Goal: Task Accomplishment & Management: Manage account settings

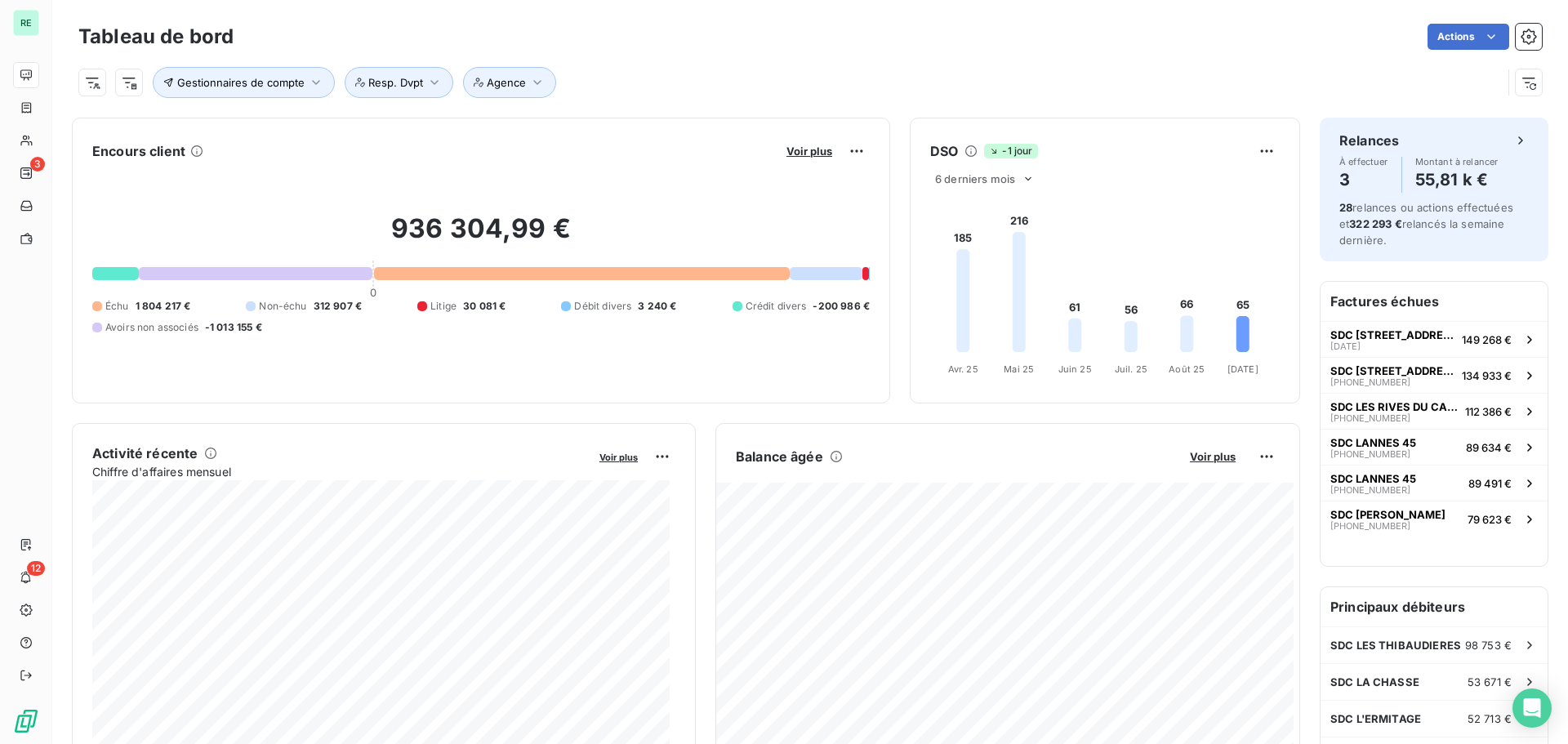
click at [1530, 35] on div "Tableau de bord Actions Gestionnaires de compte Resp. Dvpt Agence" at bounding box center [810, 54] width 1515 height 108
click at [1521, 33] on icon "button" at bounding box center [1529, 36] width 16 height 16
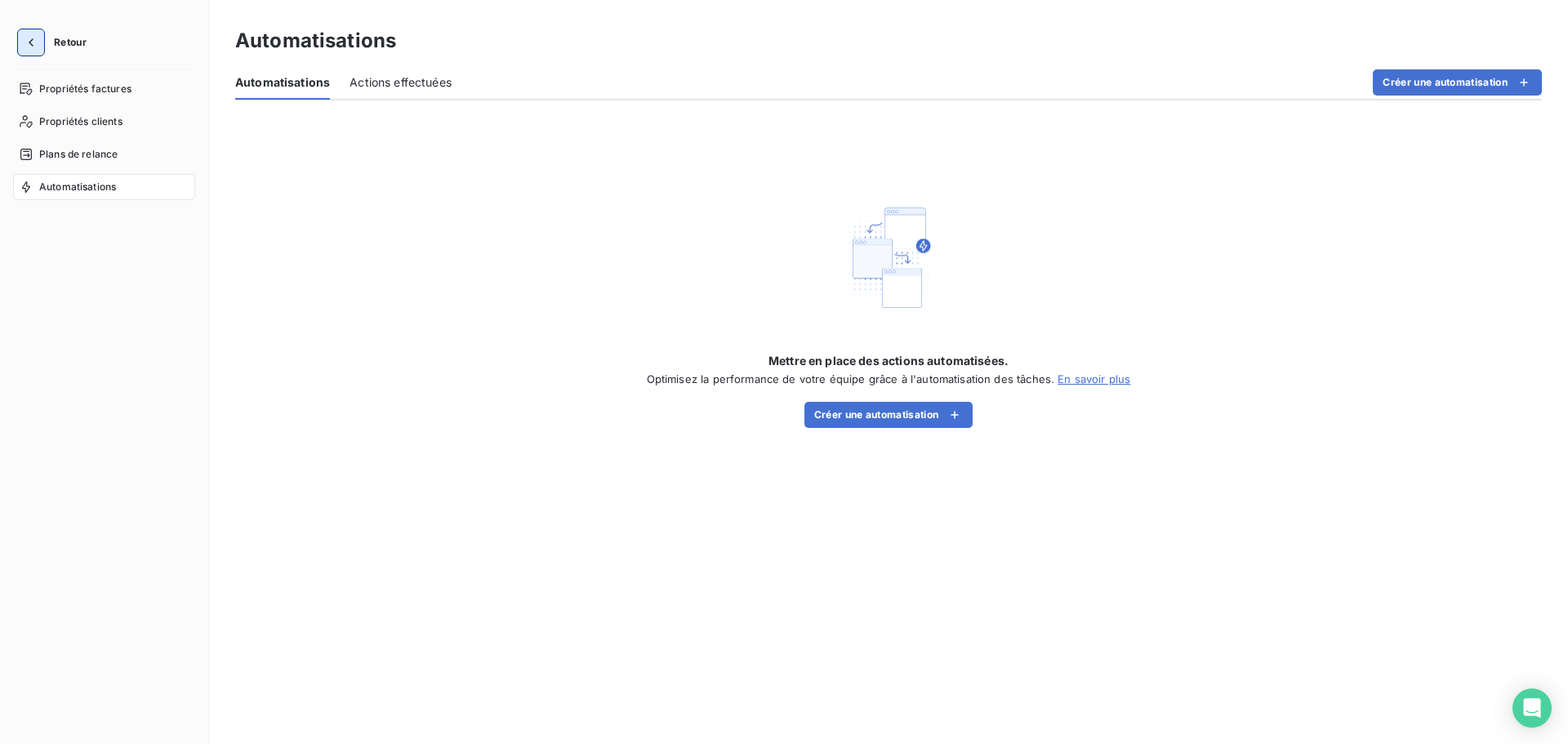
click at [39, 45] on button "button" at bounding box center [31, 42] width 26 height 26
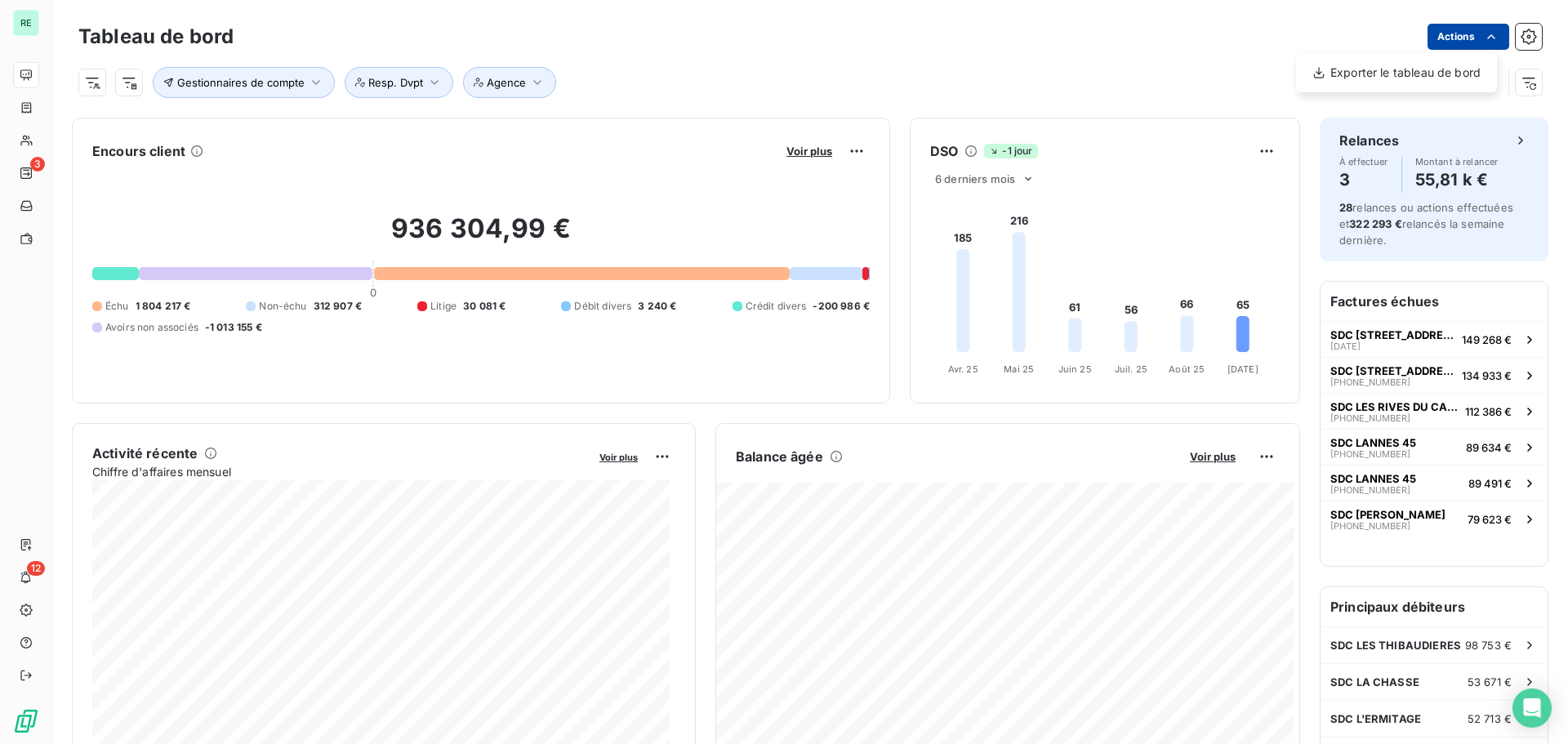
click at [1441, 39] on html "RE 3 12 Tableau de bord Actions Exporter le tableau de bord Gestionnaires de co…" at bounding box center [784, 372] width 1568 height 744
click at [28, 544] on html "RE 3 12 Tableau de bord Actions Exporter le tableau de bord Gestionnaires de co…" at bounding box center [784, 372] width 1568 height 744
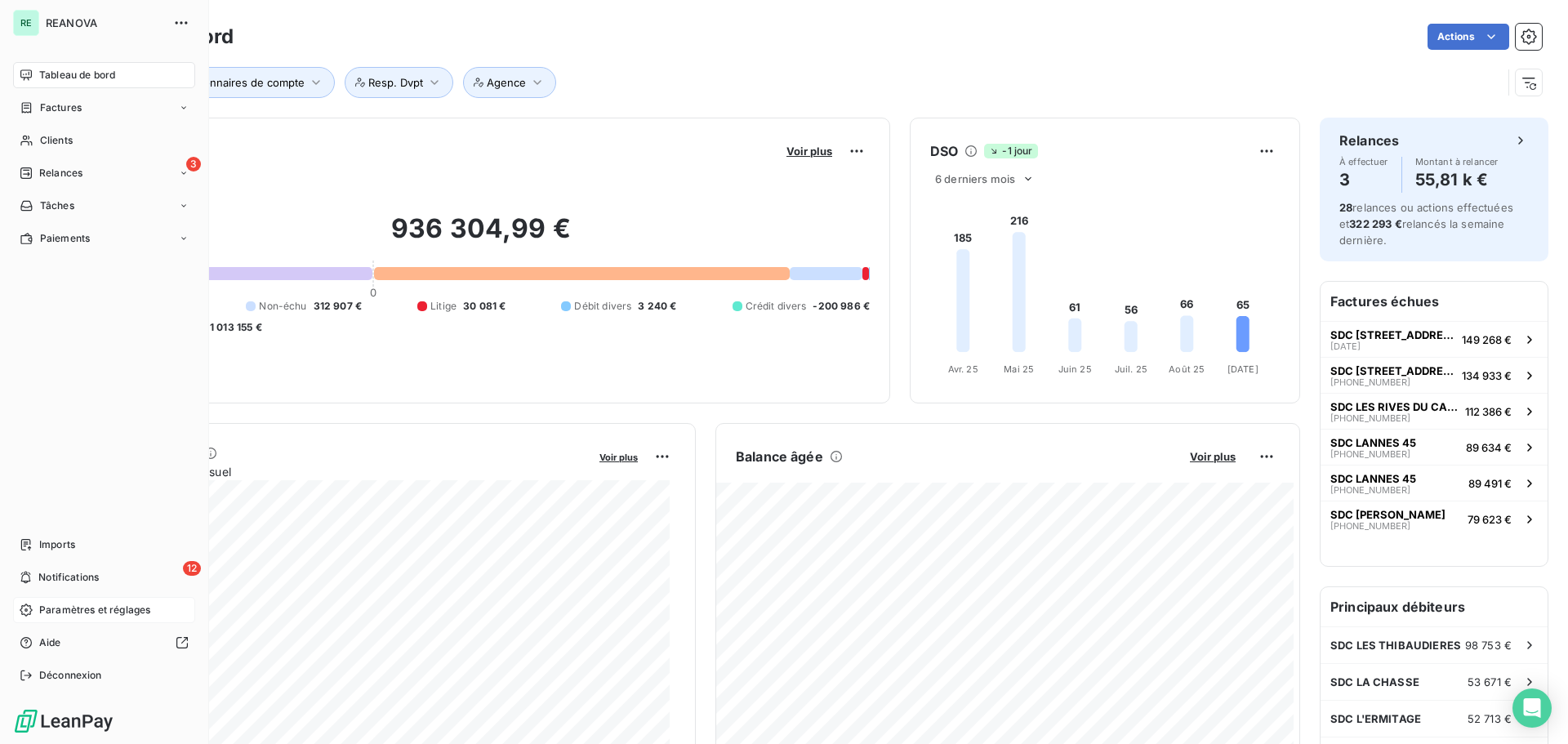
click at [90, 604] on span "Paramètres et réglages" at bounding box center [94, 610] width 111 height 15
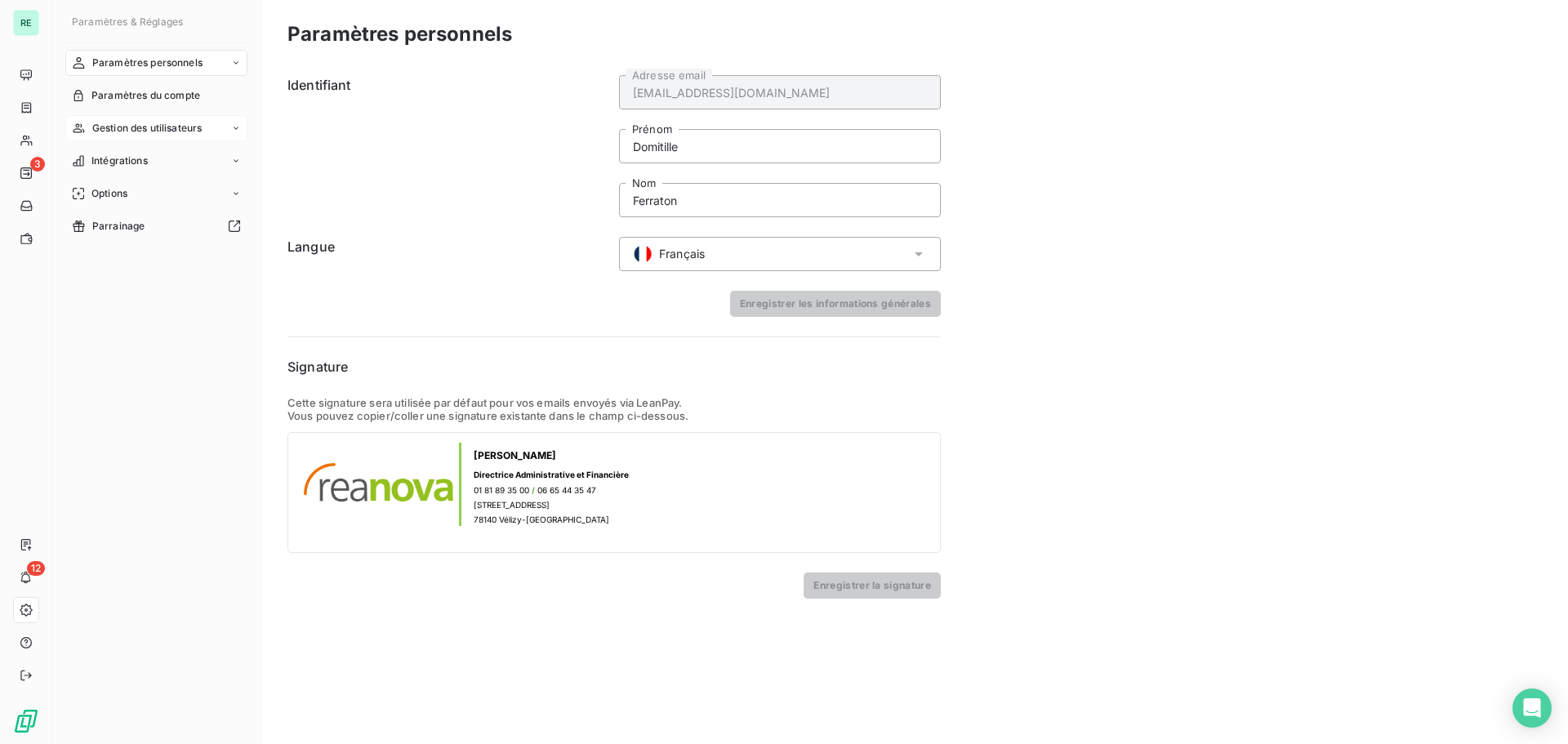
click at [148, 127] on span "Gestion des utilisateurs" at bounding box center [147, 128] width 110 height 15
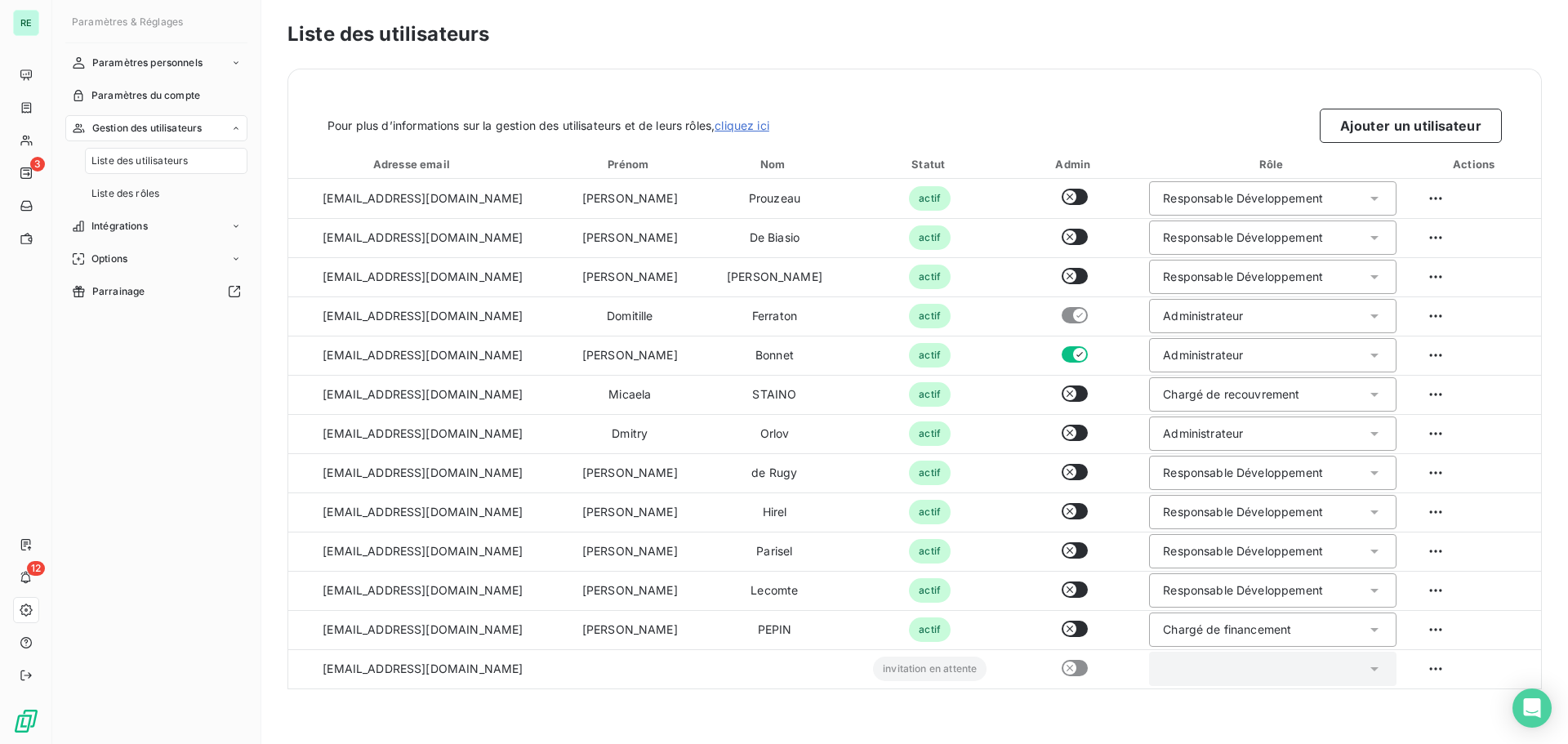
click at [150, 164] on span "Liste des utilisateurs" at bounding box center [140, 161] width 96 height 15
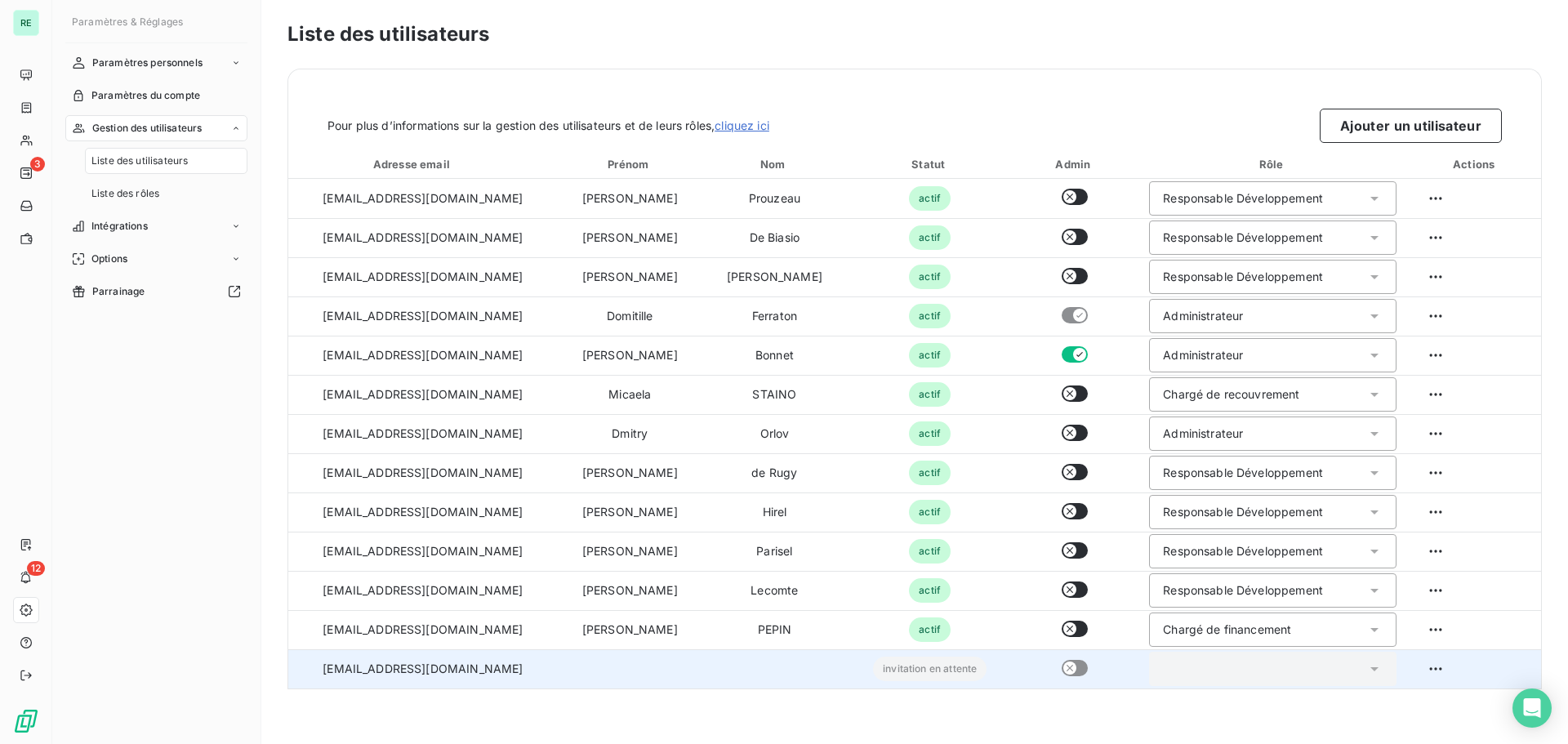
click at [408, 672] on td "manonlouazel@reanova.fr" at bounding box center [422, 669] width 270 height 39
click at [1418, 665] on html "RE 3 12 Paramètres & Réglages Paramètres personnels Paramètres du compte Gestio…" at bounding box center [784, 372] width 1568 height 744
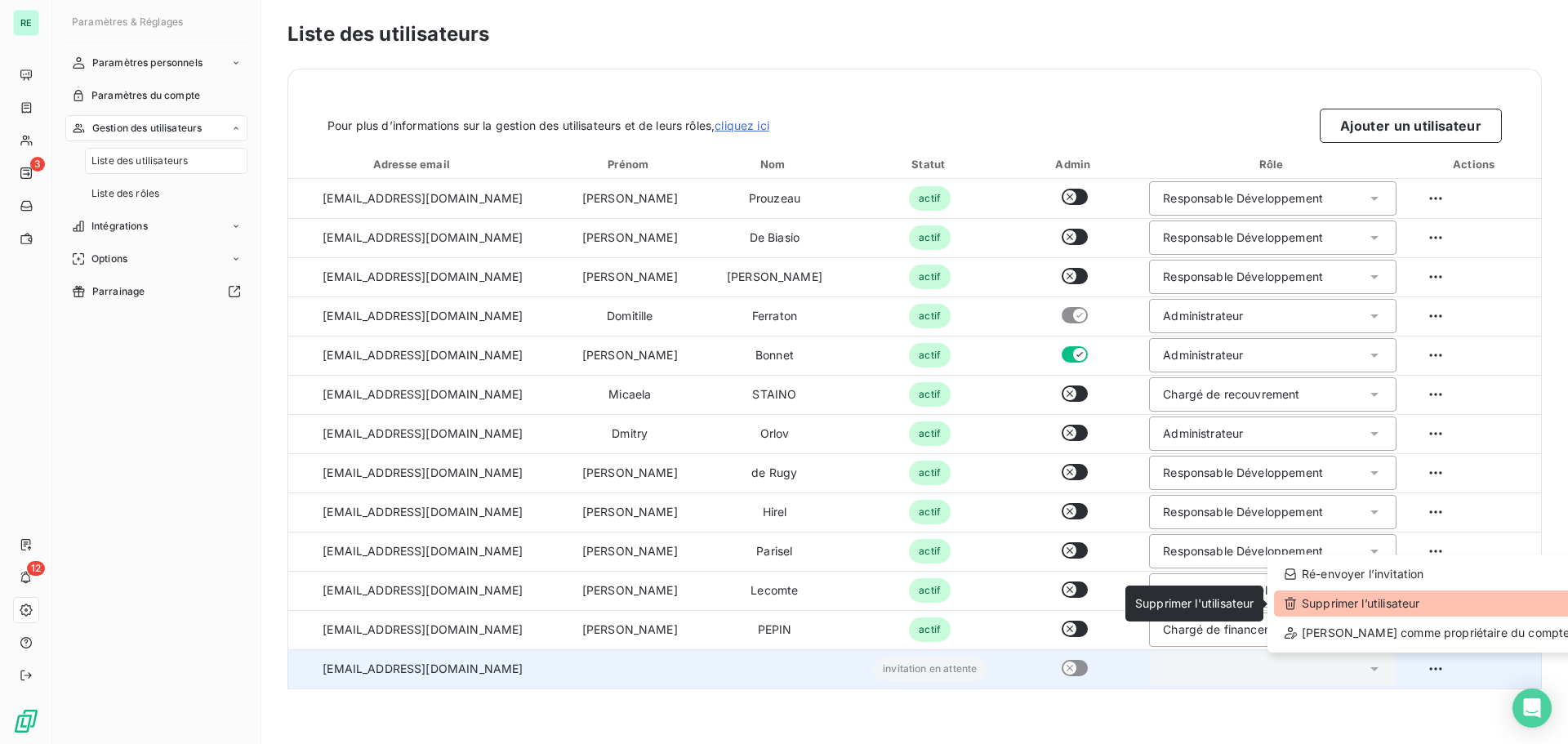
click at [1335, 608] on div "Supprimer l’utilisateur" at bounding box center [1426, 603] width 305 height 26
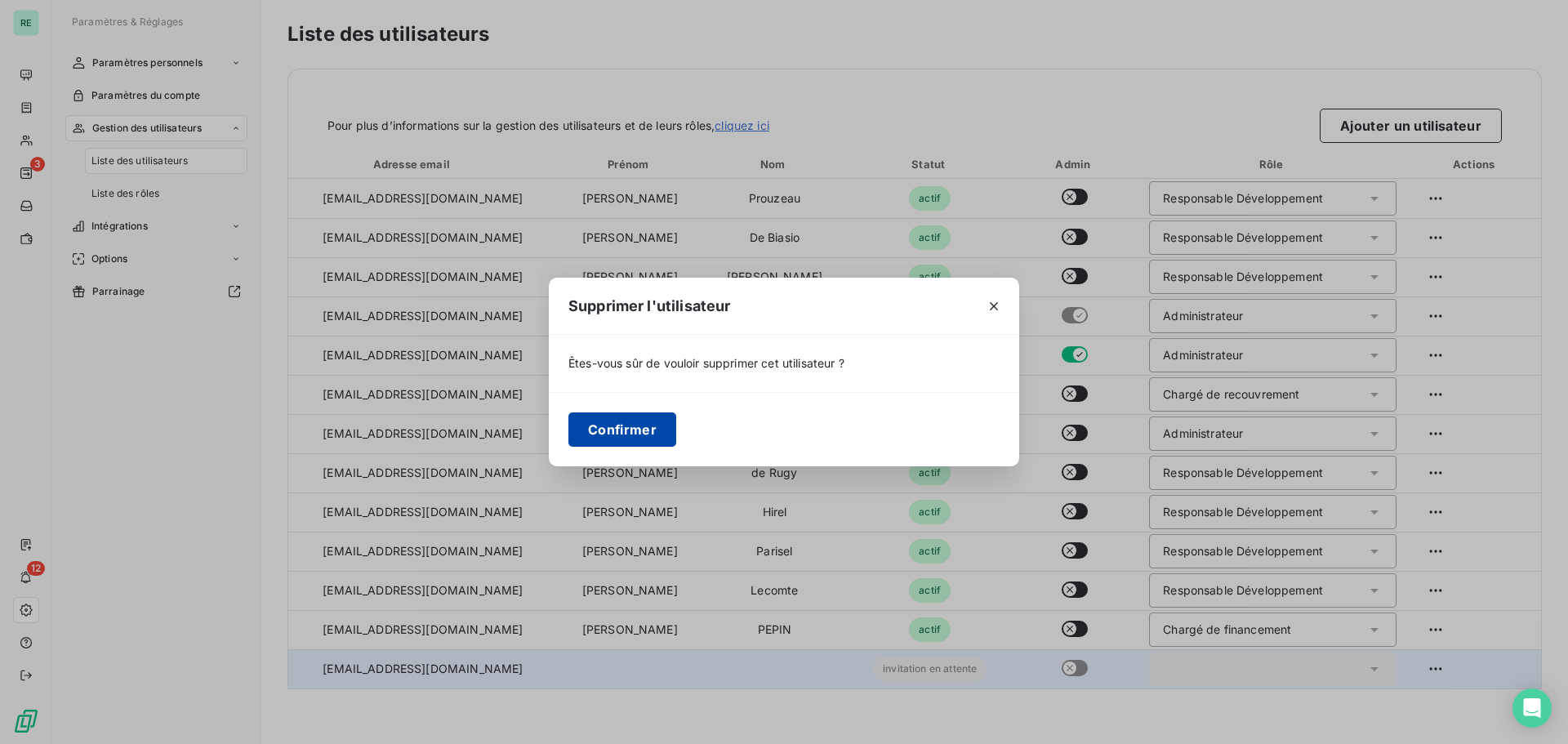
click at [608, 421] on button "Confirmer" at bounding box center [622, 430] width 108 height 35
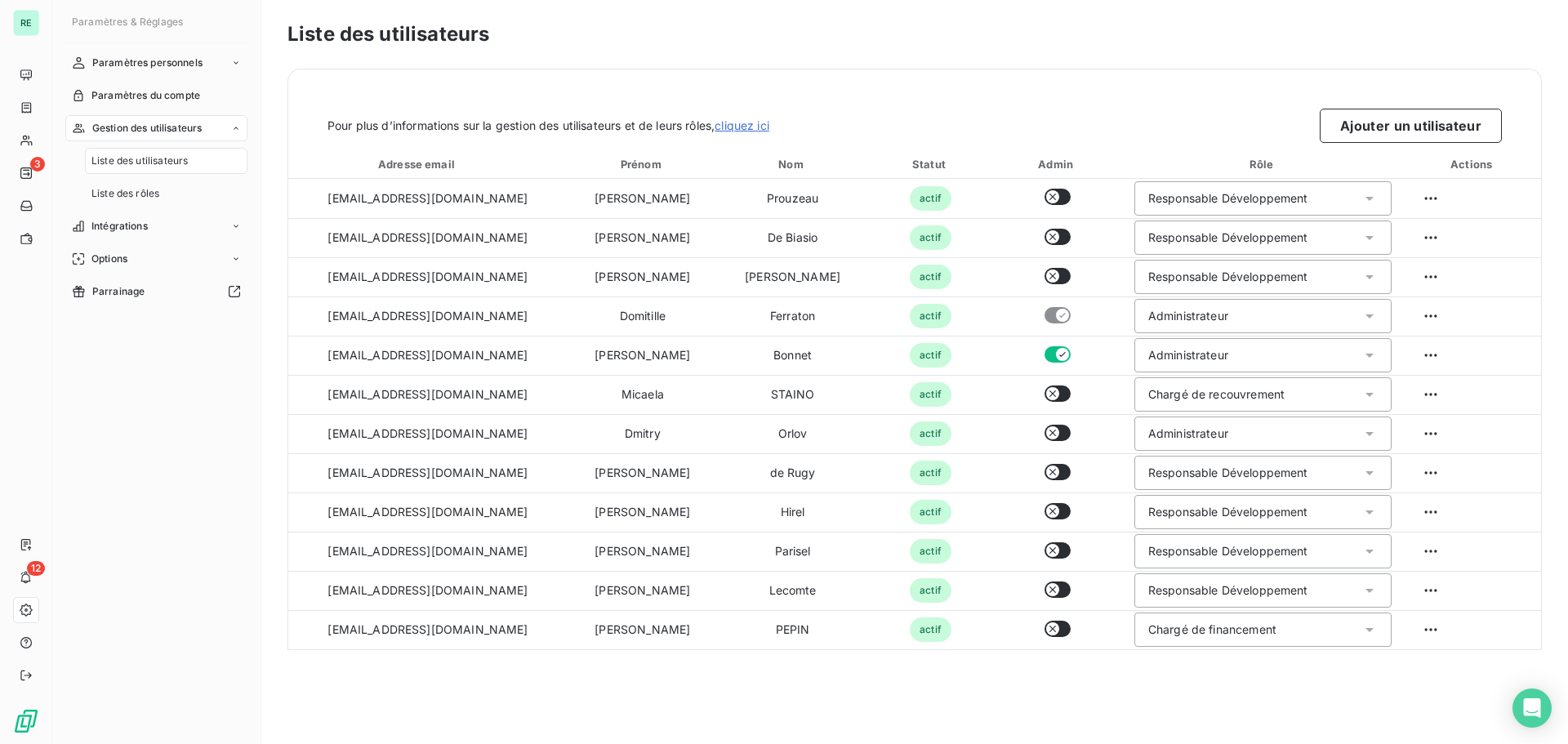
click at [1403, 104] on div "Pour plus d’informations sur la gestion des utilisateurs et de leurs rôles, cli…" at bounding box center [914, 105] width 1253 height 74
click at [1389, 117] on button "Ajouter un utilisateur" at bounding box center [1411, 126] width 182 height 35
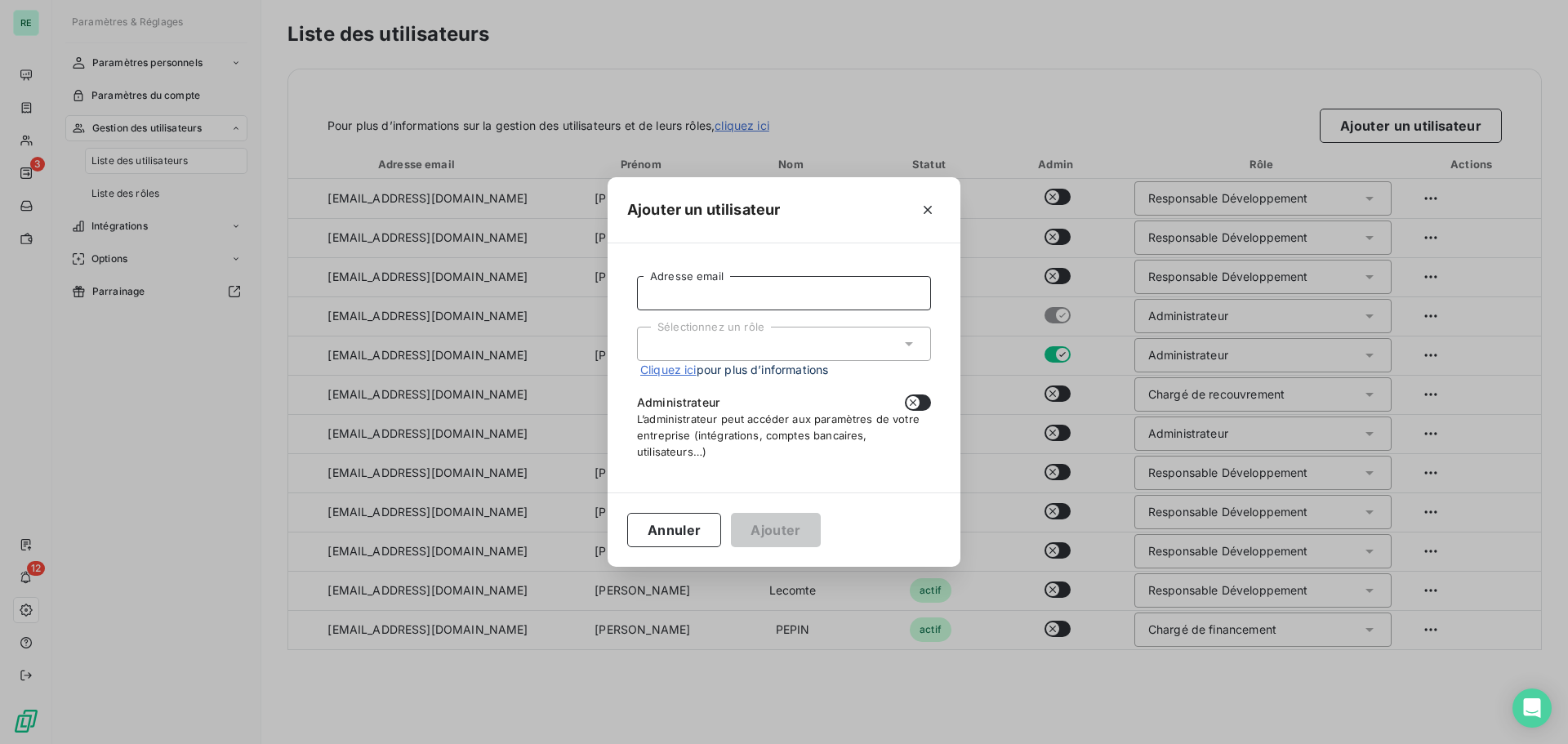
click at [710, 294] on input "Adresse email" at bounding box center [784, 293] width 294 height 35
type input "manonmarielouazel@reanova.fr"
click at [708, 337] on div "Sélectionnez un rôle" at bounding box center [784, 344] width 294 height 35
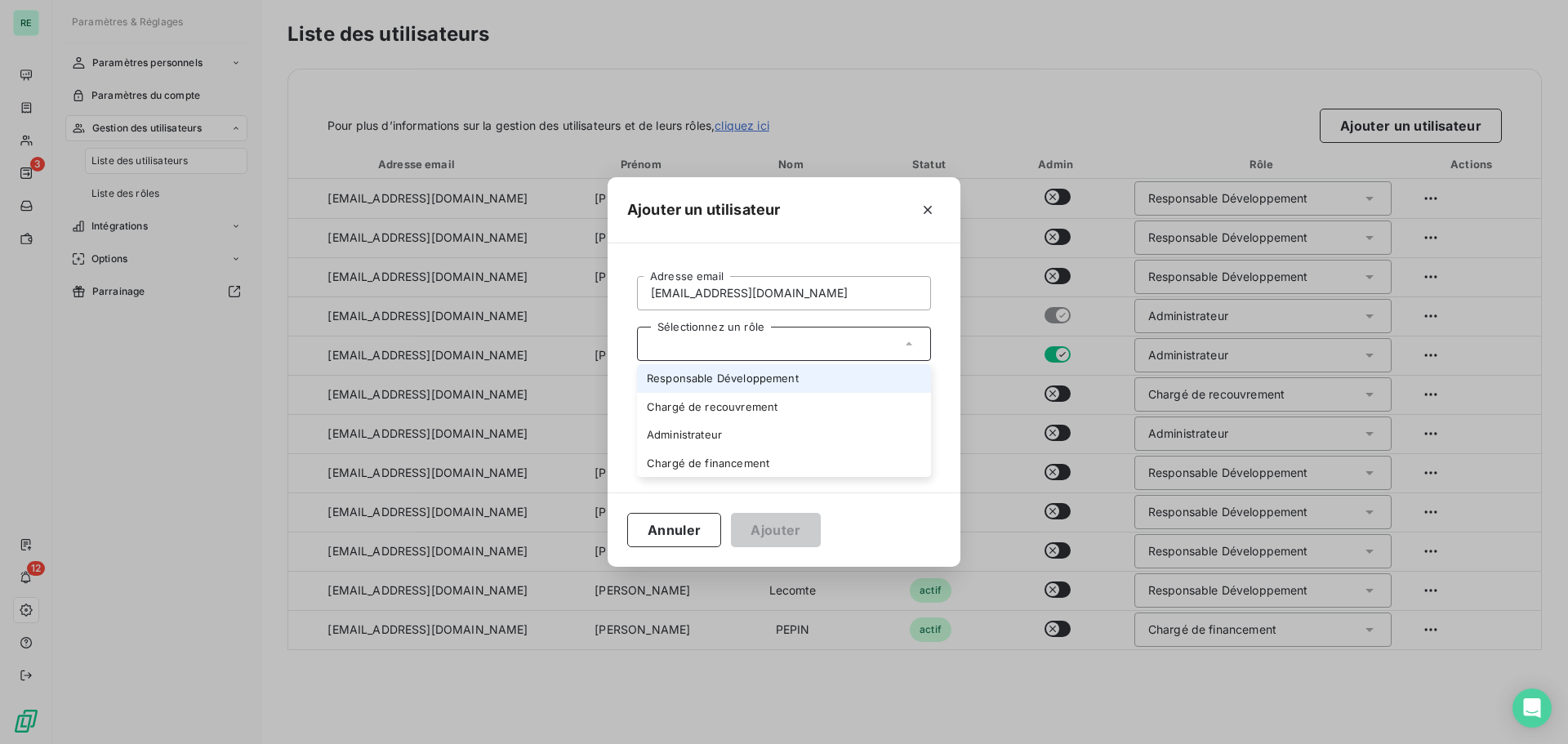
click at [713, 377] on li "Responsable Développement" at bounding box center [784, 378] width 294 height 28
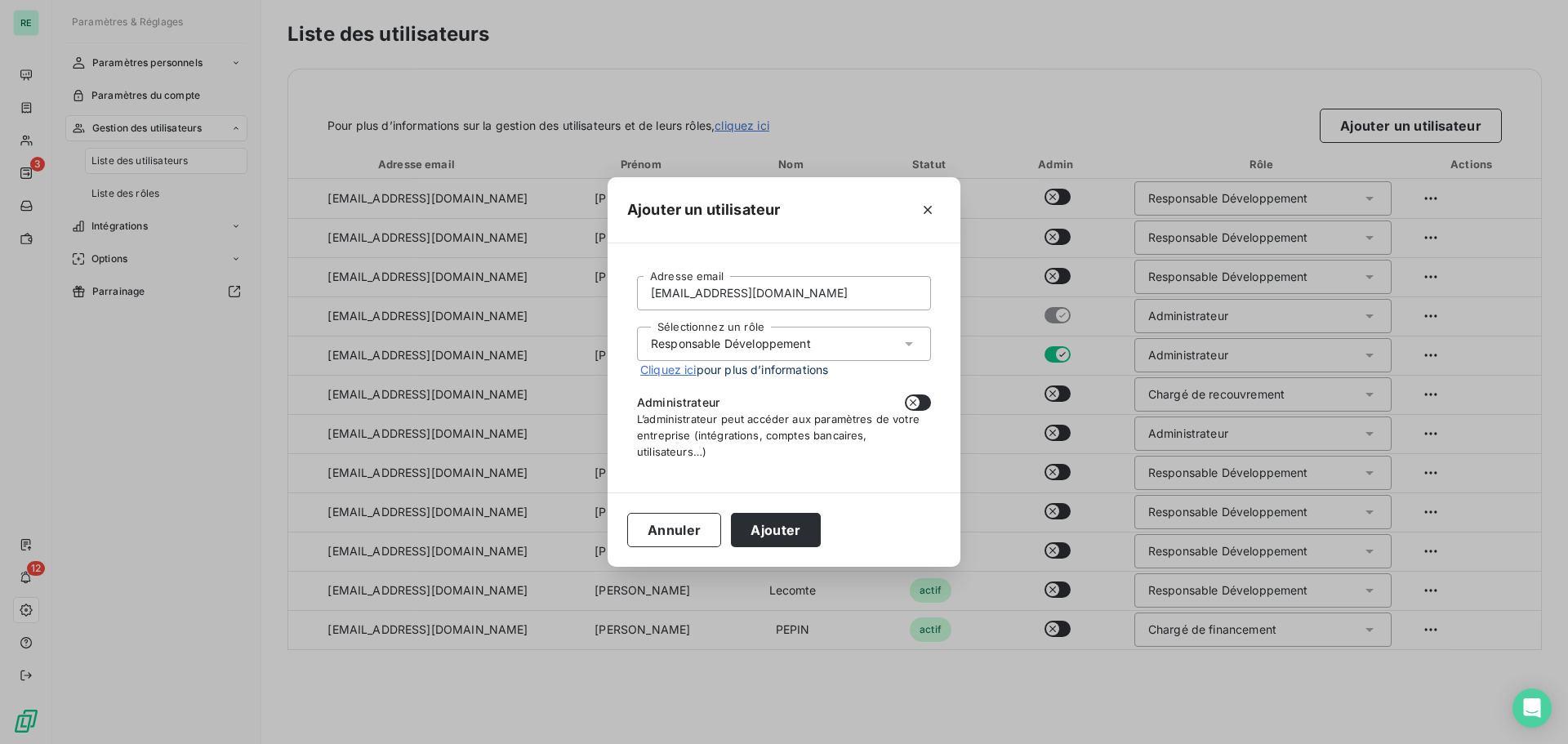
click at [728, 337] on div "Responsable Développement" at bounding box center [730, 343] width 160 height 16
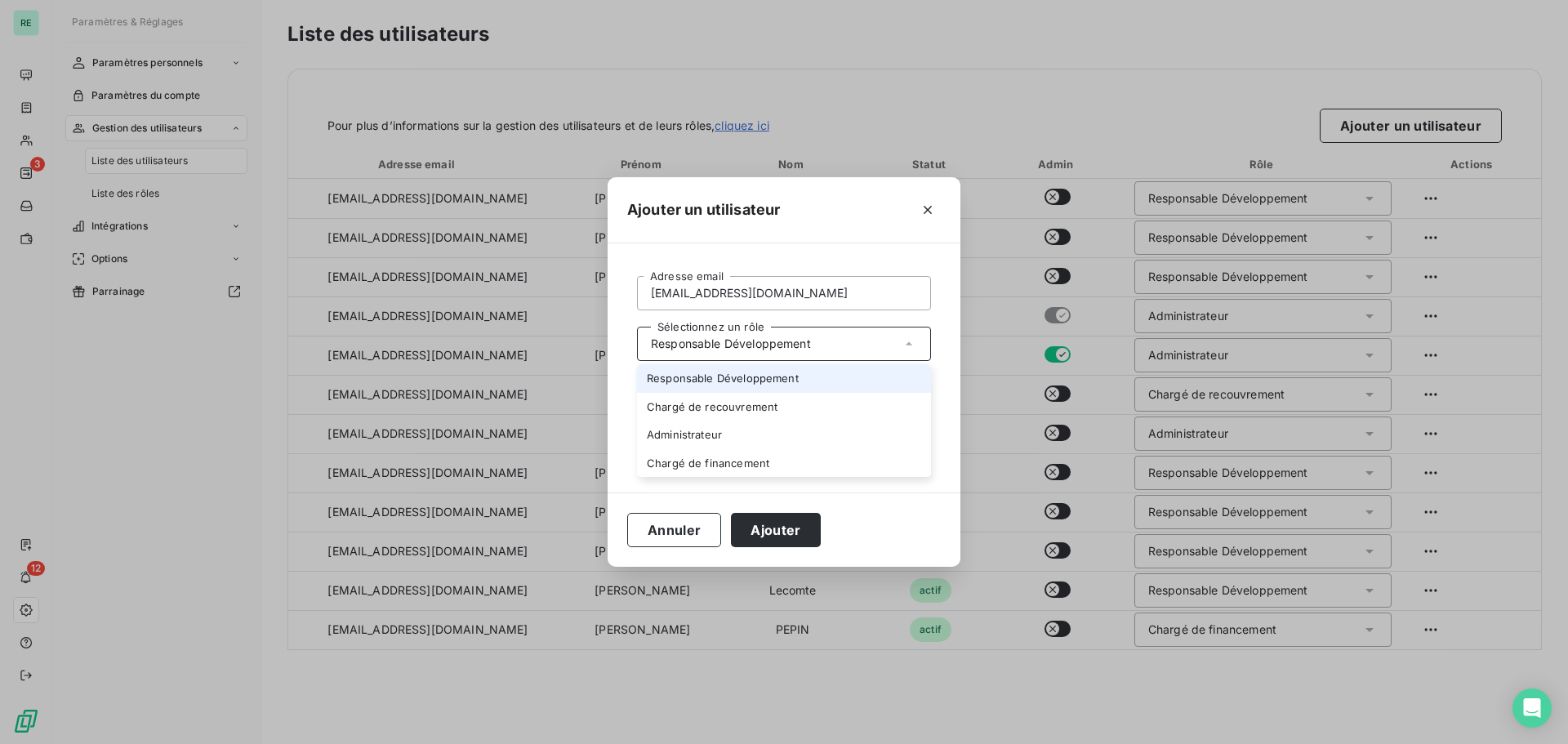
click at [728, 337] on div "Responsable Développement" at bounding box center [730, 343] width 160 height 16
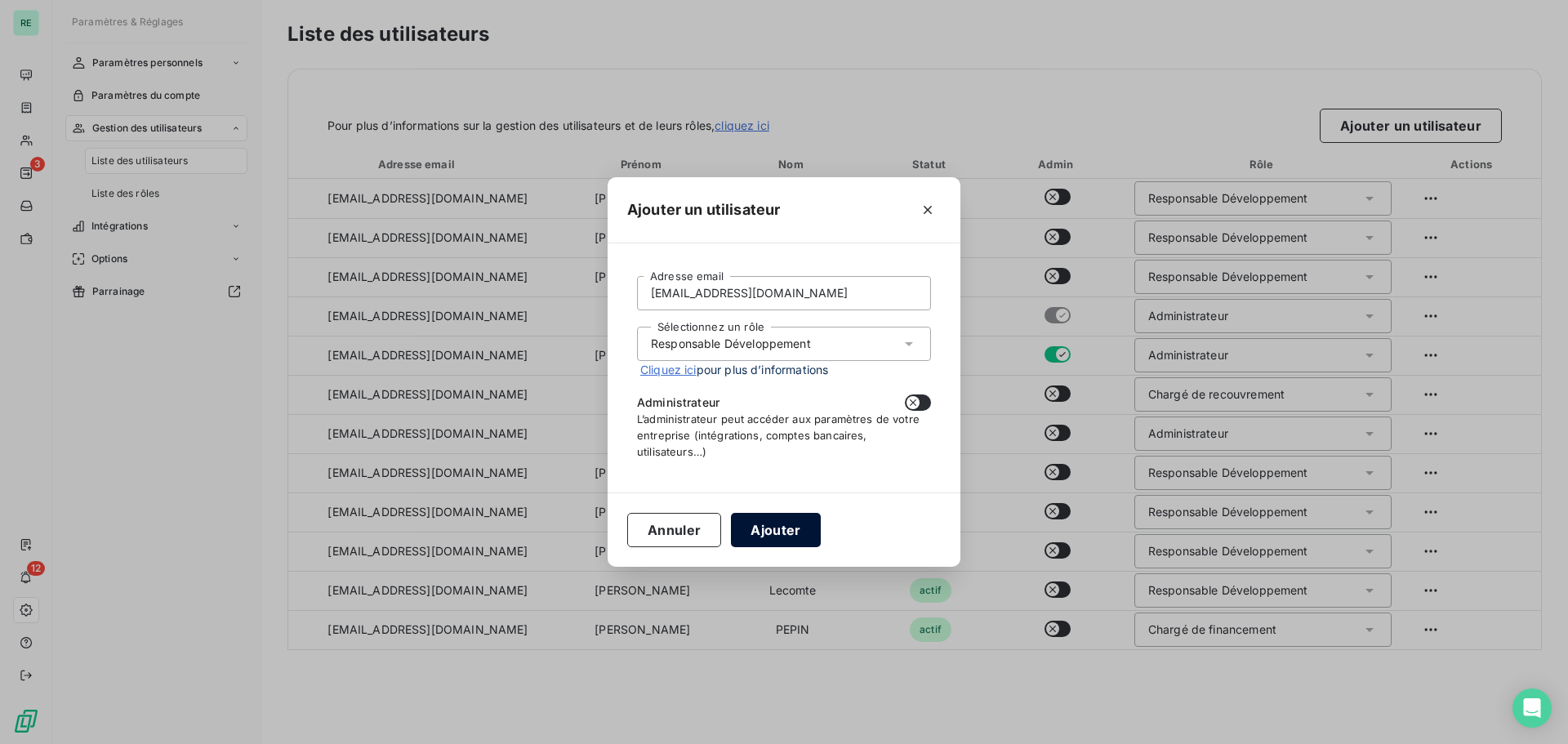
click at [775, 518] on button "Ajouter" at bounding box center [775, 530] width 89 height 35
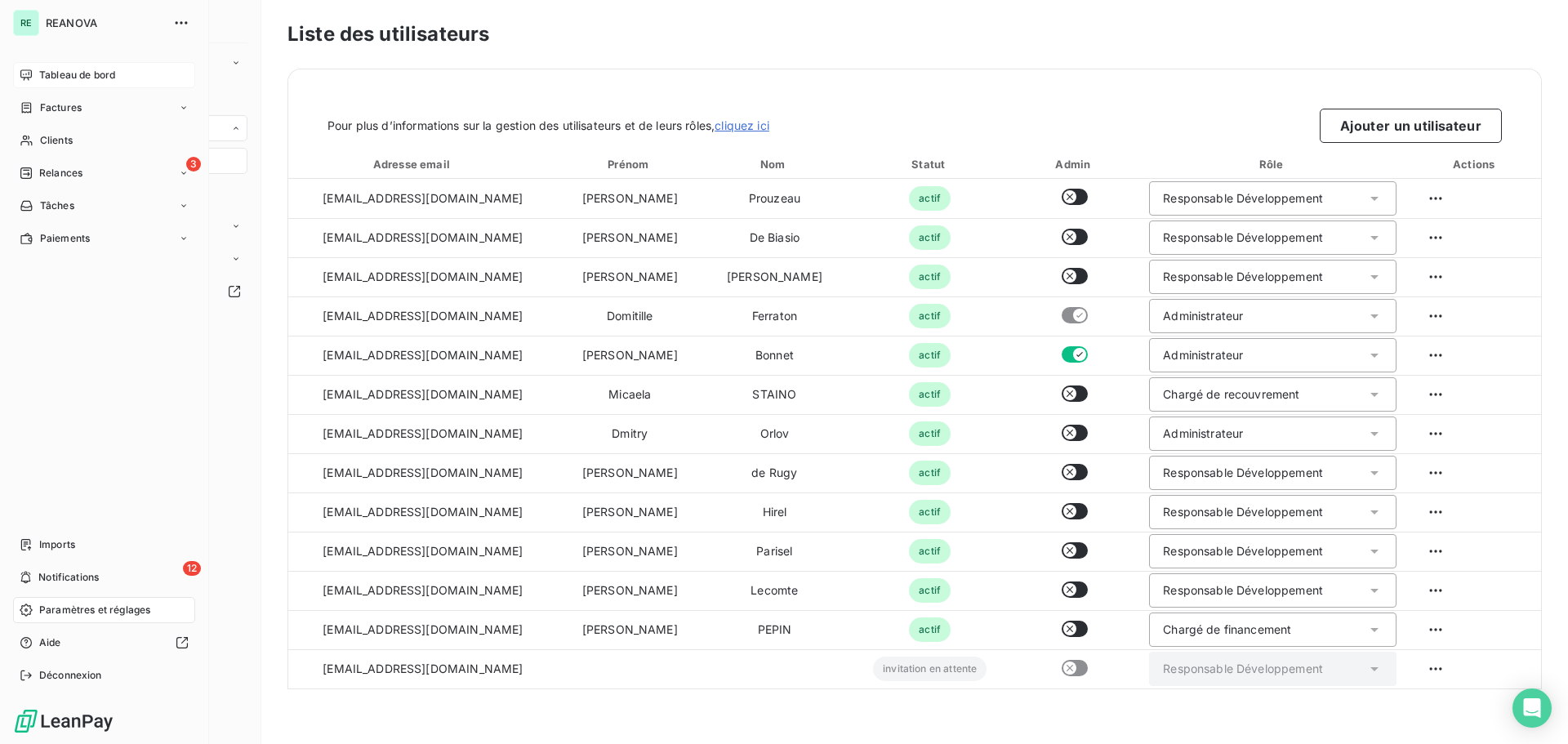
click at [31, 65] on div "Tableau de bord" at bounding box center [104, 74] width 182 height 26
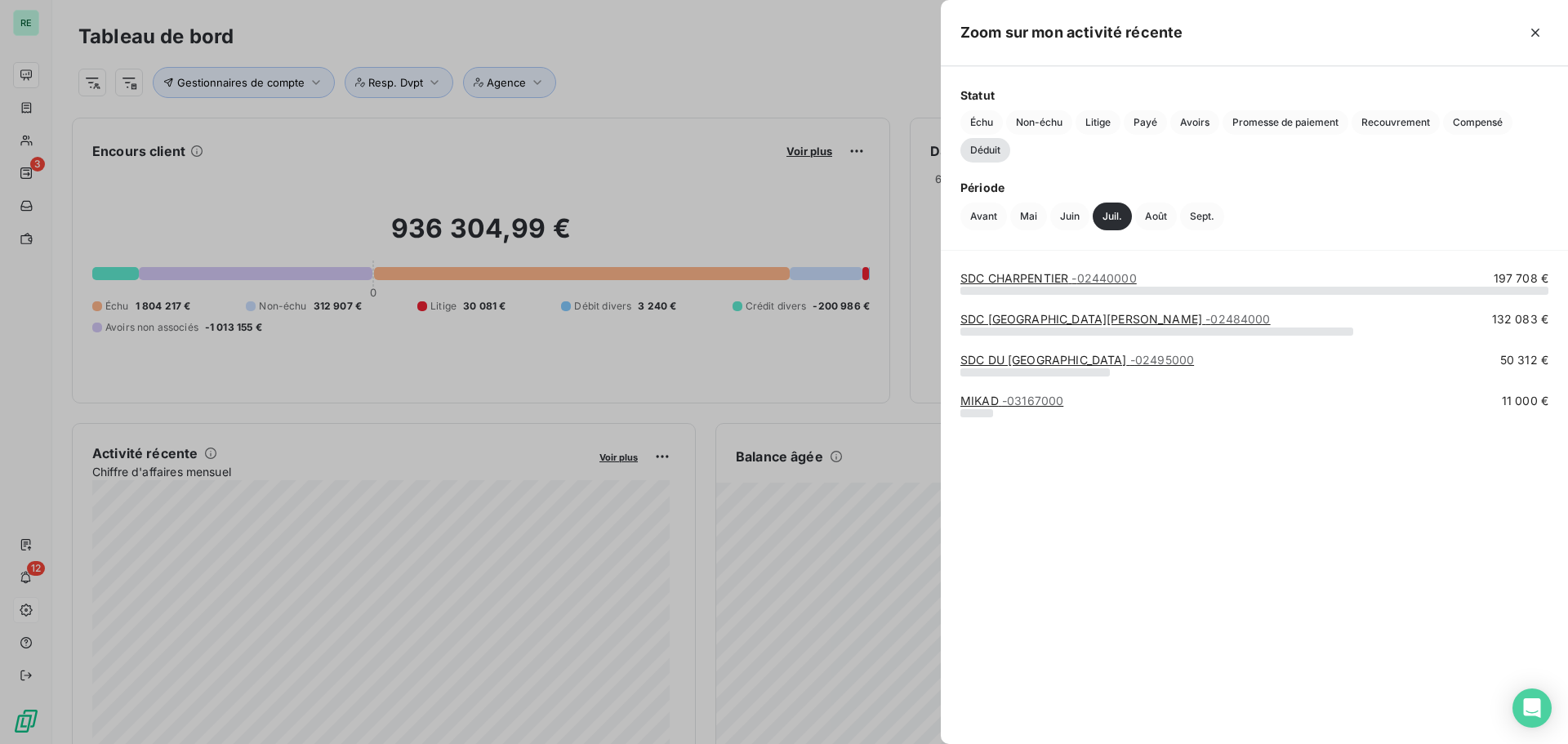
click at [432, 541] on div at bounding box center [784, 372] width 1568 height 744
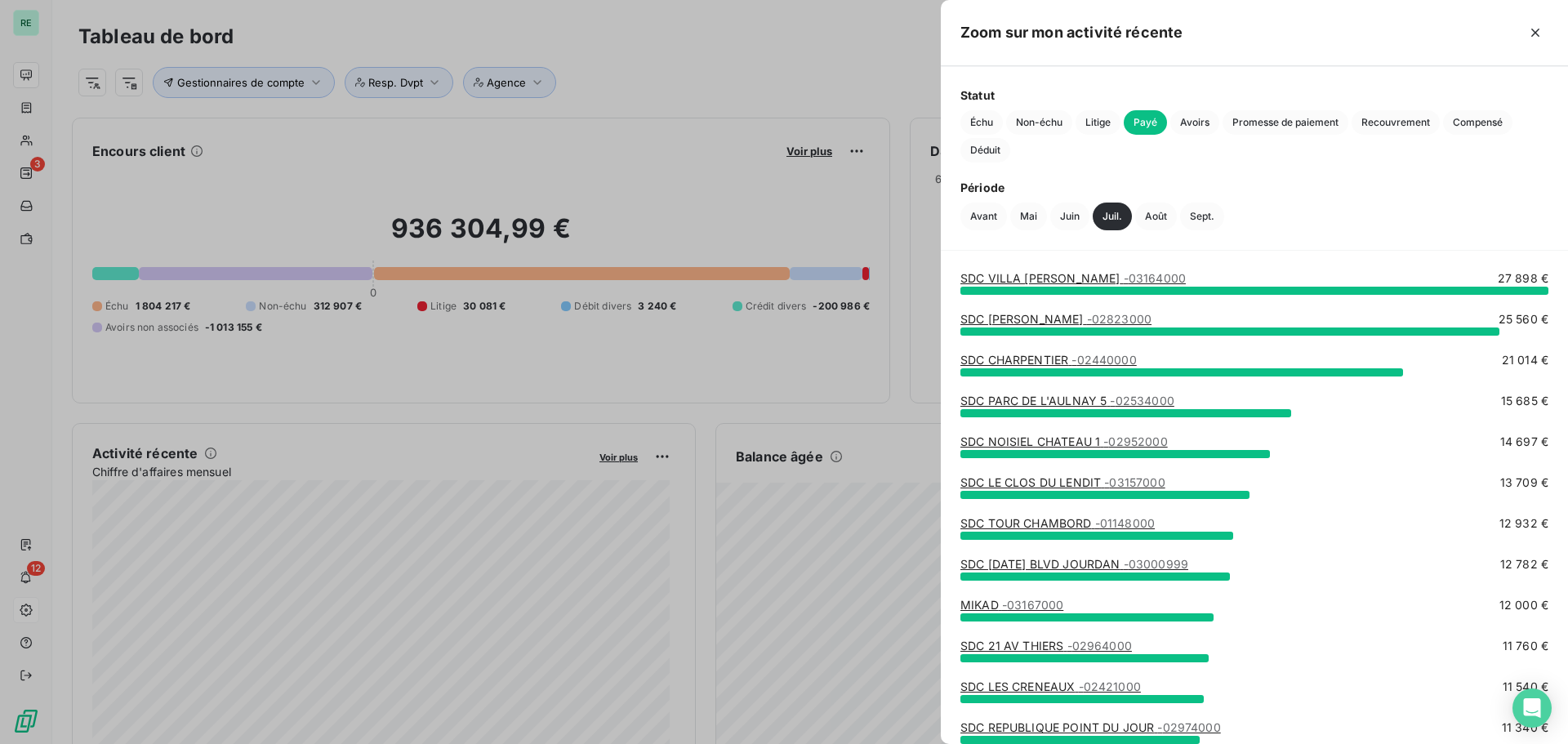
click at [527, 567] on div at bounding box center [784, 372] width 1568 height 744
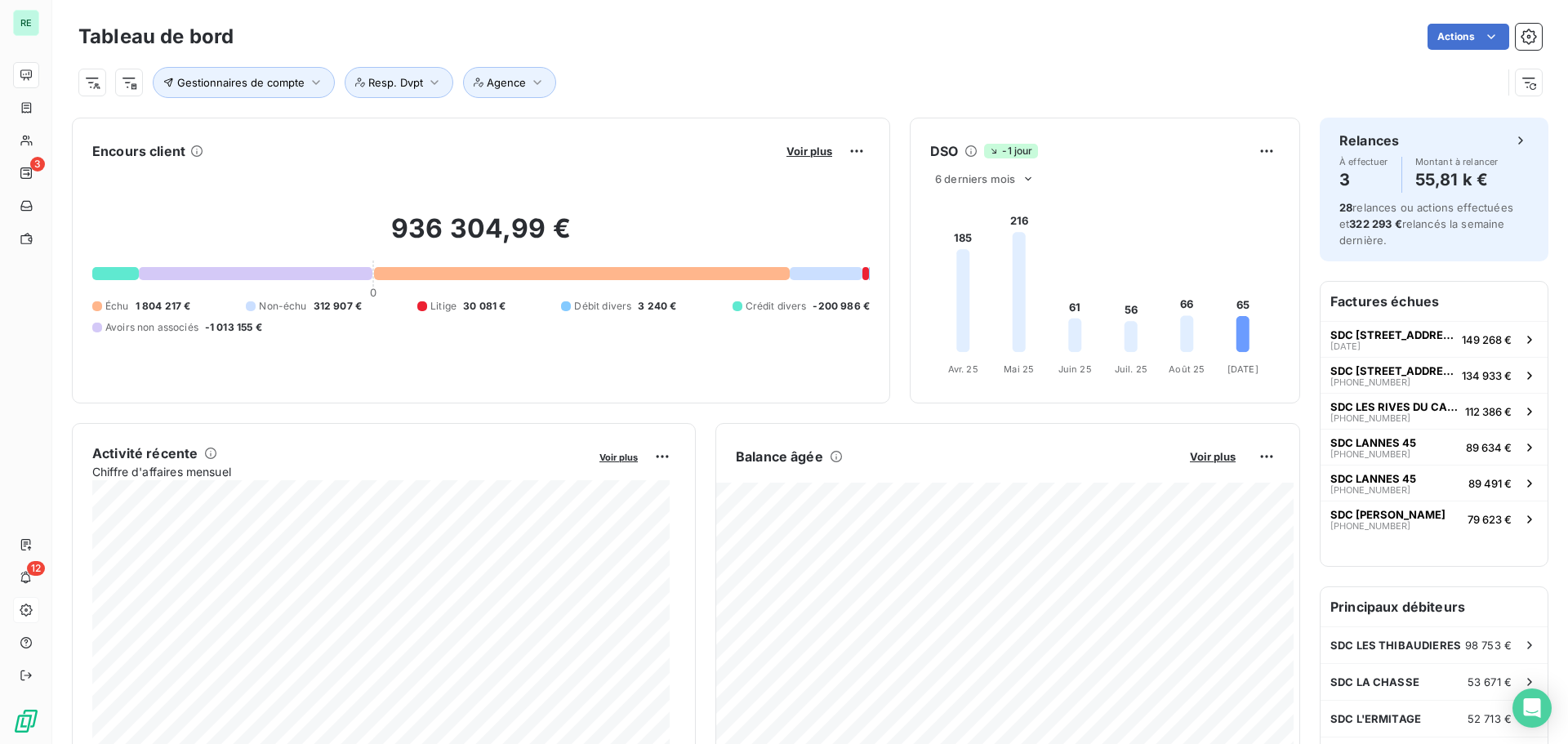
click at [110, 277] on div at bounding box center [115, 273] width 46 height 13
click at [315, 266] on div "936 304,99 € 0 Échu 1 804 217 € Non-échu 312 907 € Litige 30 081 € Débit divers…" at bounding box center [481, 273] width 778 height 219
click at [306, 275] on div at bounding box center [255, 273] width 233 height 13
click at [512, 282] on div "936 304,99 € 0 Échu 1 804 217 € Non-échu 312 907 € Litige 30 081 € Débit divers…" at bounding box center [481, 273] width 778 height 219
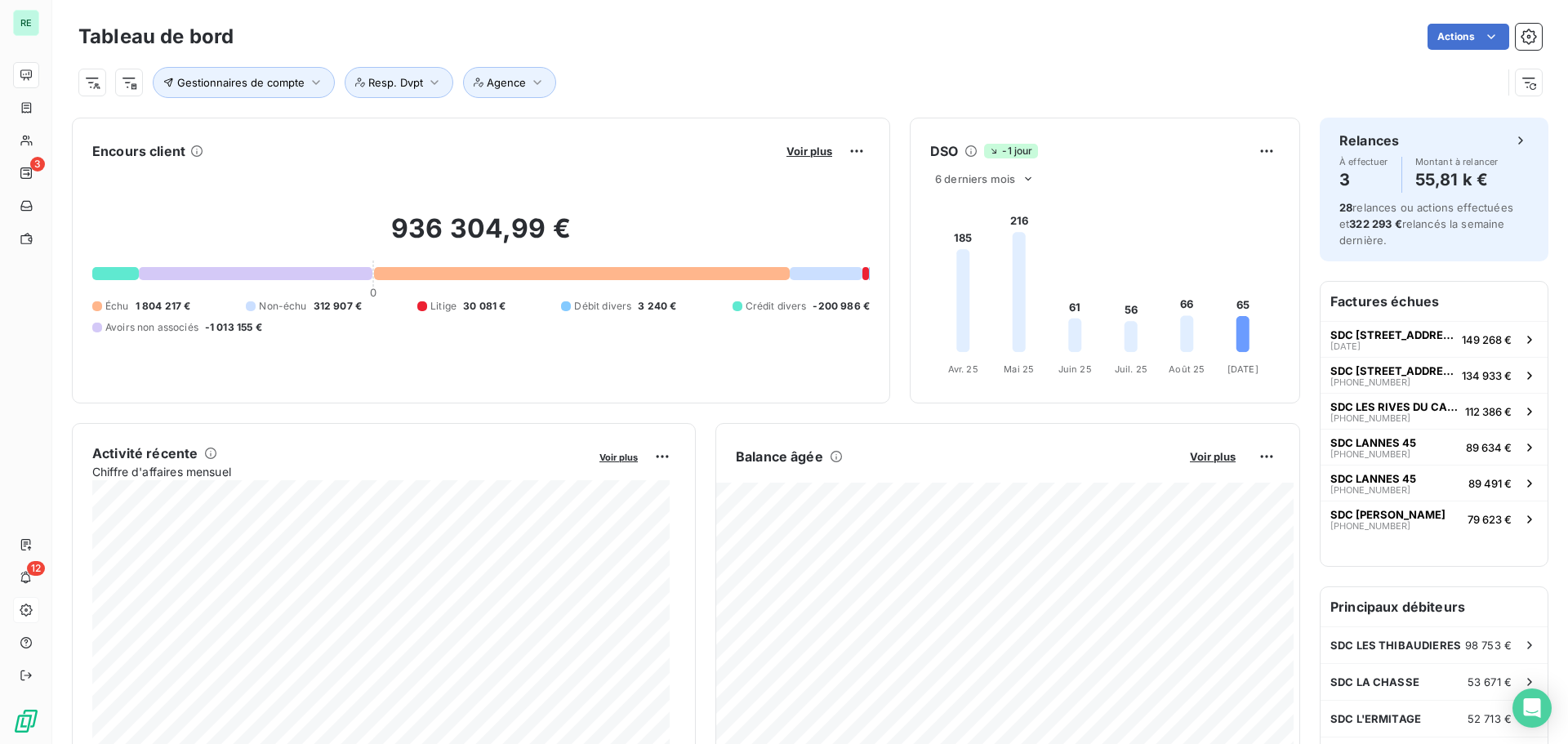
click at [232, 319] on div "Échu 1 804 217 € Non-échu 312 907 € Litige 30 081 € Débit divers 3 240 € Crédit…" at bounding box center [481, 317] width 778 height 36
click at [218, 329] on span "-1 013 155 €" at bounding box center [233, 327] width 57 height 15
click at [233, 324] on span "-1 013 155 €" at bounding box center [233, 327] width 57 height 15
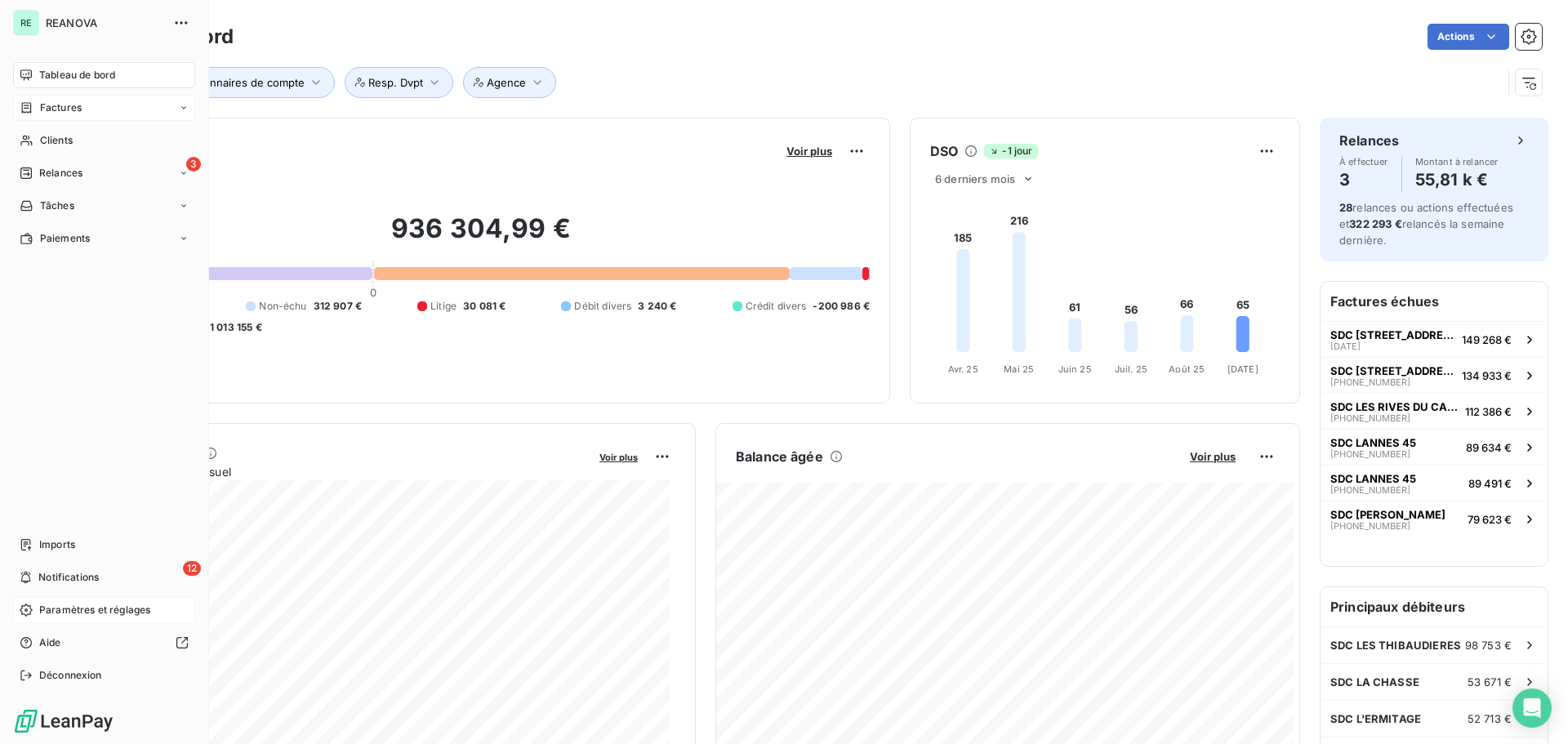
click at [48, 102] on span "Factures" at bounding box center [61, 108] width 42 height 15
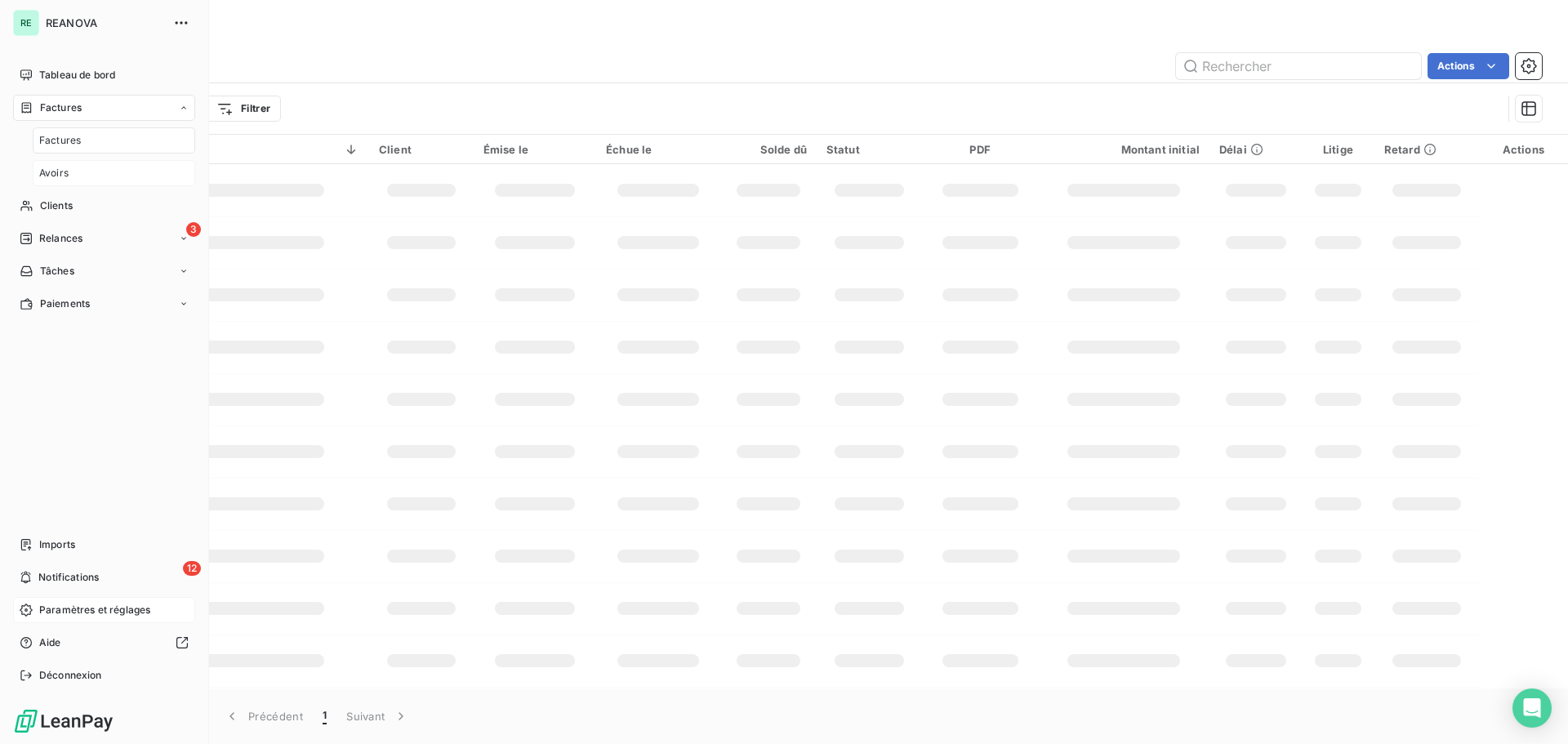
click at [61, 174] on span "Avoirs" at bounding box center [54, 173] width 29 height 15
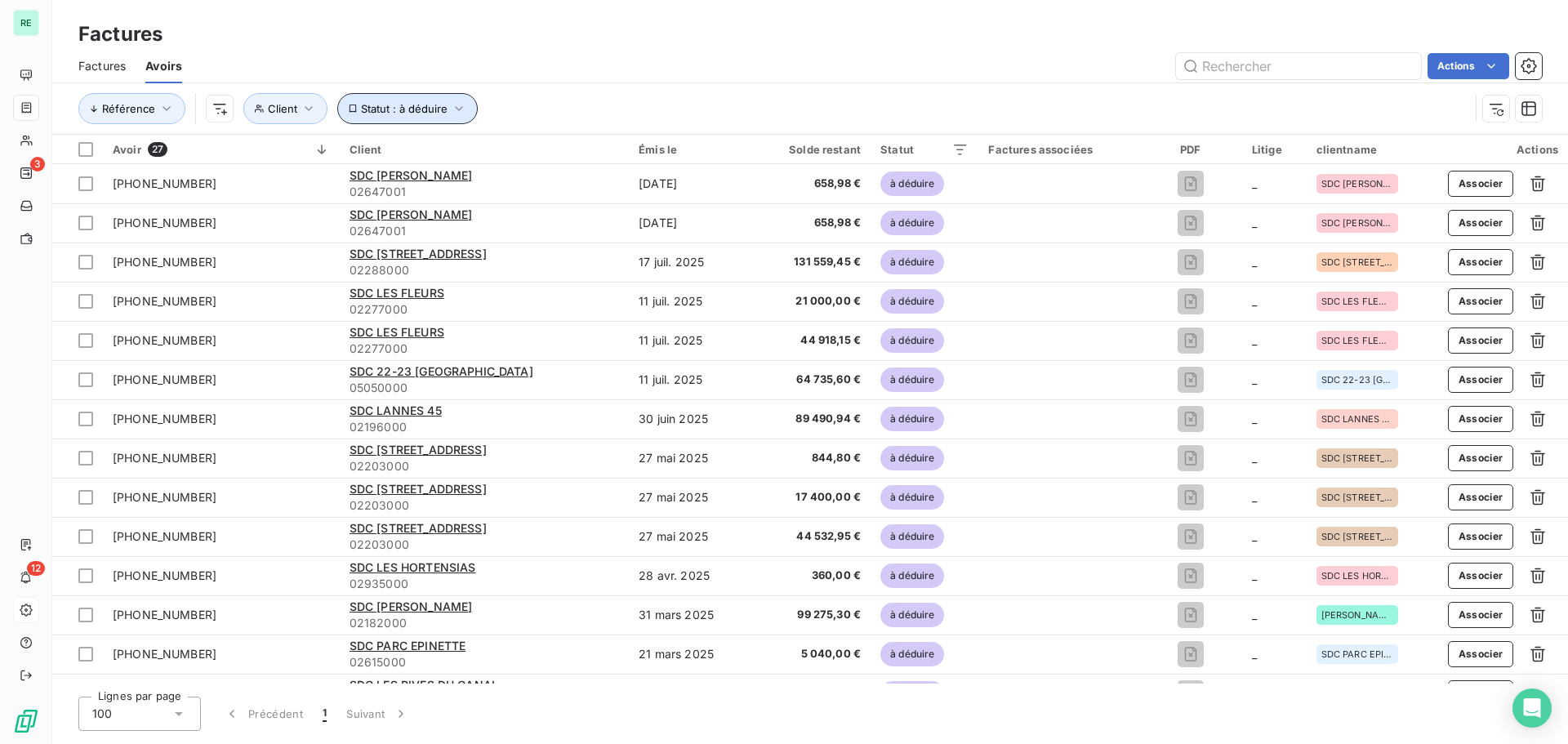
click at [395, 107] on span "Statut : à déduire" at bounding box center [403, 108] width 86 height 13
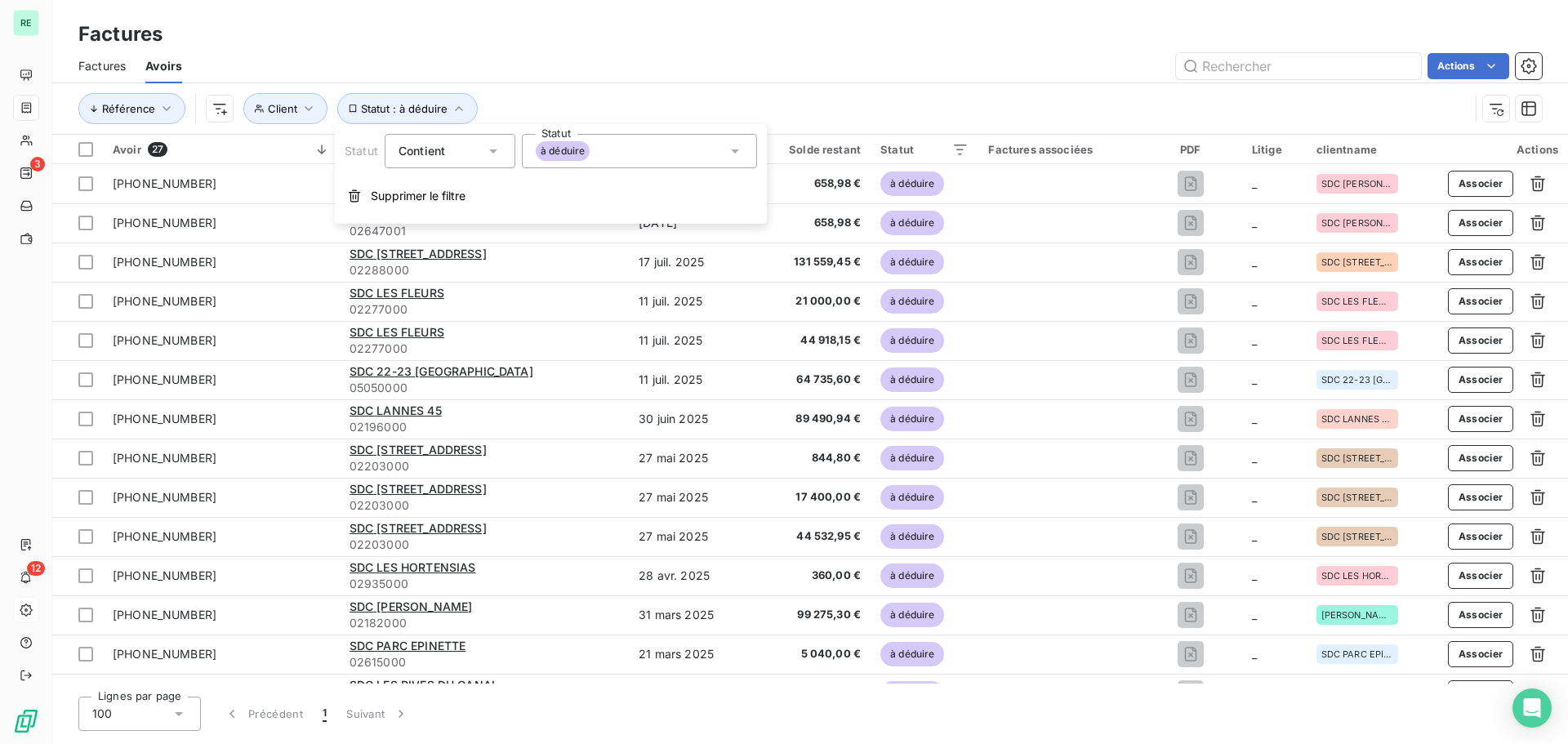
click at [218, 106] on html "RE 3 12 Factures Factures Avoirs Actions Référence Client Statut : à déduire Av…" at bounding box center [784, 372] width 1568 height 744
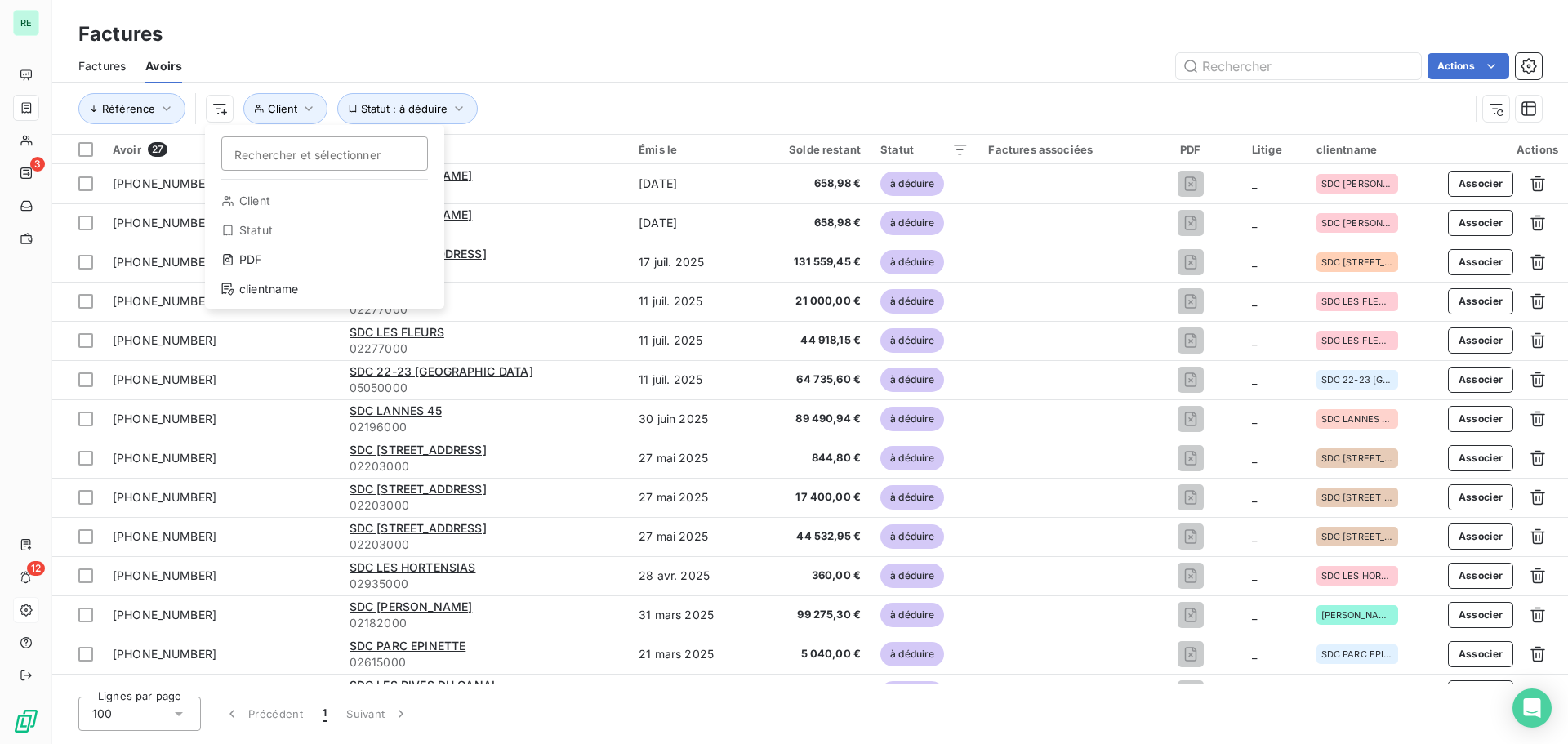
click at [637, 68] on html "RE 3 12 Factures Factures Avoirs Actions Référence Rechercher et sélectionner C…" at bounding box center [784, 372] width 1568 height 744
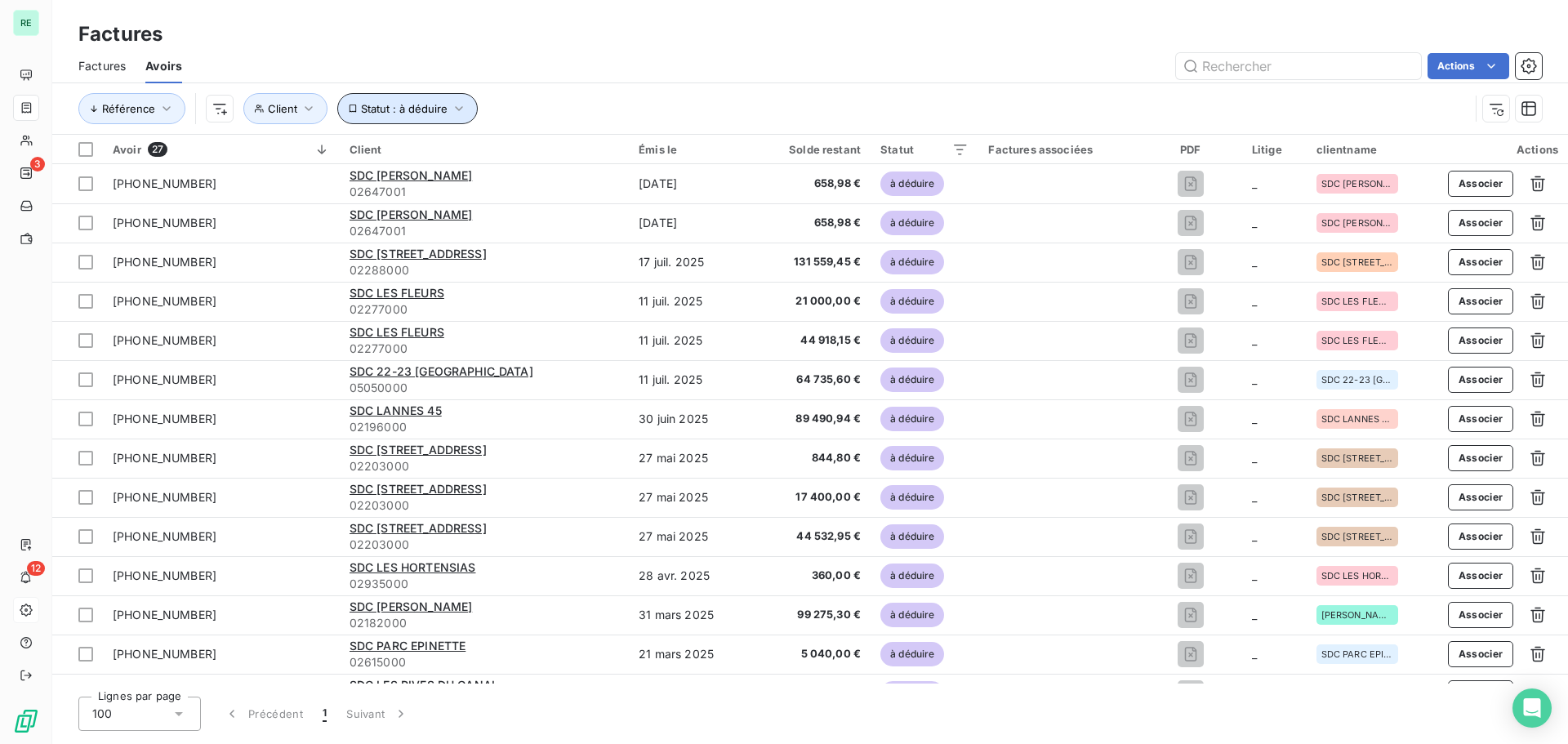
click at [429, 102] on span "Statut : à déduire" at bounding box center [403, 108] width 86 height 13
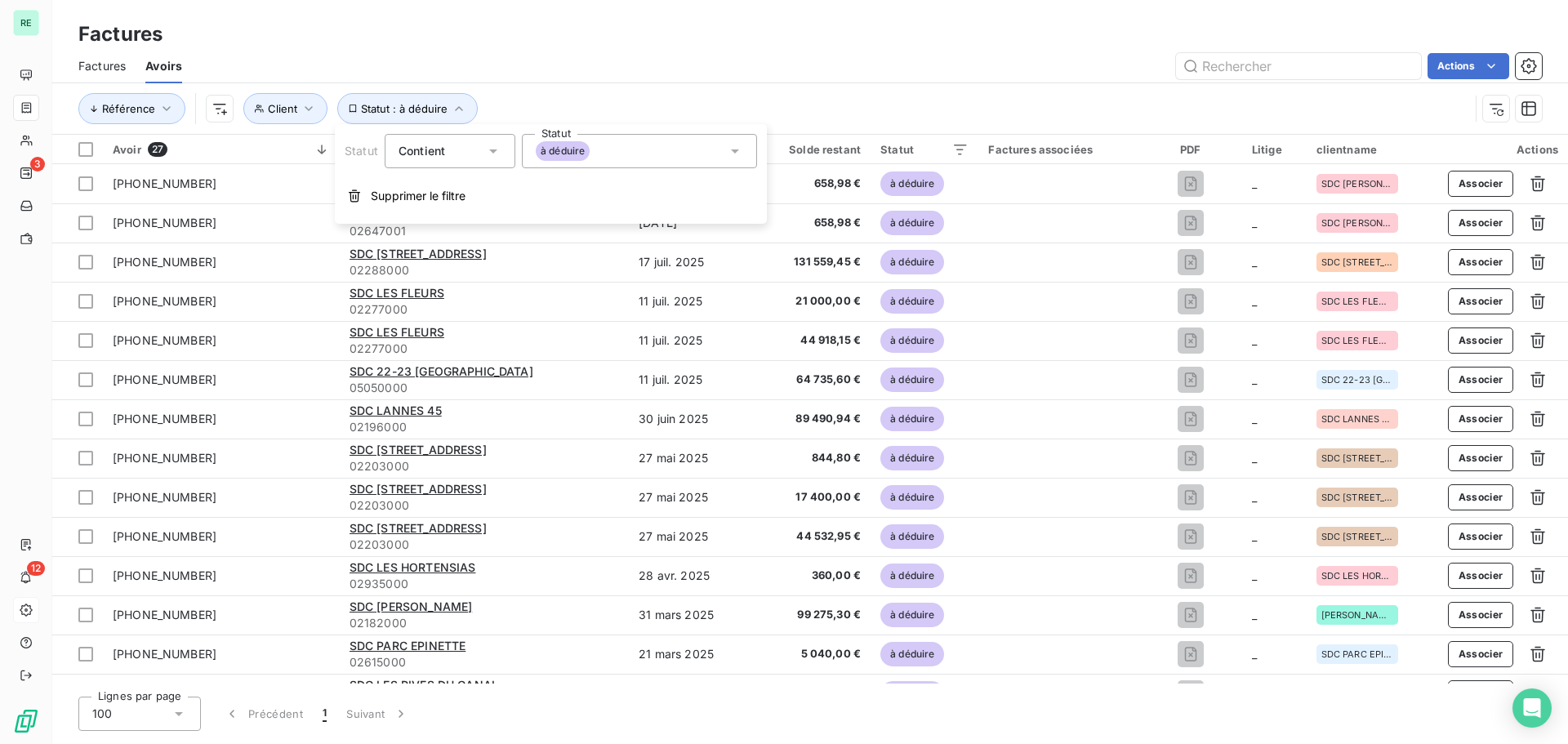
click at [699, 151] on div "à déduire" at bounding box center [639, 151] width 235 height 35
click at [649, 92] on div "Référence Client Statut : à déduire" at bounding box center [809, 109] width 1464 height 51
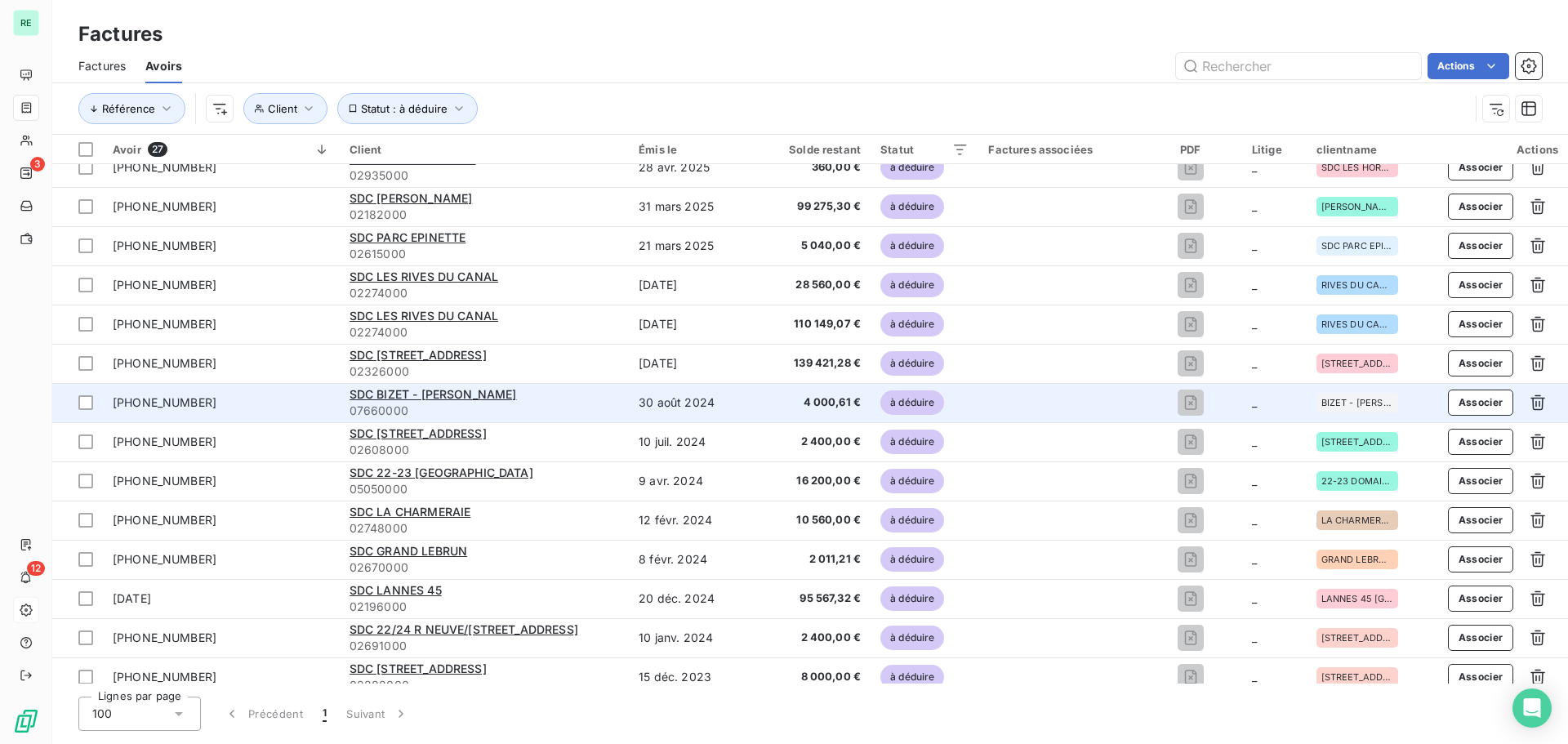
scroll to position [540, 0]
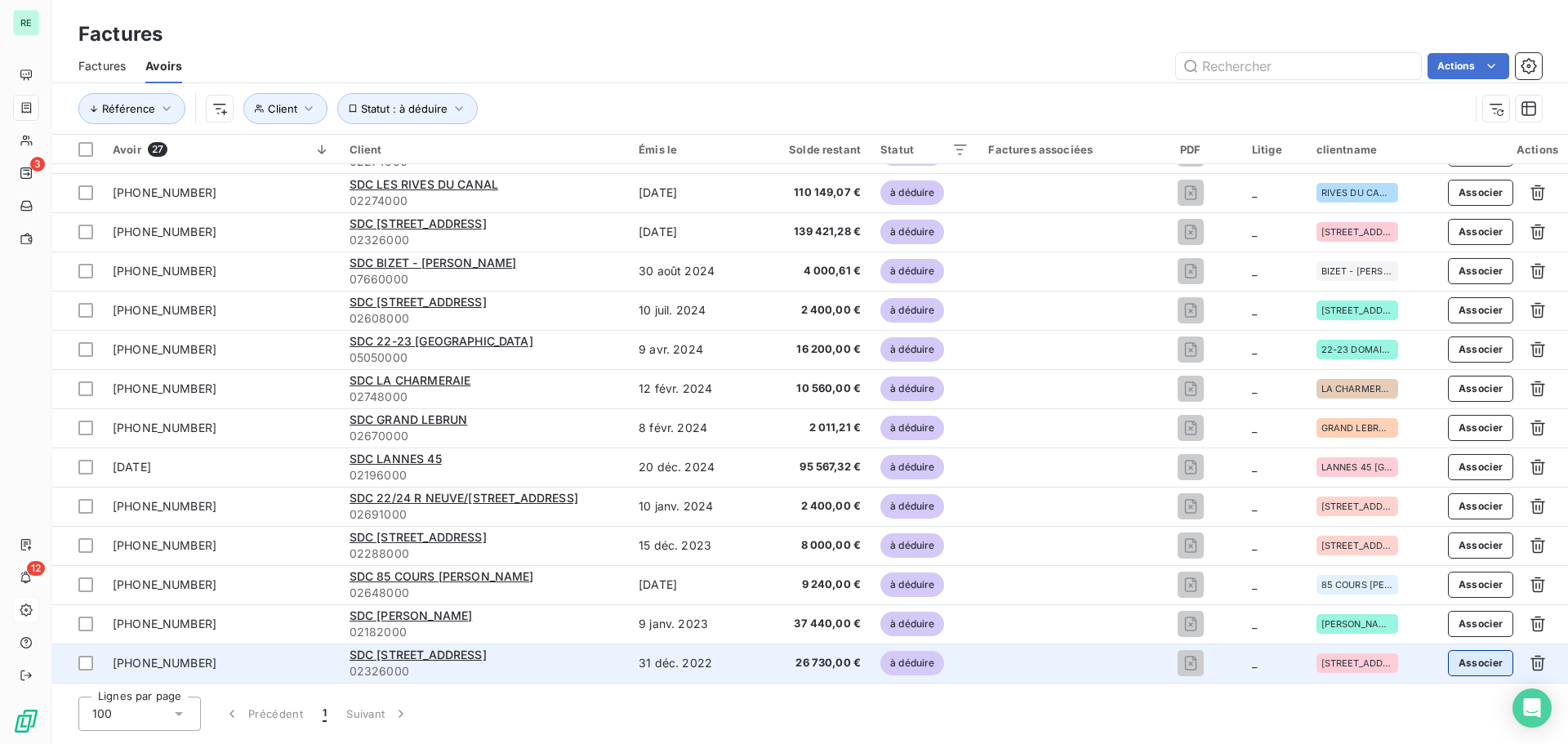
click at [1453, 662] on button "Associer" at bounding box center [1481, 662] width 66 height 26
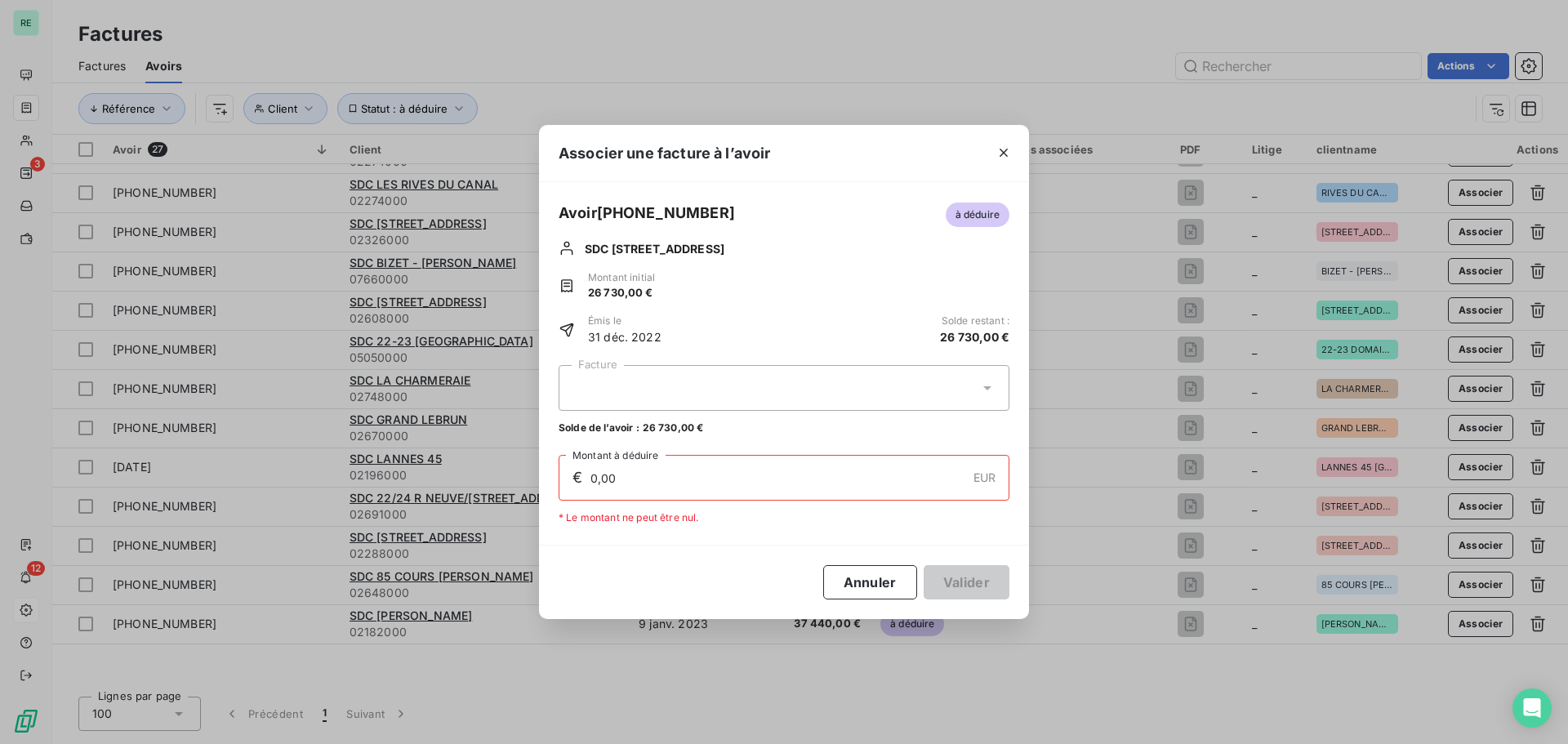
click at [667, 377] on div at bounding box center [784, 388] width 451 height 45
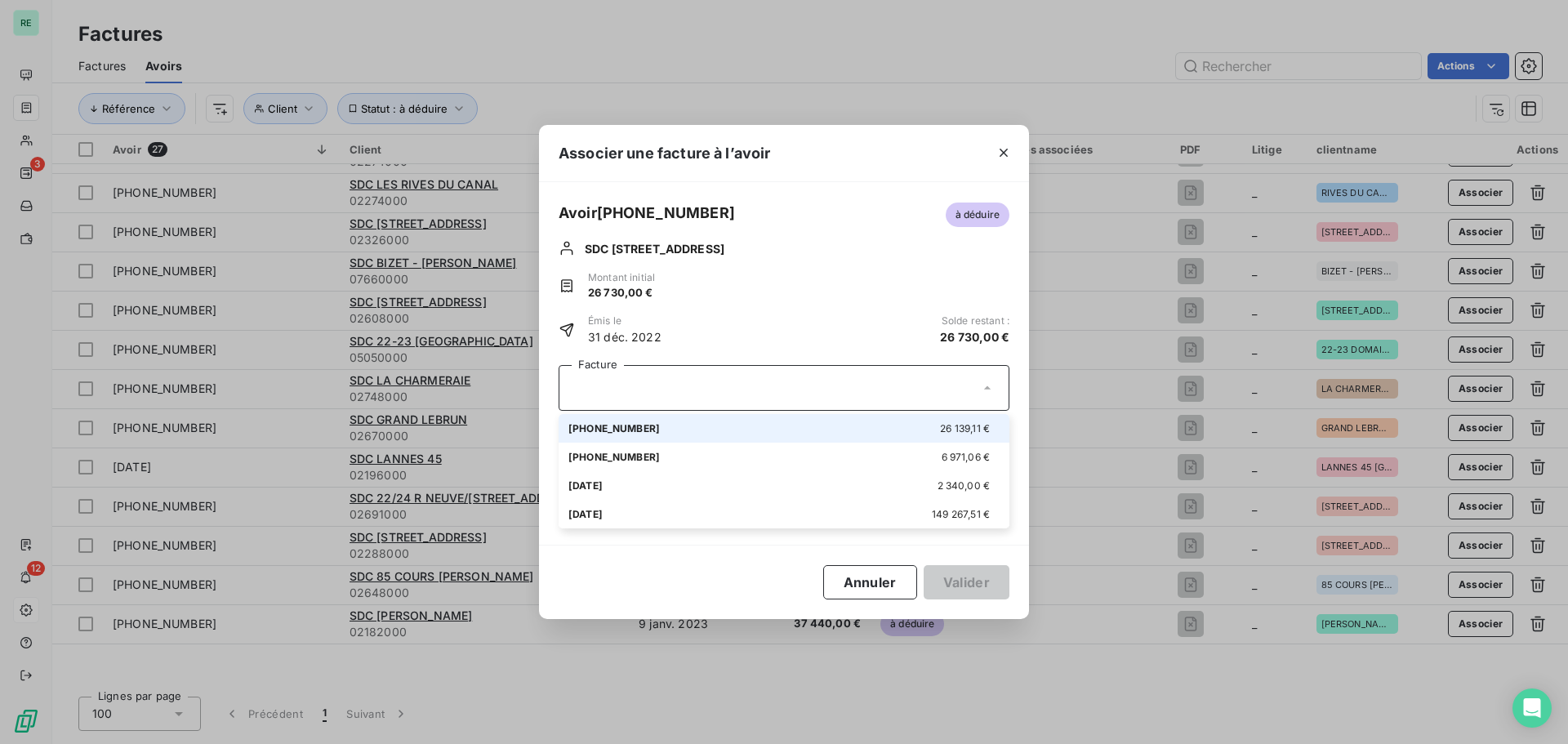
click at [610, 427] on span "[PHONE_NUMBER]" at bounding box center [614, 428] width 92 height 12
type input "26 139,11"
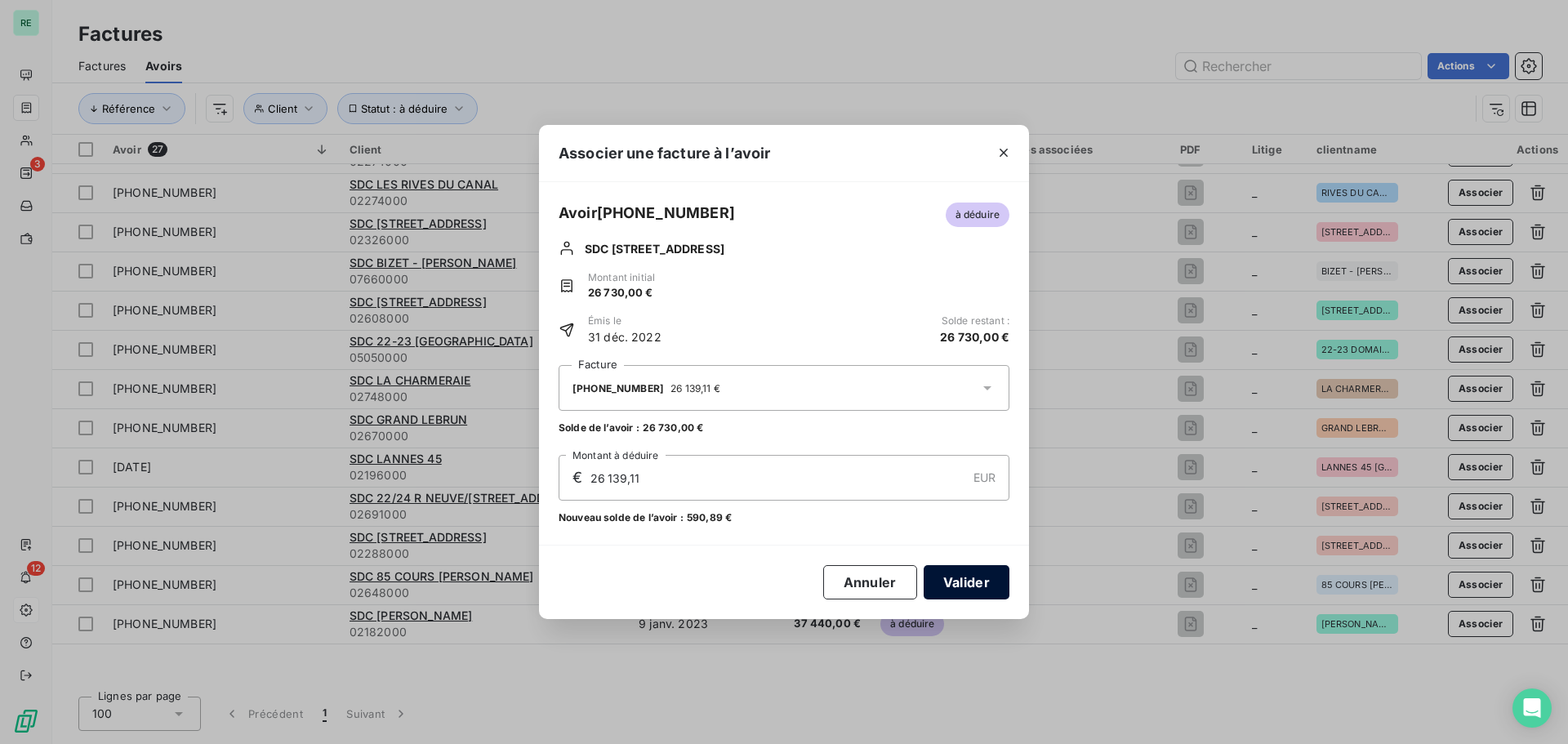
click at [962, 579] on button "Valider" at bounding box center [967, 582] width 85 height 35
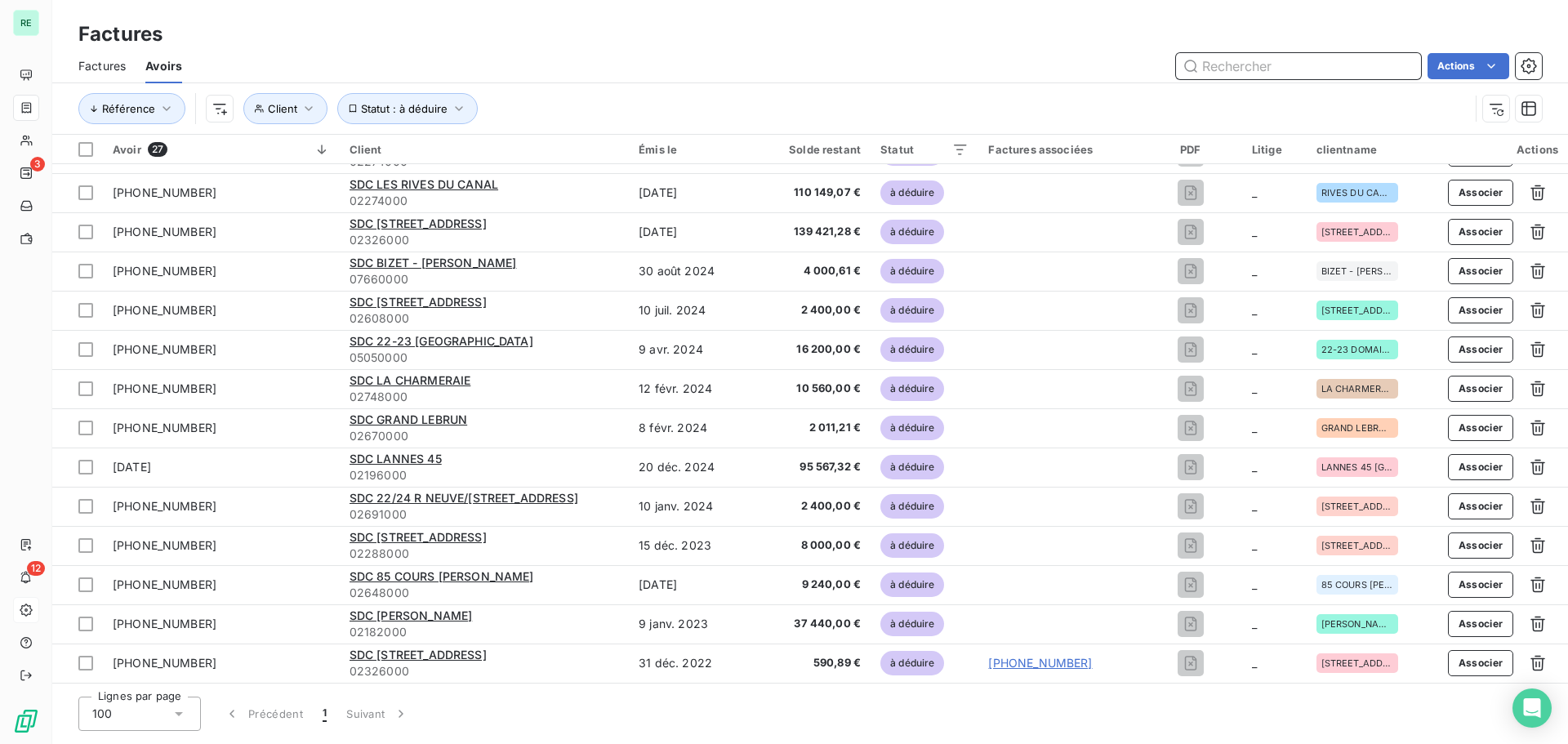
click at [1243, 76] on input "text" at bounding box center [1298, 65] width 245 height 26
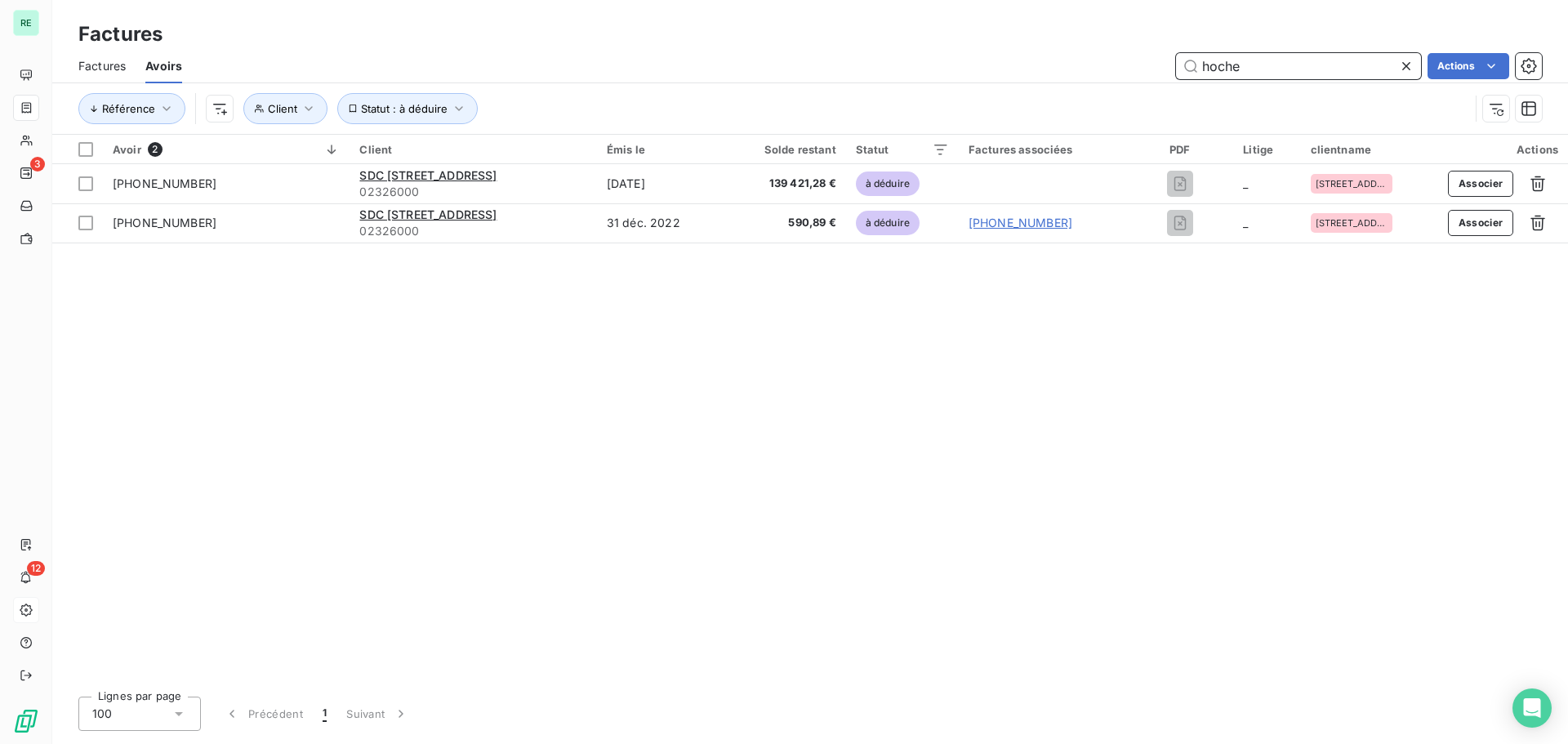
scroll to position [0, 0]
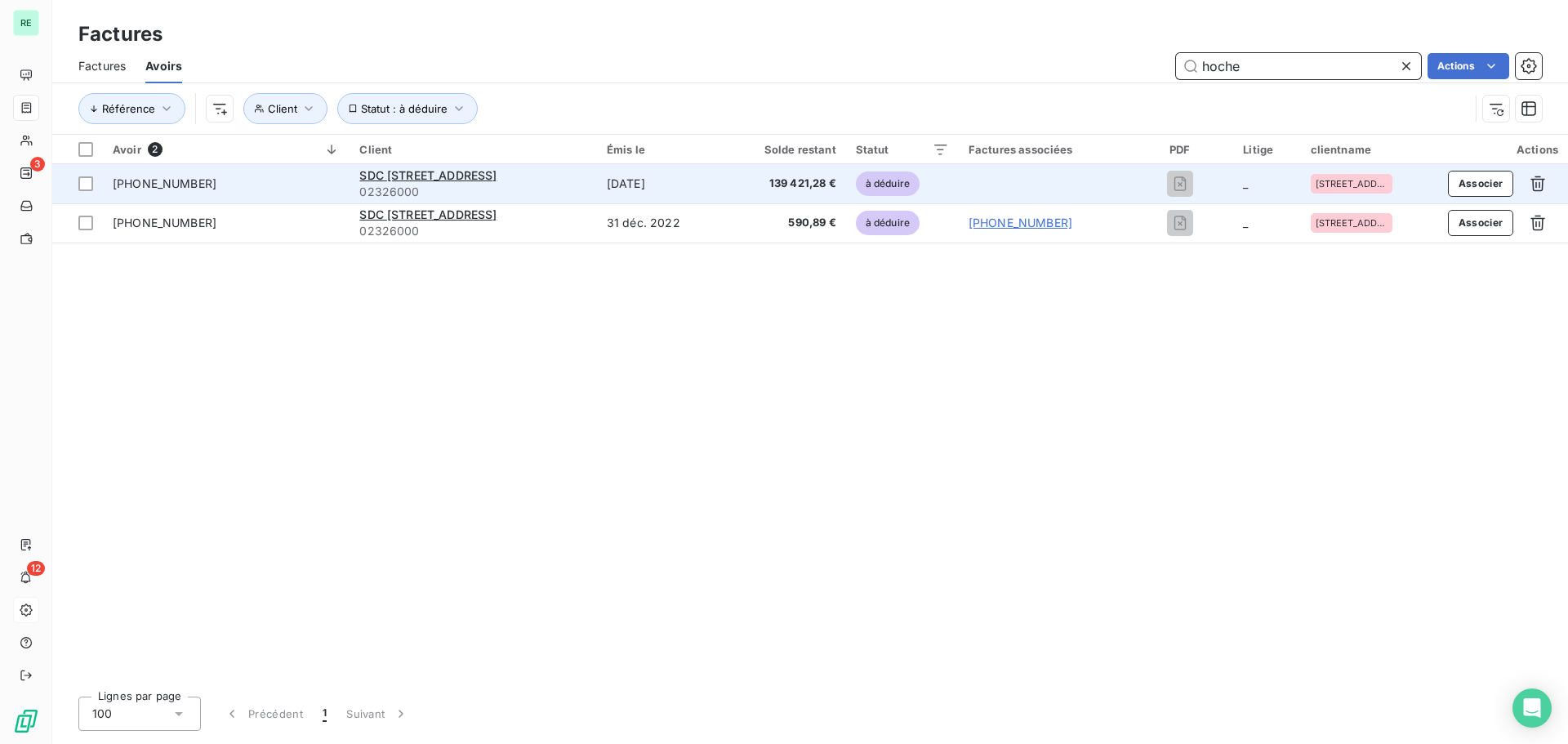
type input "hoche"
click at [799, 182] on span "139 421,28 €" at bounding box center [784, 184] width 104 height 16
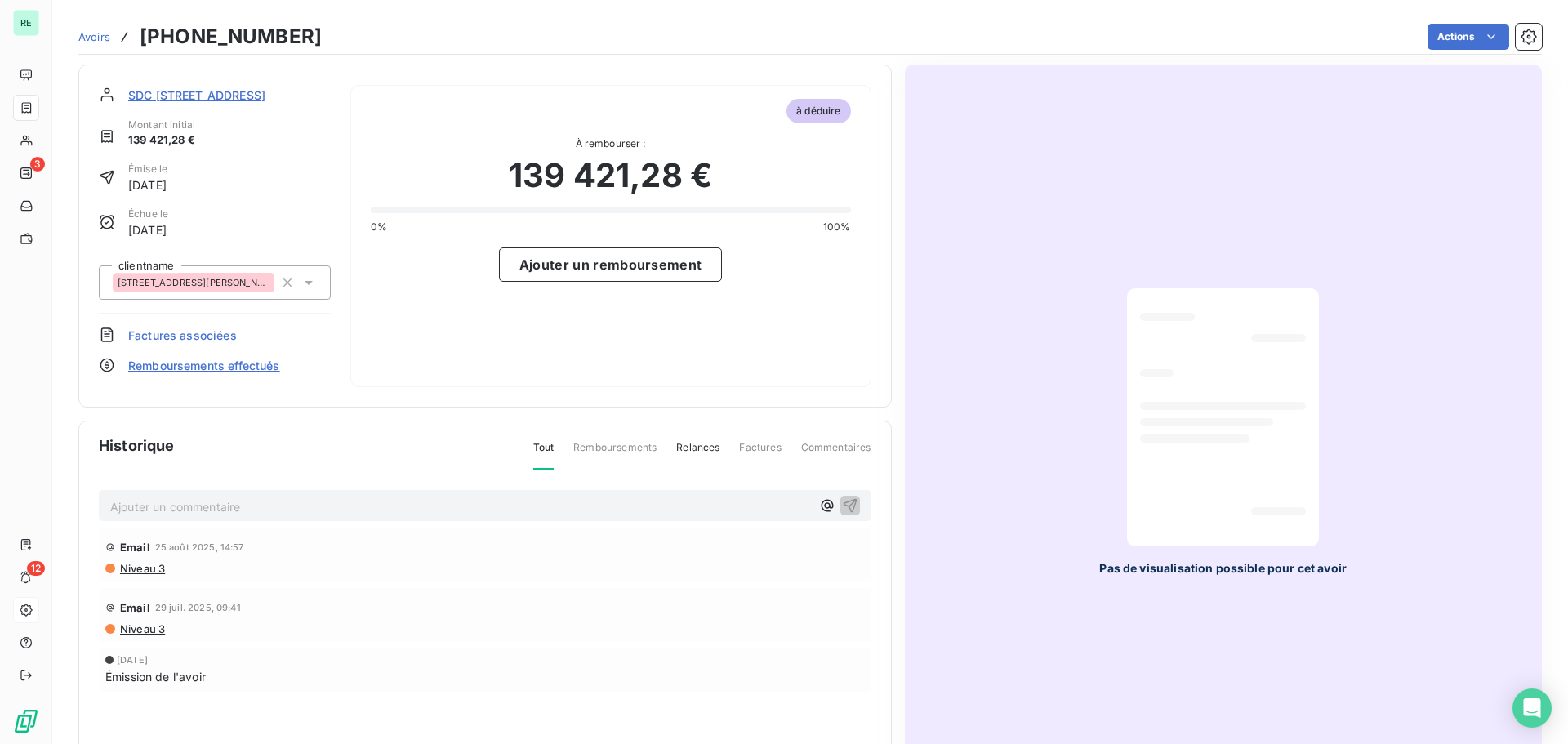
scroll to position [3, 0]
click at [158, 329] on span "Factures associées" at bounding box center [183, 332] width 109 height 17
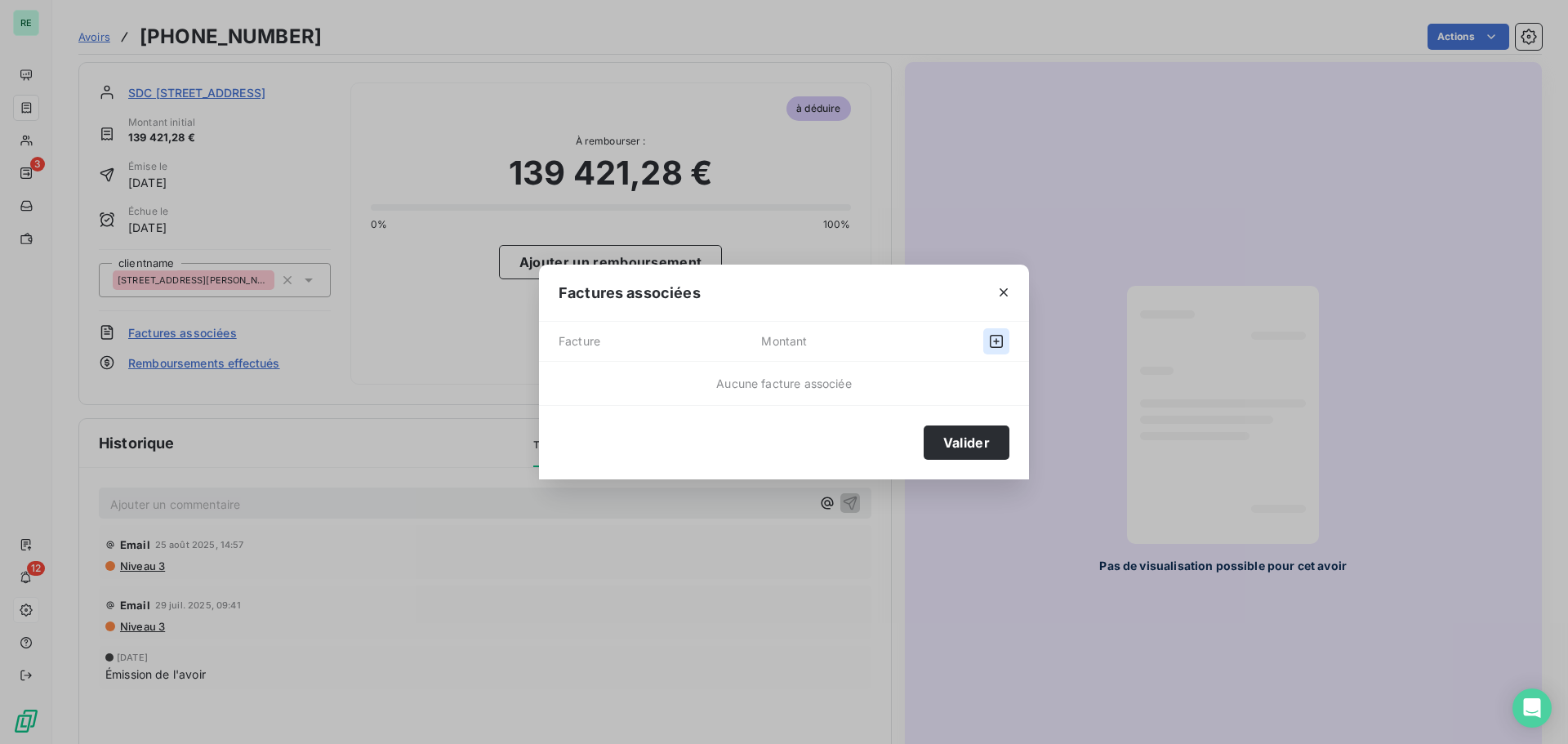
click at [989, 334] on icon "button" at bounding box center [997, 342] width 16 height 16
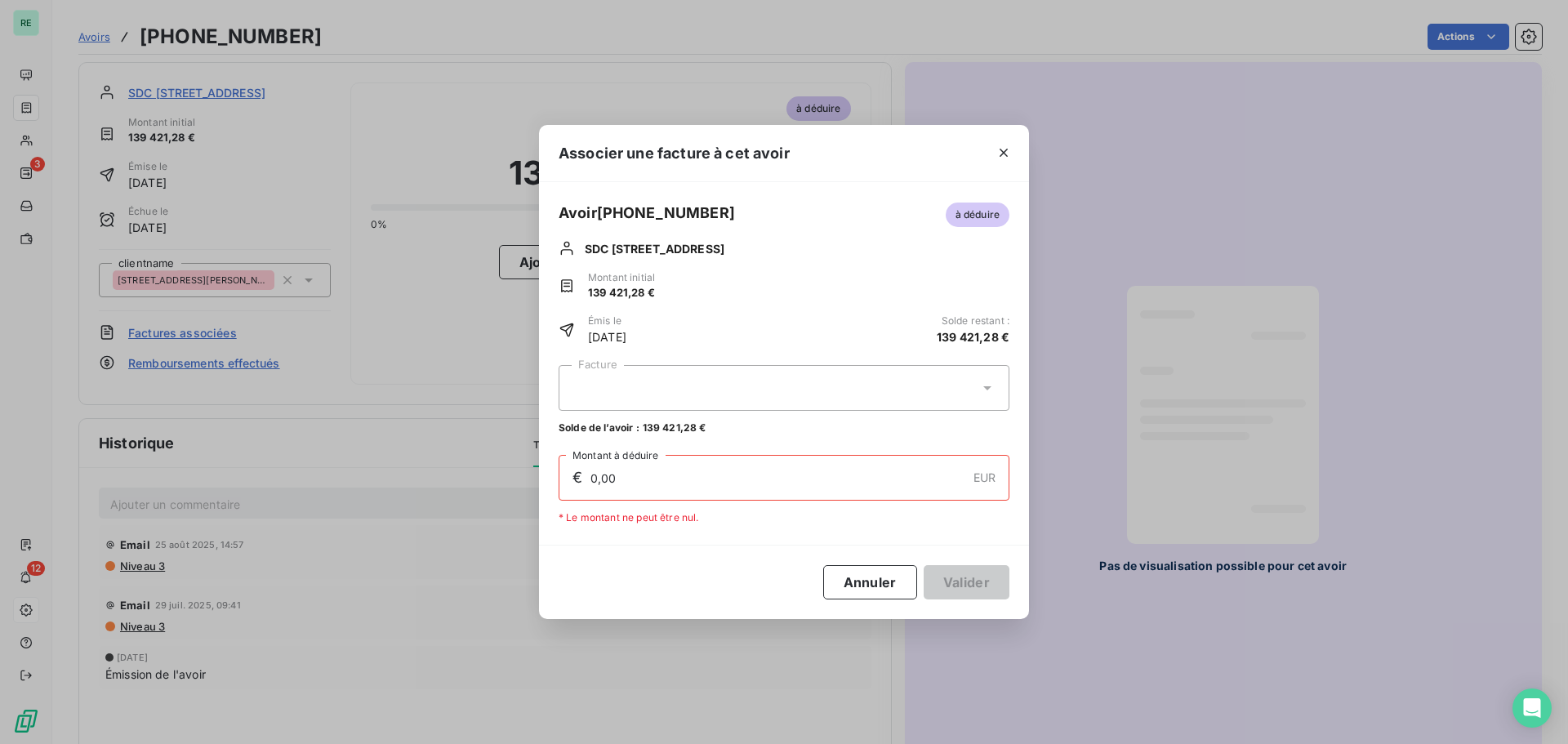
click at [617, 373] on div at bounding box center [784, 388] width 451 height 45
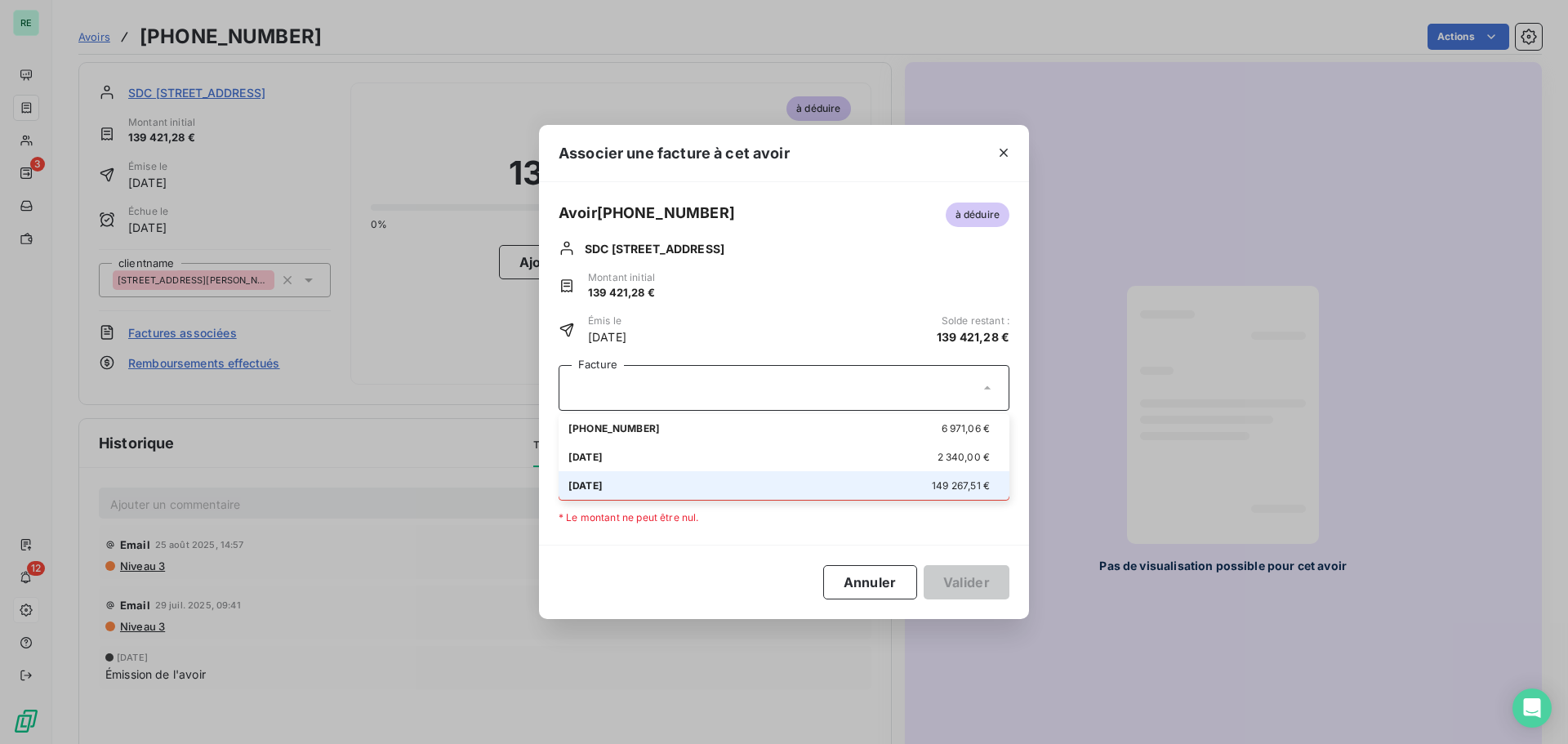
click at [618, 477] on li "01-24-1015 149 267,51 €" at bounding box center [784, 485] width 451 height 28
type input "139 421,28"
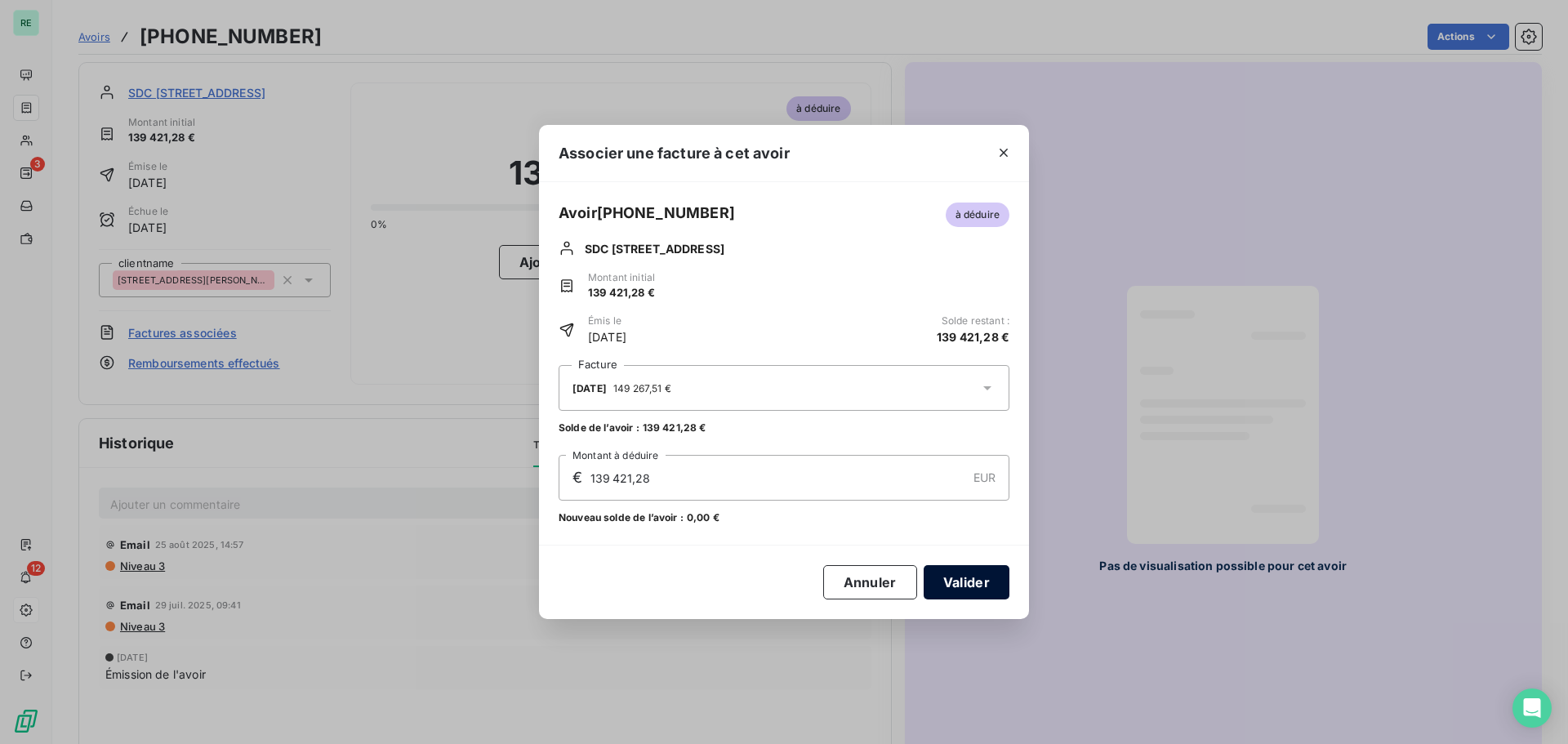
click at [978, 584] on button "Valider" at bounding box center [967, 582] width 85 height 35
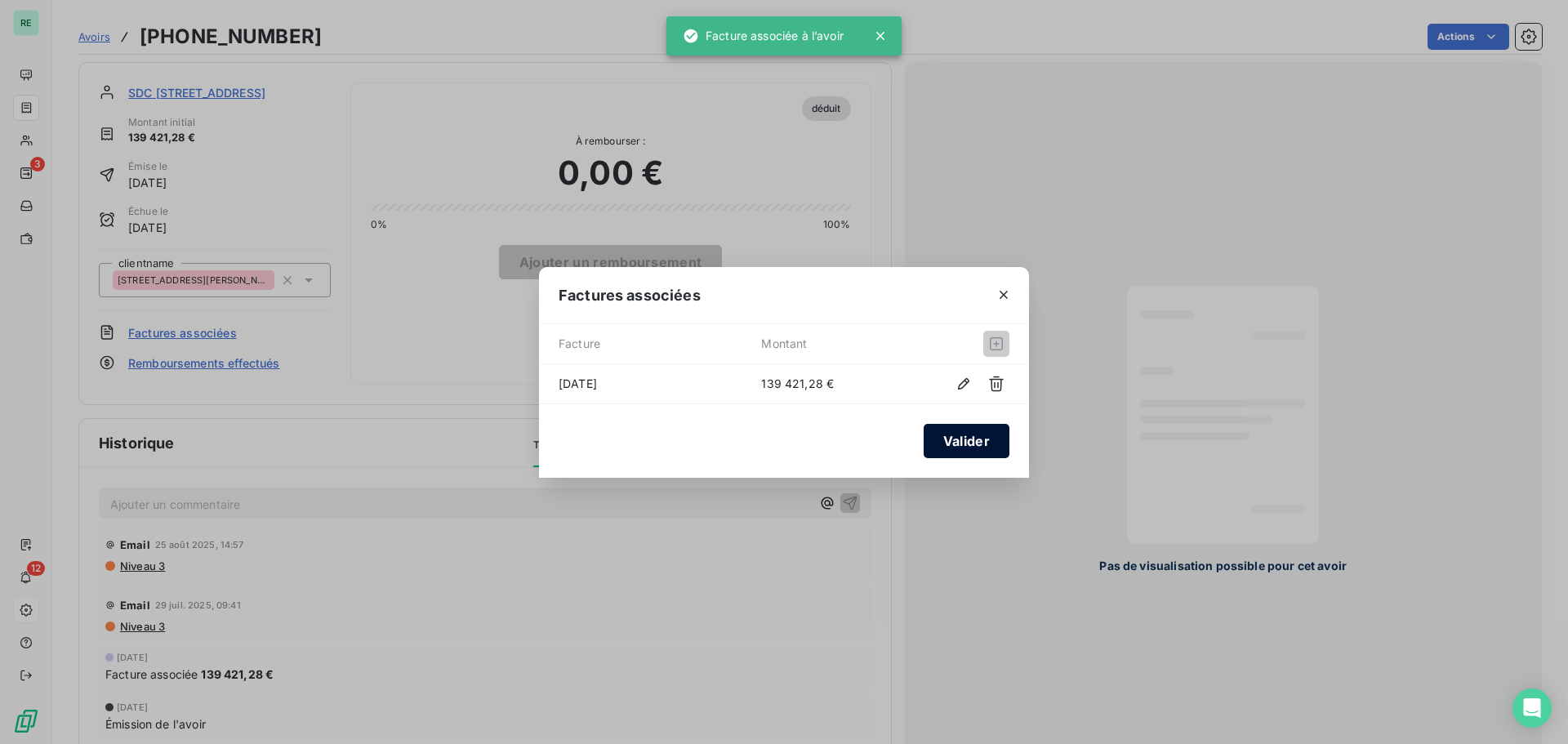
click at [945, 441] on button "Valider" at bounding box center [967, 441] width 85 height 35
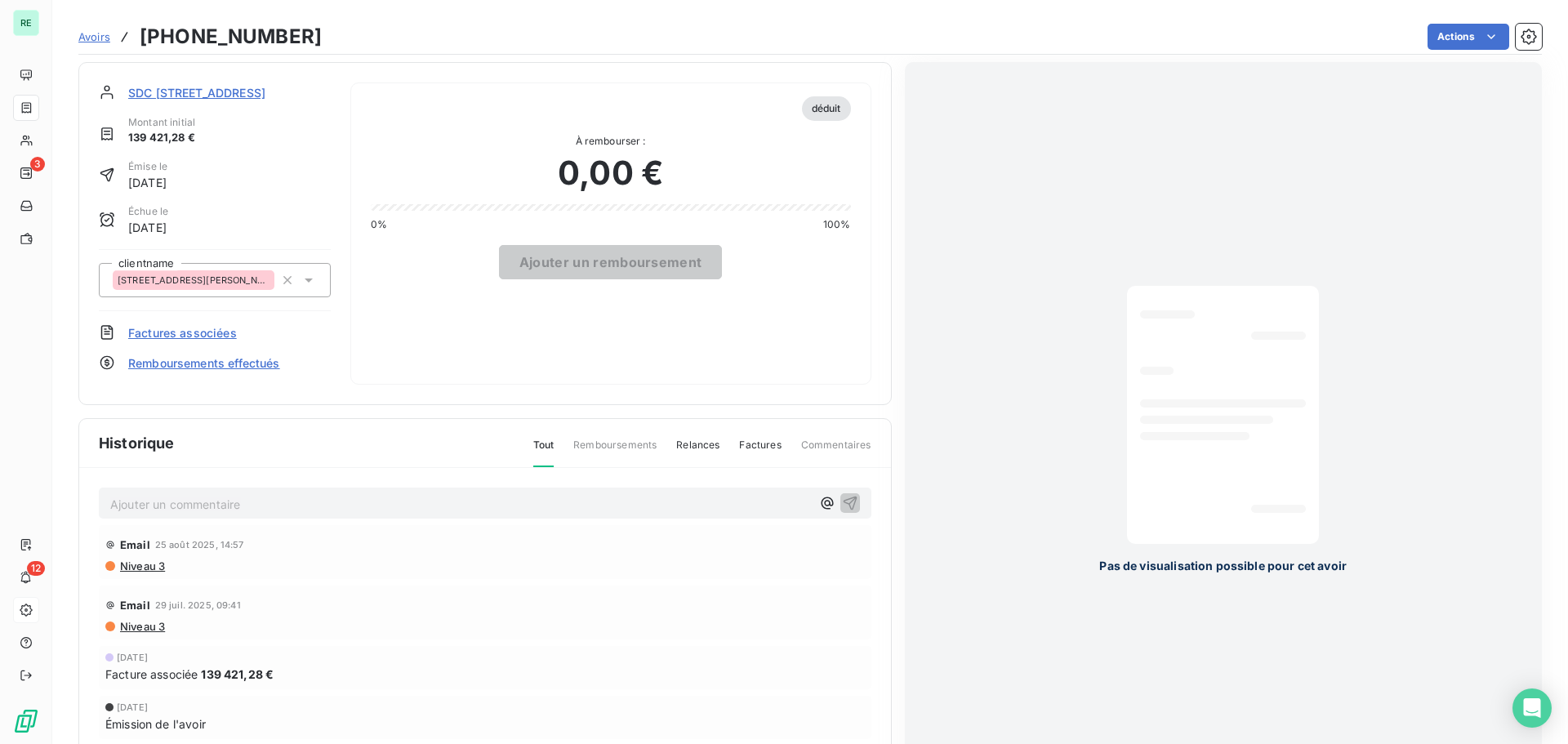
click at [103, 40] on span "Avoirs" at bounding box center [94, 36] width 32 height 13
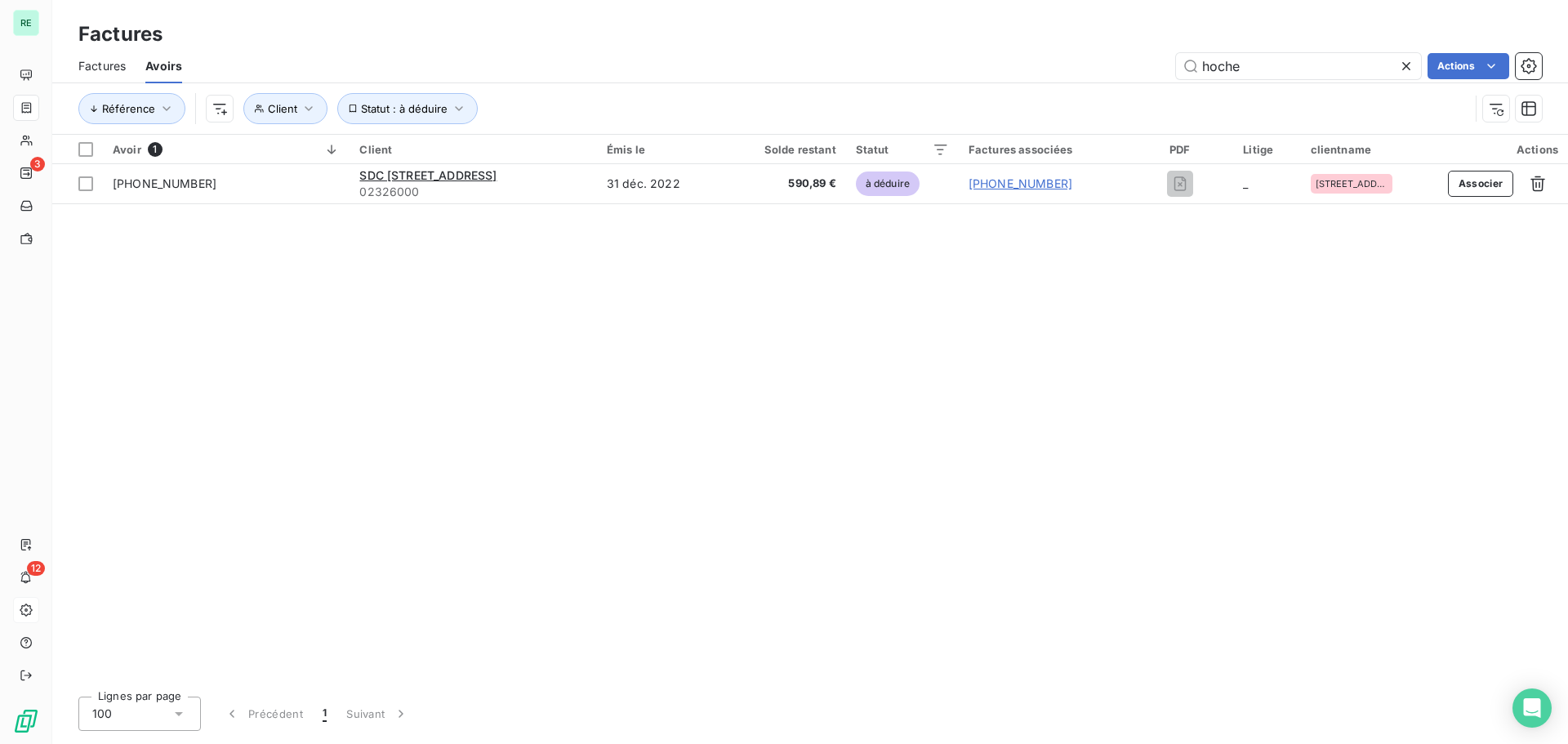
click at [1401, 61] on icon at bounding box center [1406, 66] width 16 height 16
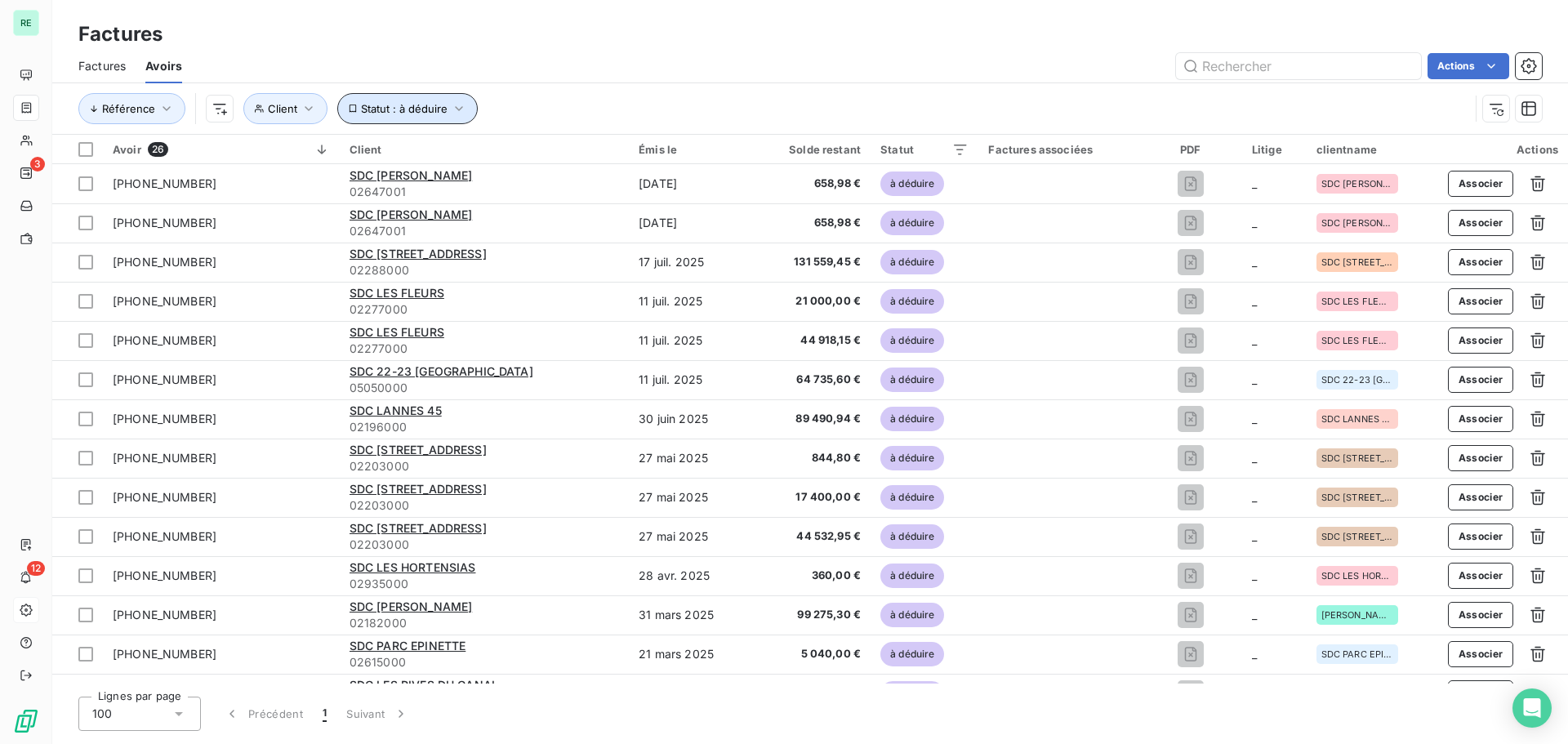
click at [422, 109] on span "Statut : à déduire" at bounding box center [403, 108] width 86 height 13
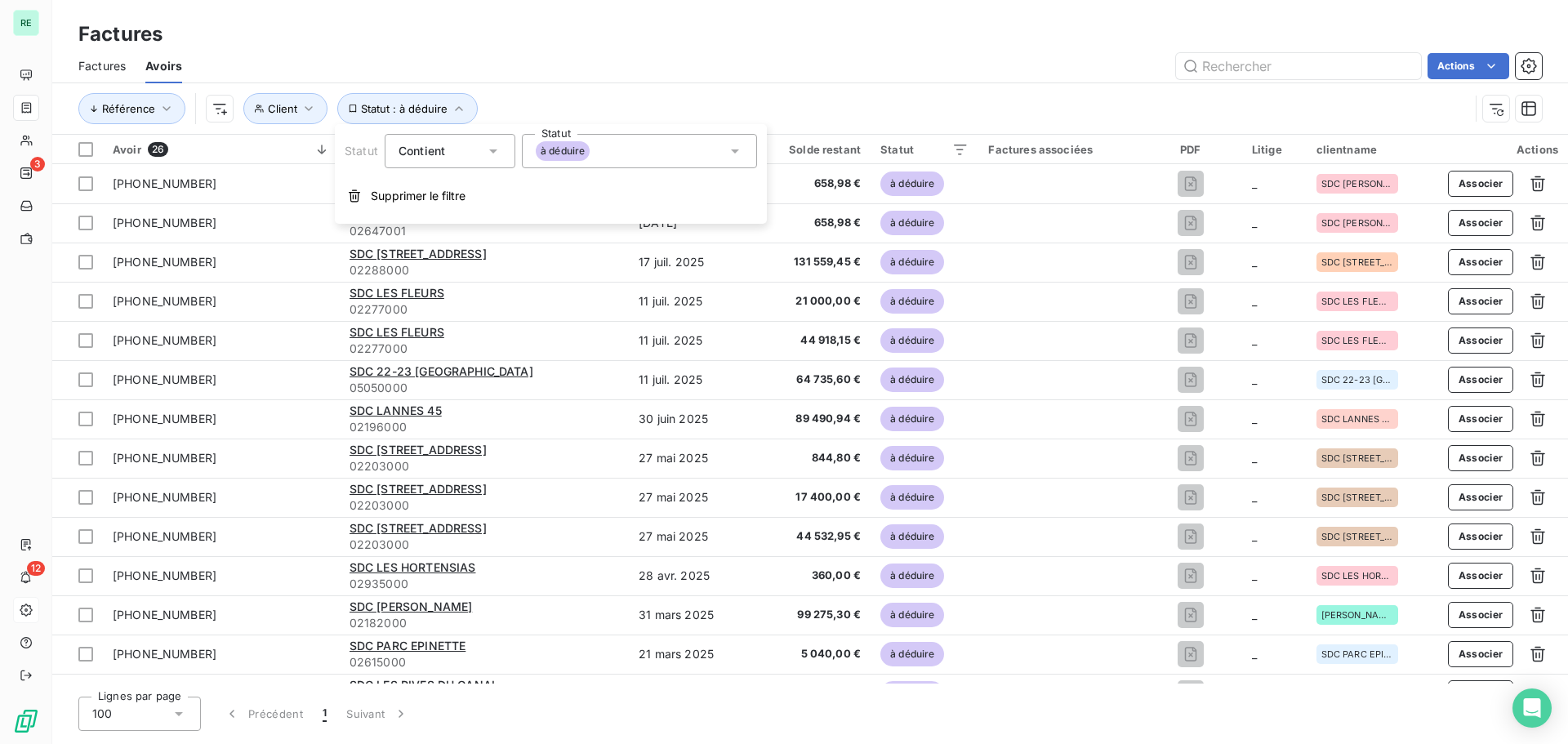
click at [626, 142] on div "à déduire" at bounding box center [639, 151] width 235 height 35
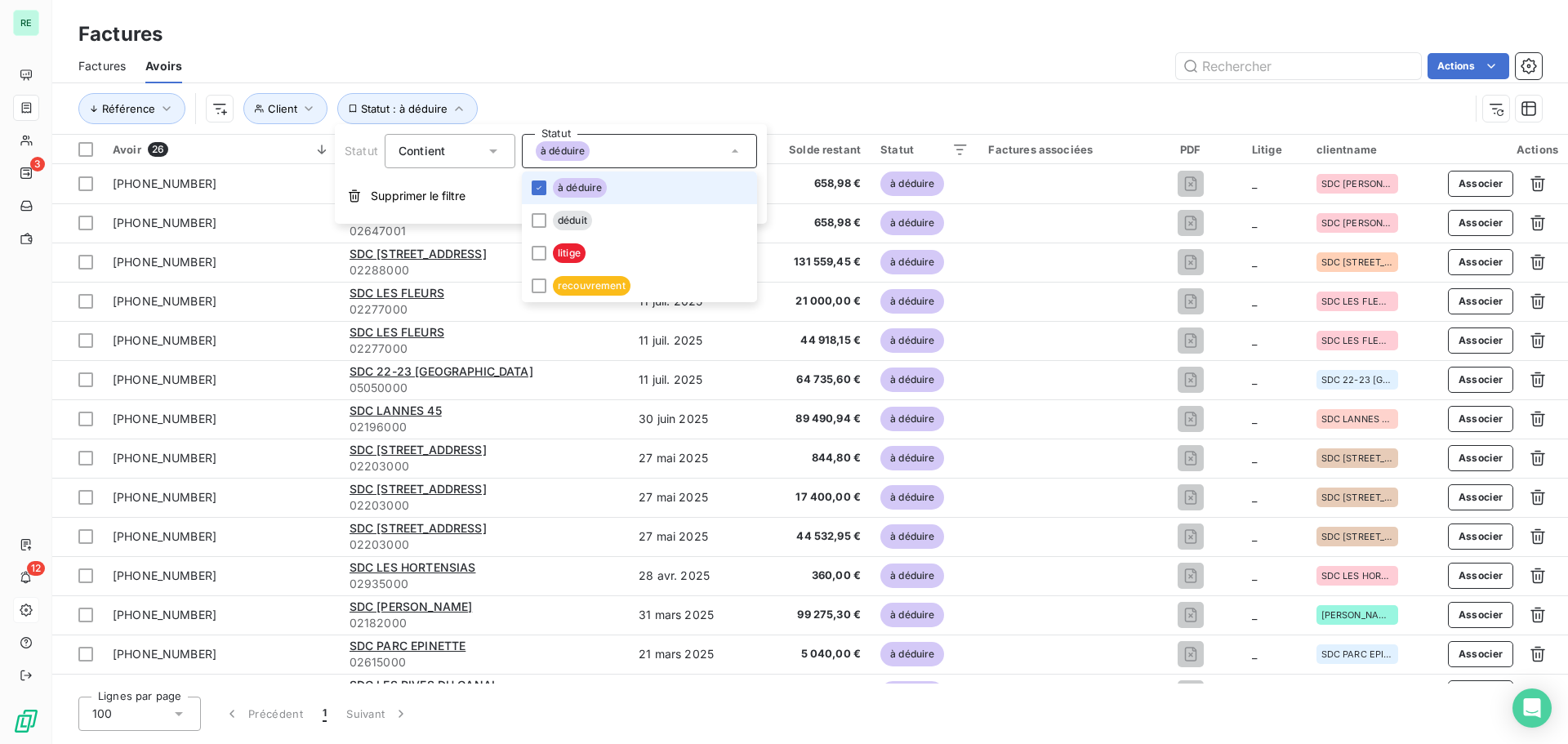
click at [626, 142] on div "à déduire" at bounding box center [639, 151] width 235 height 35
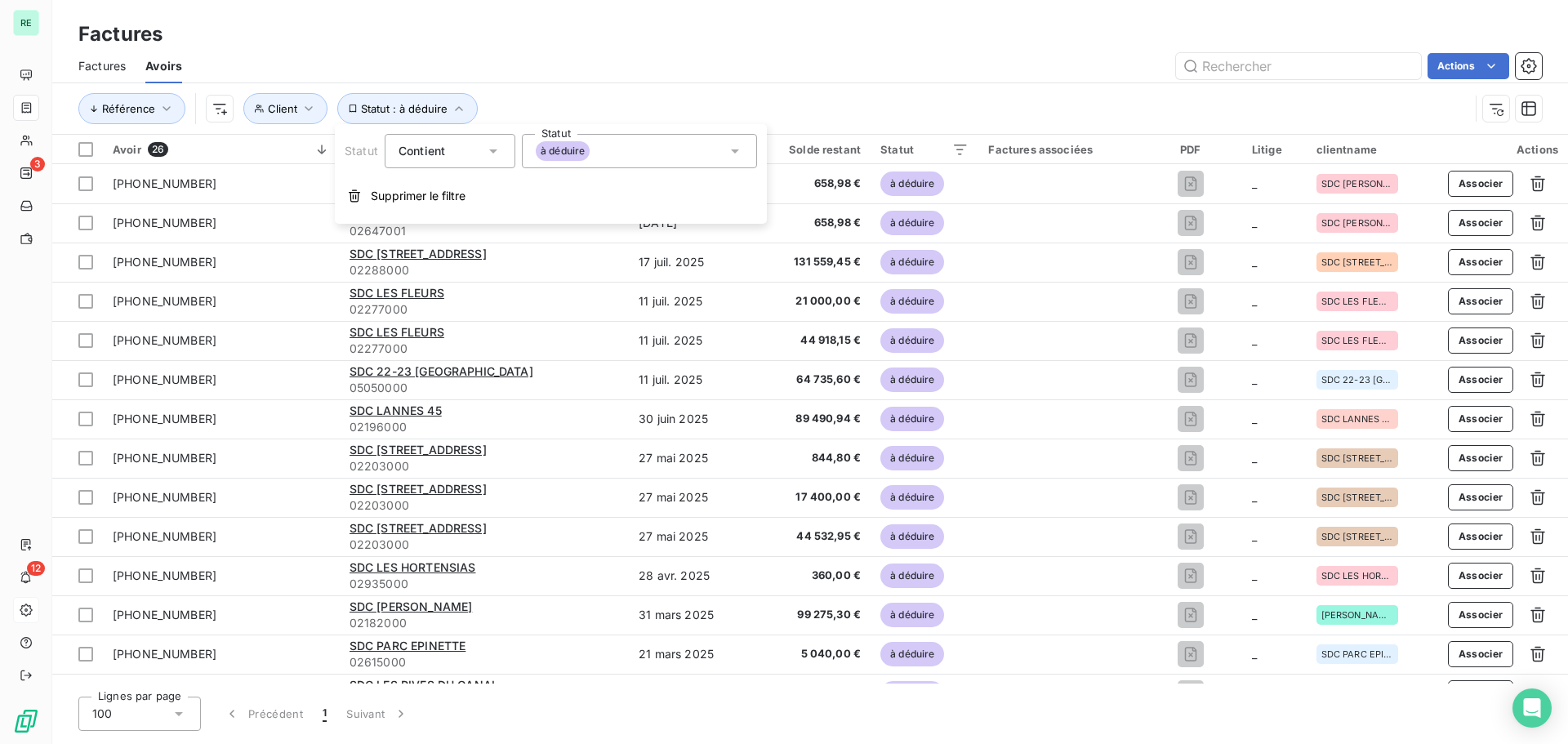
click at [390, 68] on div "Actions" at bounding box center [871, 65] width 1340 height 26
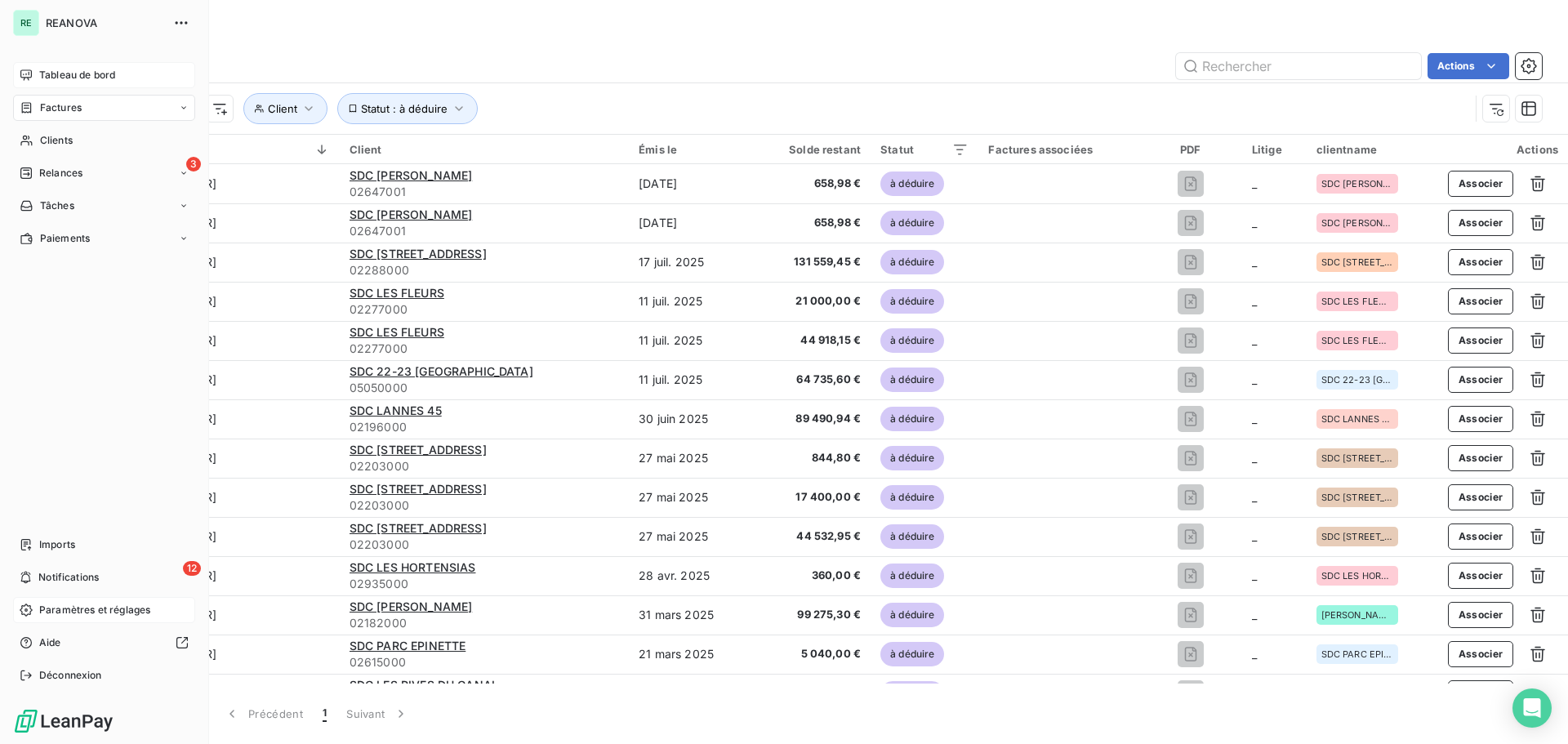
click at [61, 76] on span "Tableau de bord" at bounding box center [77, 75] width 76 height 15
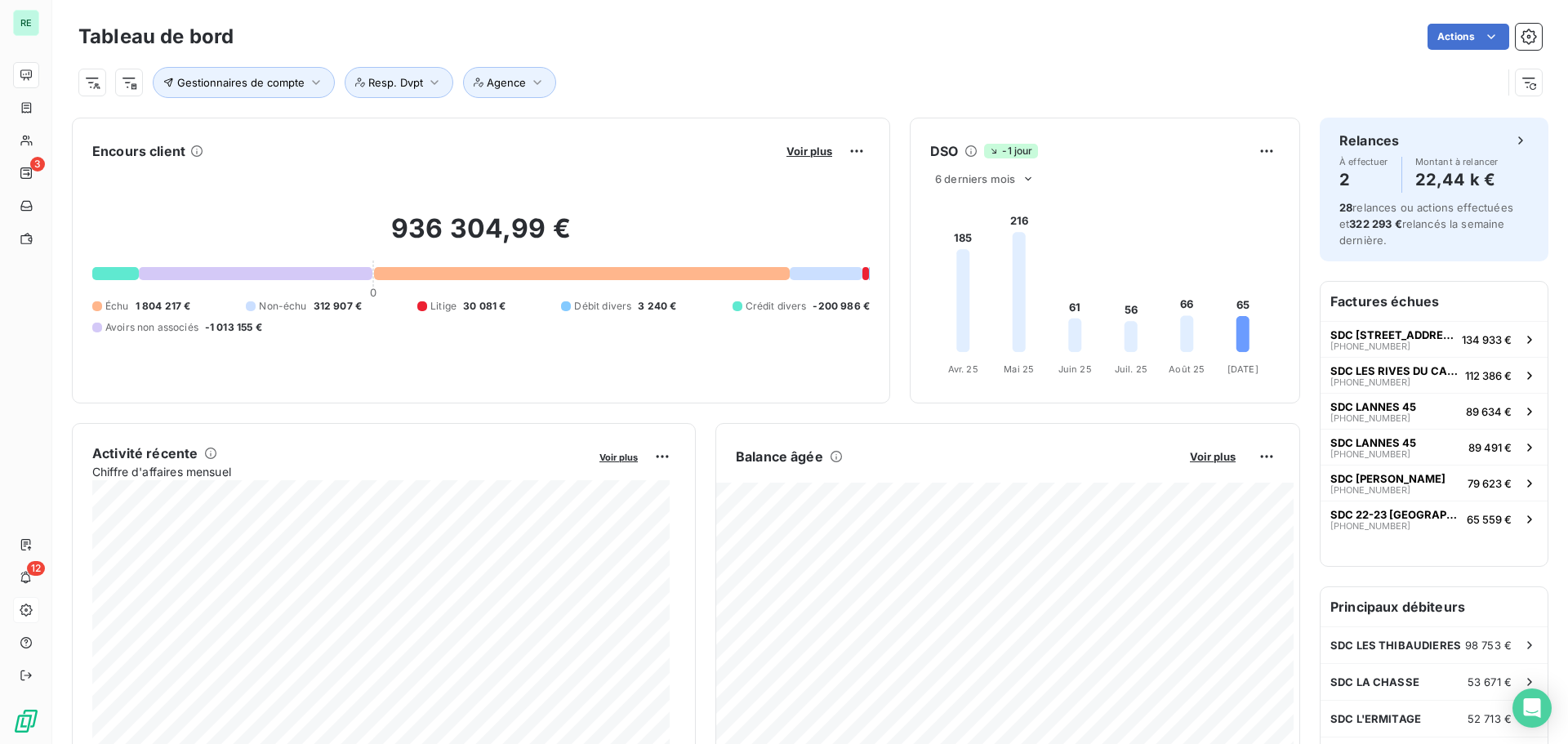
click at [286, 277] on div at bounding box center [255, 273] width 233 height 13
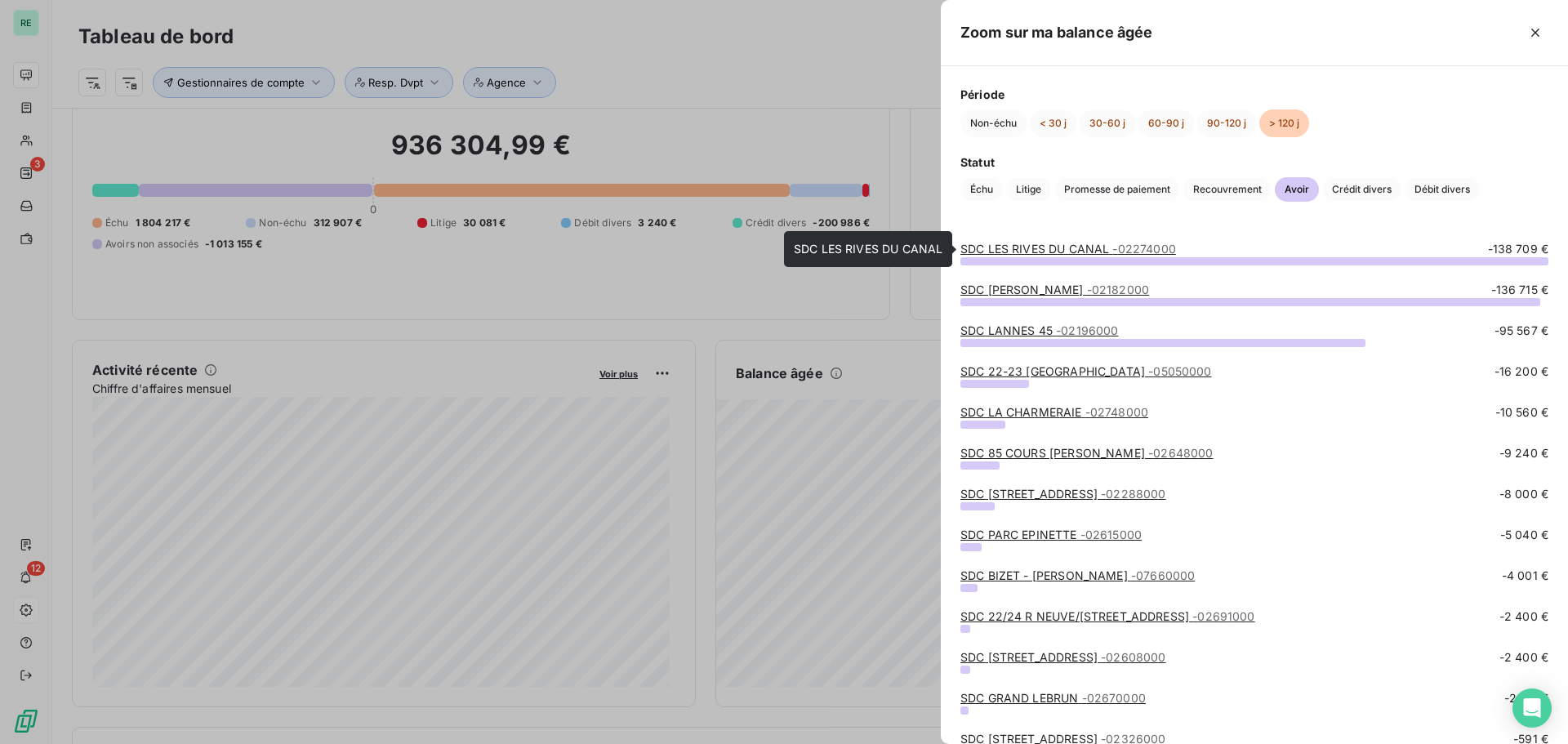
click at [1084, 249] on link "SDC LES RIVES DU CANAL - 02274000" at bounding box center [1067, 248] width 215 height 14
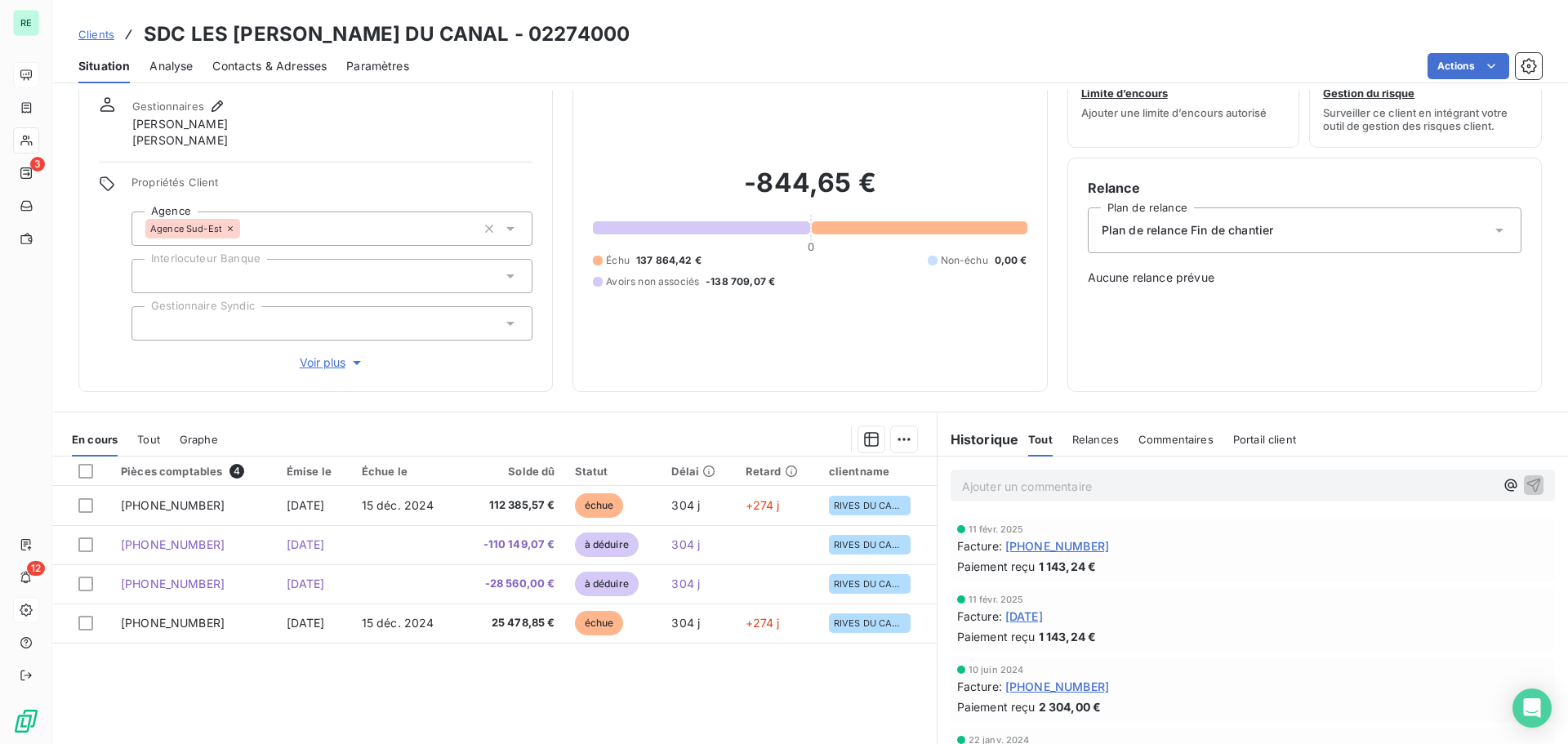
scroll to position [133, 0]
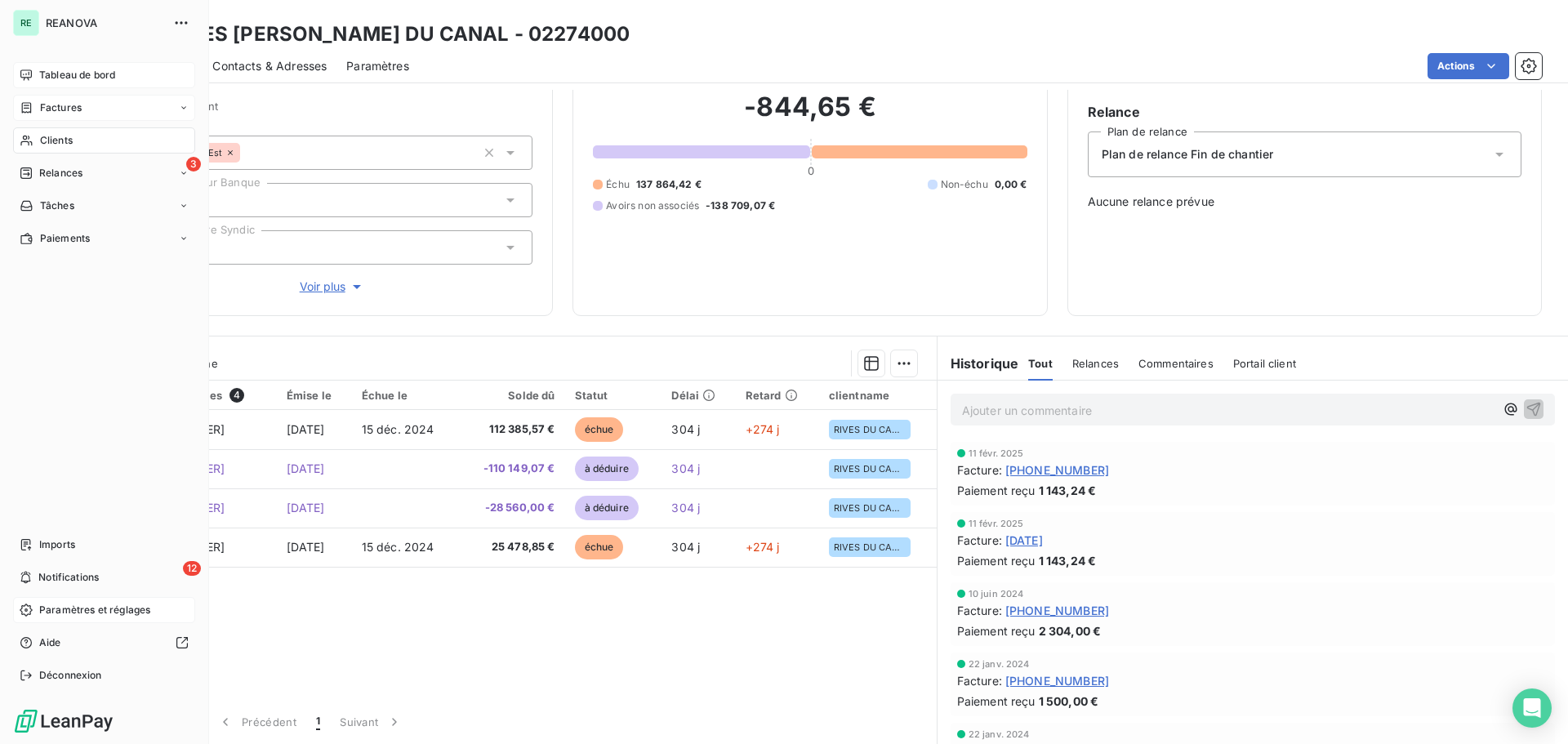
click at [100, 105] on div "Factures" at bounding box center [104, 107] width 182 height 26
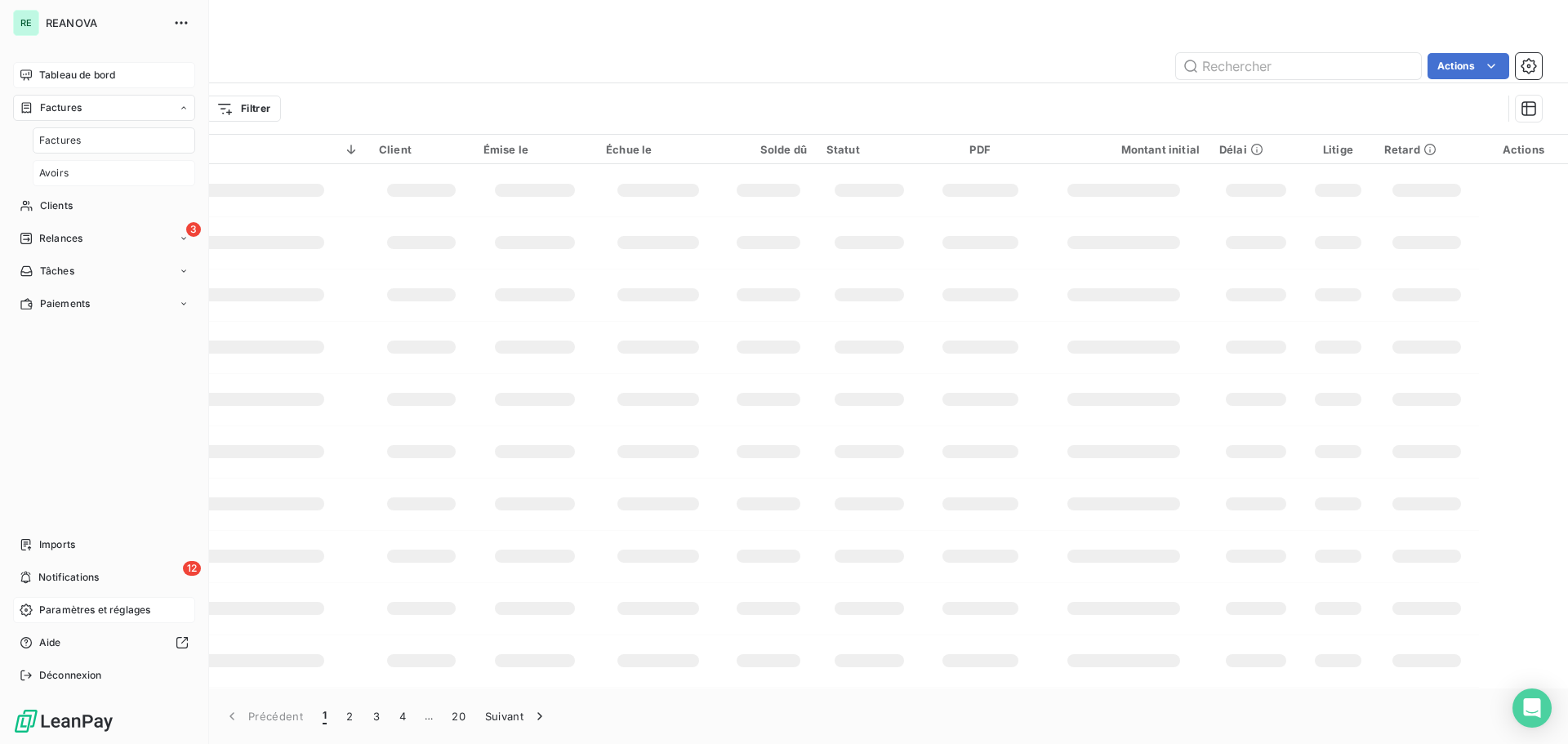
click at [68, 183] on div "Avoirs" at bounding box center [114, 173] width 163 height 26
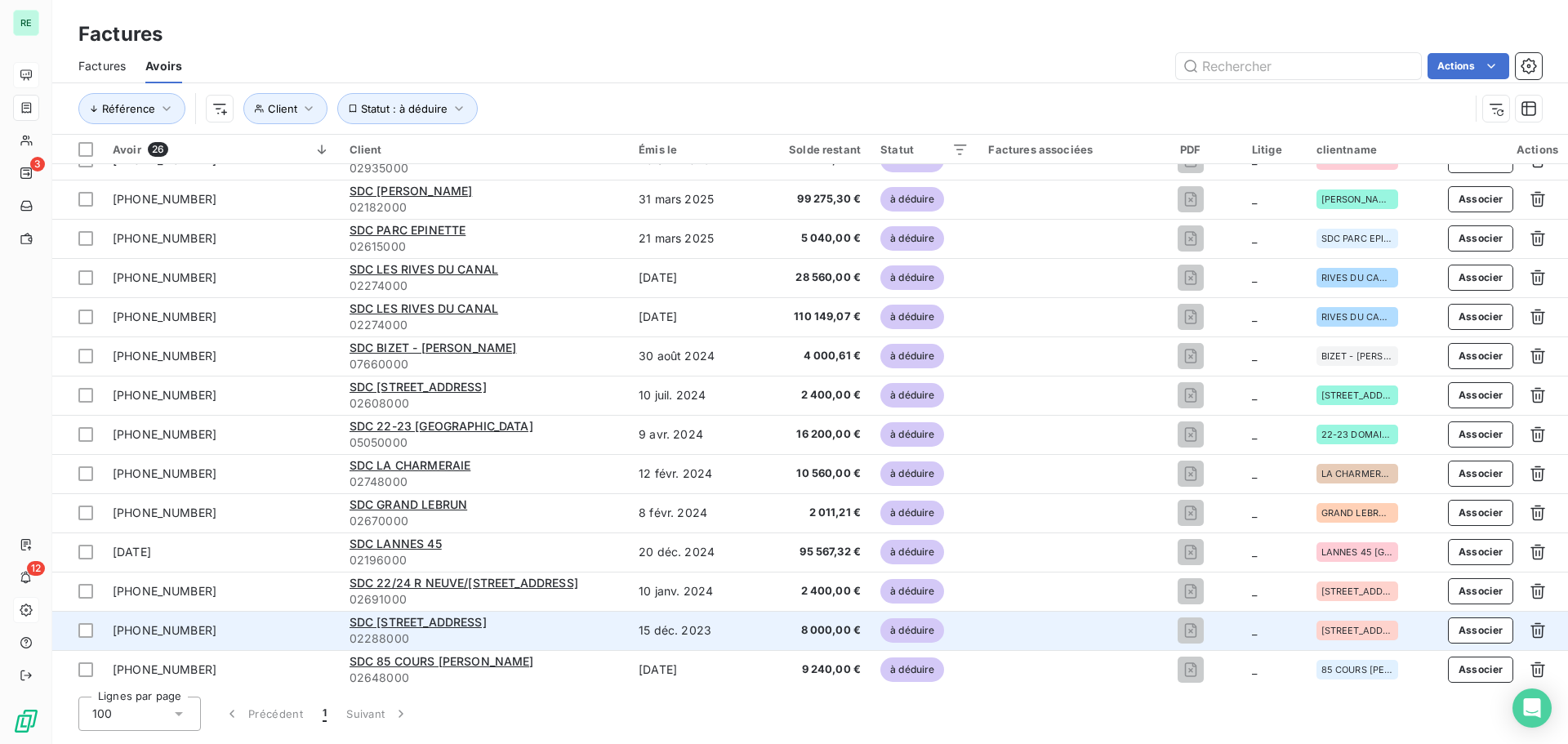
scroll to position [501, 0]
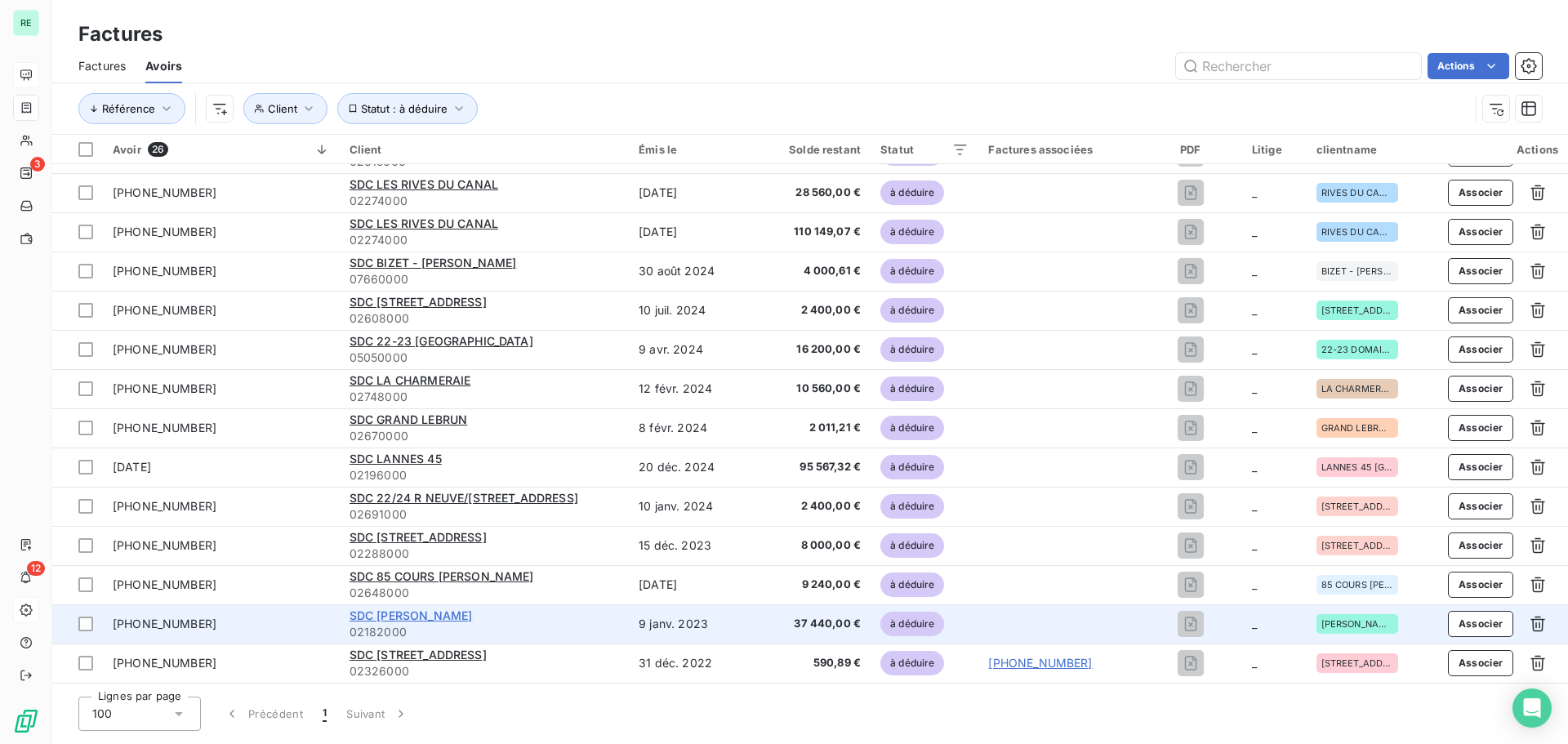
click at [440, 613] on span "SDC [PERSON_NAME]" at bounding box center [412, 615] width 124 height 14
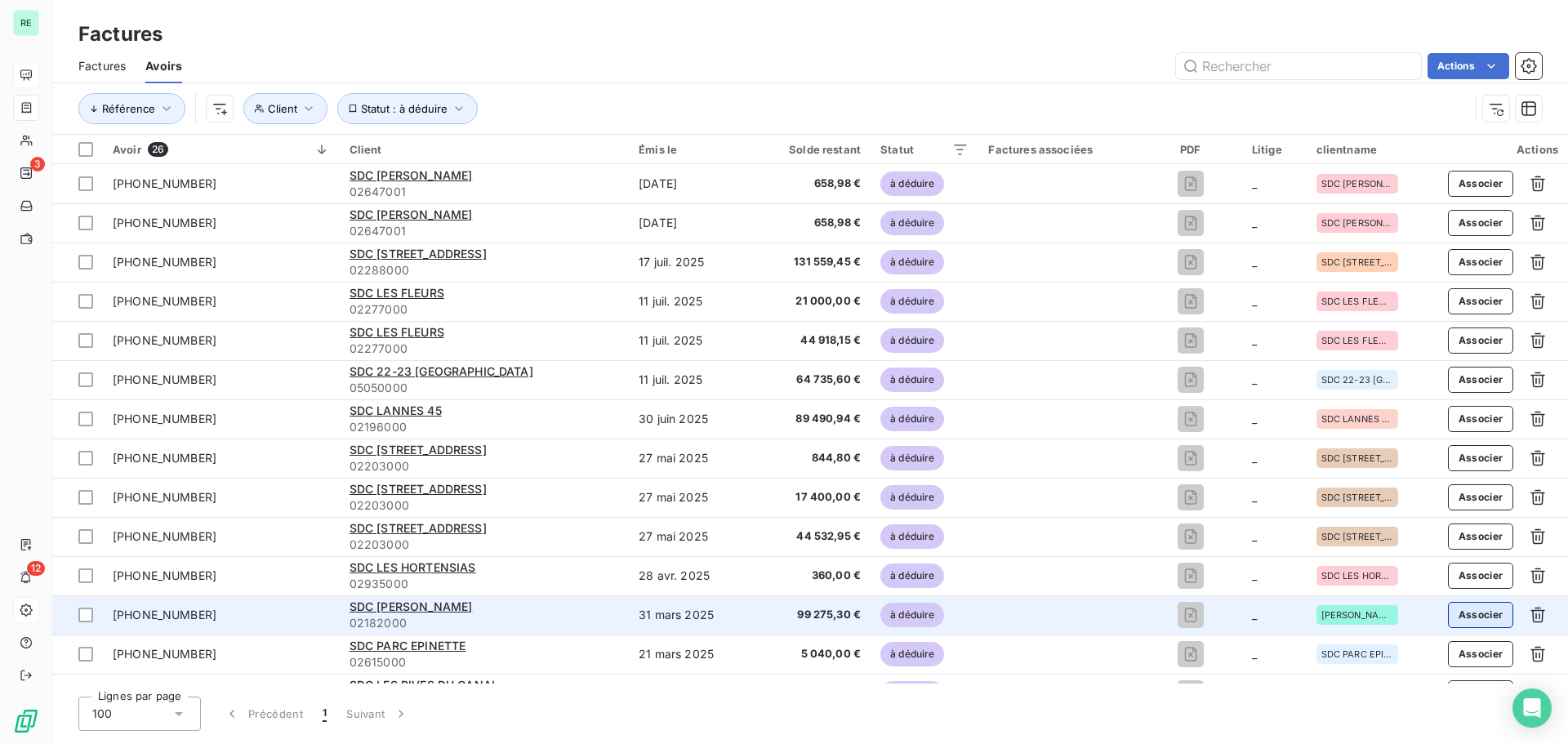
click at [1471, 616] on button "Associer" at bounding box center [1481, 614] width 66 height 26
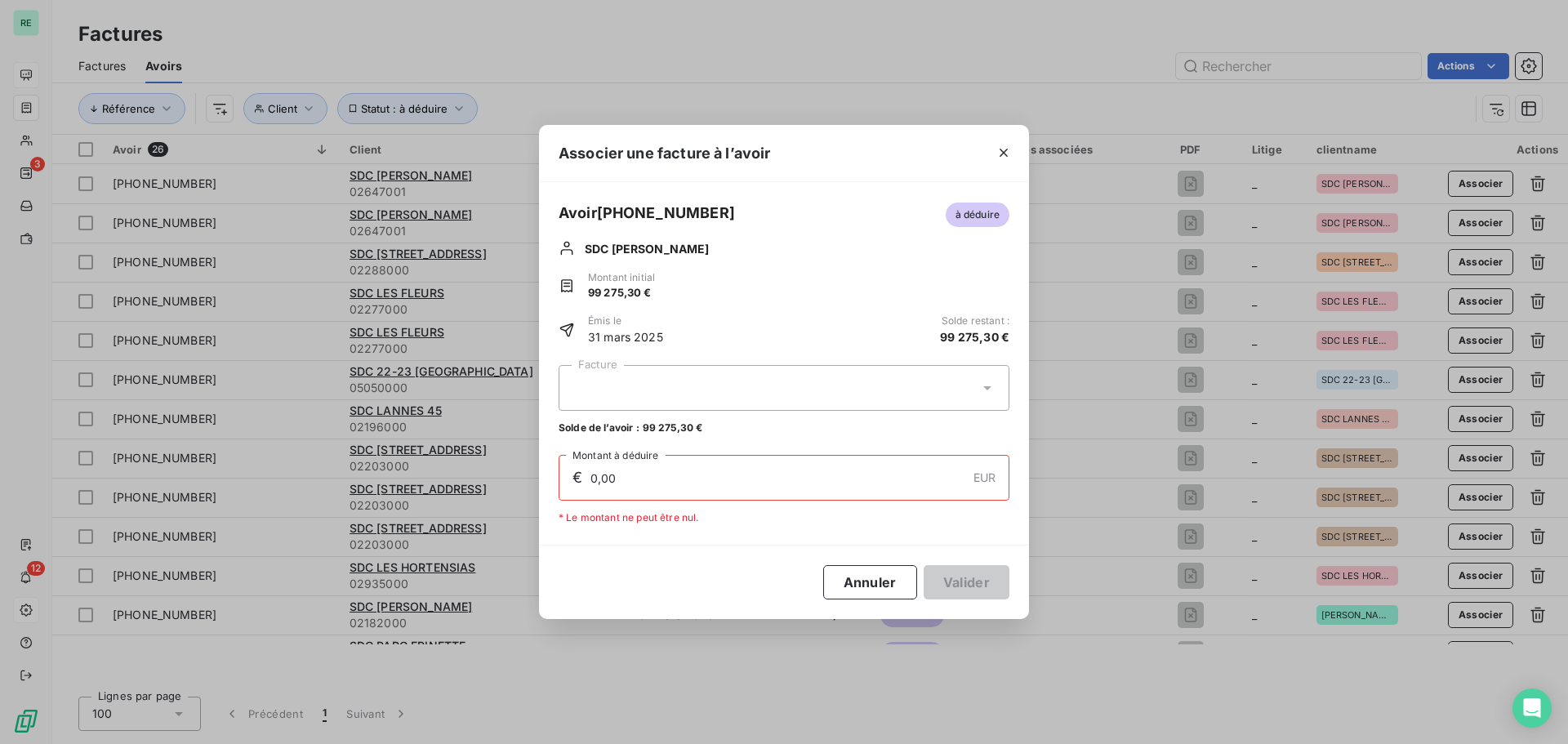
click at [755, 373] on div at bounding box center [784, 388] width 451 height 45
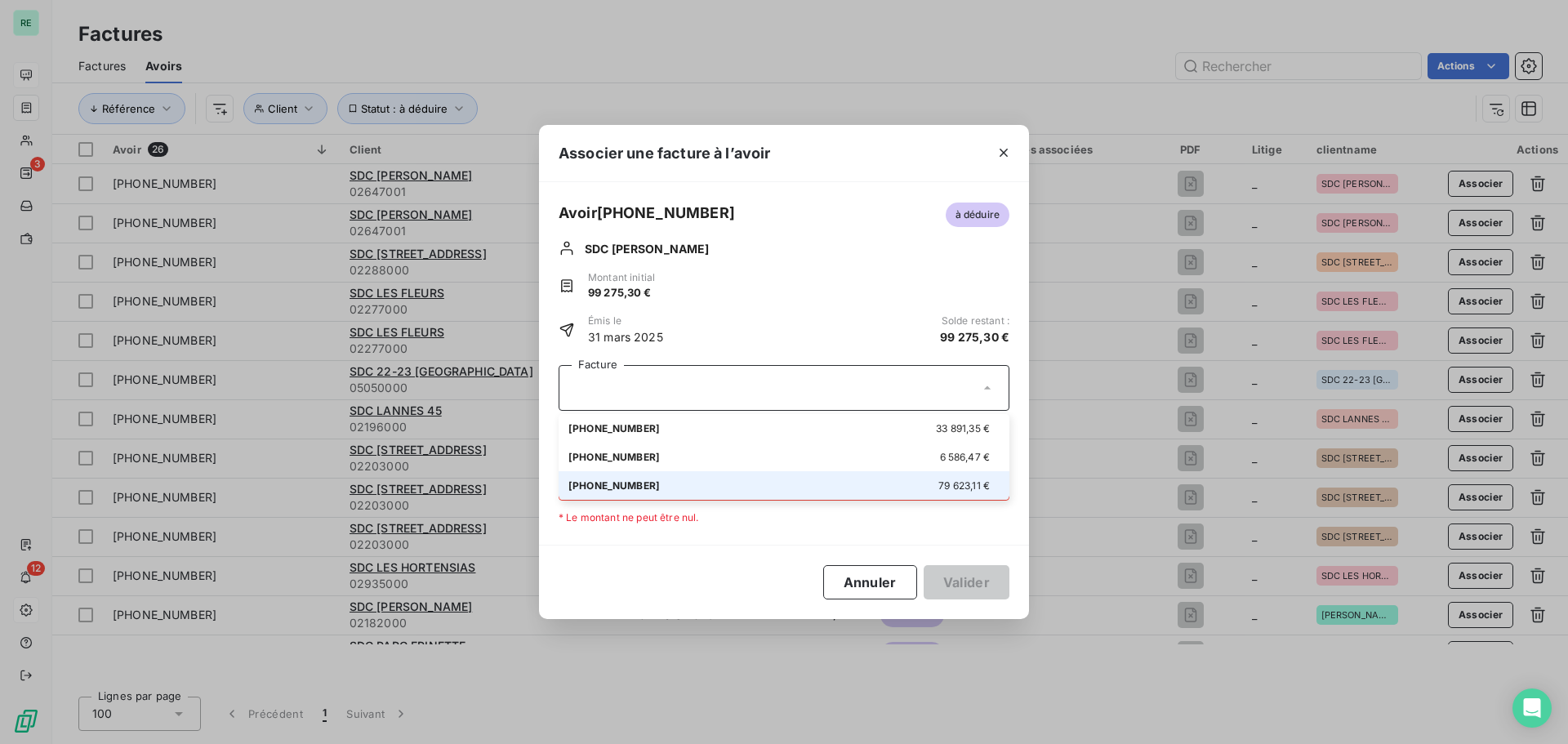
click at [619, 476] on li "01-25-248 79 623,11 €" at bounding box center [784, 485] width 451 height 28
type input "79 623,11"
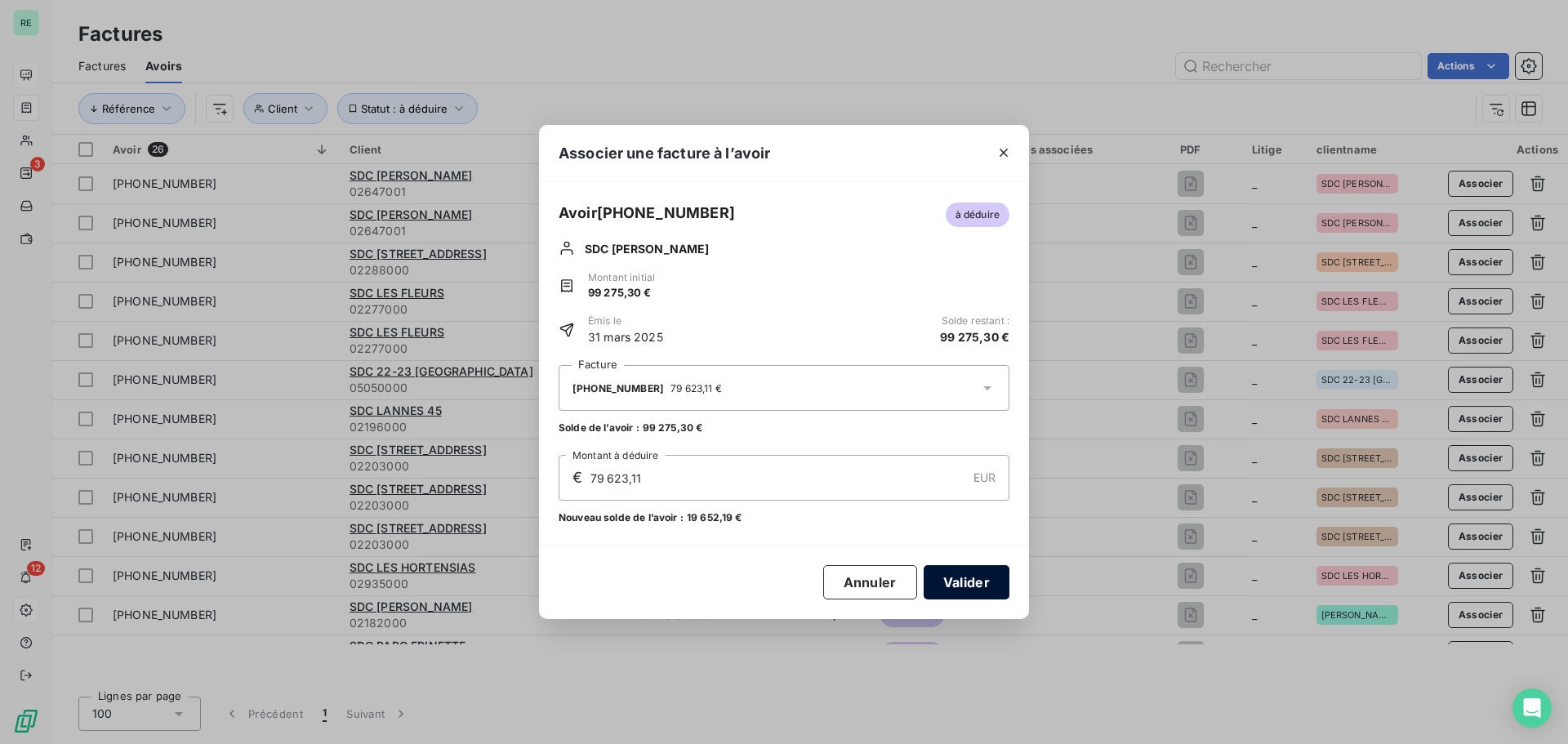
click at [966, 590] on button "Valider" at bounding box center [967, 582] width 85 height 35
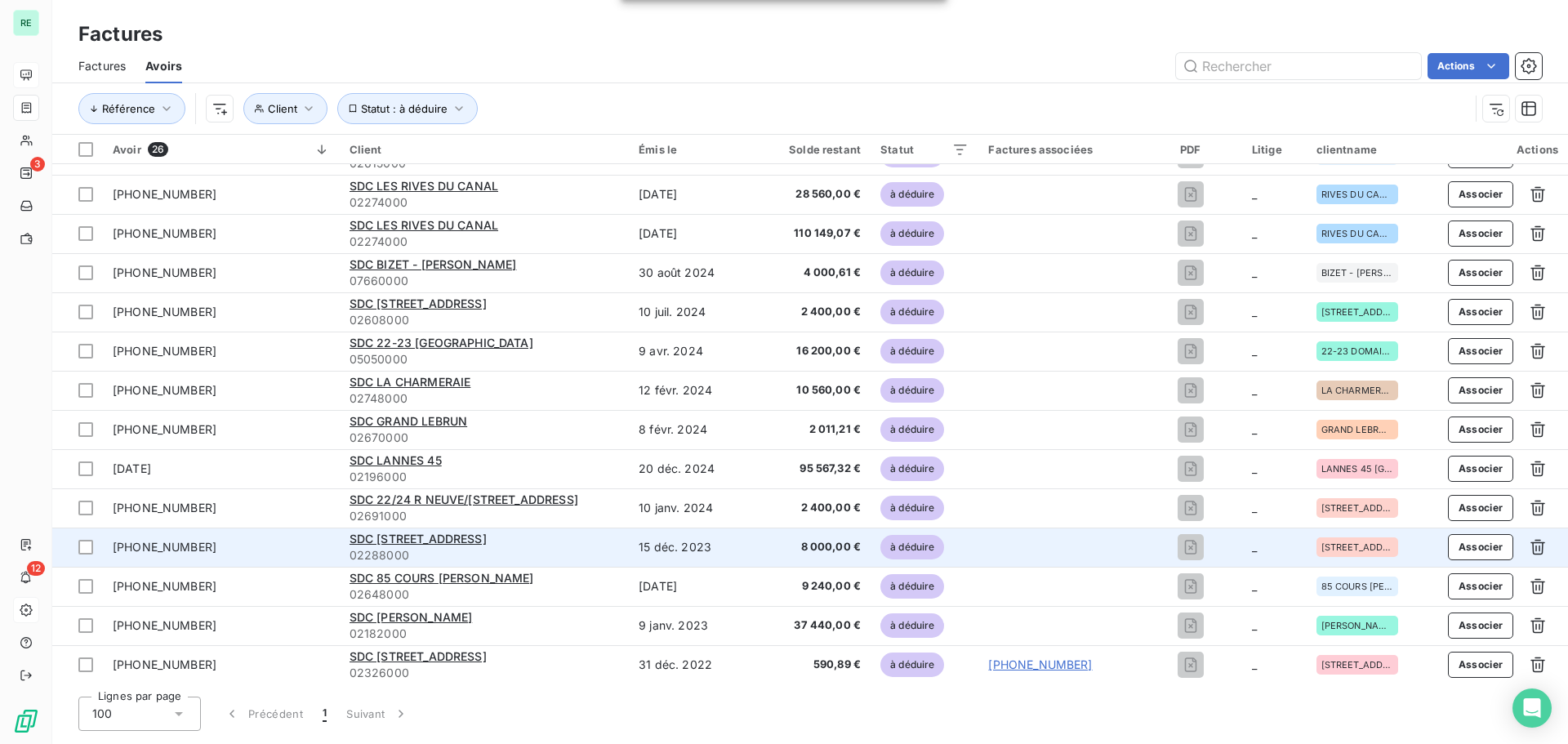
scroll to position [501, 0]
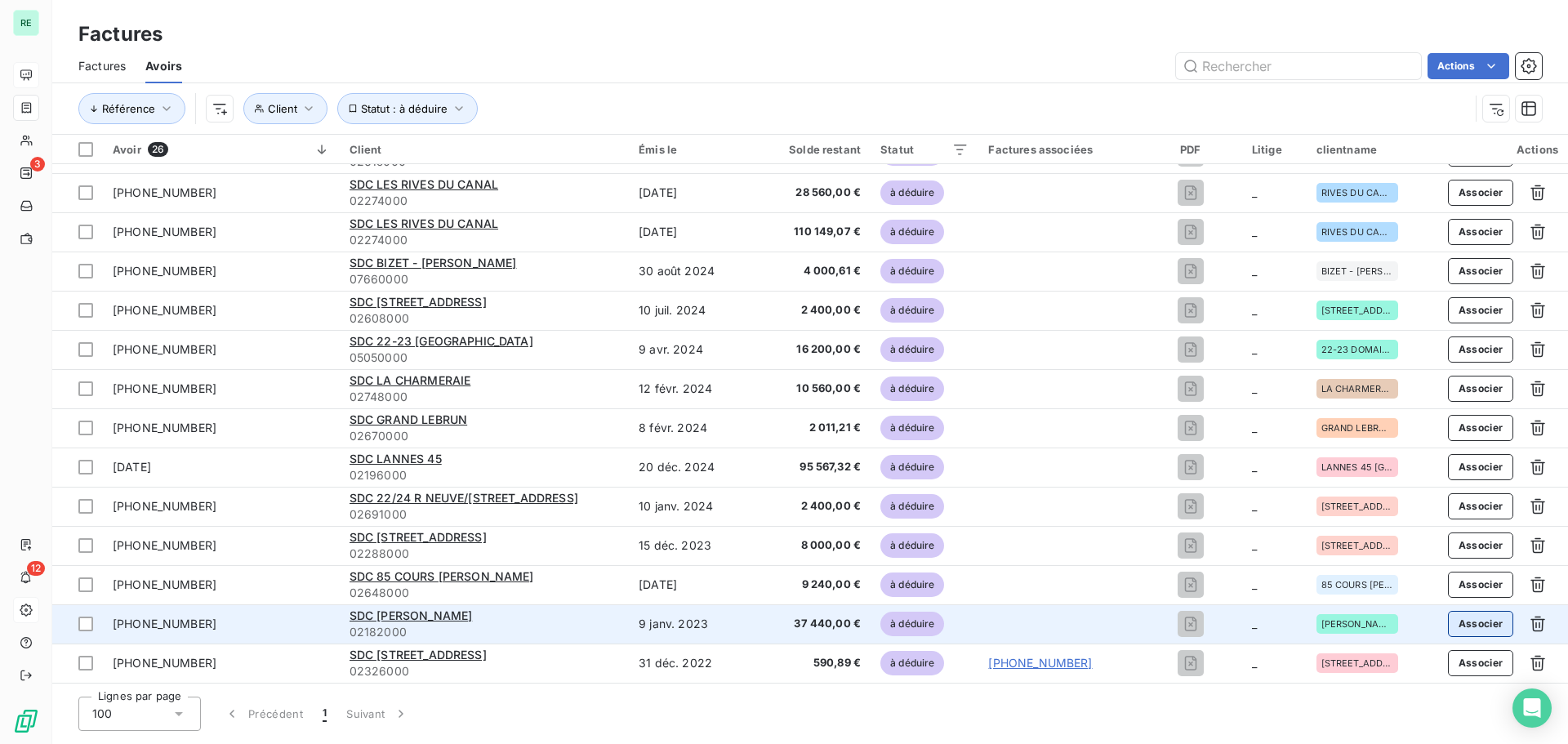
click at [1475, 612] on button "Associer" at bounding box center [1481, 623] width 66 height 26
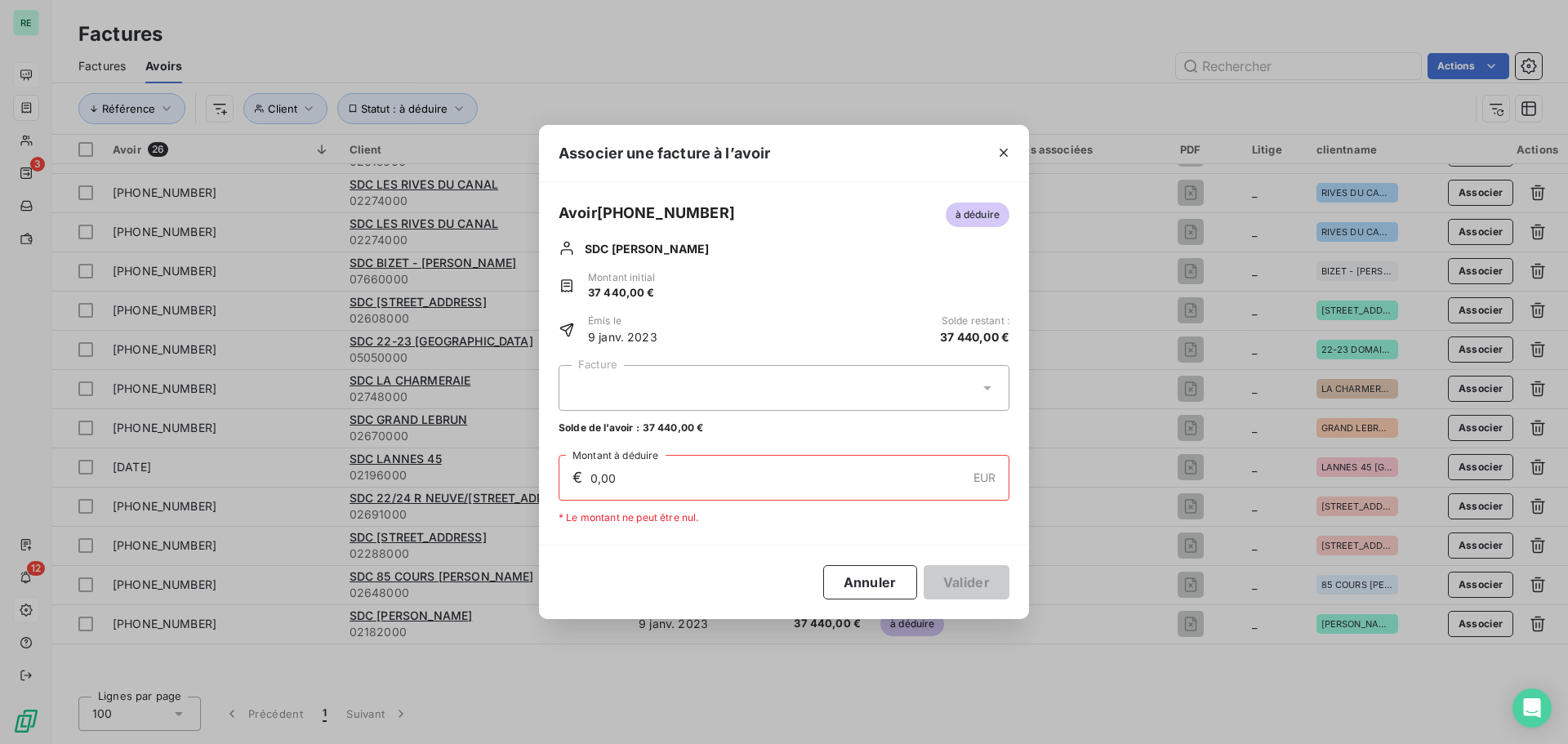
click at [793, 391] on div at bounding box center [784, 388] width 451 height 45
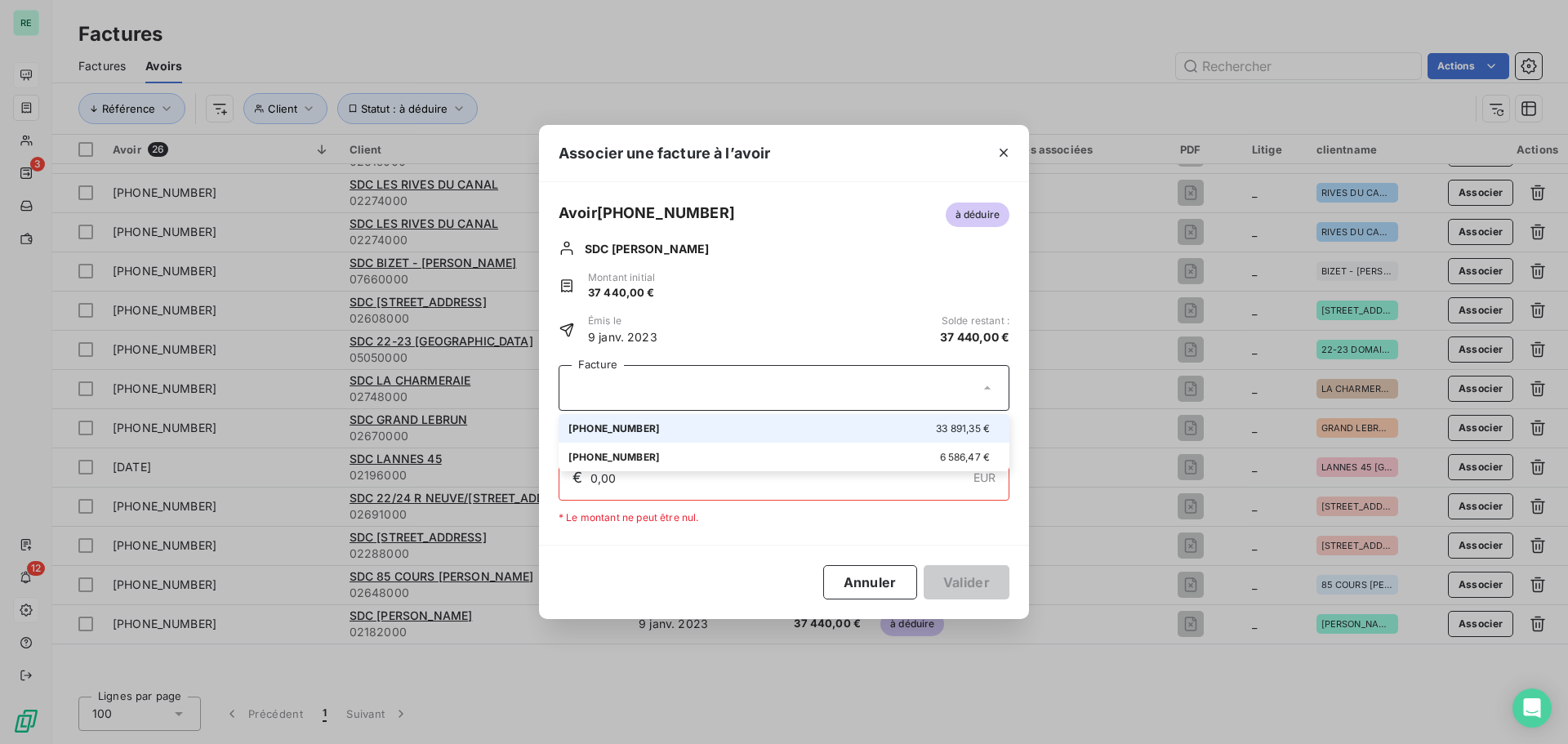
click at [716, 425] on div "01-23-016 33 891,35 €" at bounding box center [784, 428] width 432 height 15
type input "33 891,35"
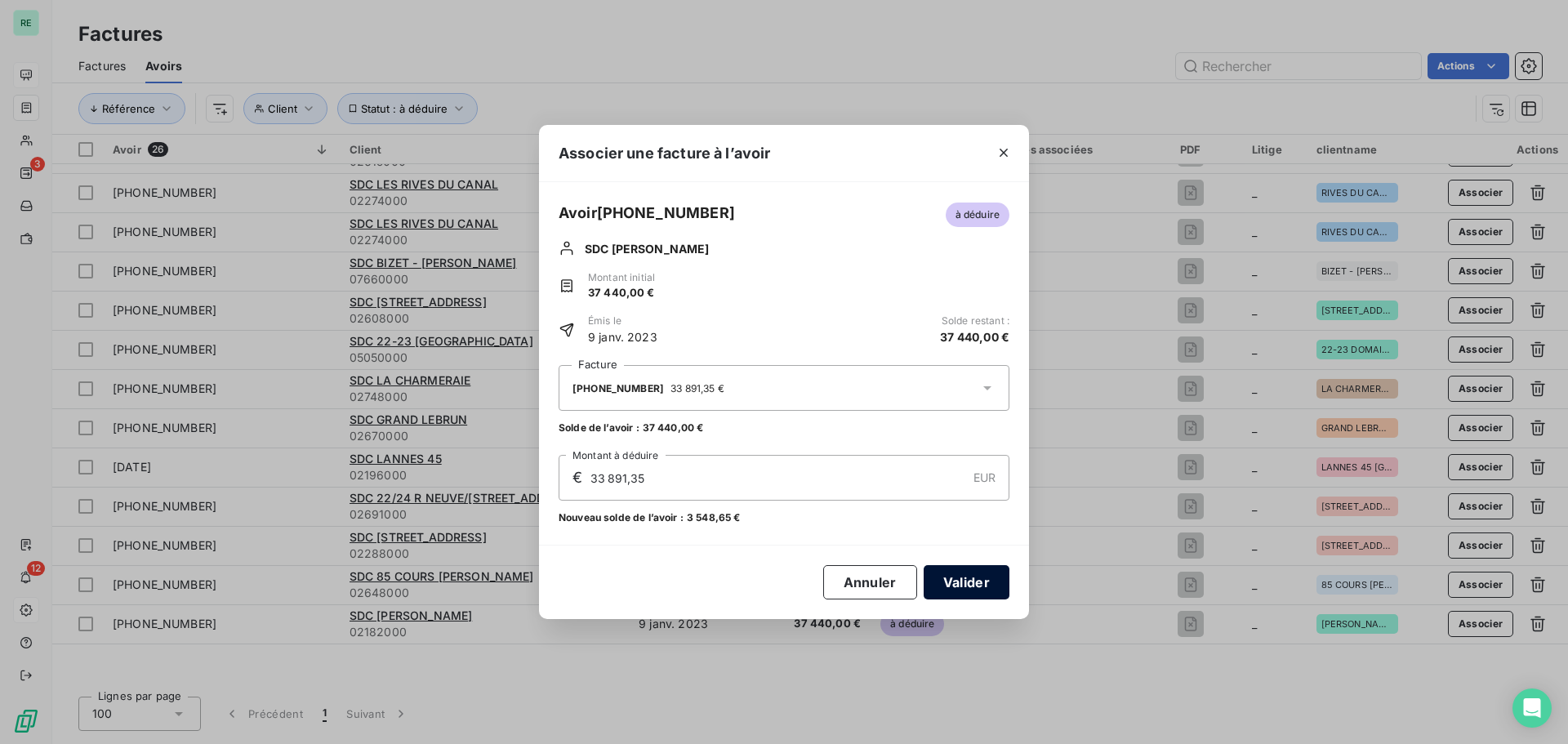
click at [970, 585] on button "Valider" at bounding box center [967, 582] width 85 height 35
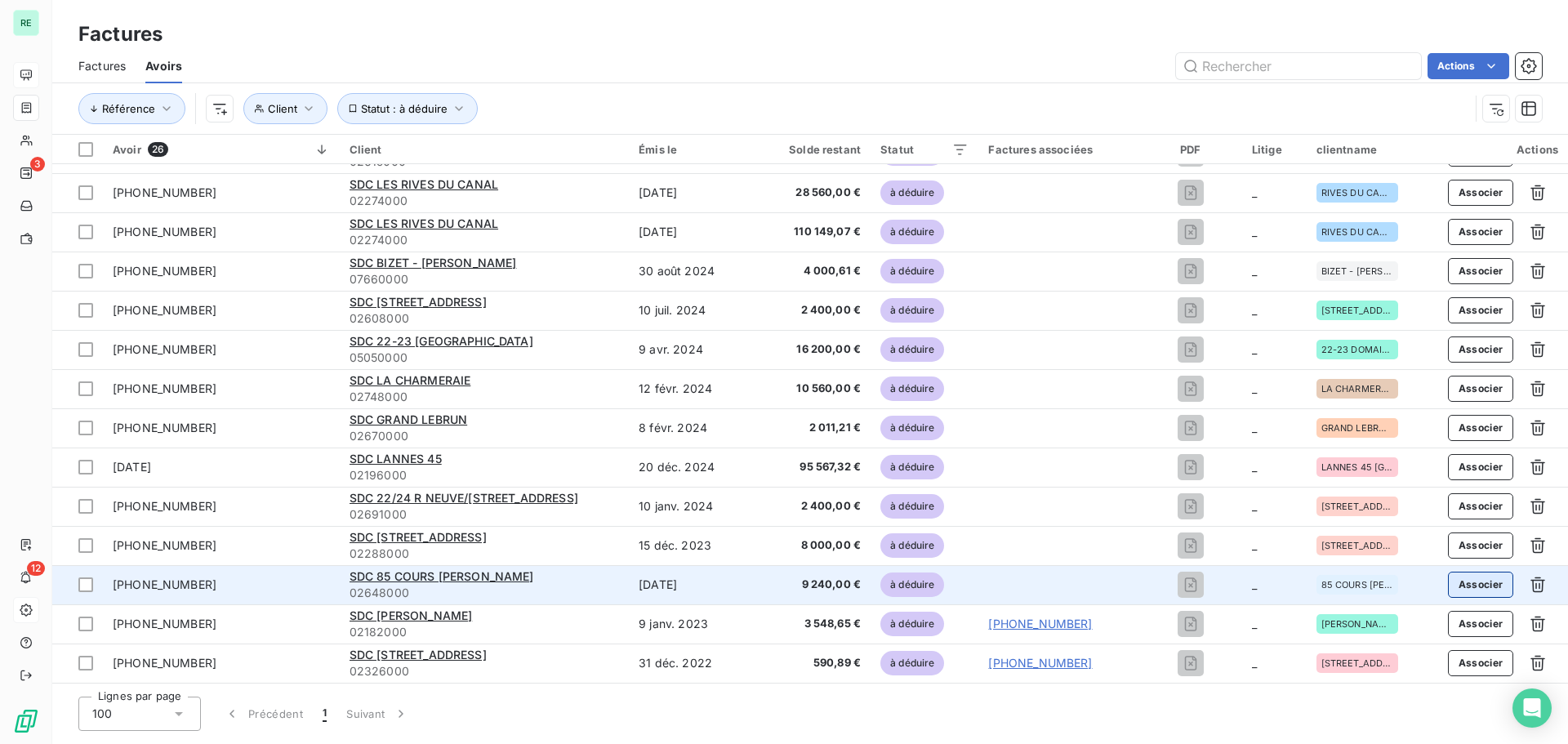
click at [1466, 578] on button "Associer" at bounding box center [1481, 584] width 66 height 26
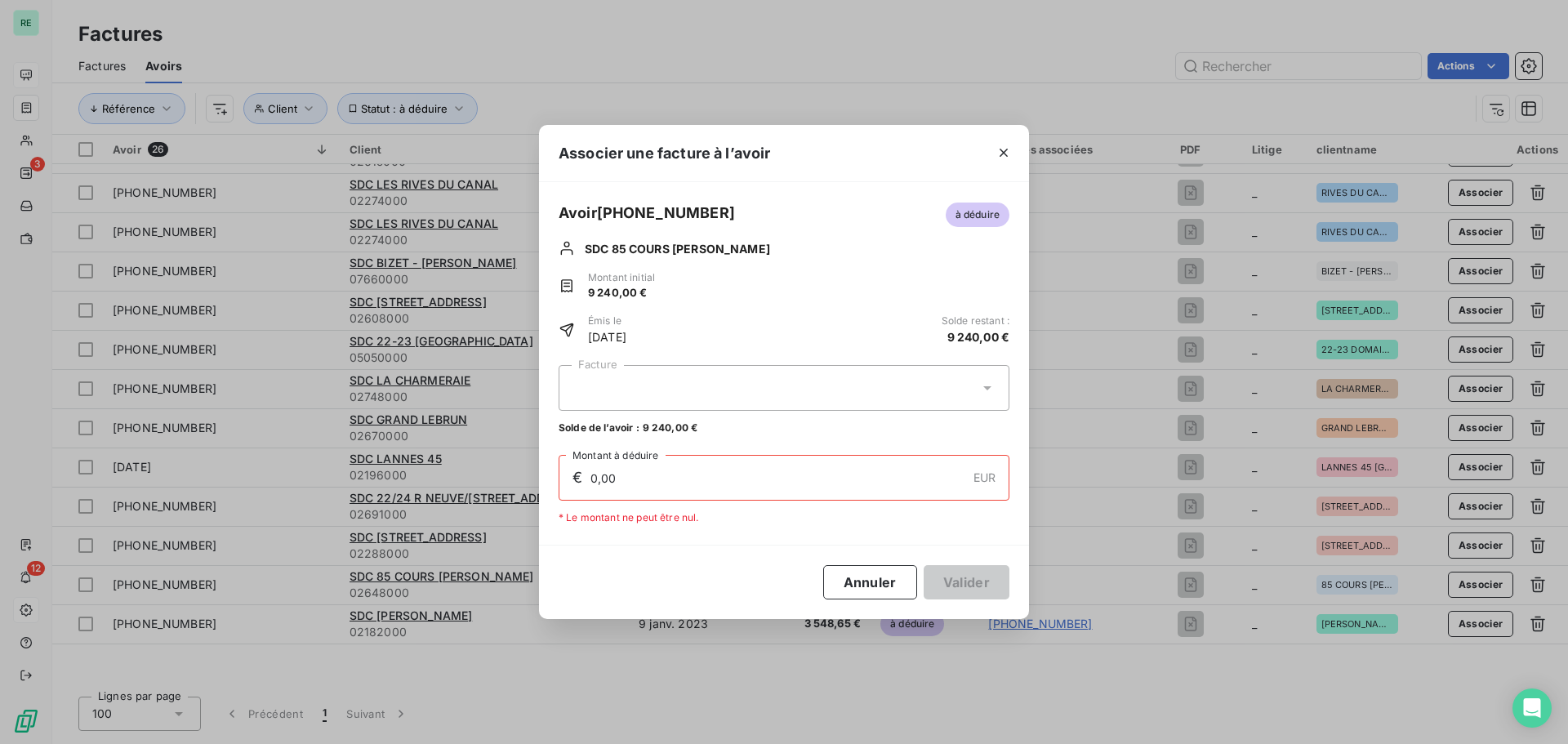
click at [657, 375] on div at bounding box center [784, 388] width 451 height 45
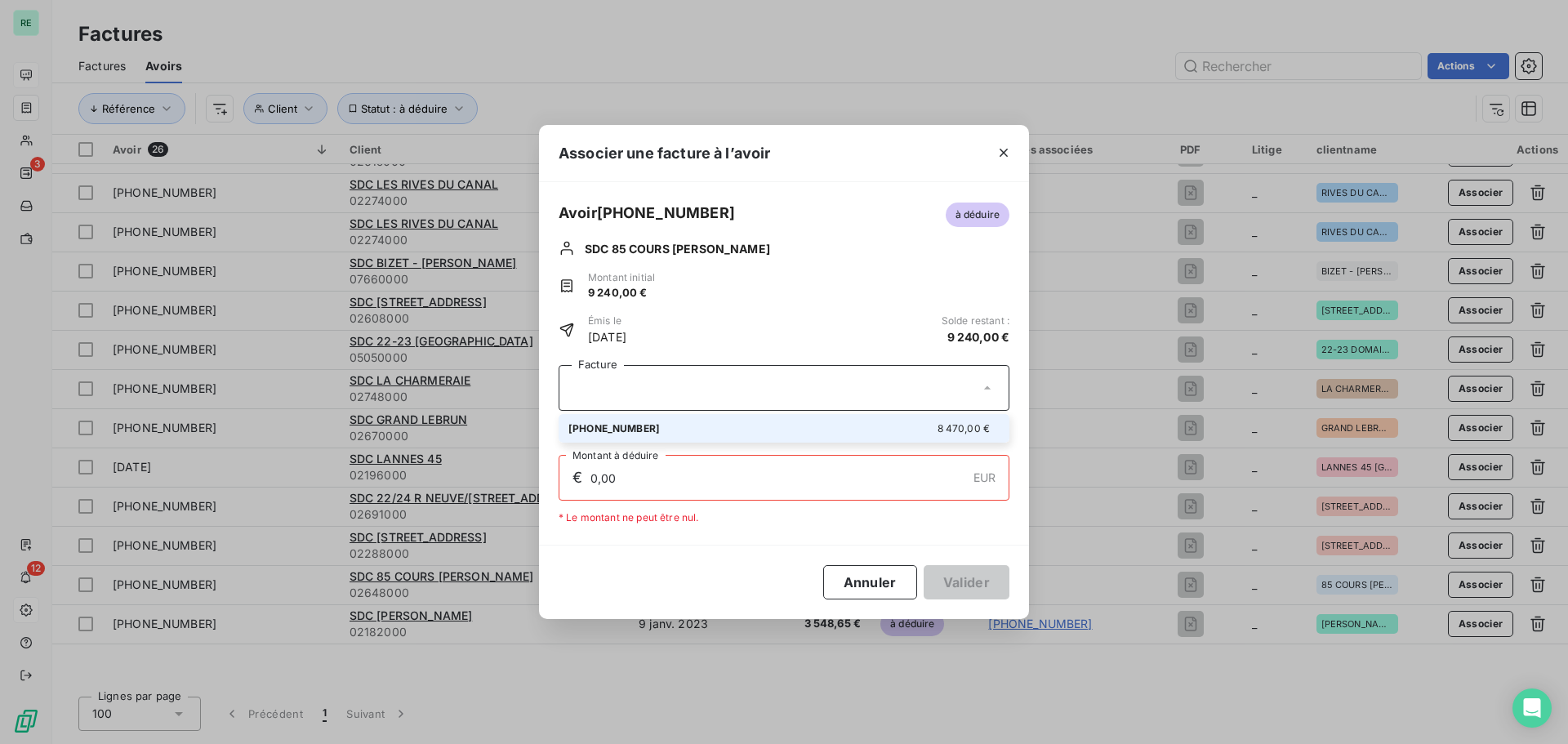
click at [680, 422] on div "01-23-901 8 470,00 €" at bounding box center [784, 428] width 432 height 15
type input "8 470,00"
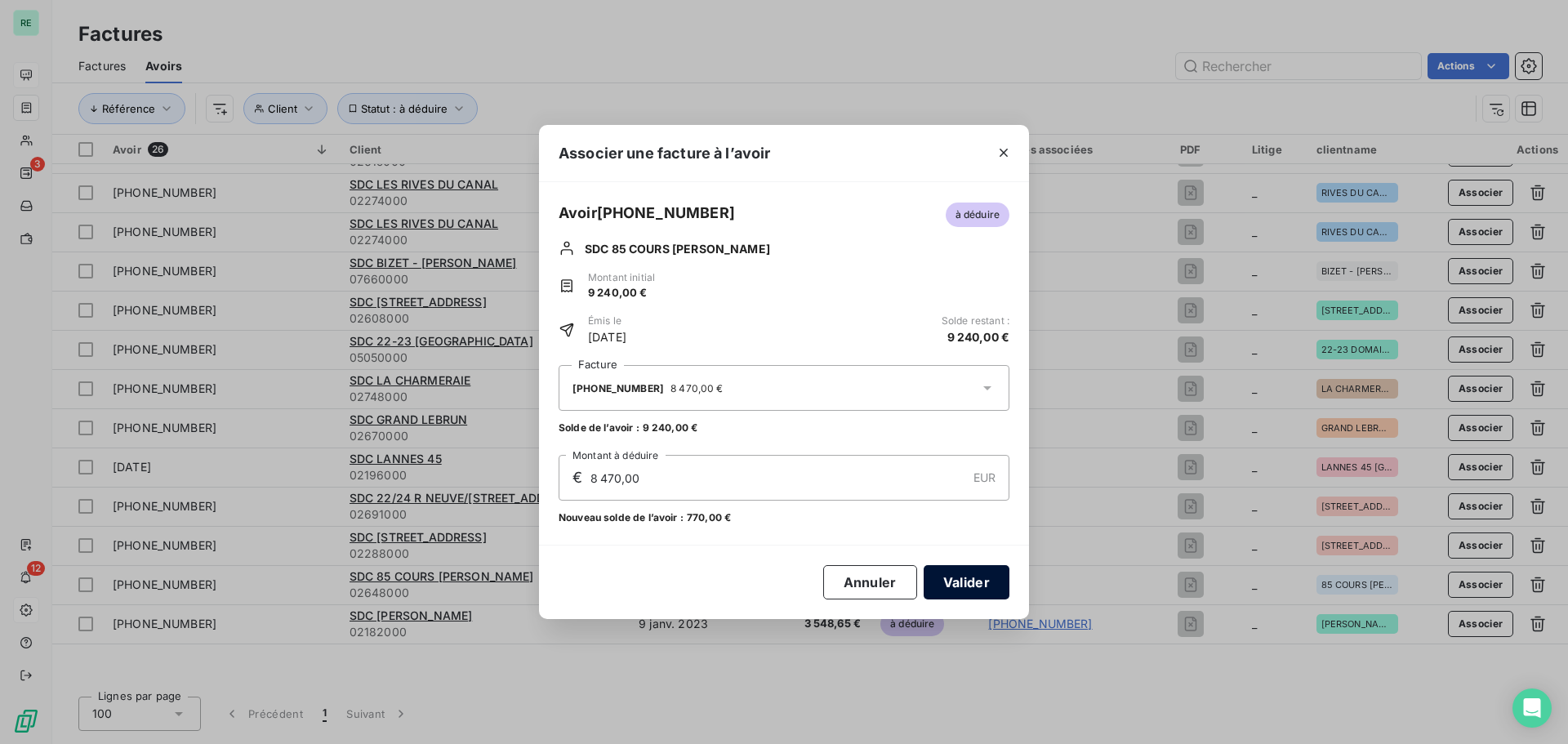
click at [963, 583] on button "Valider" at bounding box center [967, 582] width 85 height 35
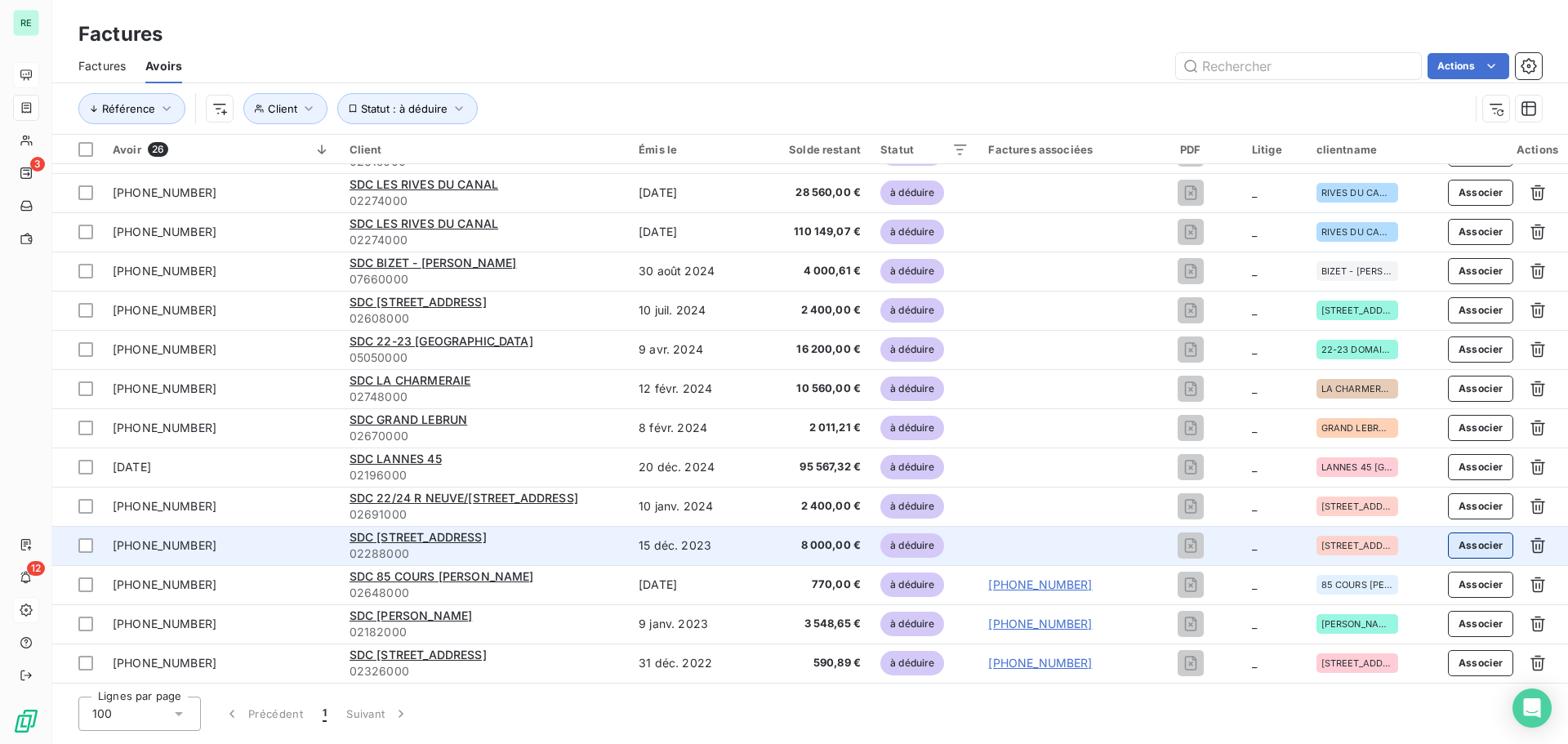
click at [1463, 545] on button "Associer" at bounding box center [1481, 545] width 66 height 26
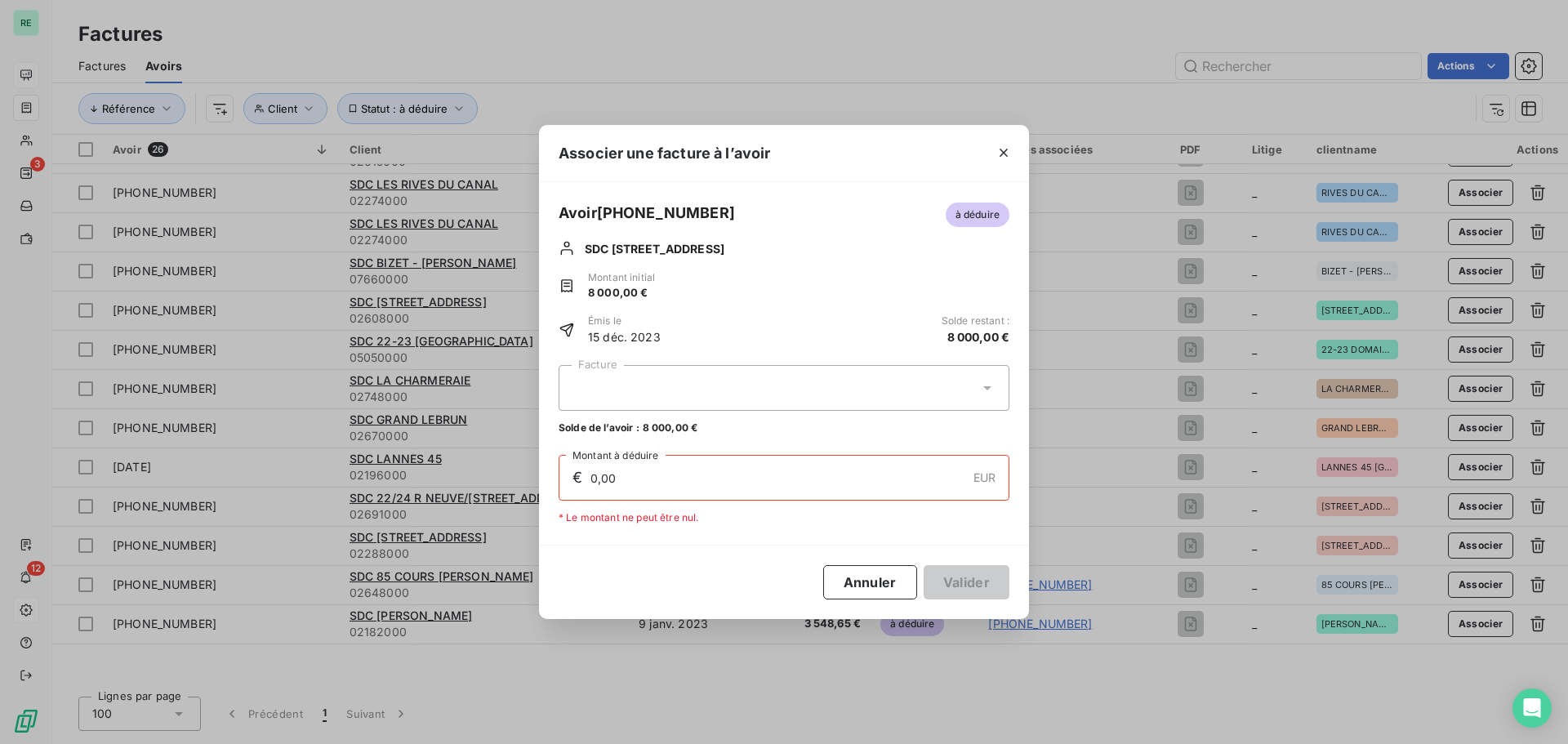
click at [666, 380] on div at bounding box center [784, 388] width 451 height 45
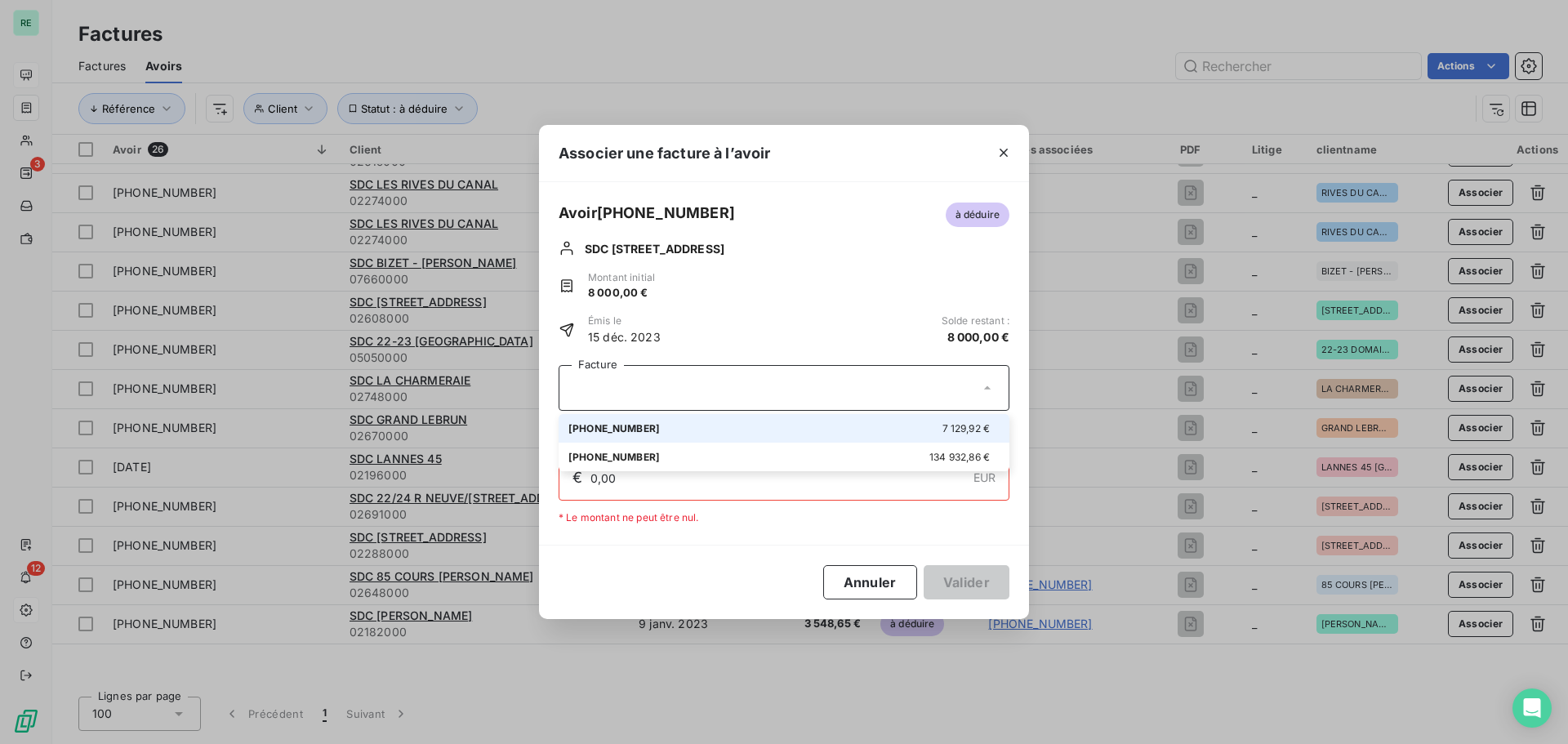
click at [653, 425] on div "01-23-996 7 129,92 €" at bounding box center [784, 428] width 432 height 15
type input "7 129,92"
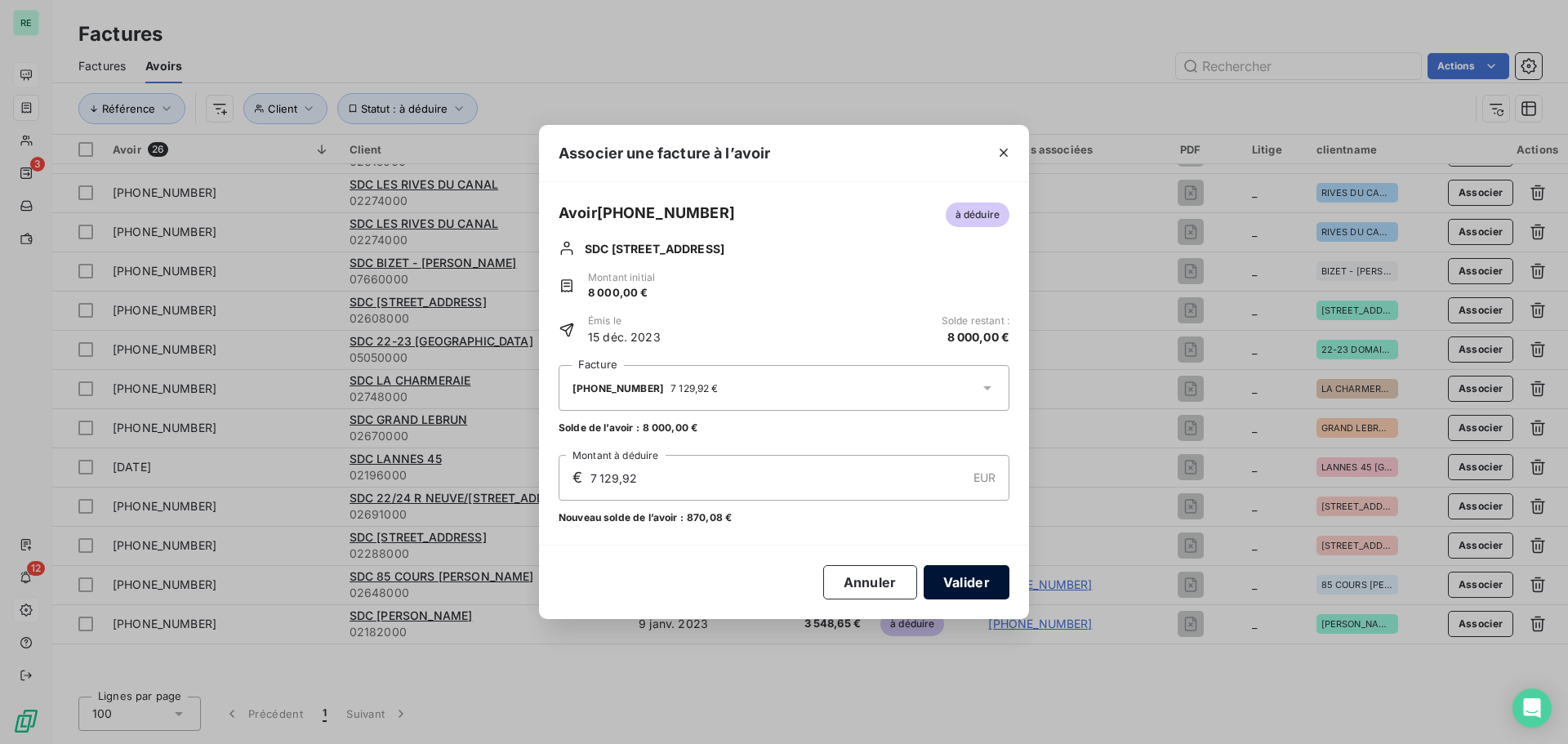
click at [973, 581] on button "Valider" at bounding box center [967, 582] width 85 height 35
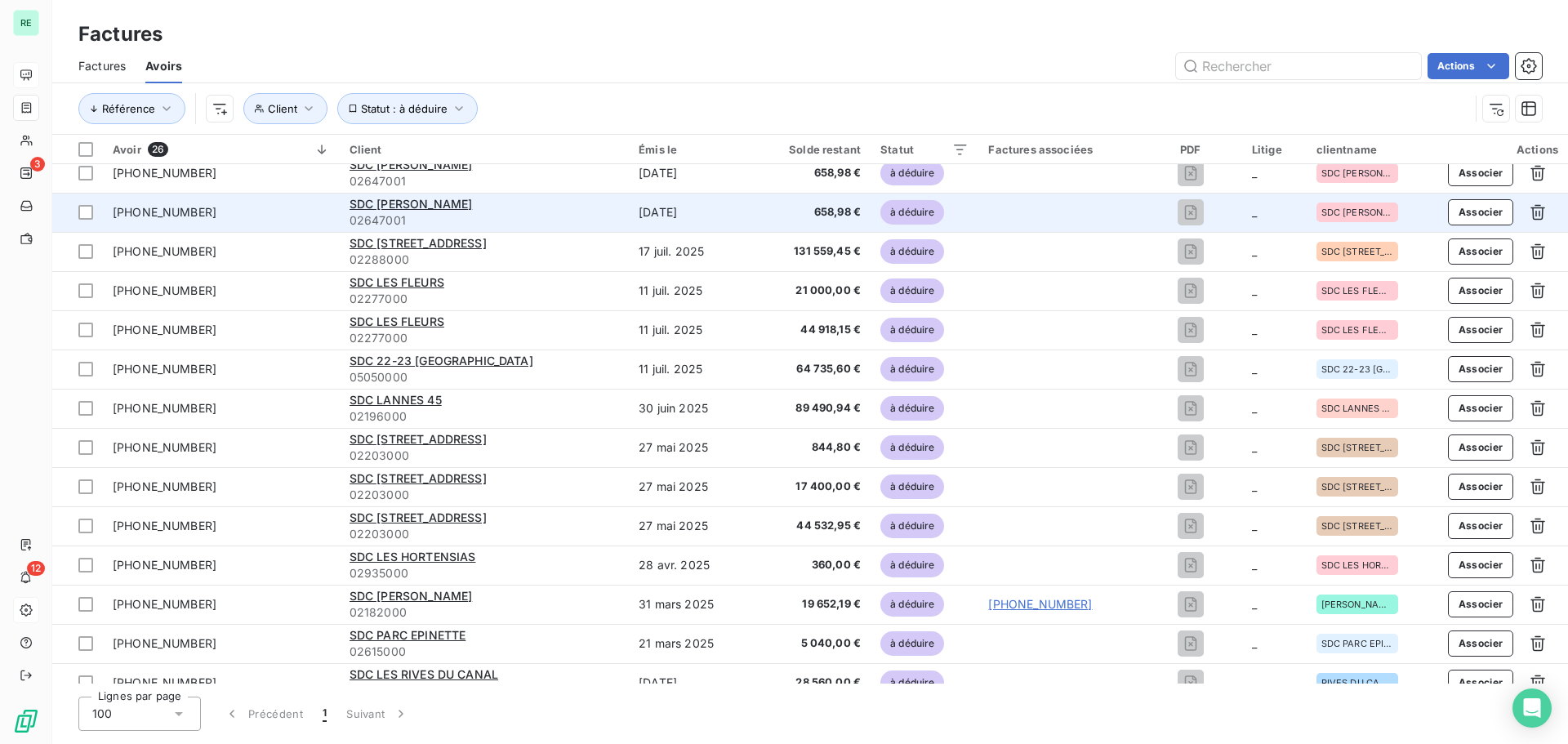
scroll to position [0, 0]
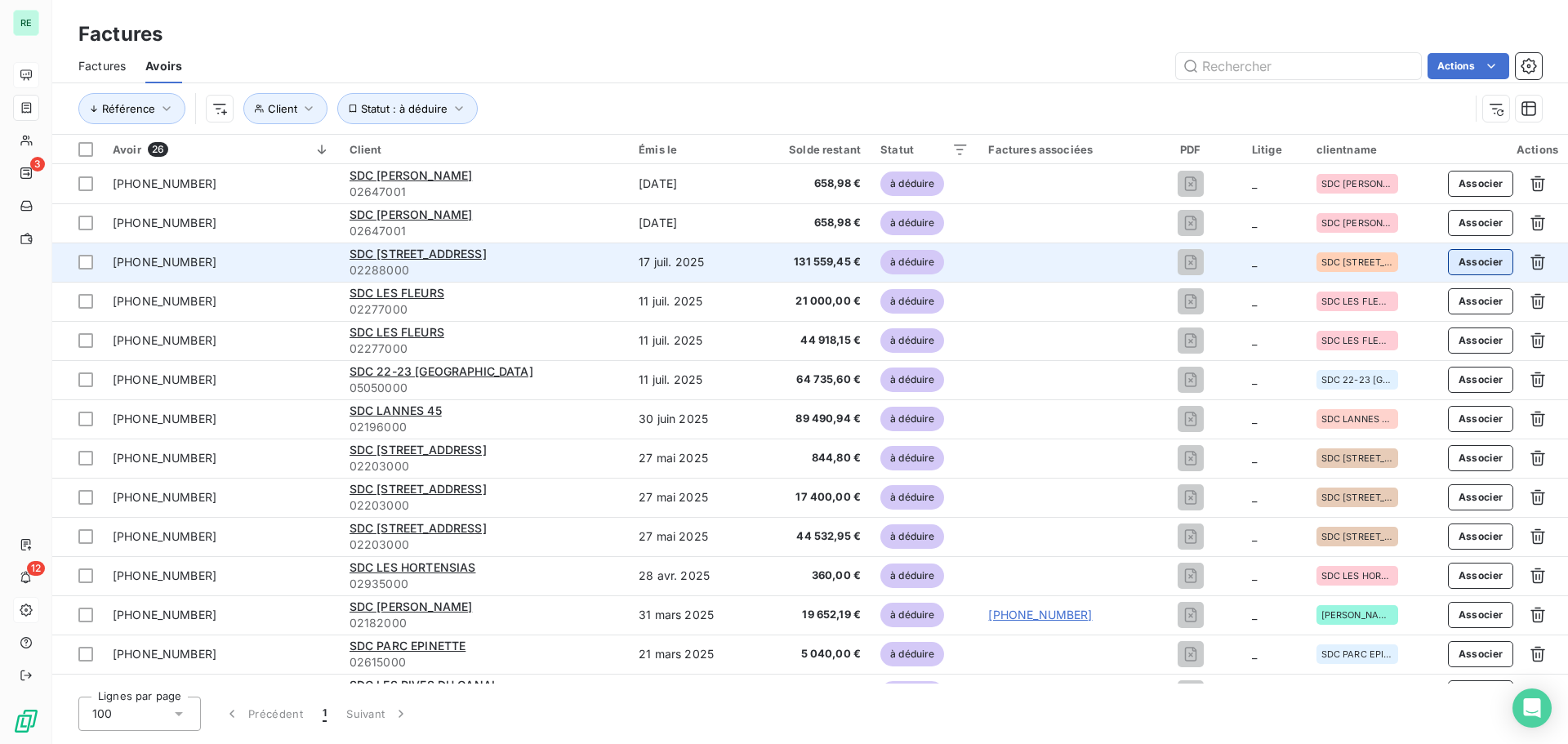
click at [1465, 254] on button "Associer" at bounding box center [1481, 262] width 66 height 26
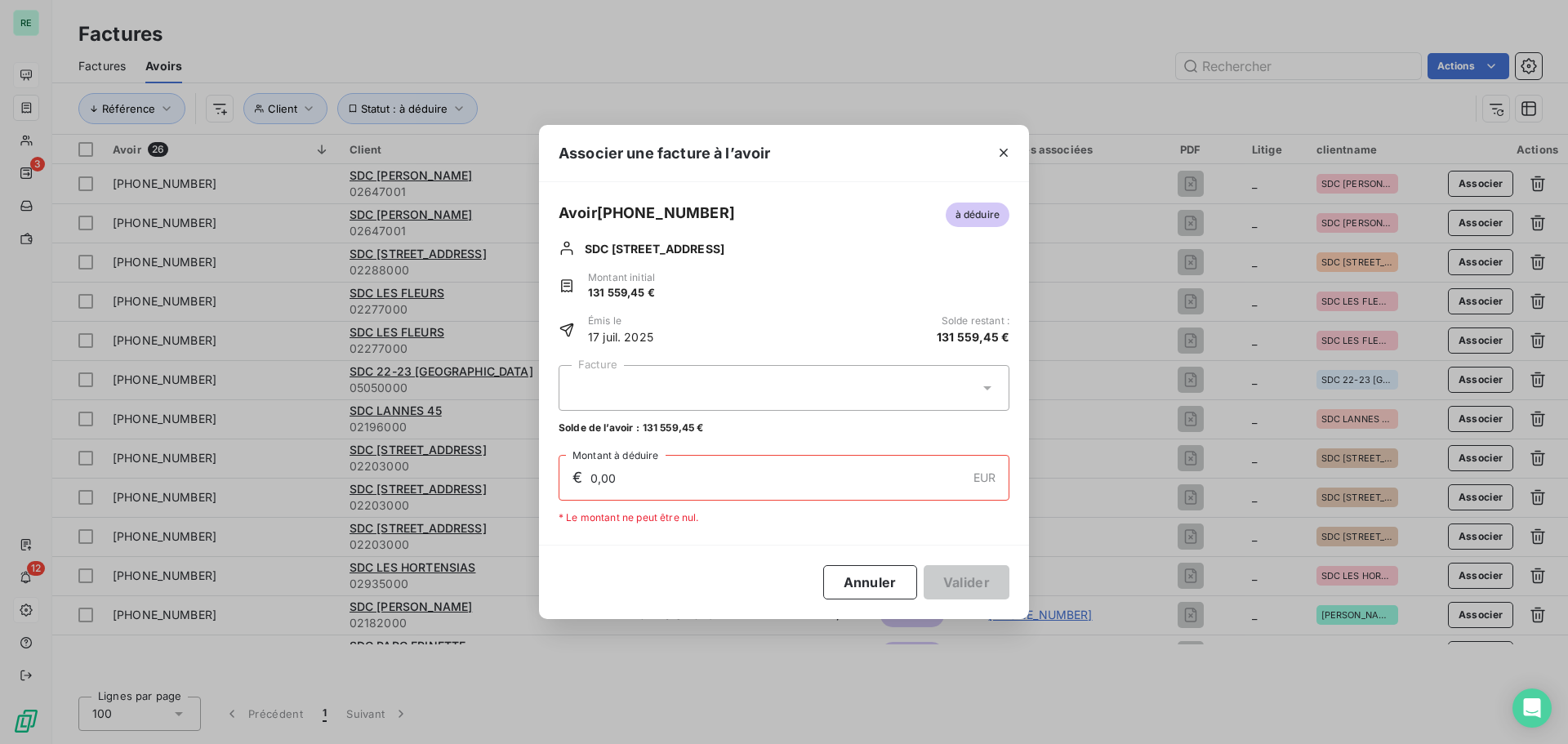
click at [670, 391] on div at bounding box center [784, 388] width 451 height 45
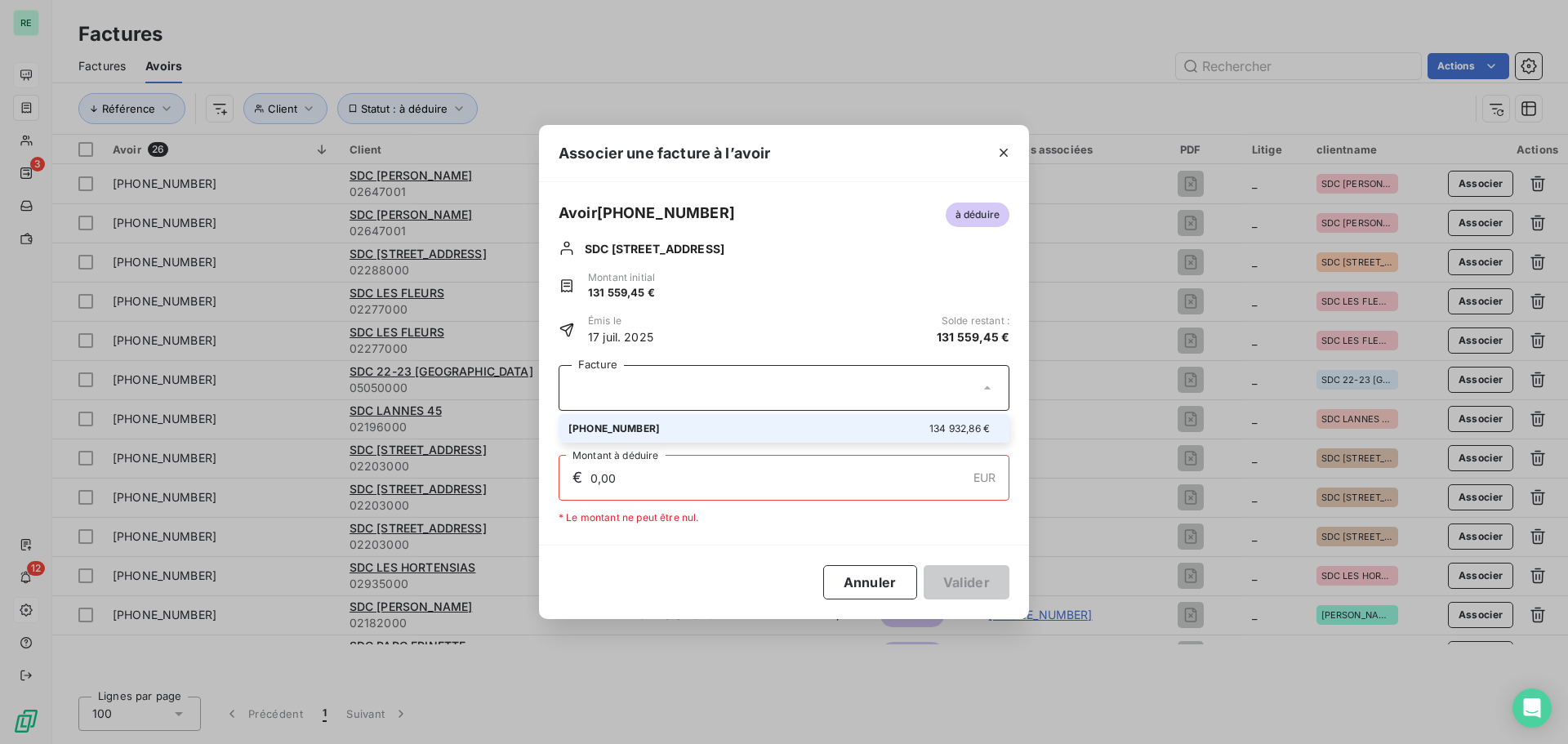
click at [628, 423] on div "01-25-578 134 932,86 €" at bounding box center [784, 428] width 432 height 15
type input "131 559,45"
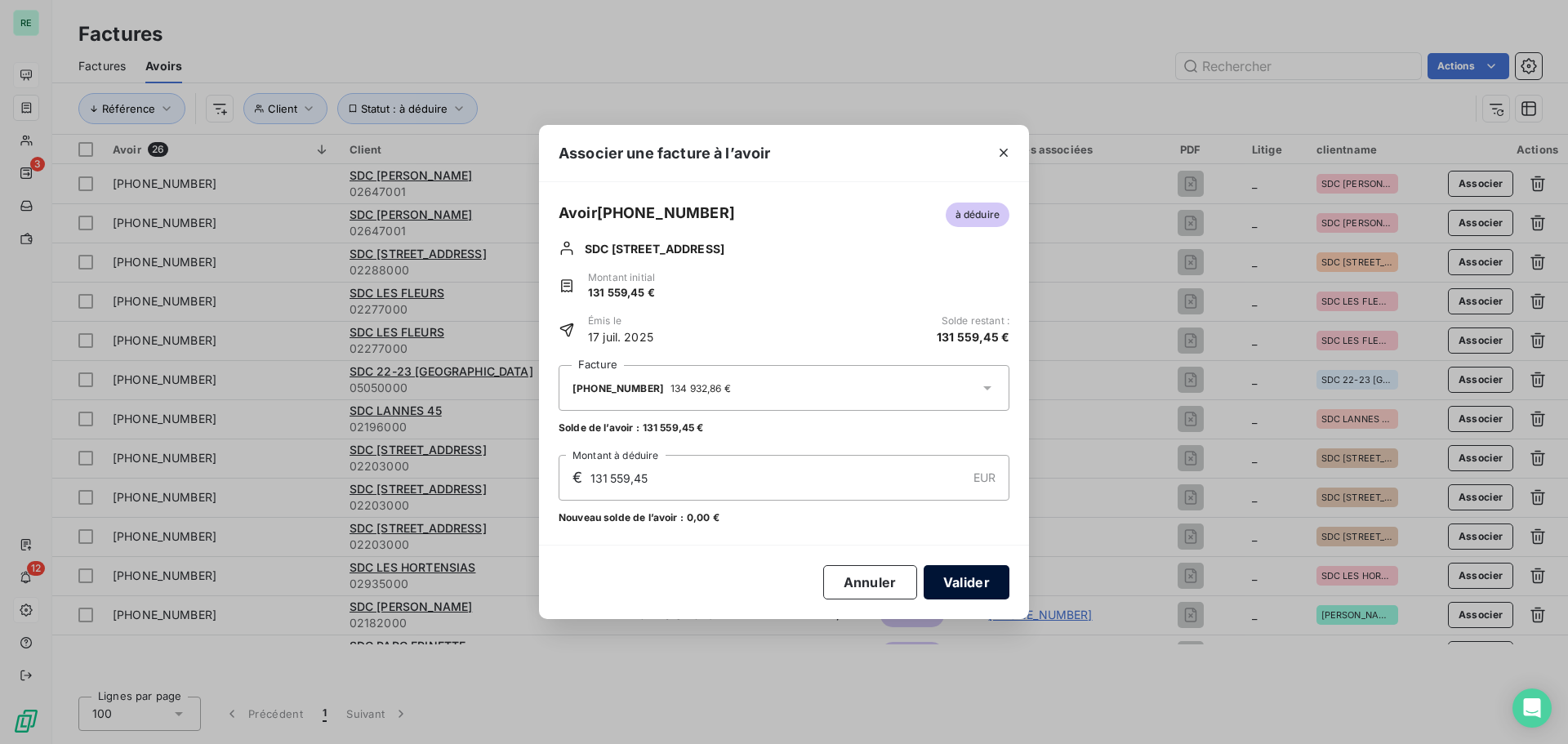
click at [981, 590] on button "Valider" at bounding box center [967, 582] width 85 height 35
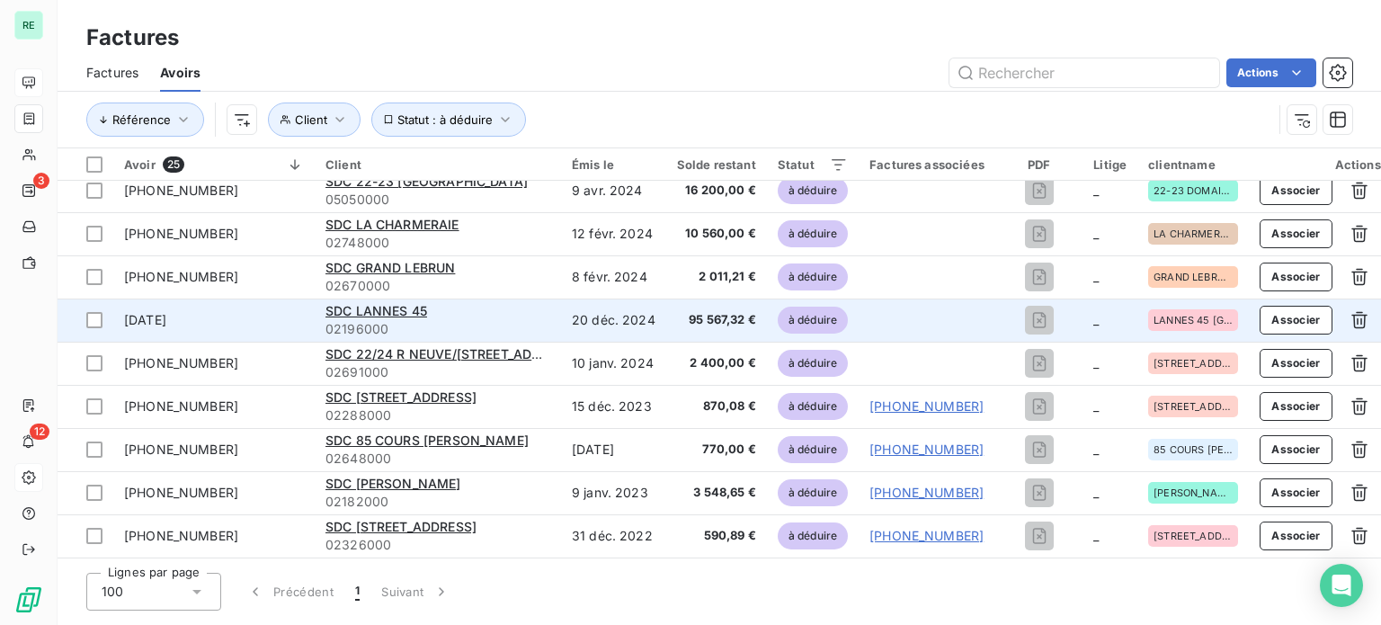
scroll to position [708, 0]
click at [1284, 316] on button "Associer" at bounding box center [1295, 320] width 73 height 29
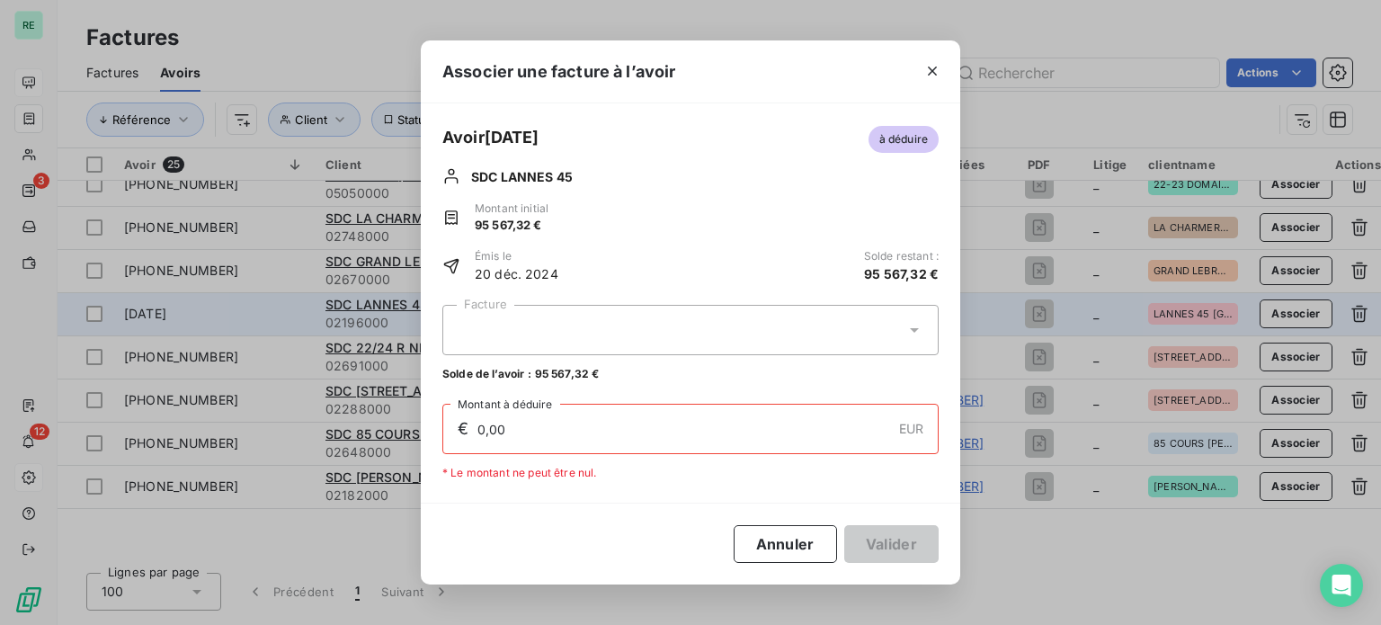
click at [816, 333] on div at bounding box center [690, 330] width 496 height 50
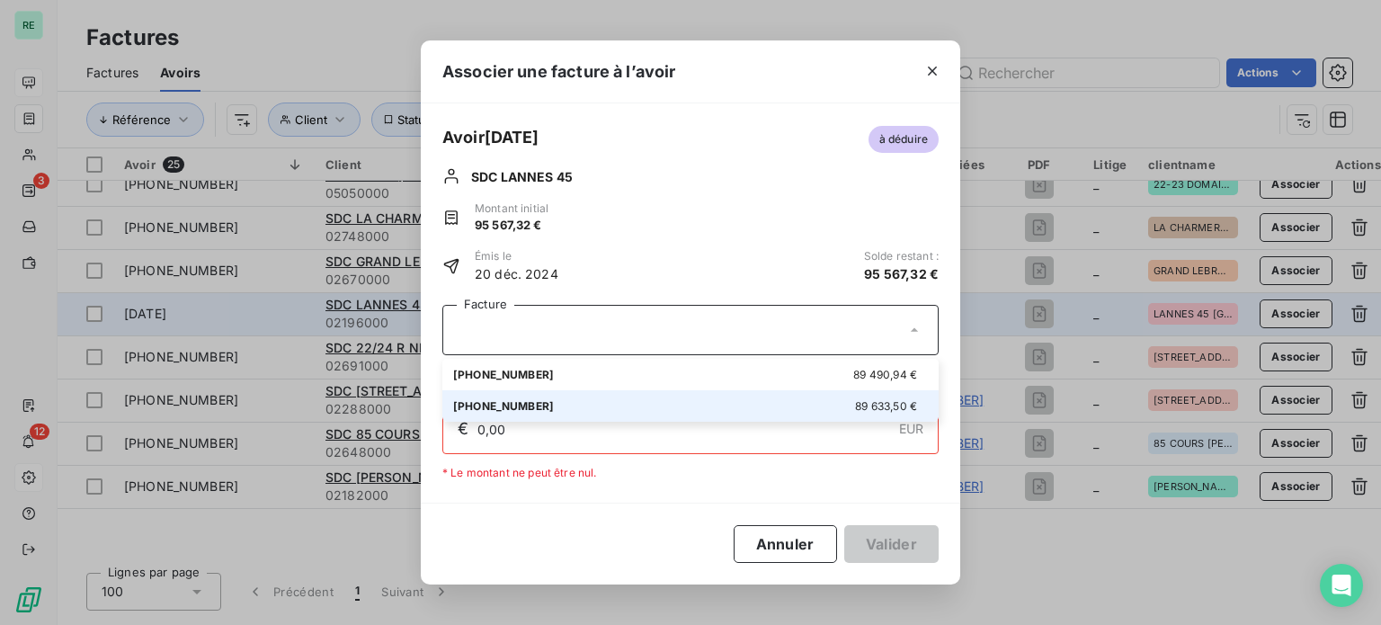
click at [568, 402] on div "01-25-530 89 633,50 €" at bounding box center [690, 405] width 475 height 17
type input "89 633,50"
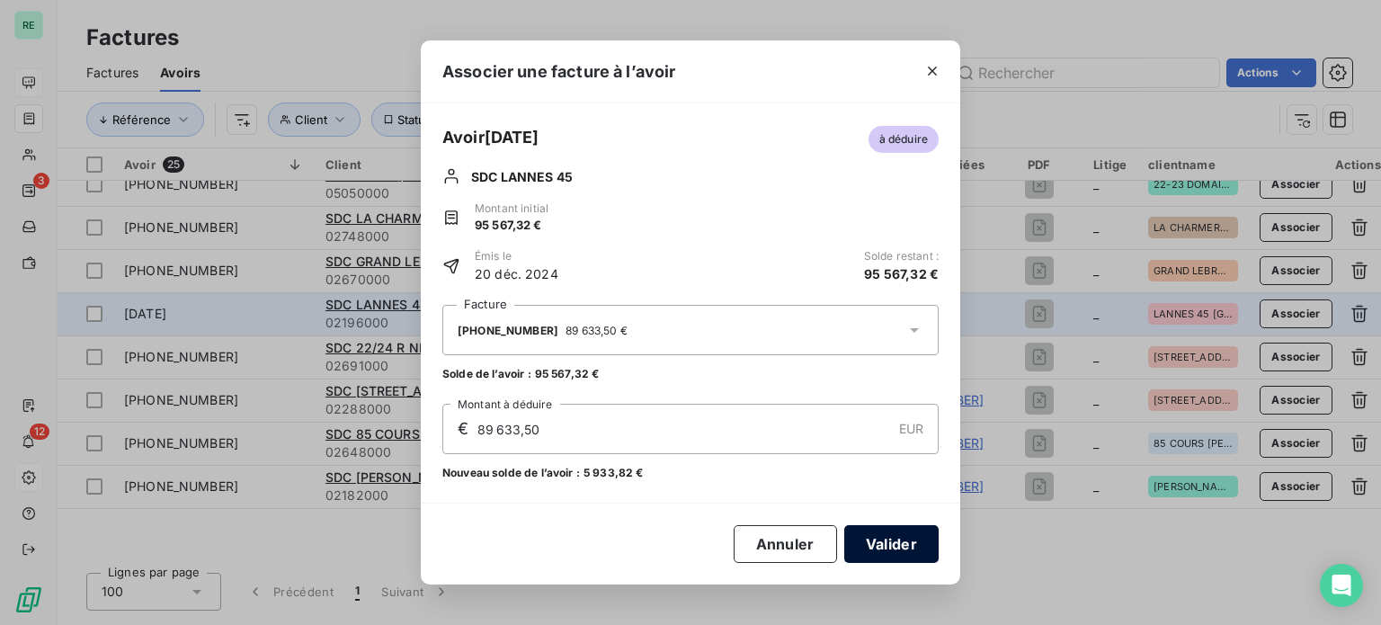
click at [895, 531] on button "Valider" at bounding box center [891, 544] width 94 height 38
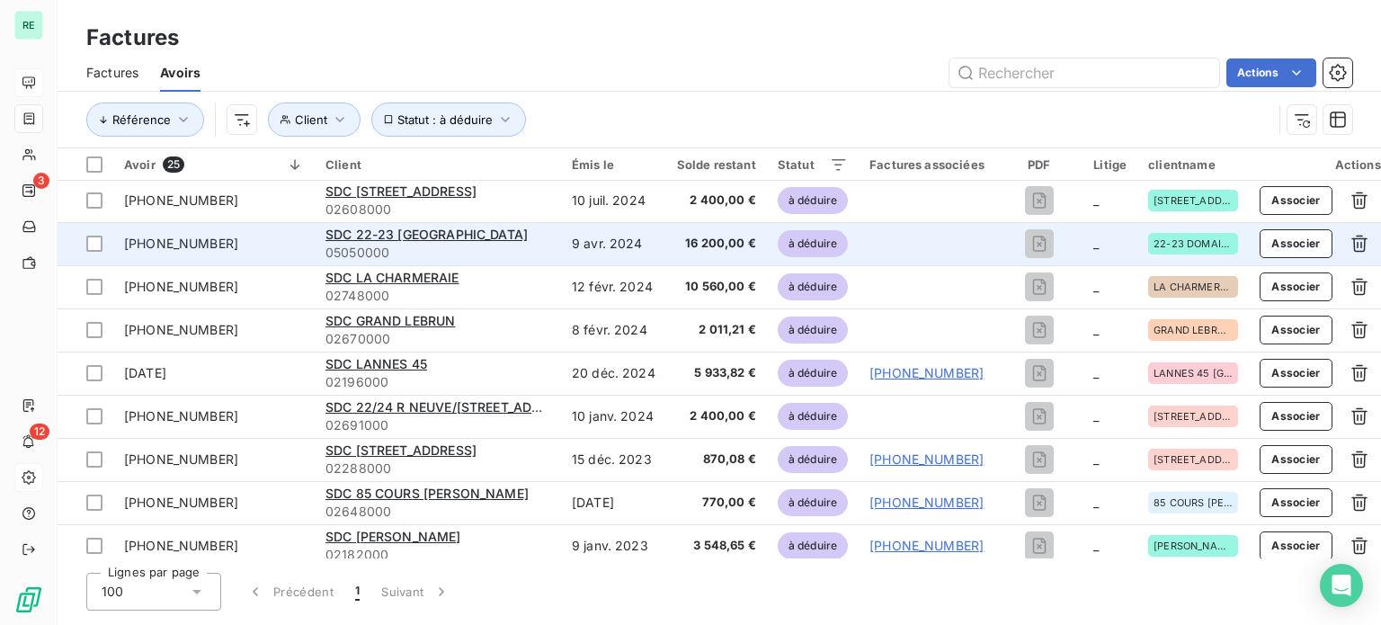
scroll to position [618, 0]
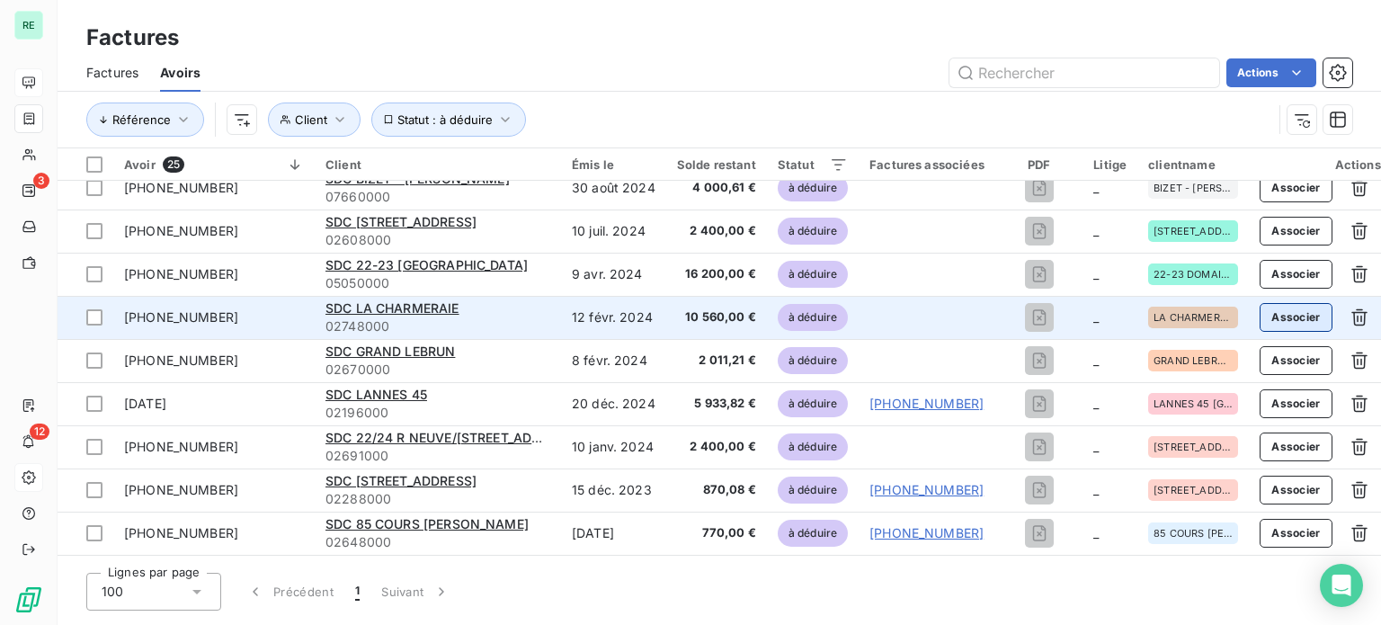
click at [1291, 318] on button "Associer" at bounding box center [1295, 317] width 73 height 29
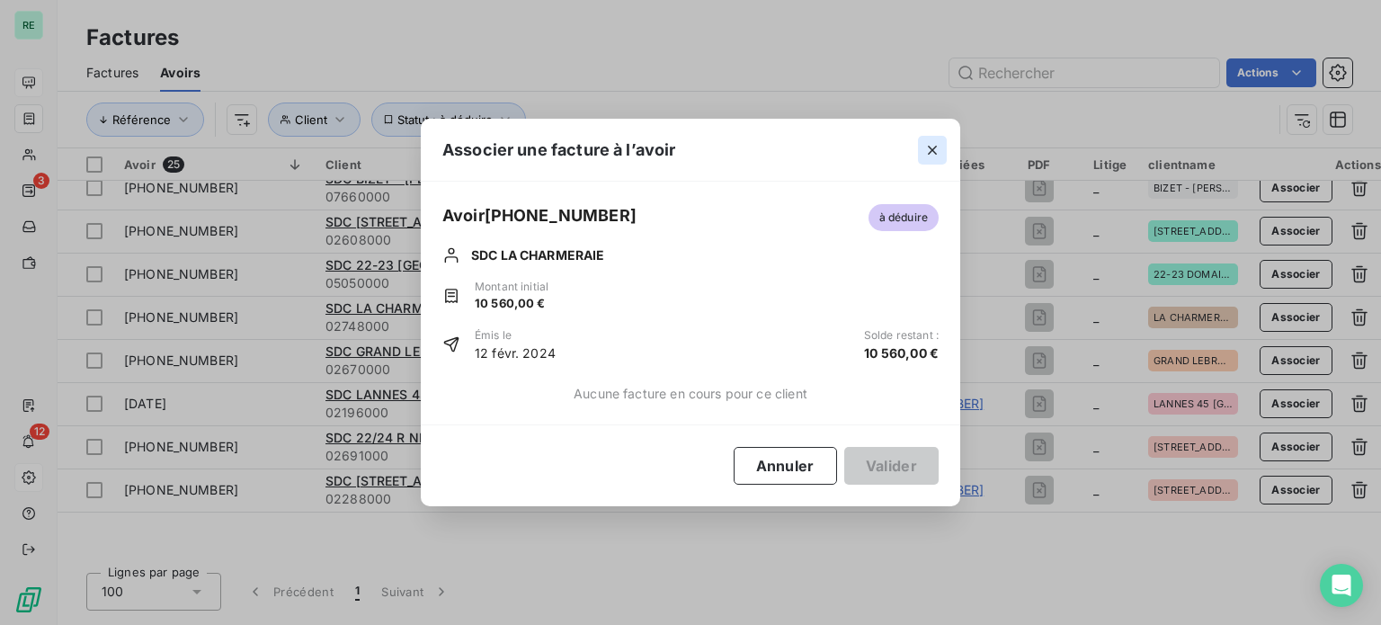
click at [929, 144] on icon "button" at bounding box center [932, 150] width 18 height 18
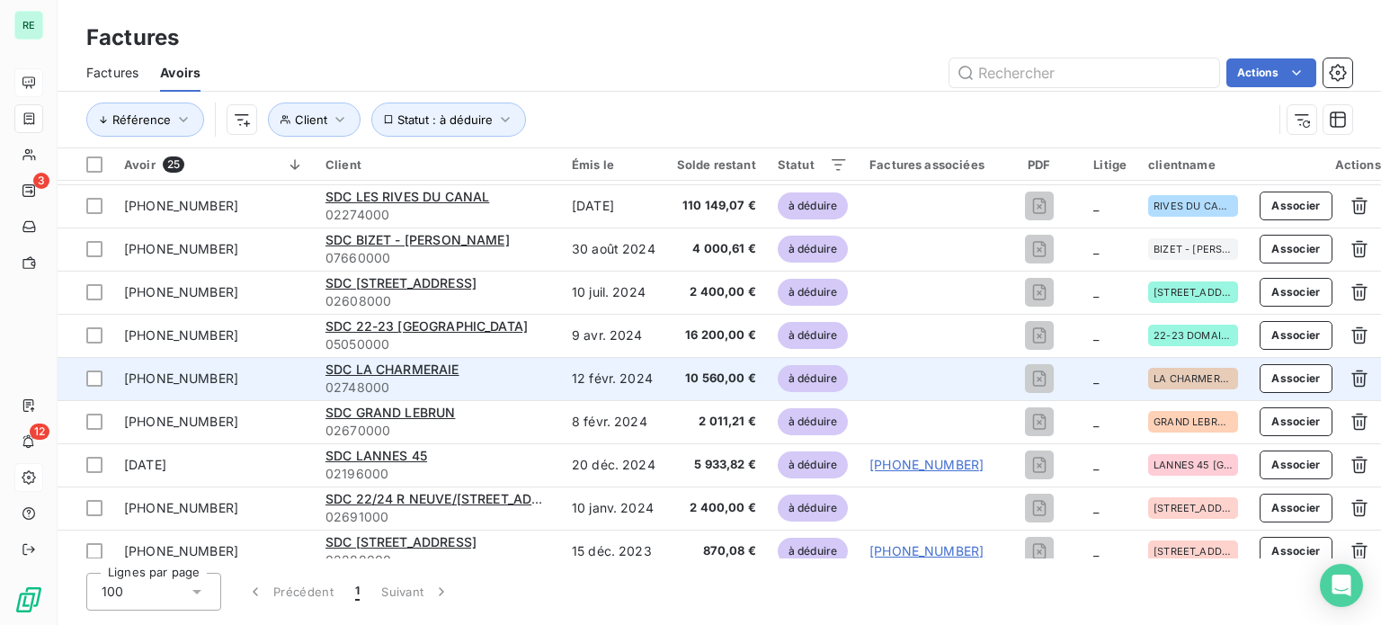
scroll to position [529, 0]
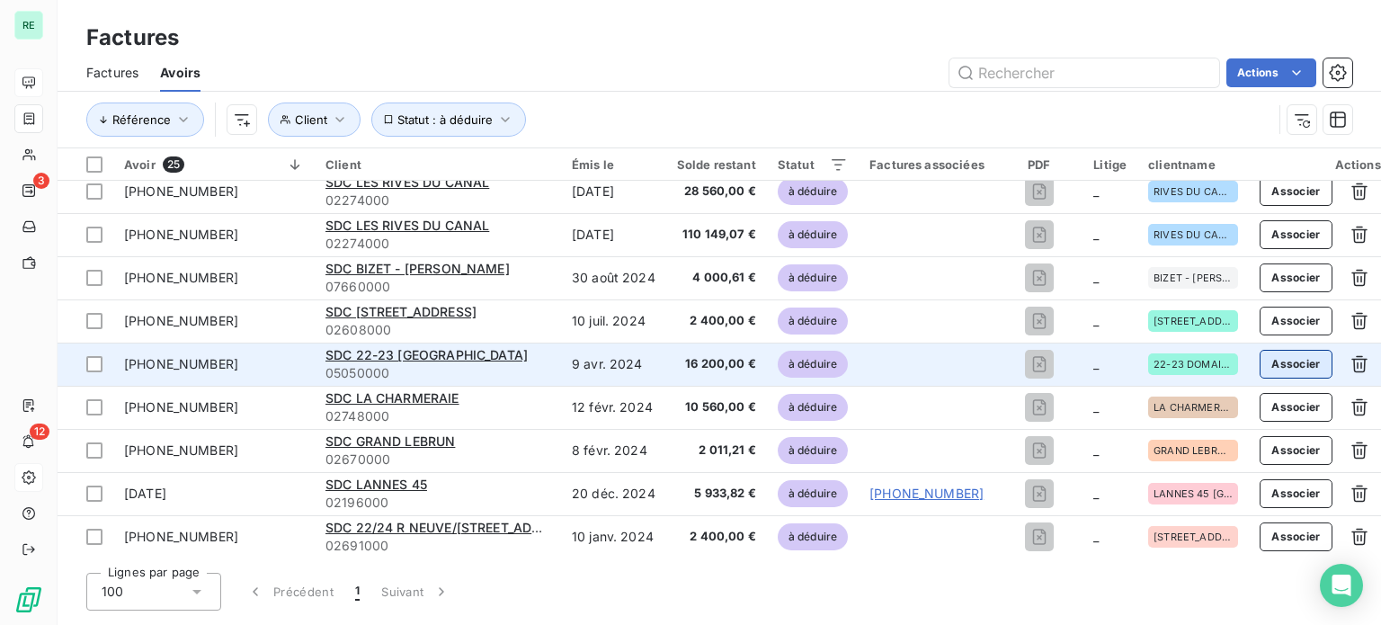
click at [1287, 359] on button "Associer" at bounding box center [1295, 364] width 73 height 29
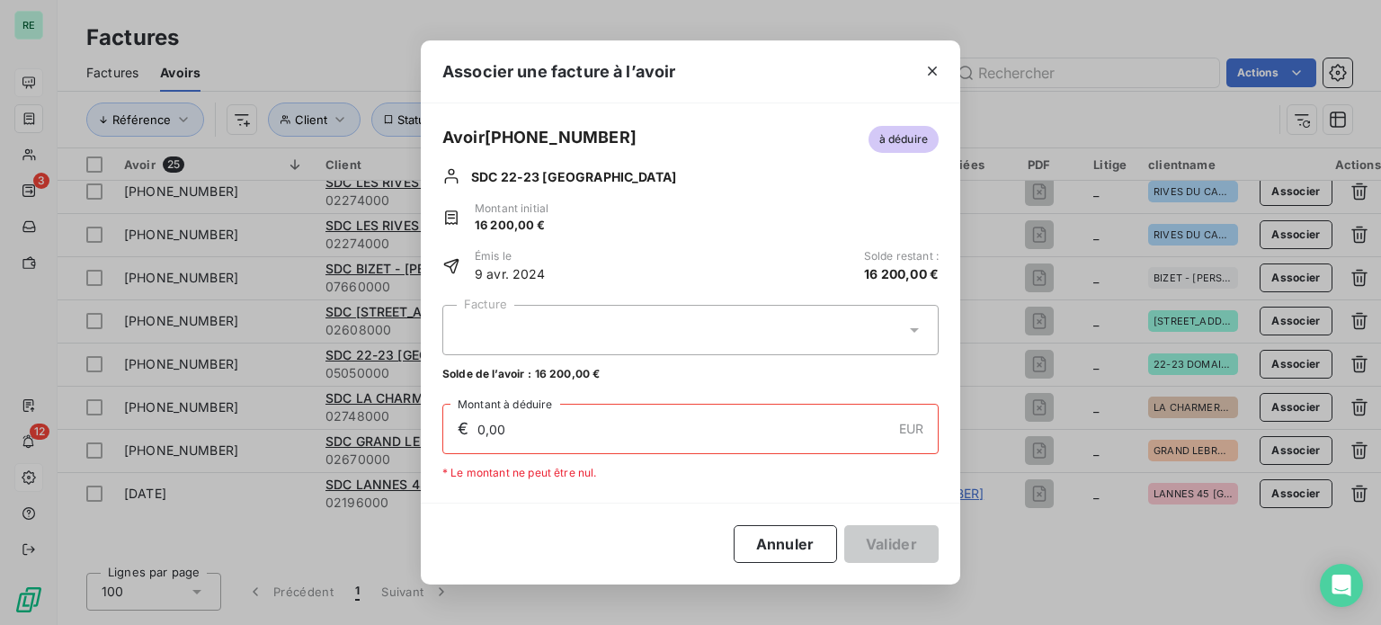
click at [554, 313] on div at bounding box center [690, 330] width 496 height 50
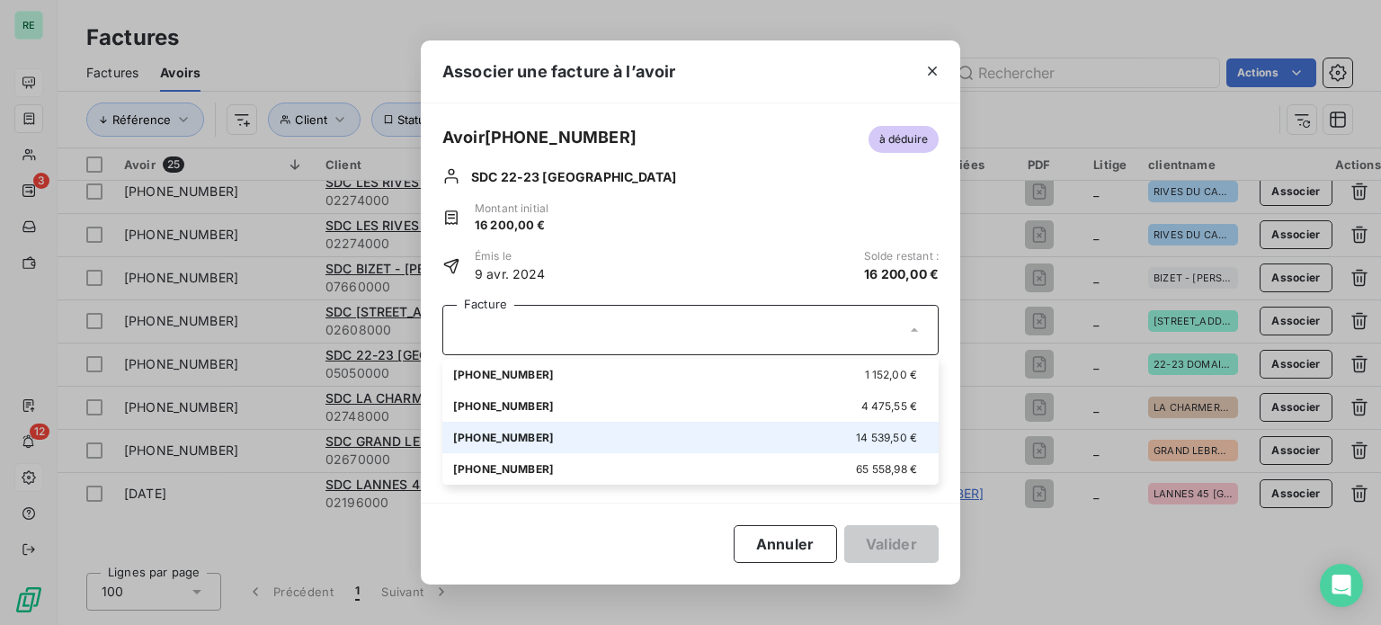
click at [533, 431] on div "01-24-289 14 539,50 €" at bounding box center [690, 437] width 475 height 17
type input "14 539,50"
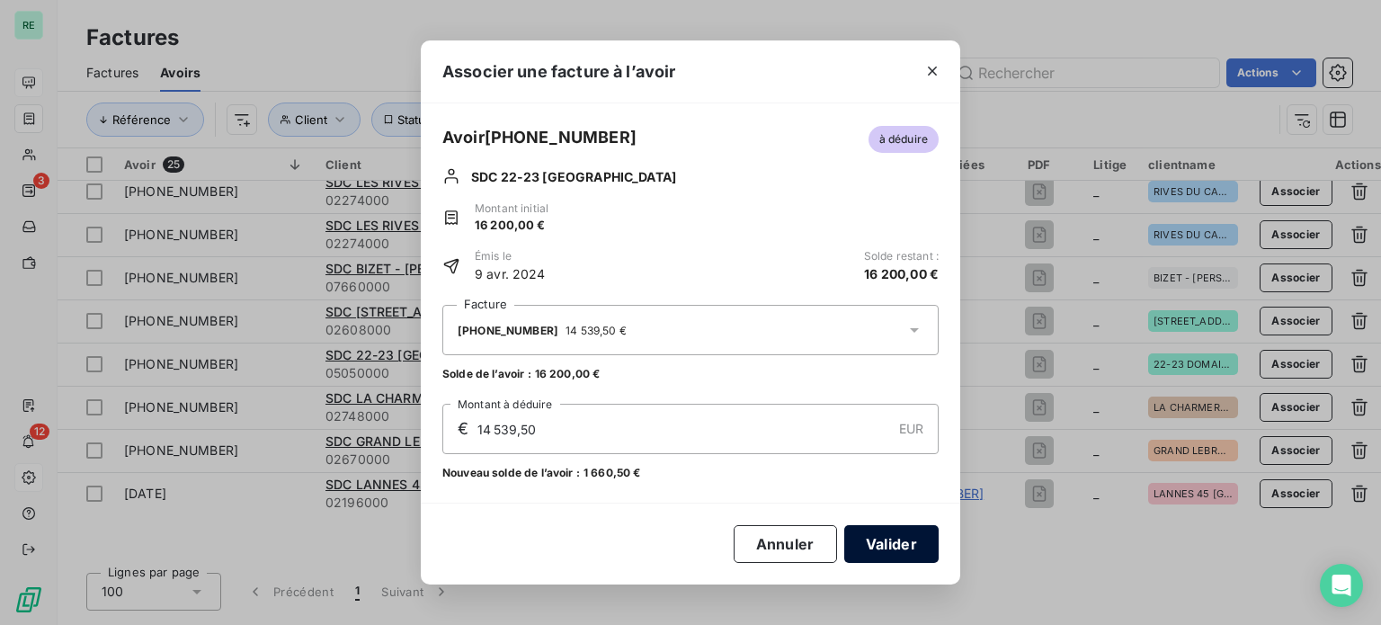
click at [920, 543] on button "Valider" at bounding box center [891, 544] width 94 height 38
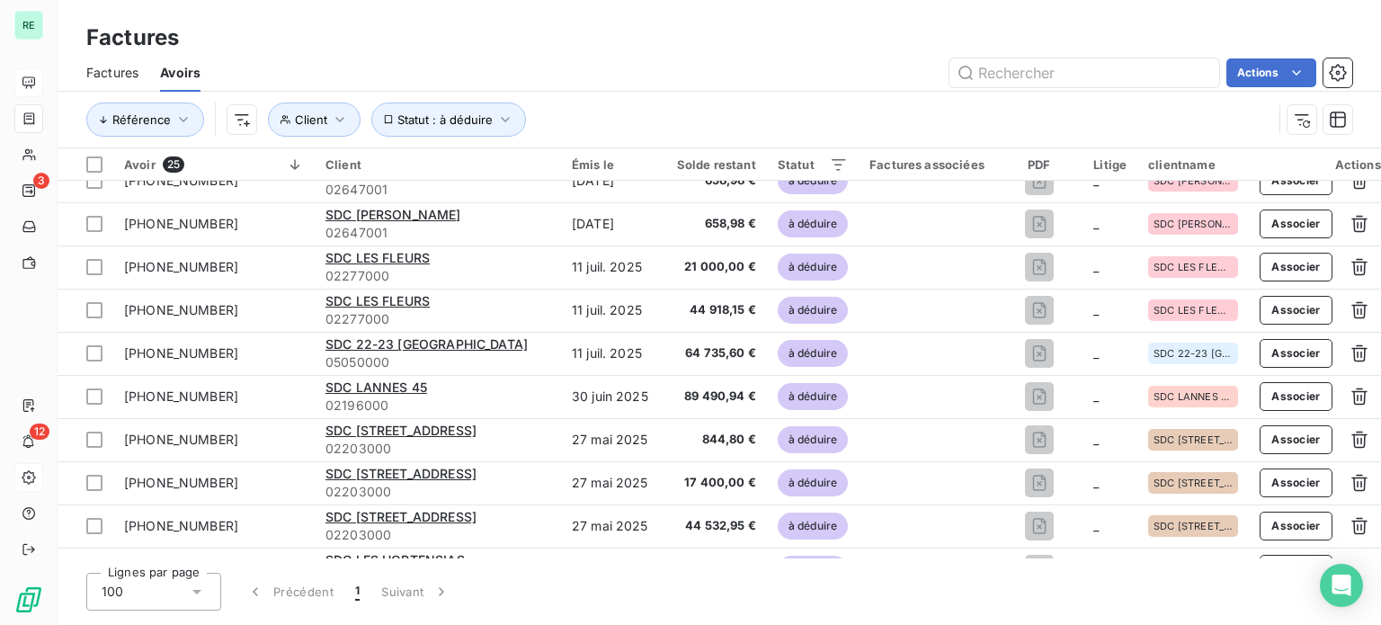
scroll to position [0, 0]
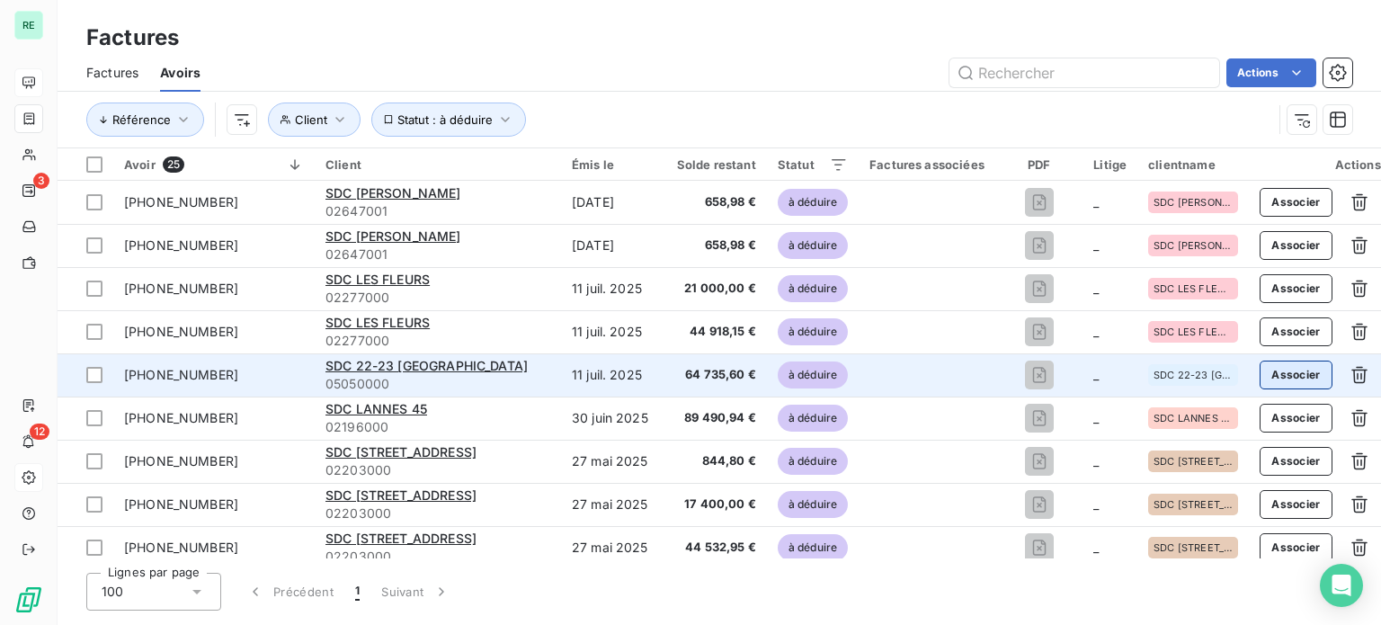
click at [1281, 377] on button "Associer" at bounding box center [1295, 374] width 73 height 29
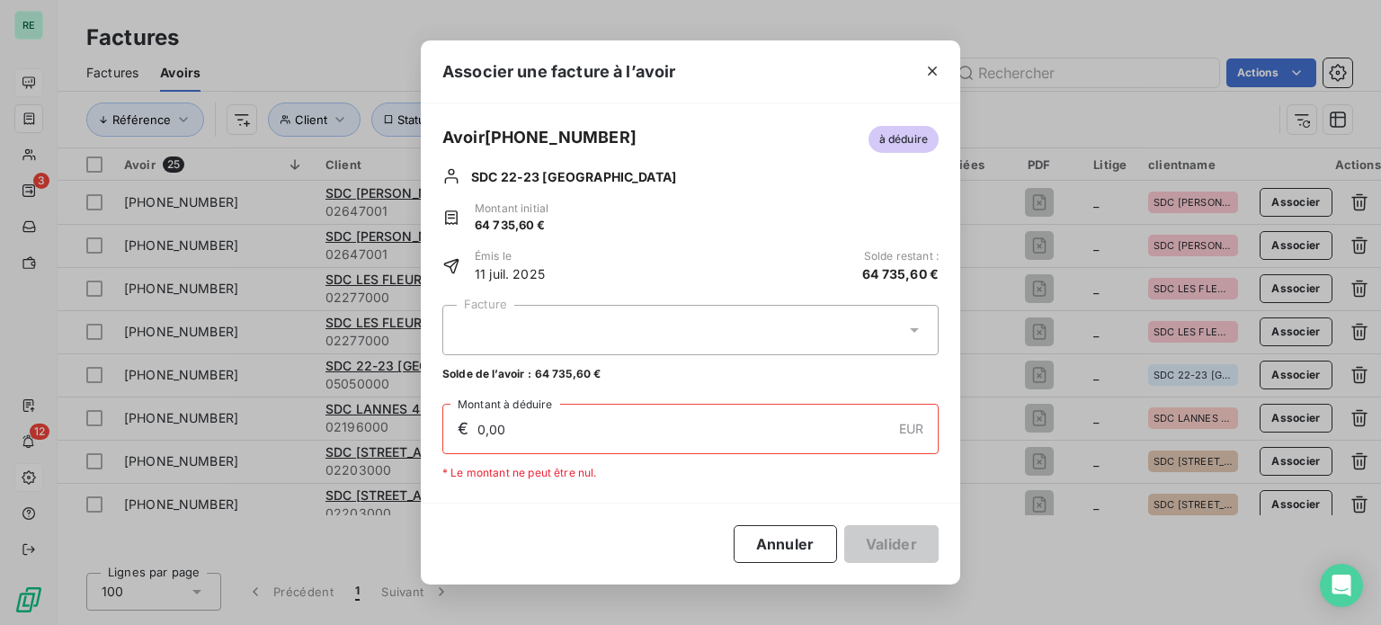
click at [535, 298] on div "Facture Solde de l’avoir : 64 735,60 € € 0,00 EUR Montant à déduire * Le montan…" at bounding box center [690, 392] width 539 height 219
click at [533, 321] on div at bounding box center [690, 330] width 496 height 50
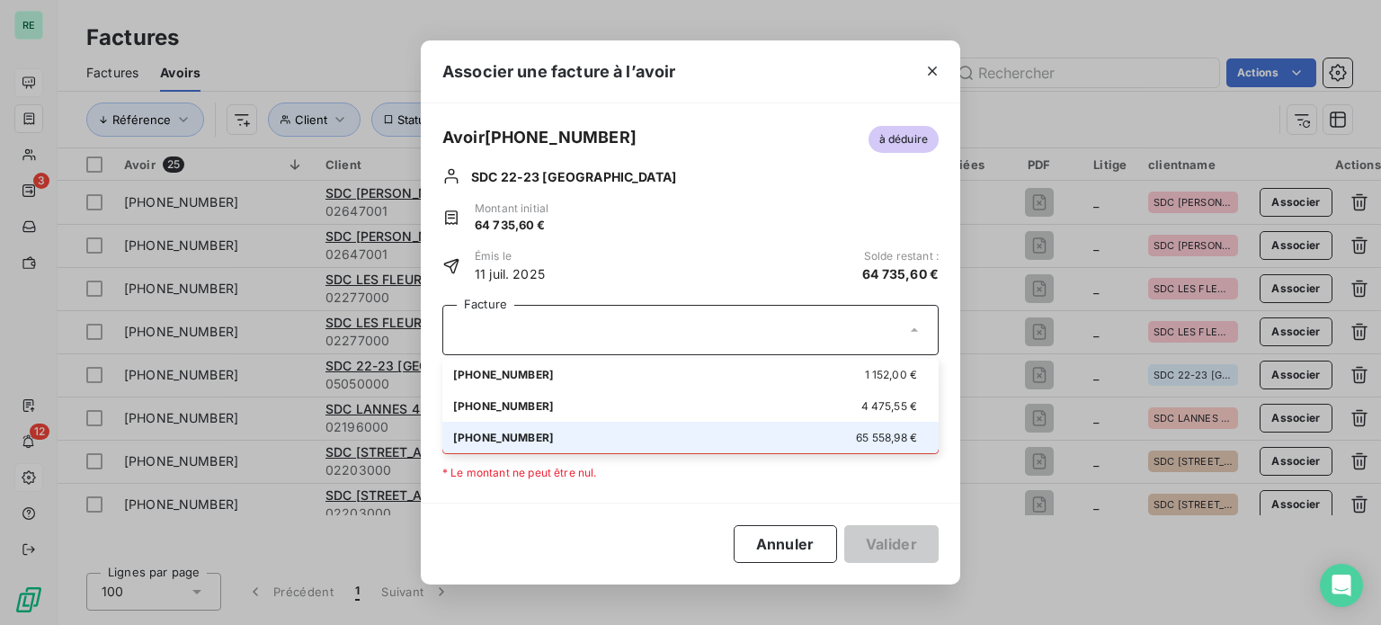
click at [516, 431] on div "01-25-555 65 558,98 €" at bounding box center [690, 437] width 475 height 17
type input "64 735,60"
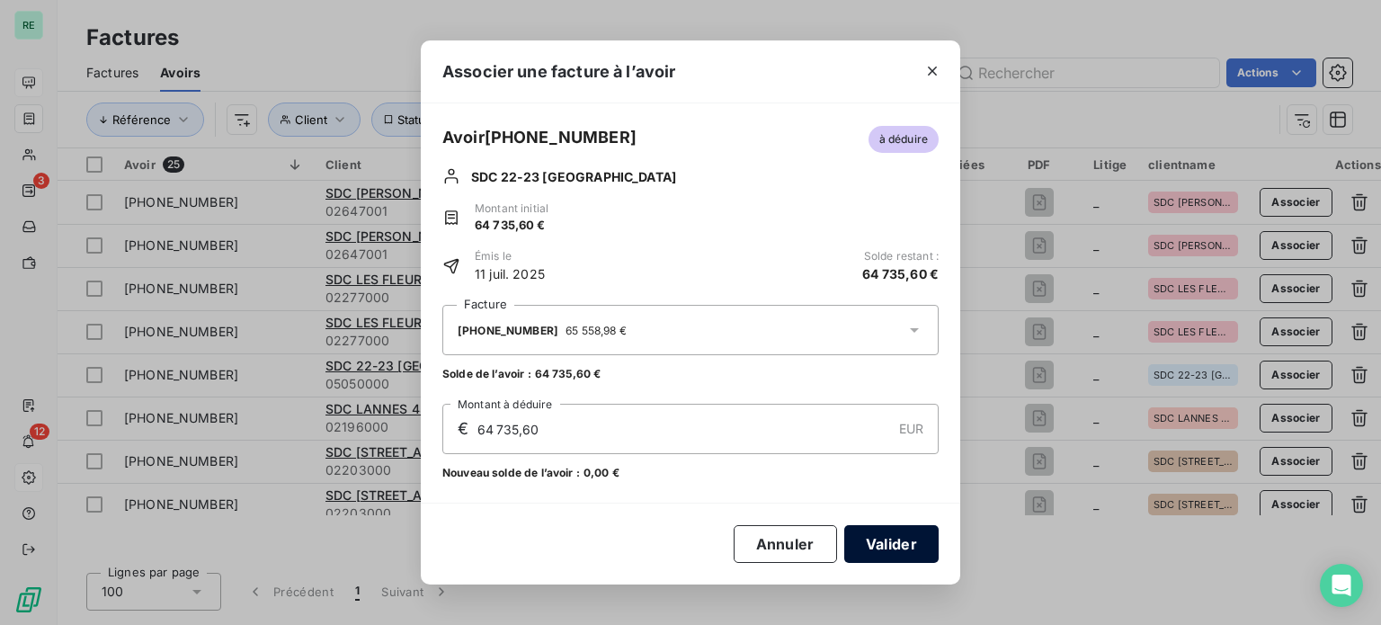
click at [895, 539] on button "Valider" at bounding box center [891, 544] width 94 height 38
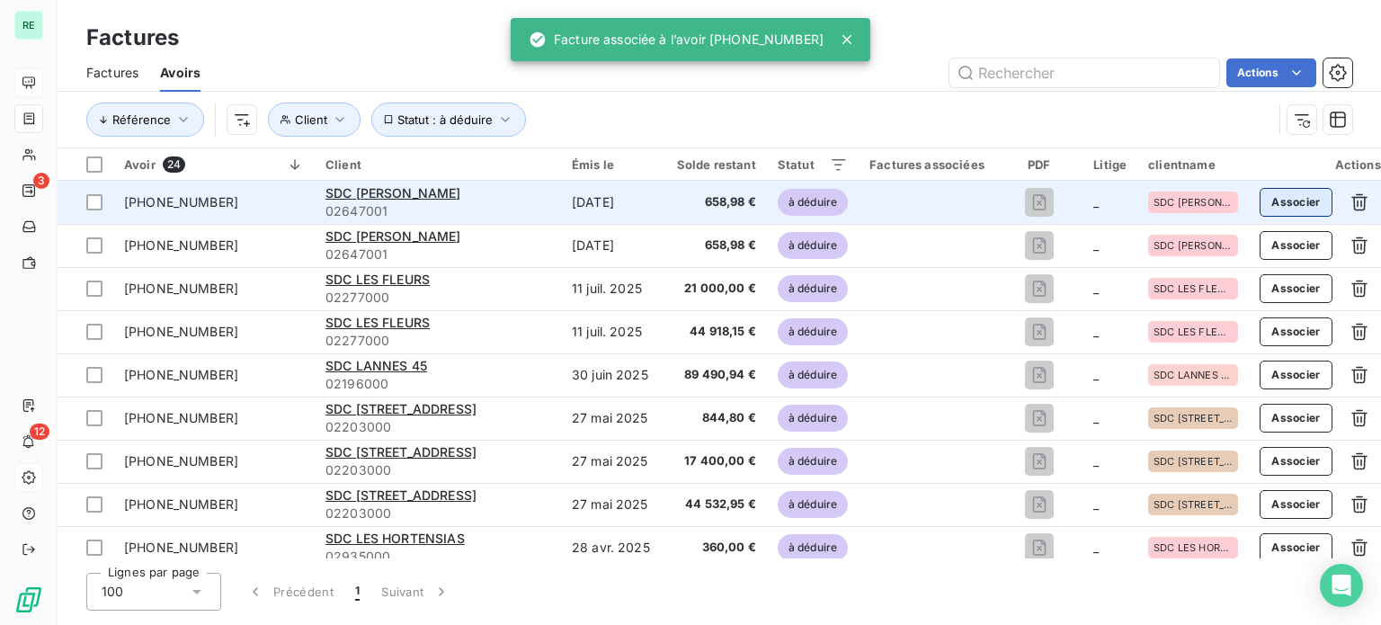
click at [1299, 203] on button "Associer" at bounding box center [1295, 202] width 73 height 29
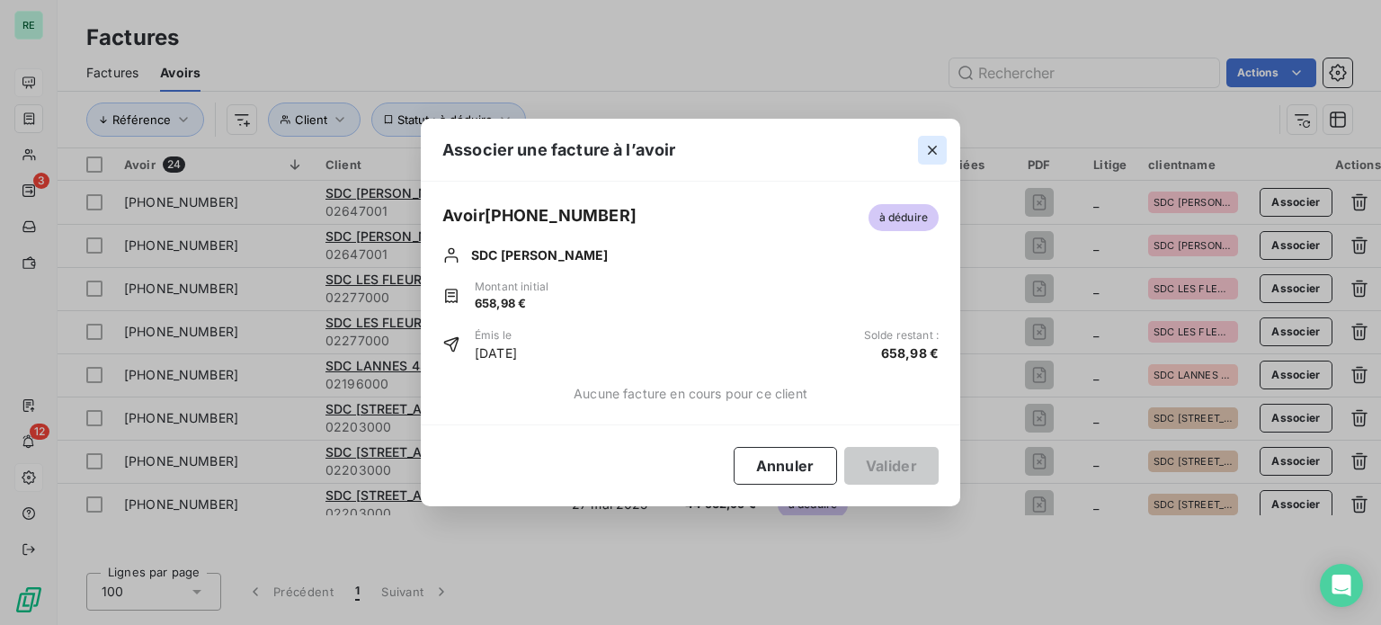
click at [929, 146] on icon "button" at bounding box center [932, 150] width 18 height 18
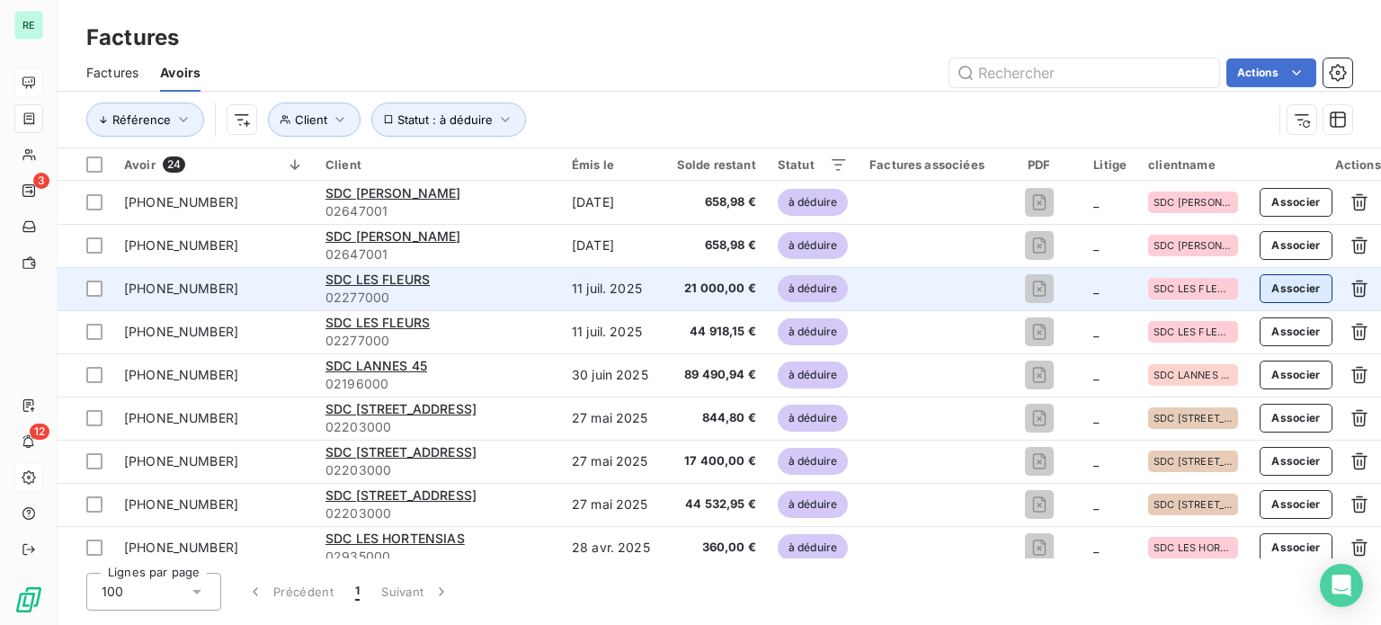
click at [1289, 287] on button "Associer" at bounding box center [1295, 288] width 73 height 29
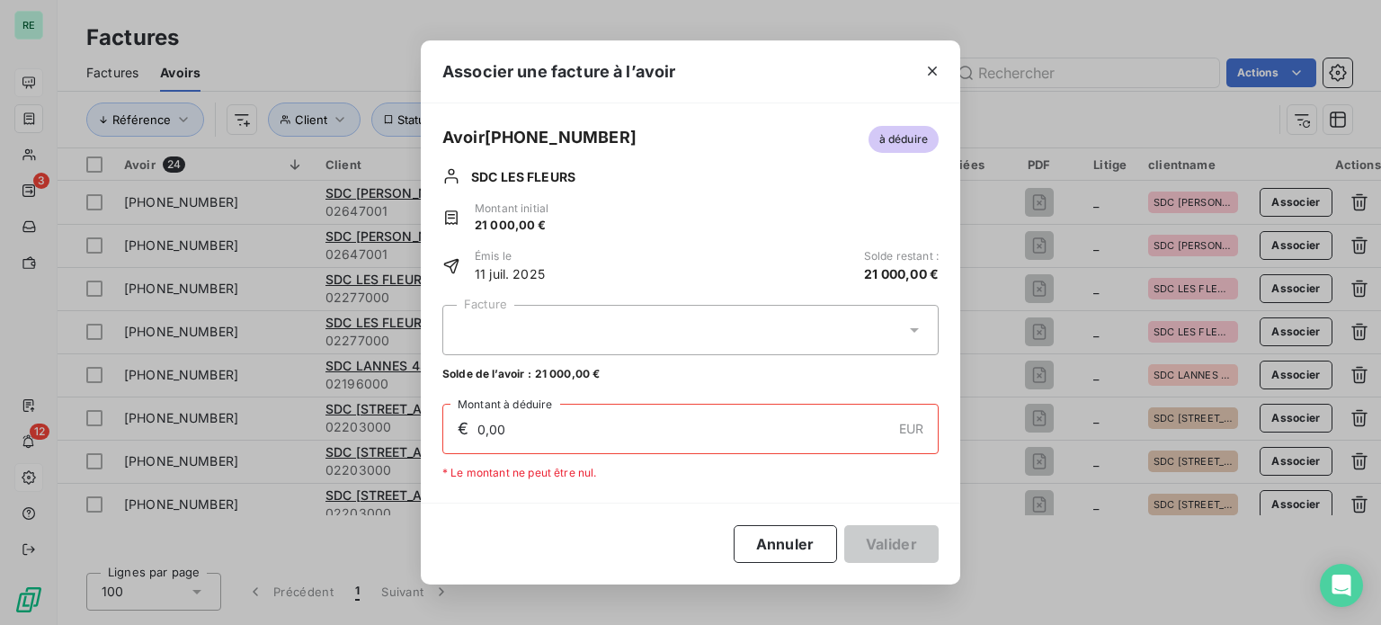
click at [724, 314] on div at bounding box center [690, 330] width 496 height 50
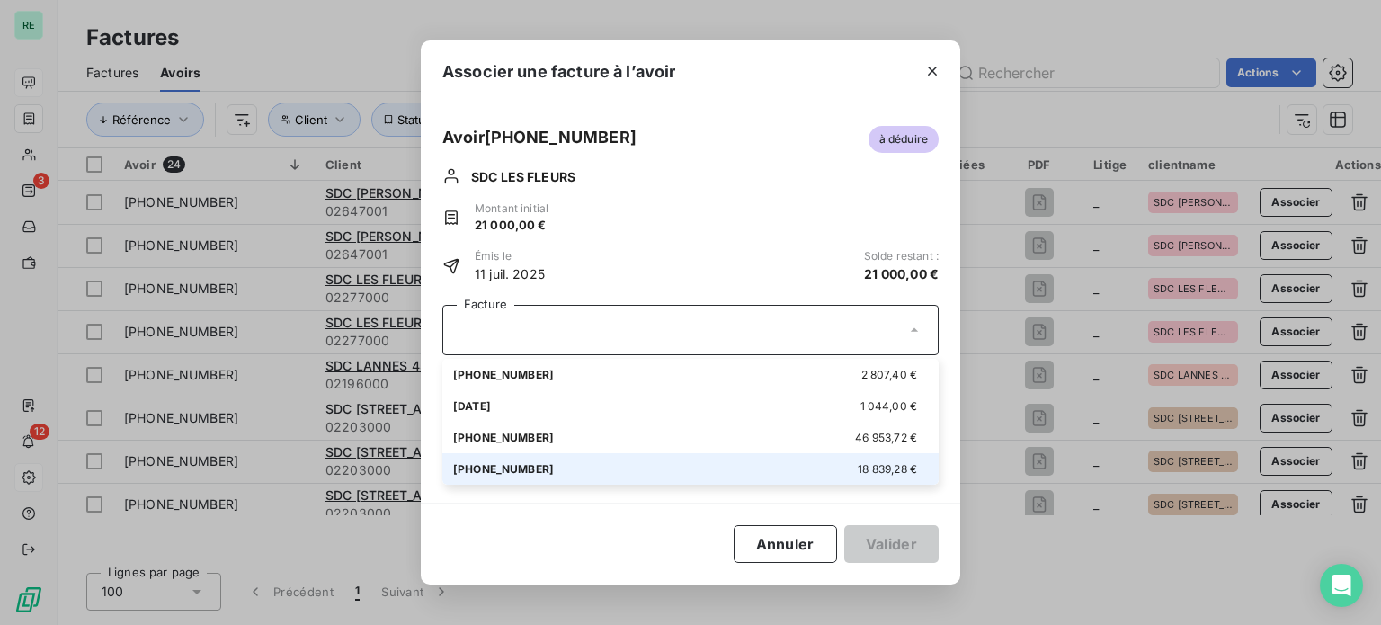
click at [508, 458] on li "01-25-565 18 839,28 €" at bounding box center [690, 468] width 496 height 31
type input "18 839,28"
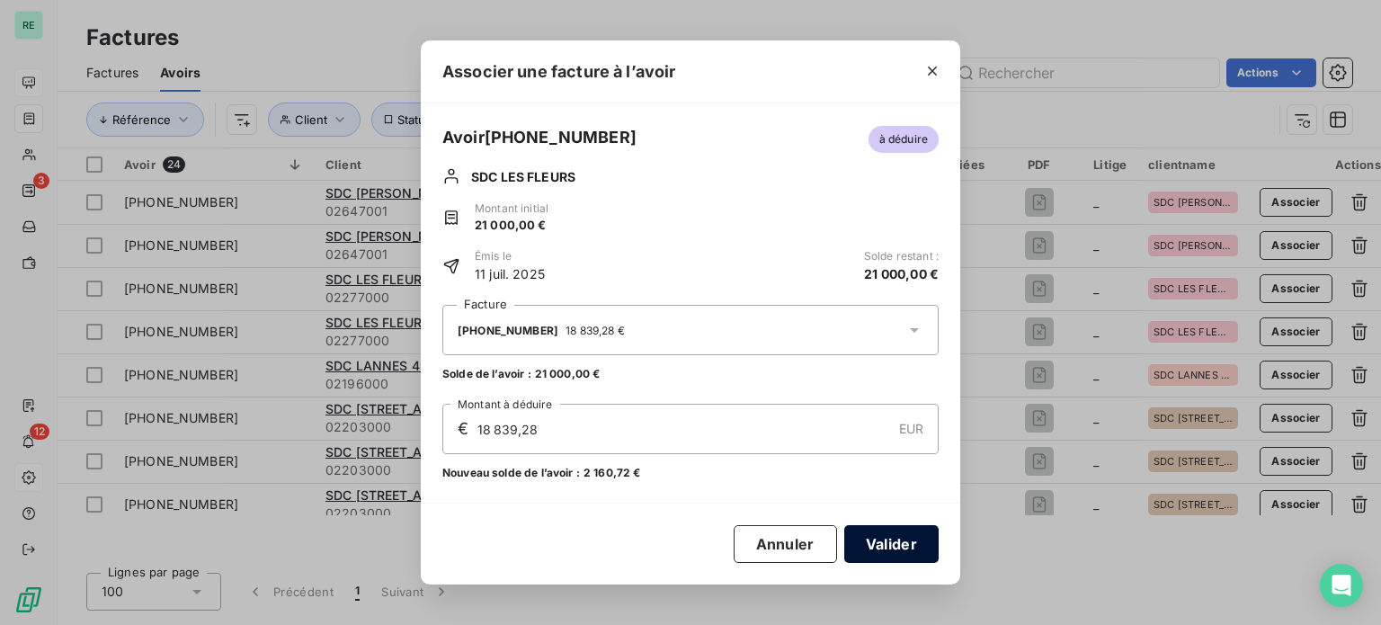
click at [897, 549] on button "Valider" at bounding box center [891, 544] width 94 height 38
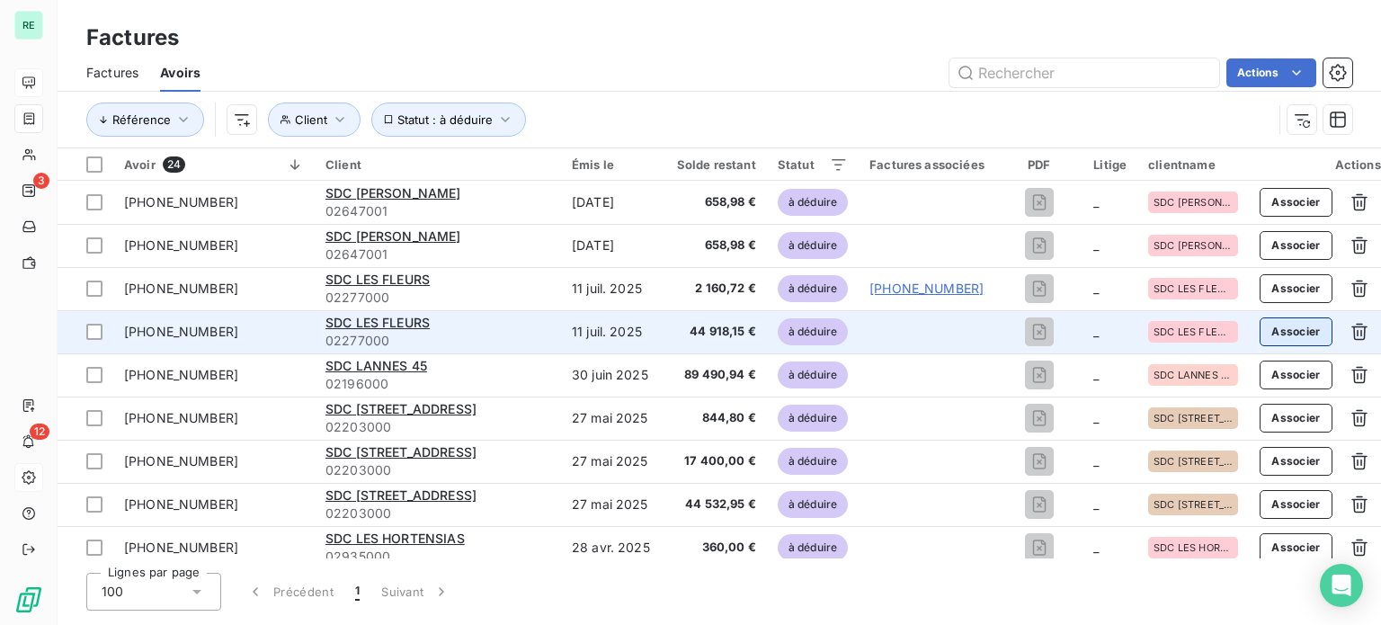
click at [1283, 329] on button "Associer" at bounding box center [1295, 331] width 73 height 29
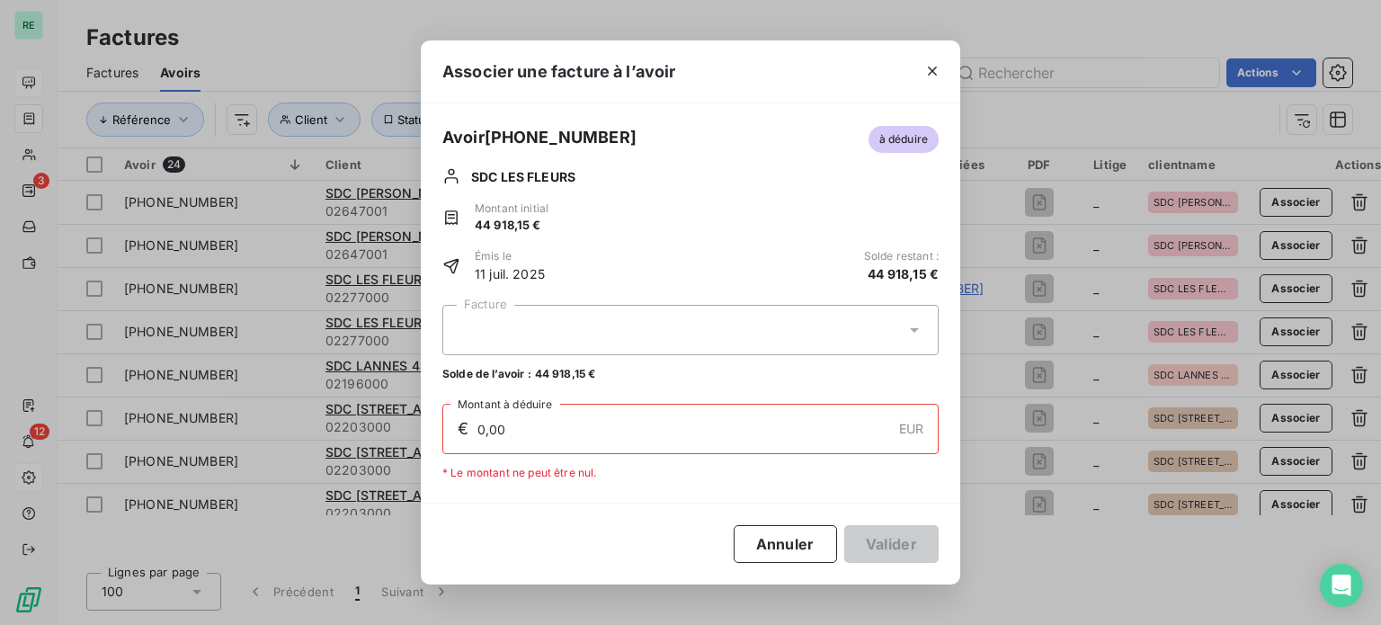
click at [667, 332] on div at bounding box center [690, 330] width 496 height 50
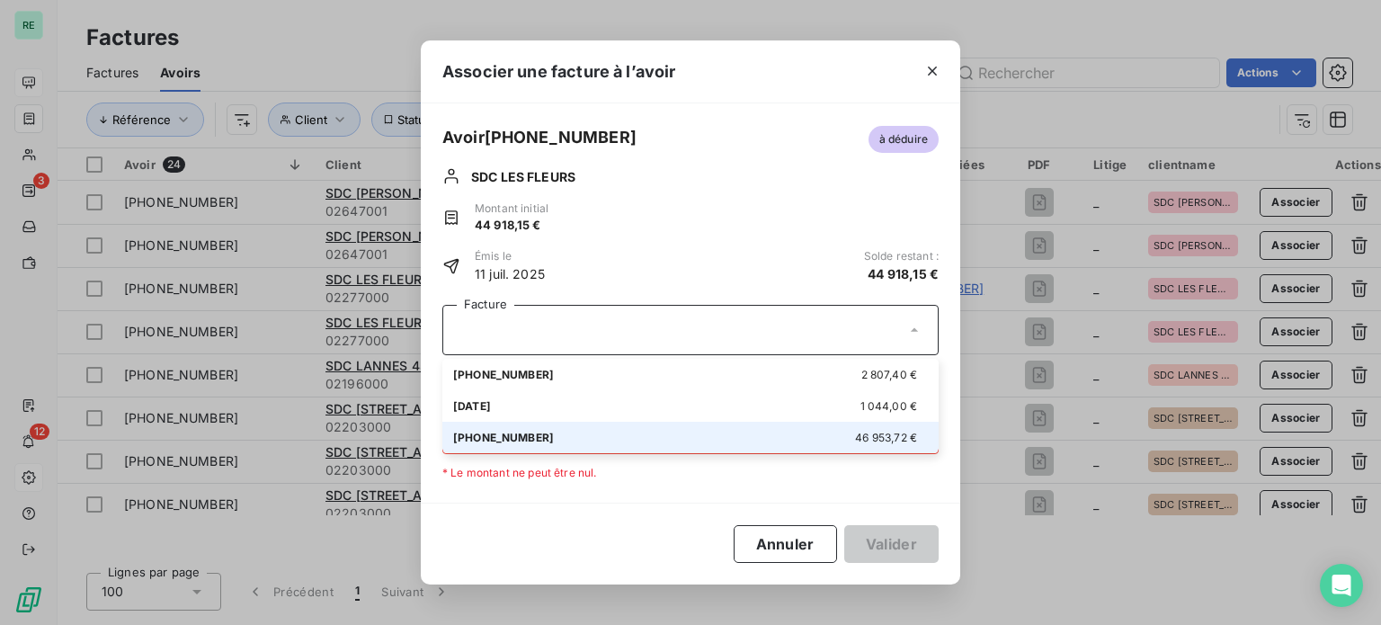
click at [511, 430] on div "01-25-564 46 953,72 €" at bounding box center [690, 437] width 475 height 17
type input "44 918,15"
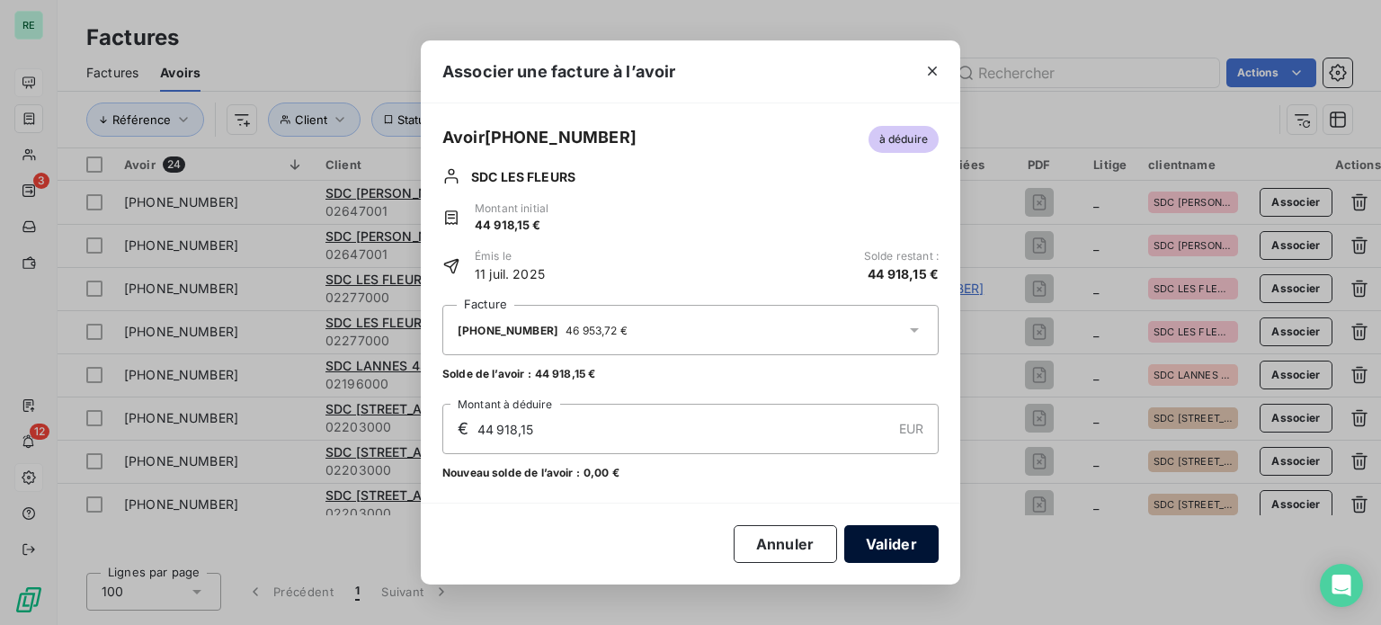
click at [887, 546] on button "Valider" at bounding box center [891, 544] width 94 height 38
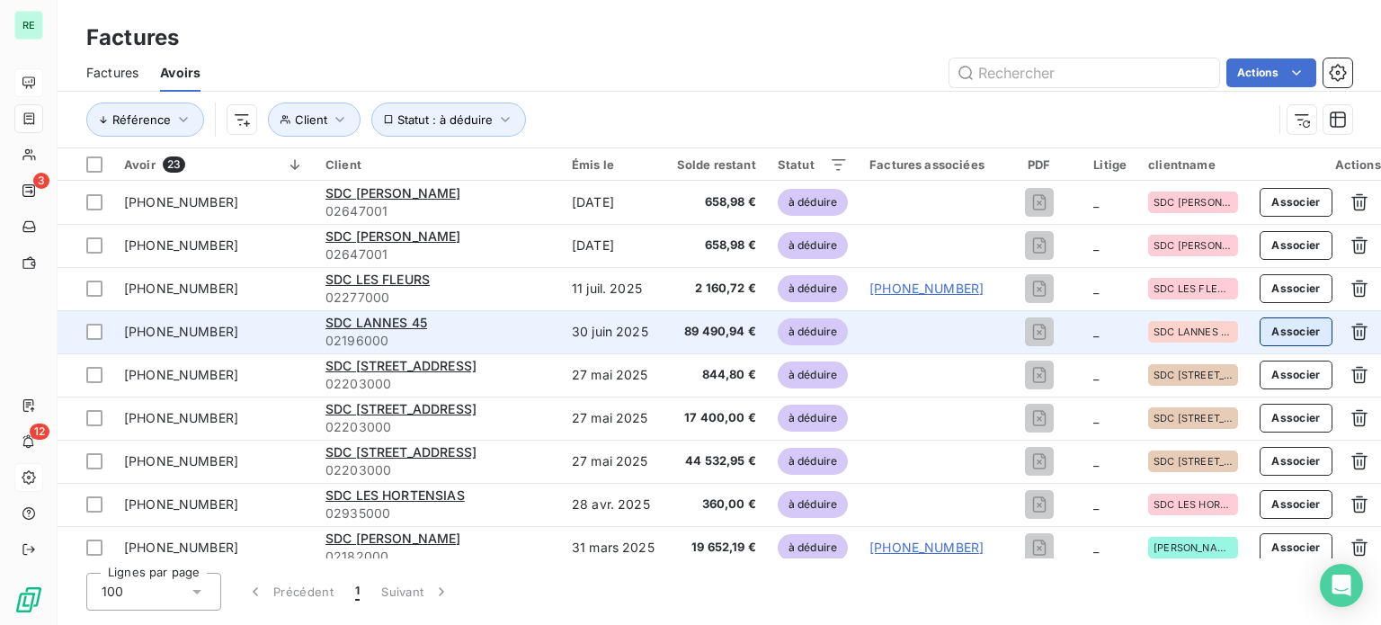
click at [1287, 333] on button "Associer" at bounding box center [1295, 331] width 73 height 29
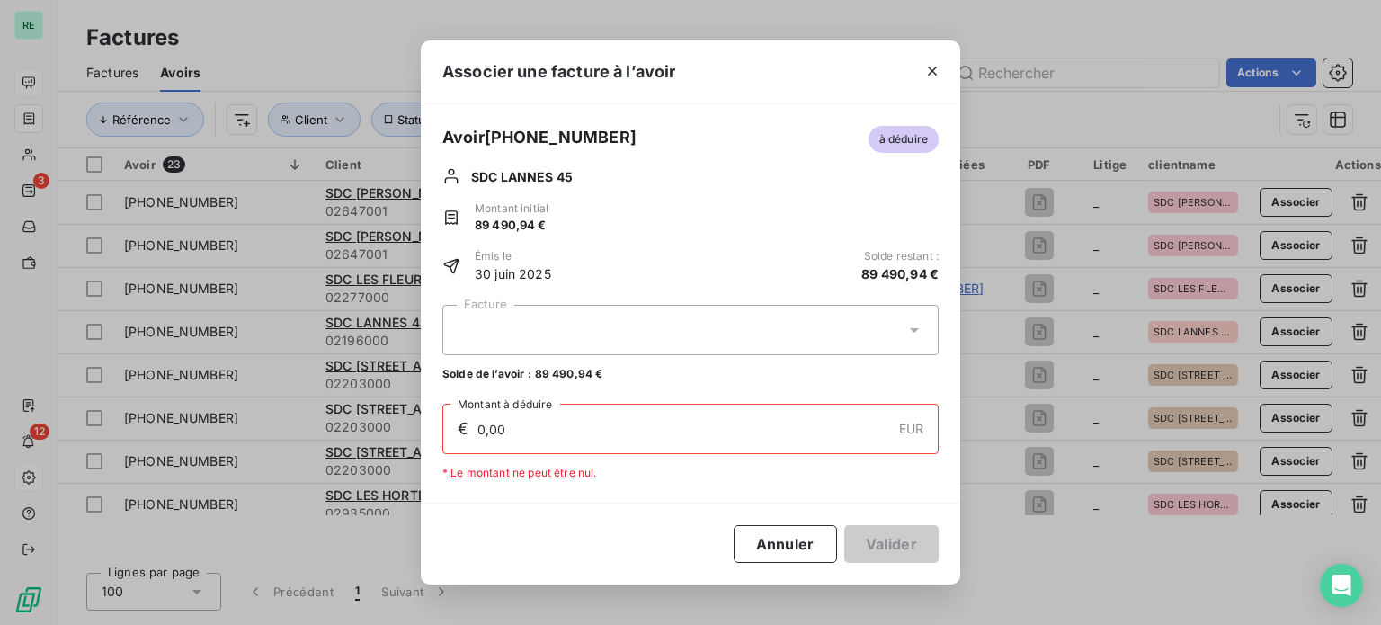
click at [518, 313] on div at bounding box center [690, 330] width 496 height 50
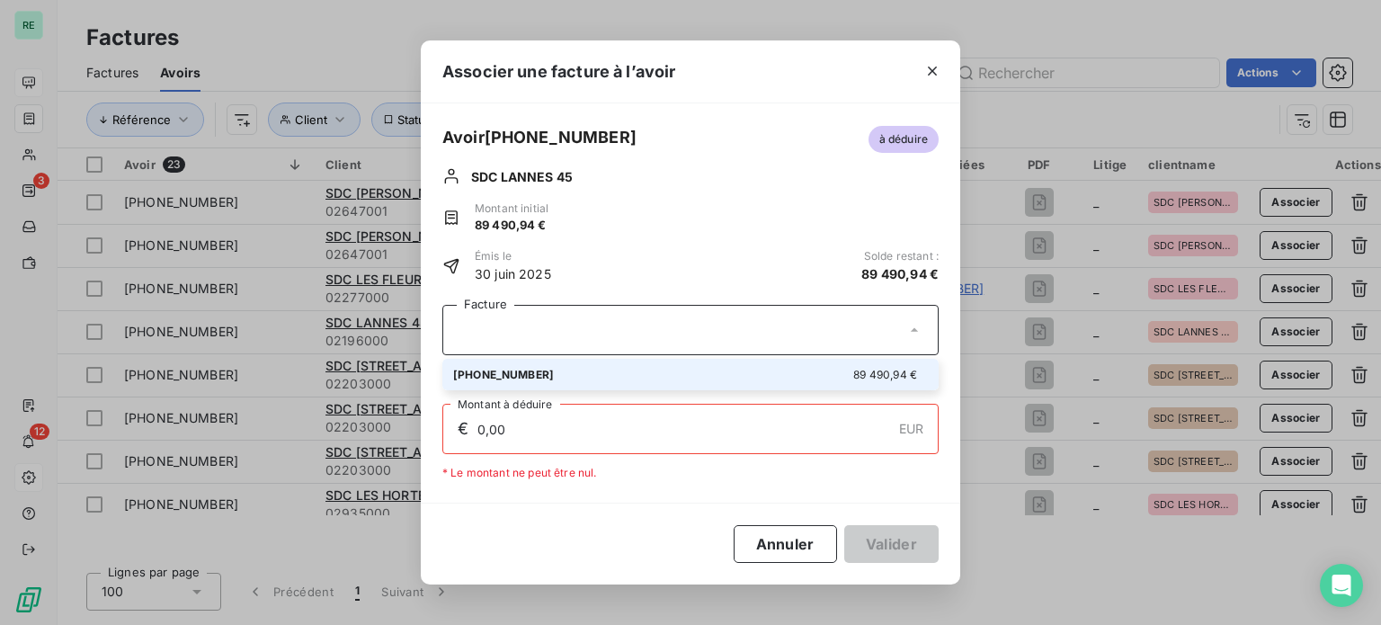
click at [545, 374] on div "01-25-098 89 490,94 €" at bounding box center [690, 374] width 475 height 17
type input "89 490,94"
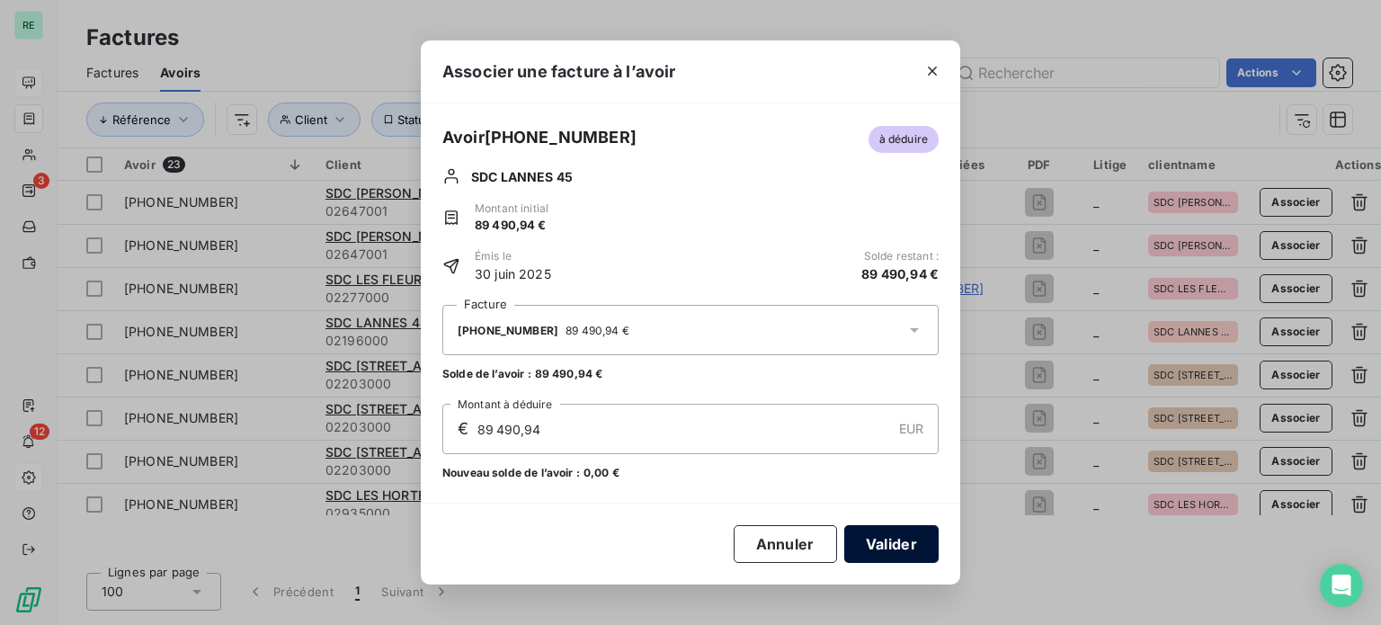
click at [904, 548] on button "Valider" at bounding box center [891, 544] width 94 height 38
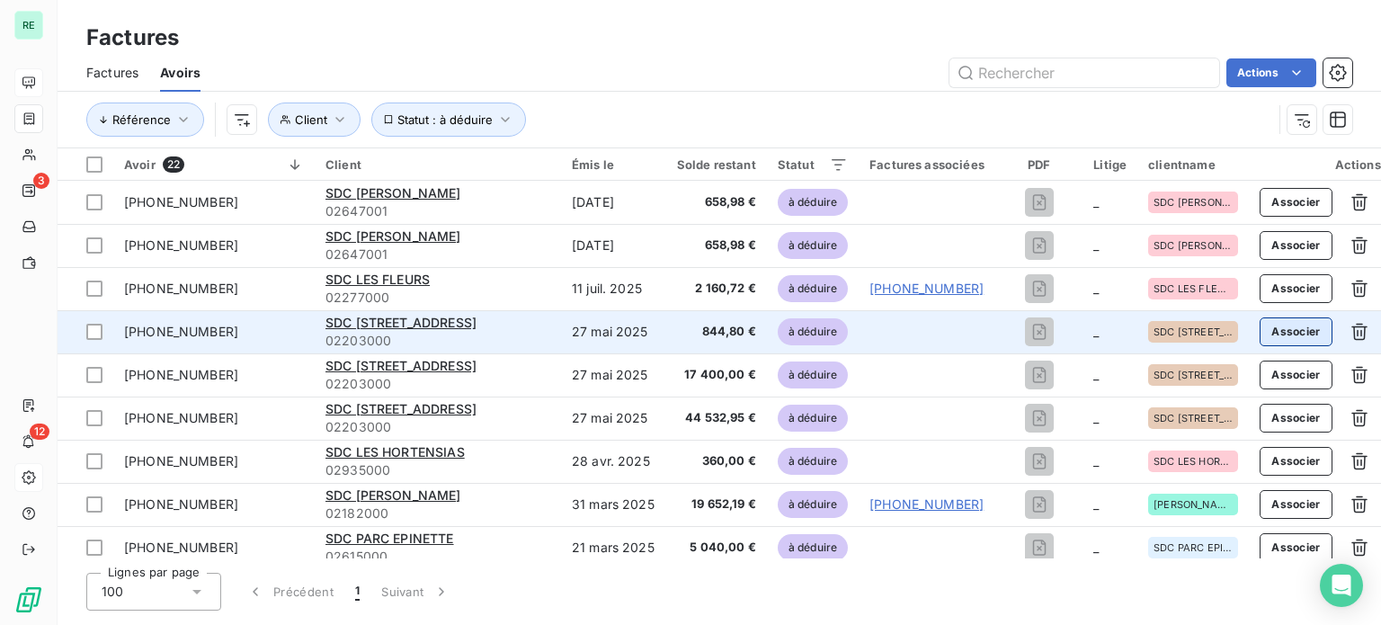
click at [1278, 329] on button "Associer" at bounding box center [1295, 331] width 73 height 29
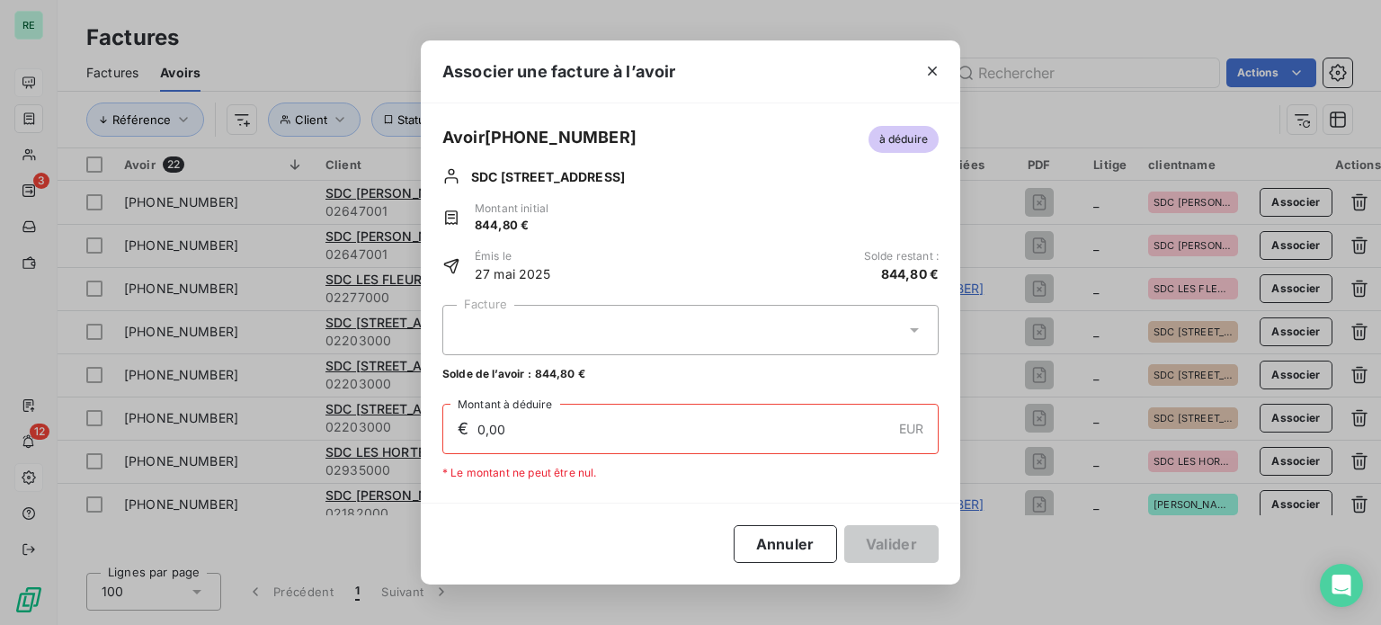
click at [502, 319] on div at bounding box center [690, 330] width 496 height 50
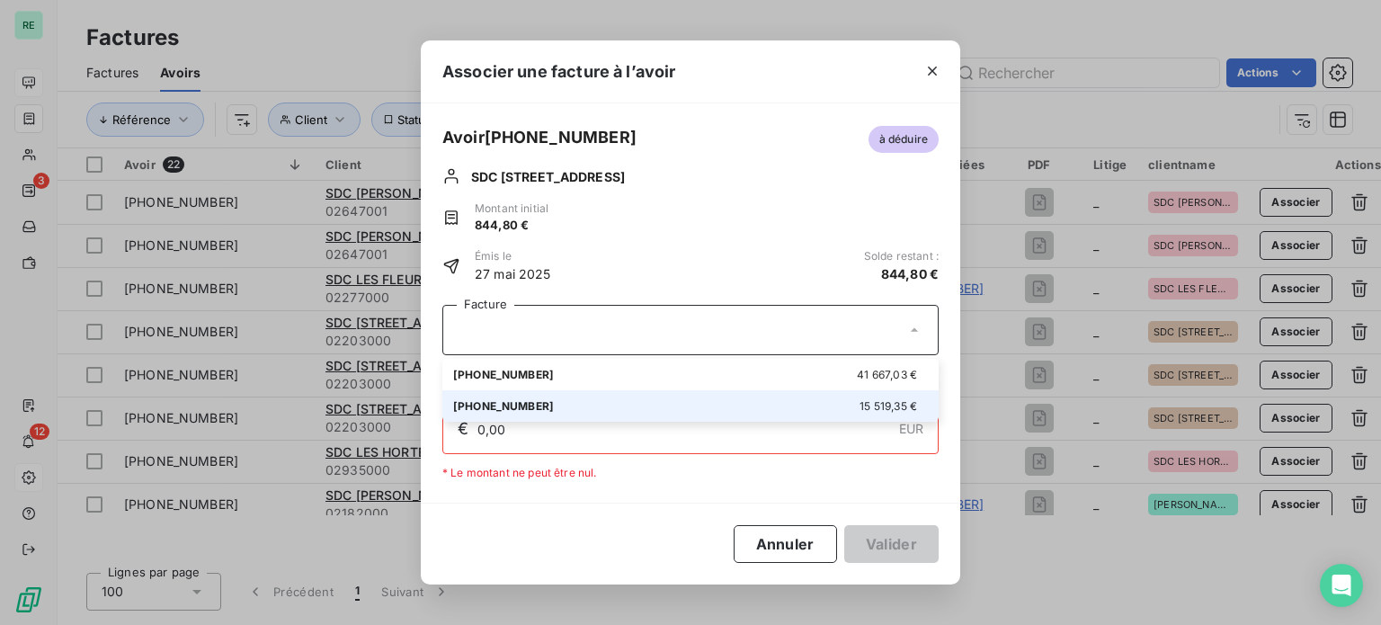
click at [497, 395] on li "01-25-418 15 519,35 €" at bounding box center [690, 405] width 496 height 31
type input "844,80"
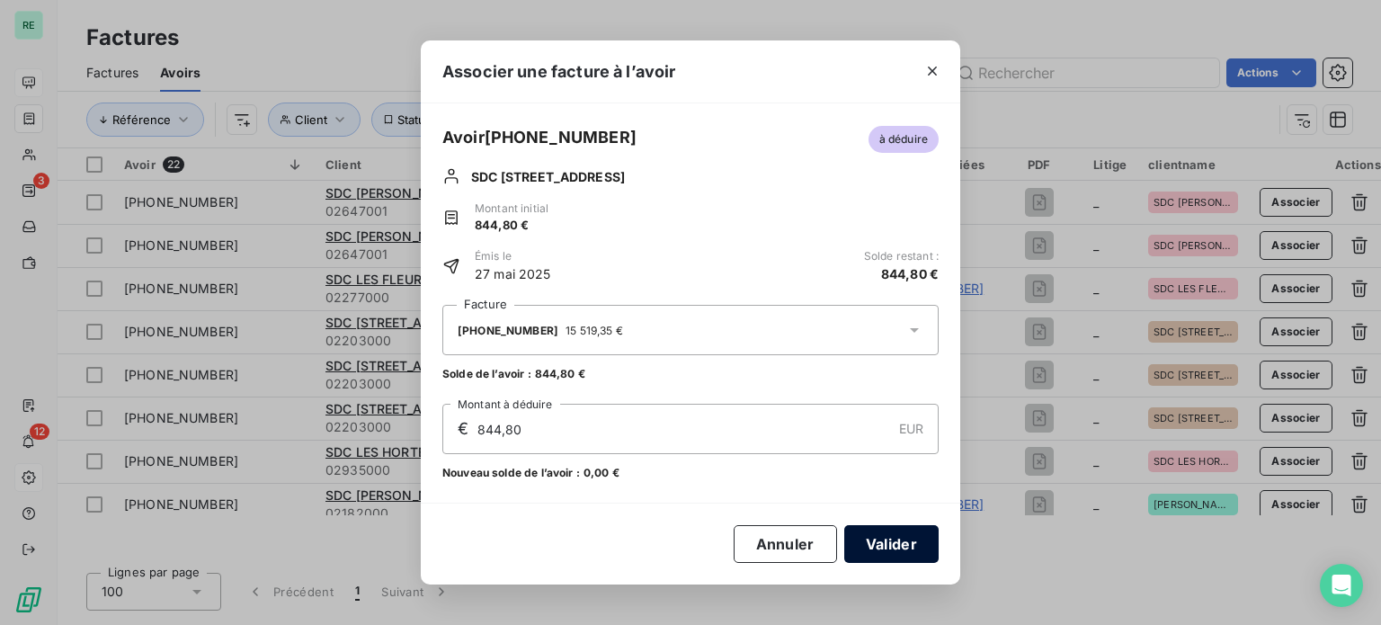
click at [907, 560] on button "Valider" at bounding box center [891, 544] width 94 height 38
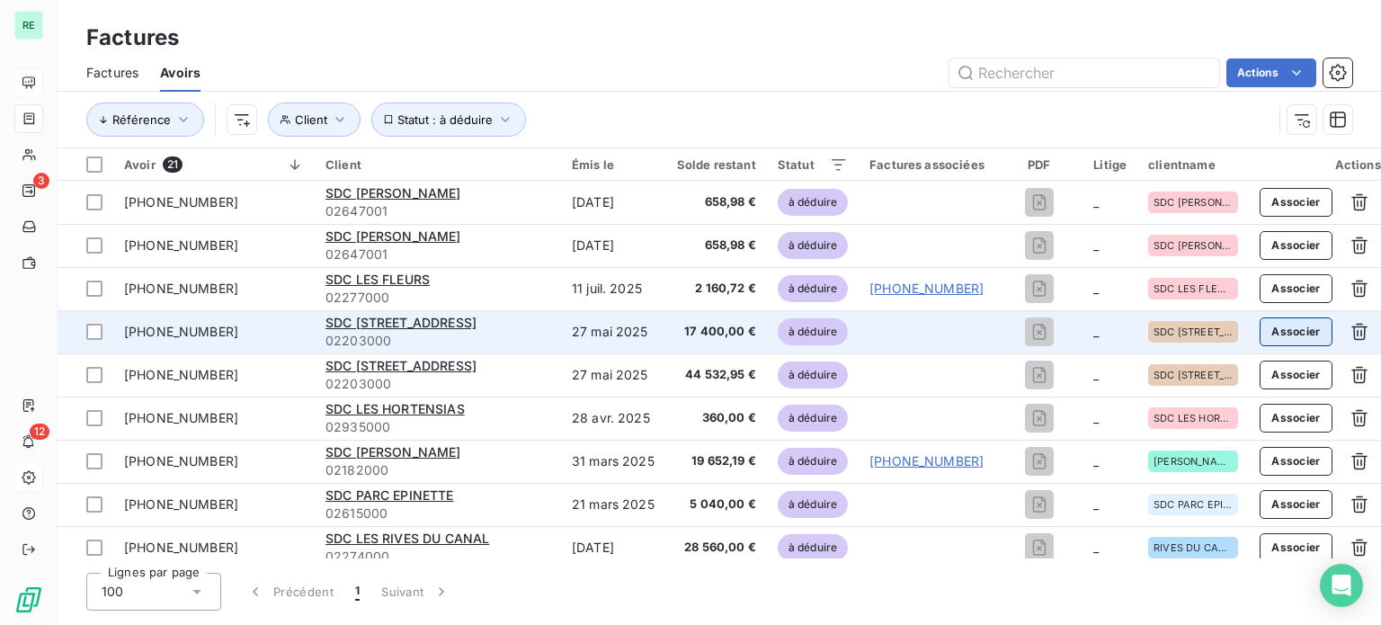
click at [1267, 337] on button "Associer" at bounding box center [1295, 331] width 73 height 29
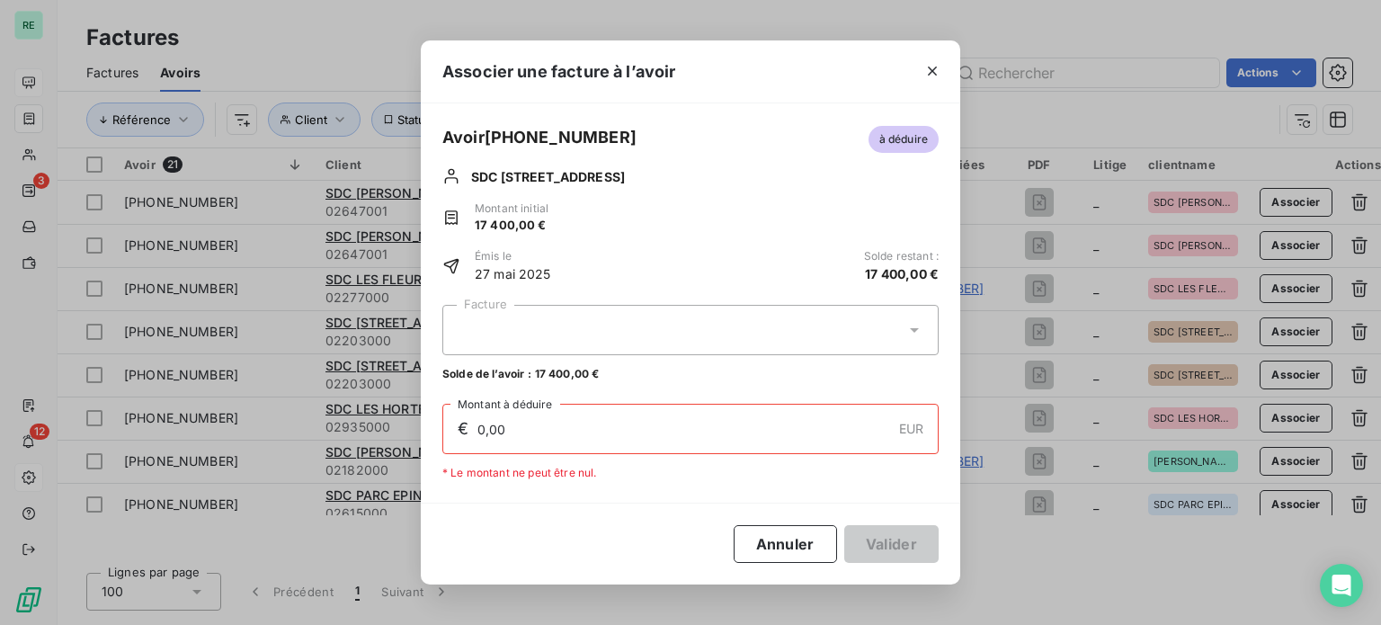
click at [617, 320] on div at bounding box center [690, 330] width 496 height 50
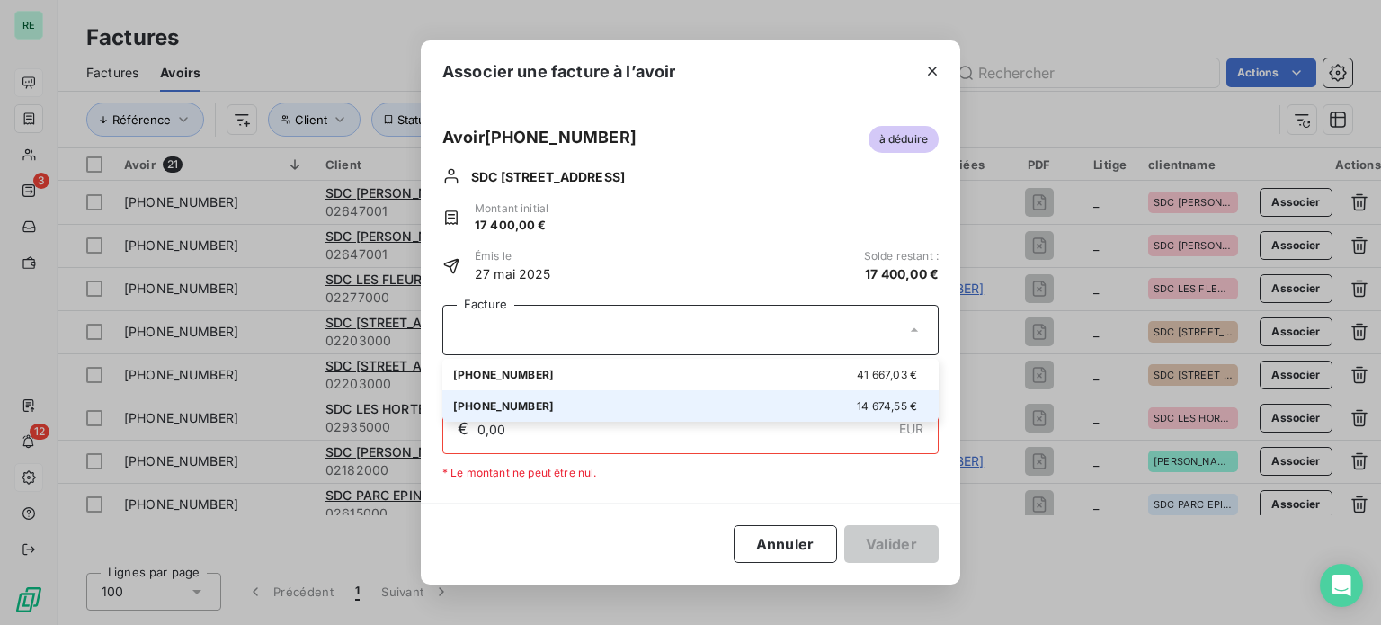
click at [556, 396] on li "01-25-418 14 674,55 €" at bounding box center [690, 405] width 496 height 31
type input "14 674,55"
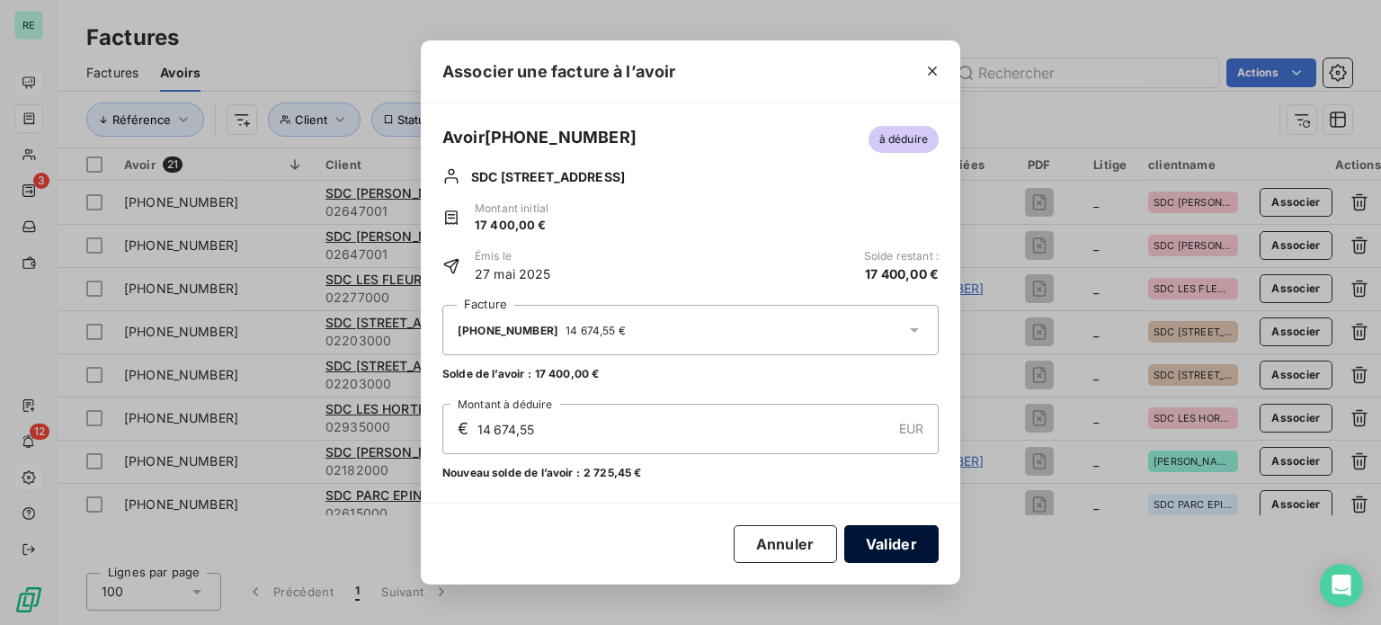
click at [893, 549] on button "Valider" at bounding box center [891, 544] width 94 height 38
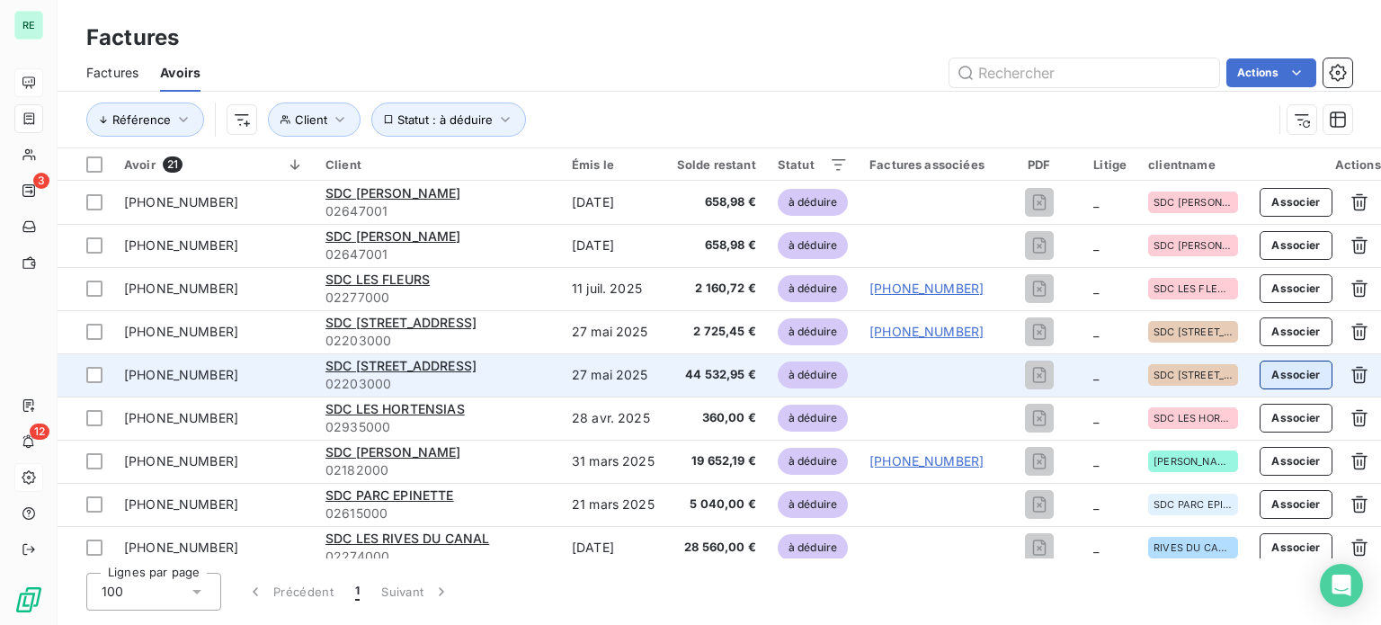
click at [1295, 374] on button "Associer" at bounding box center [1295, 374] width 73 height 29
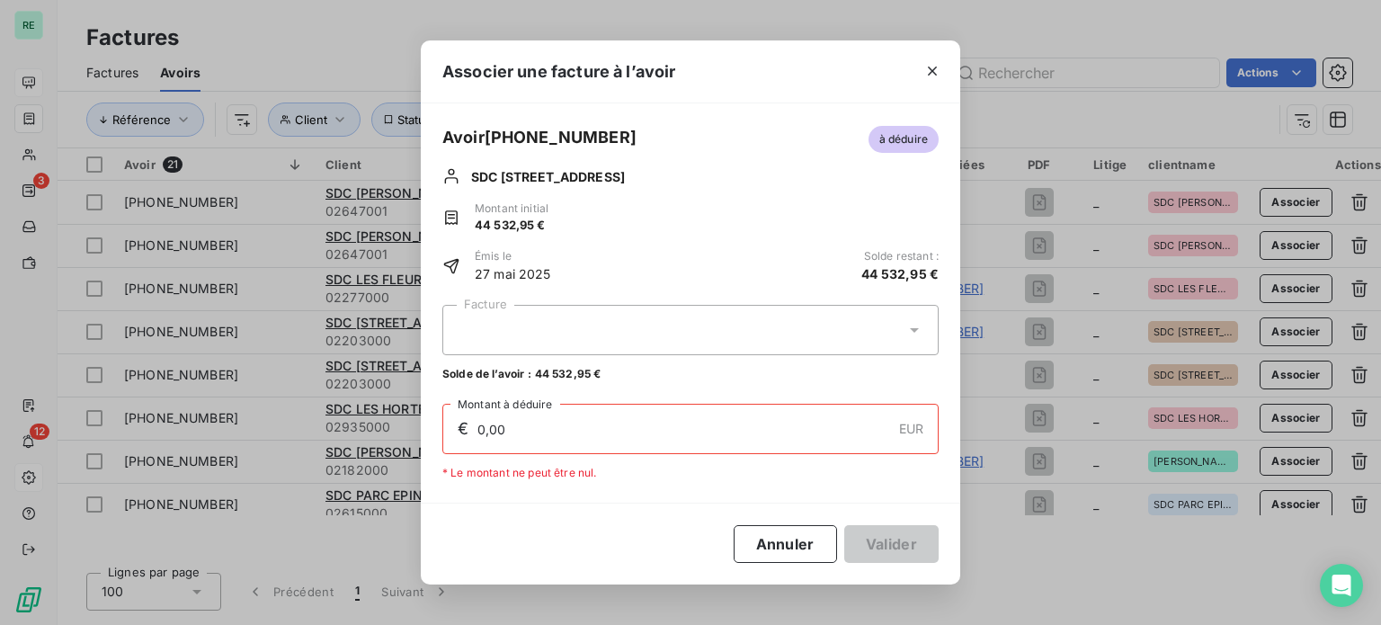
click at [543, 329] on div at bounding box center [690, 330] width 496 height 50
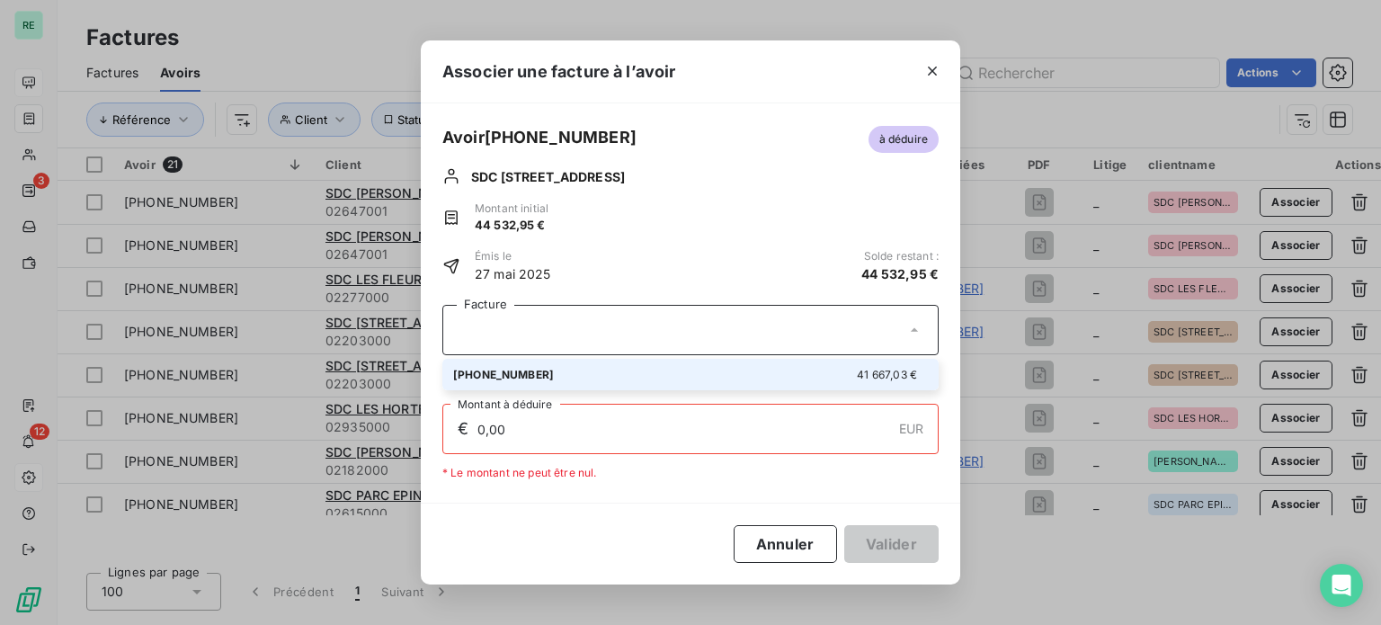
click at [524, 376] on div "01-25-415 41 667,03 €" at bounding box center [690, 374] width 475 height 17
type input "41 667,03"
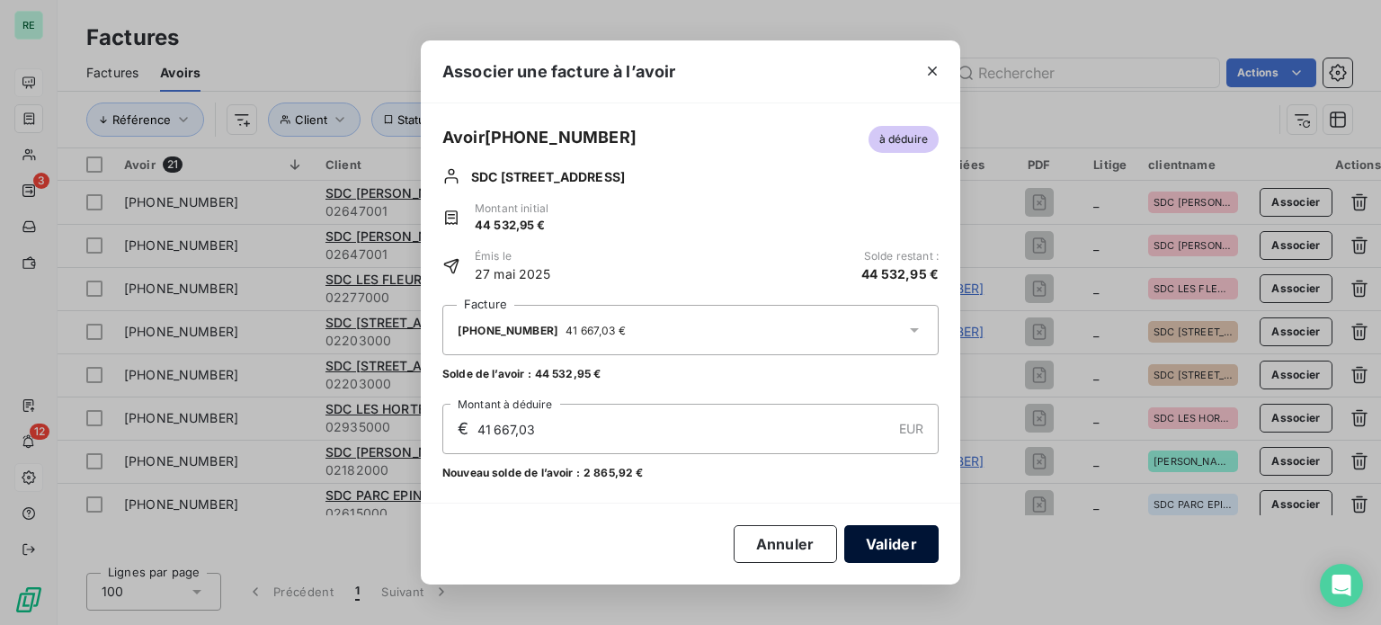
click at [907, 534] on button "Valider" at bounding box center [891, 544] width 94 height 38
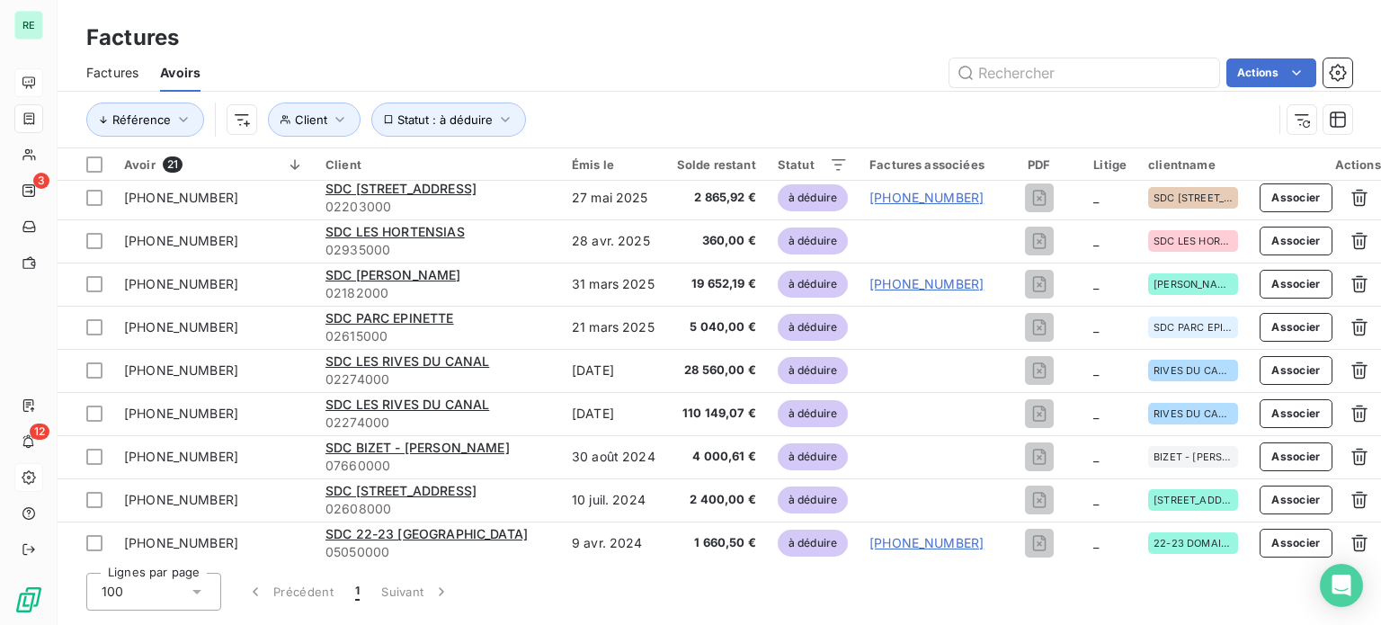
scroll to position [180, 0]
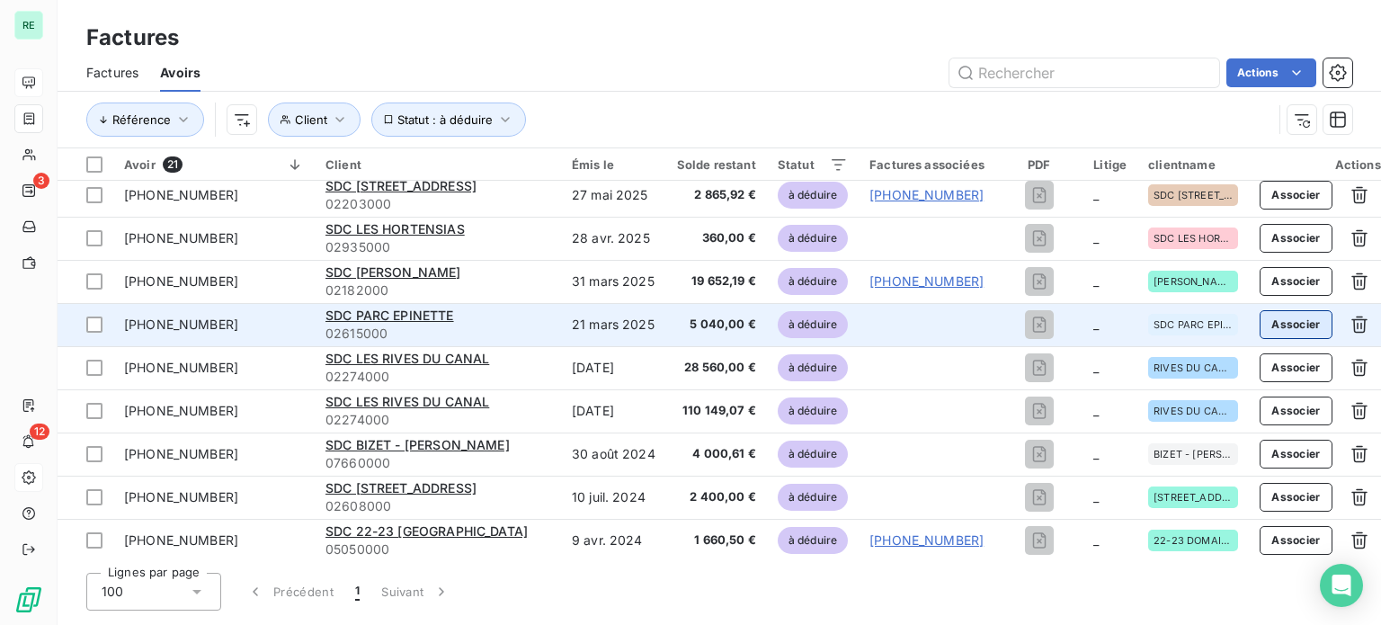
click at [1287, 323] on button "Associer" at bounding box center [1295, 324] width 73 height 29
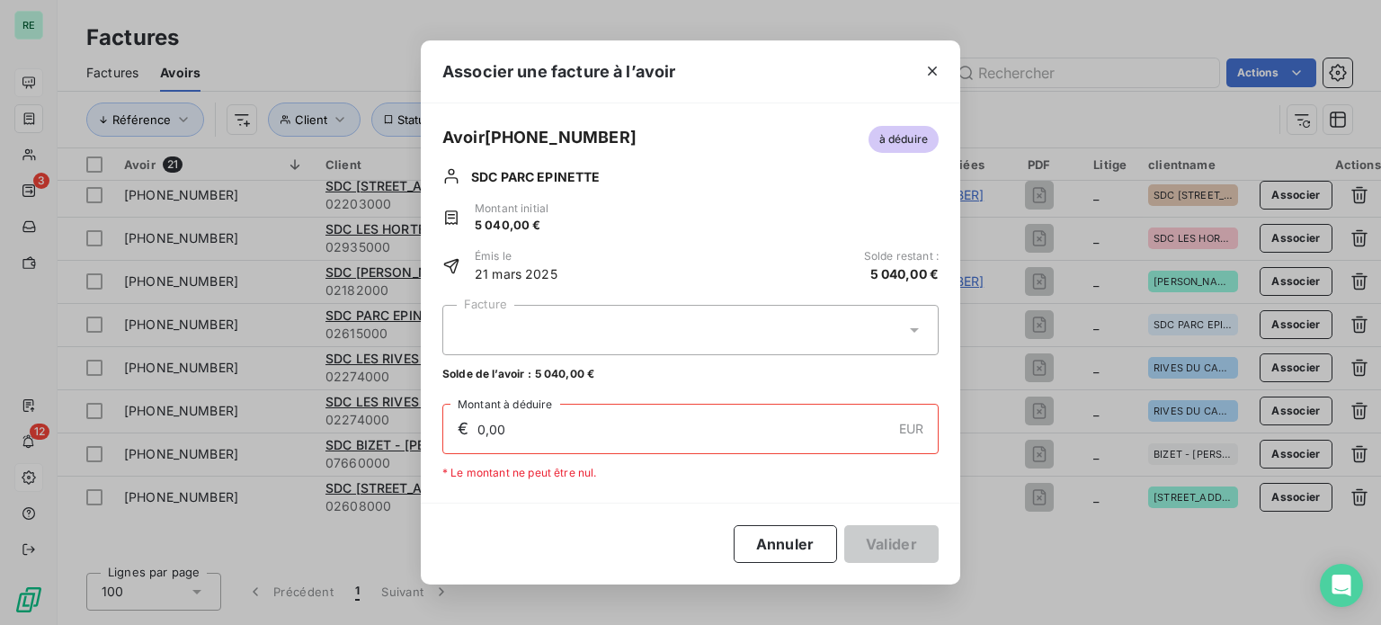
click at [574, 330] on div at bounding box center [690, 330] width 496 height 50
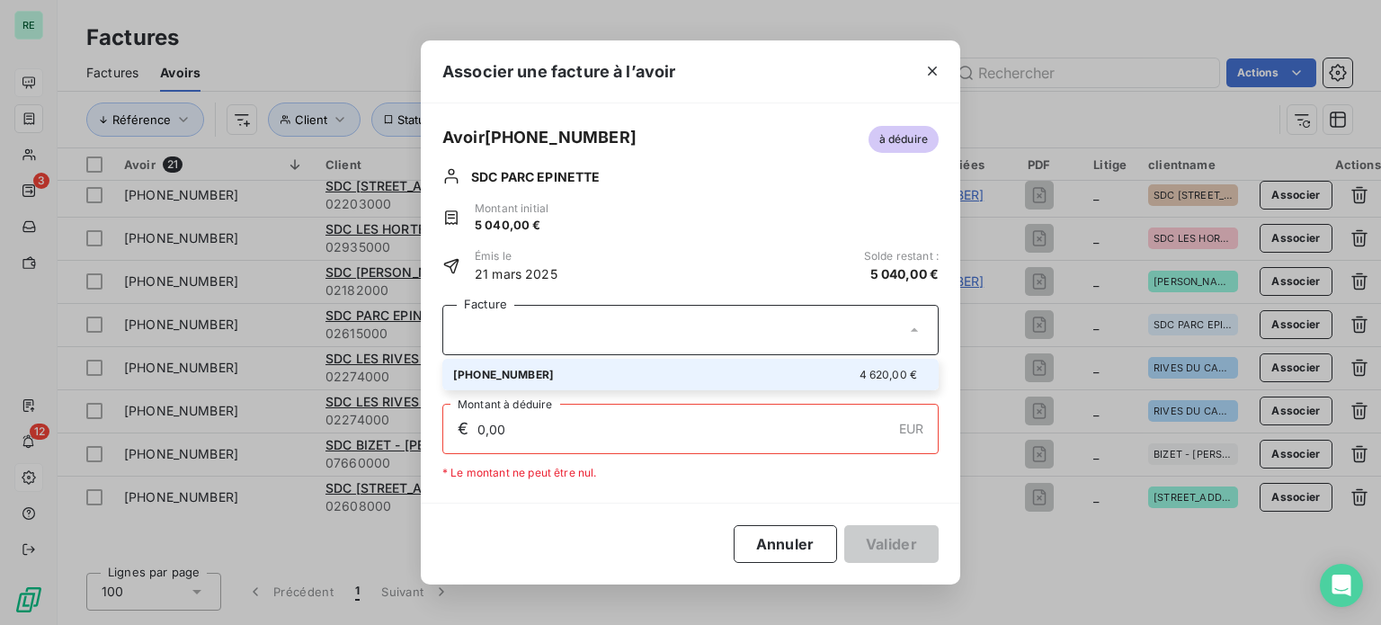
click at [542, 375] on div "01-25-203 4 620,00 €" at bounding box center [690, 374] width 475 height 17
type input "4 620,00"
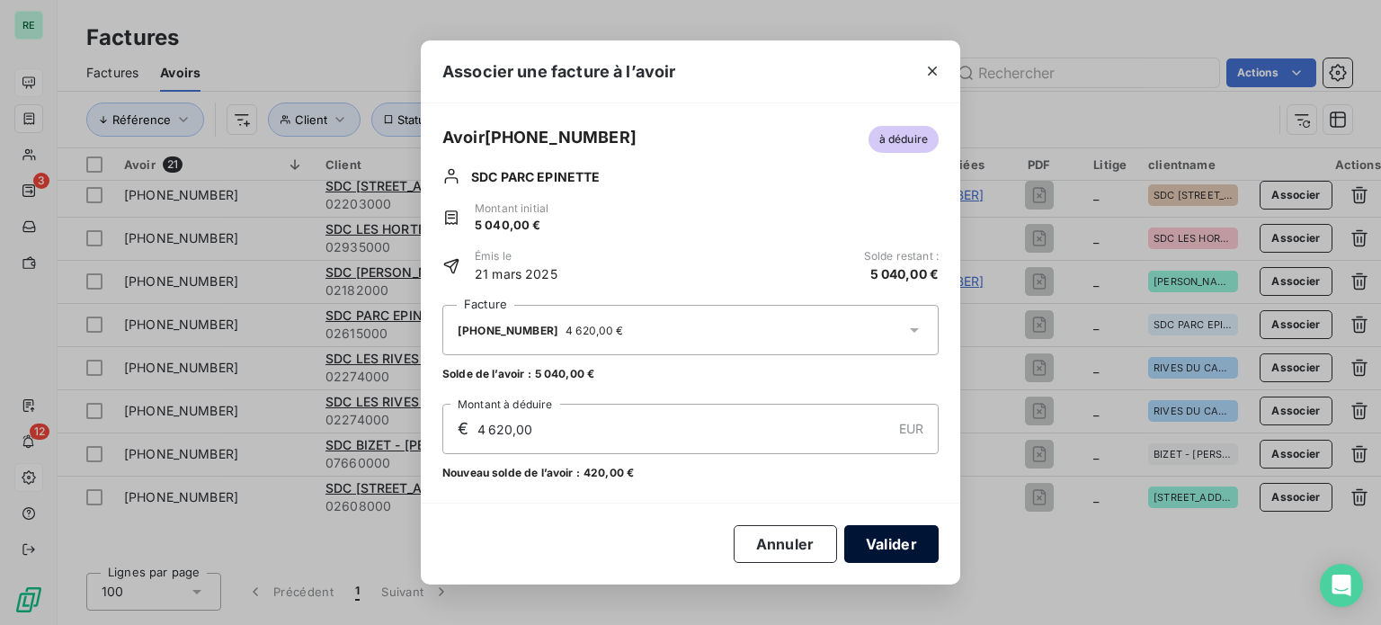
click at [892, 540] on button "Valider" at bounding box center [891, 544] width 94 height 38
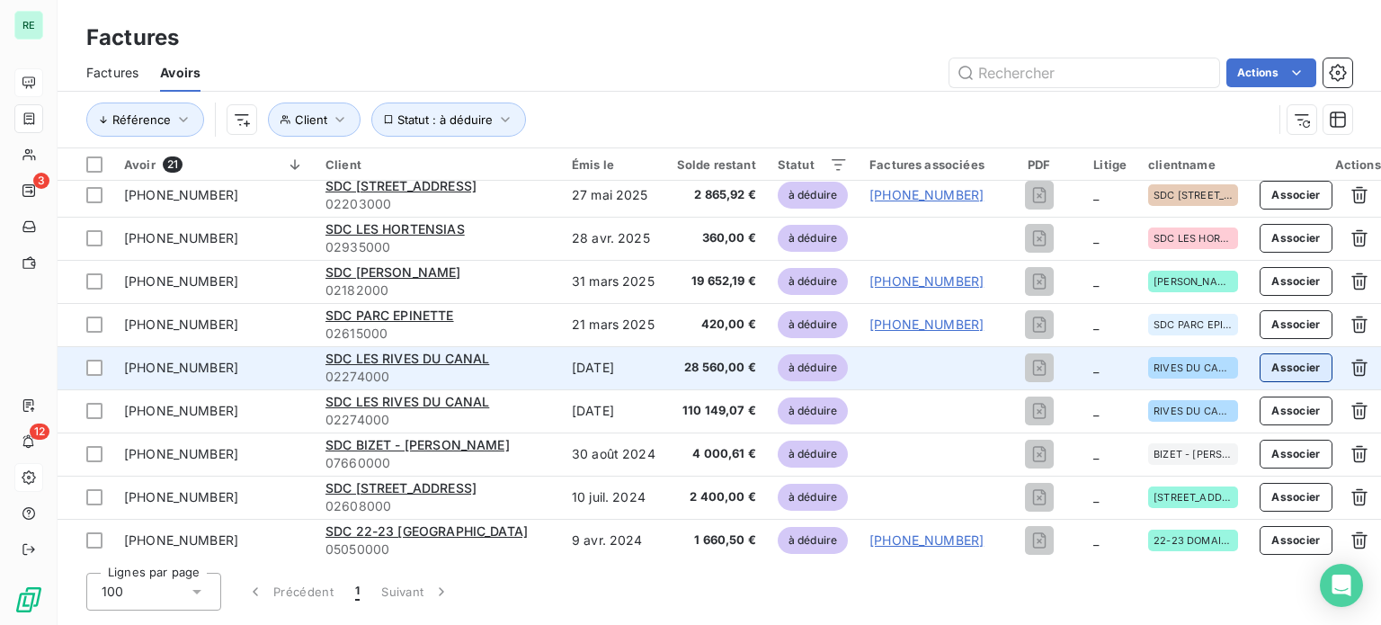
click at [1302, 369] on button "Associer" at bounding box center [1295, 367] width 73 height 29
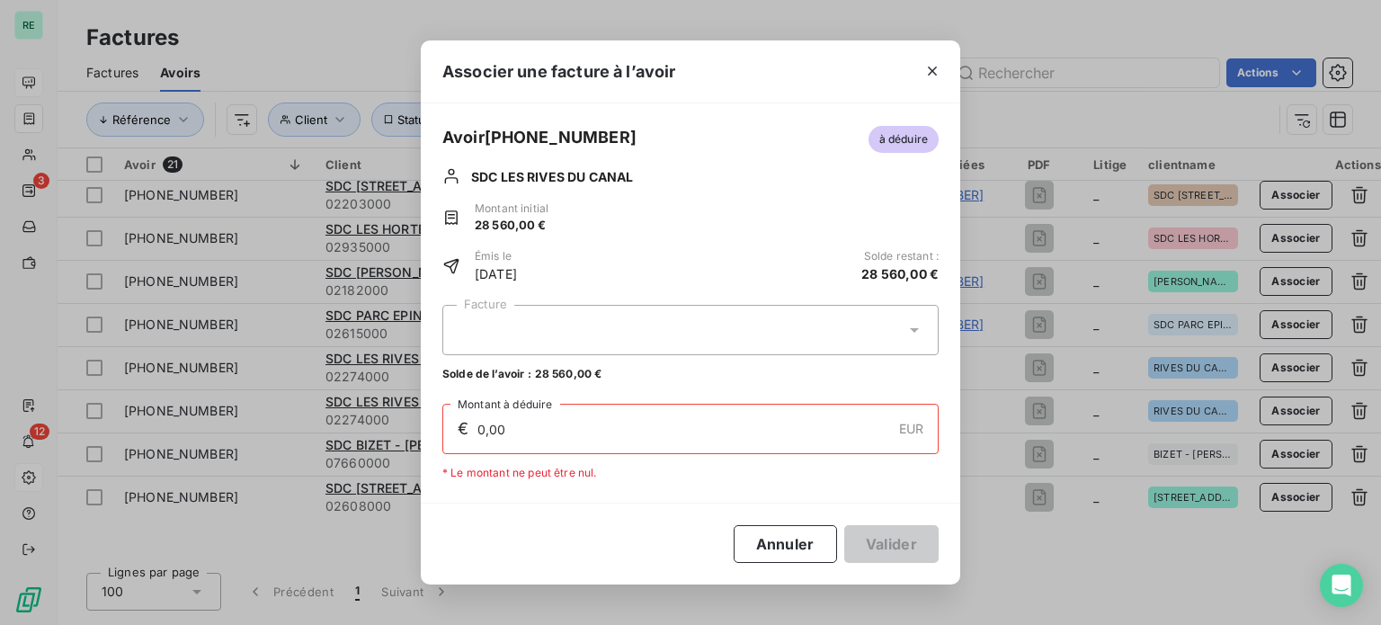
click at [520, 307] on div at bounding box center [690, 330] width 496 height 50
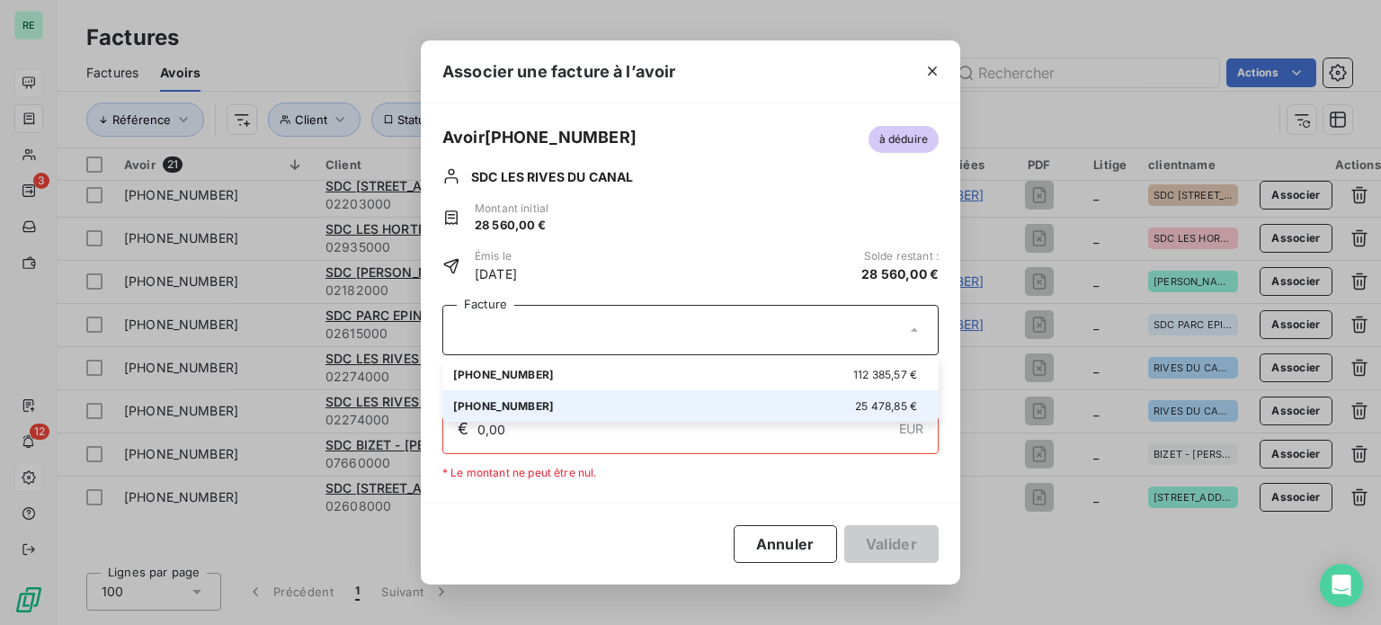
click at [512, 402] on div "01-24-953 25 478,85 €" at bounding box center [690, 405] width 475 height 17
type input "25 478,85"
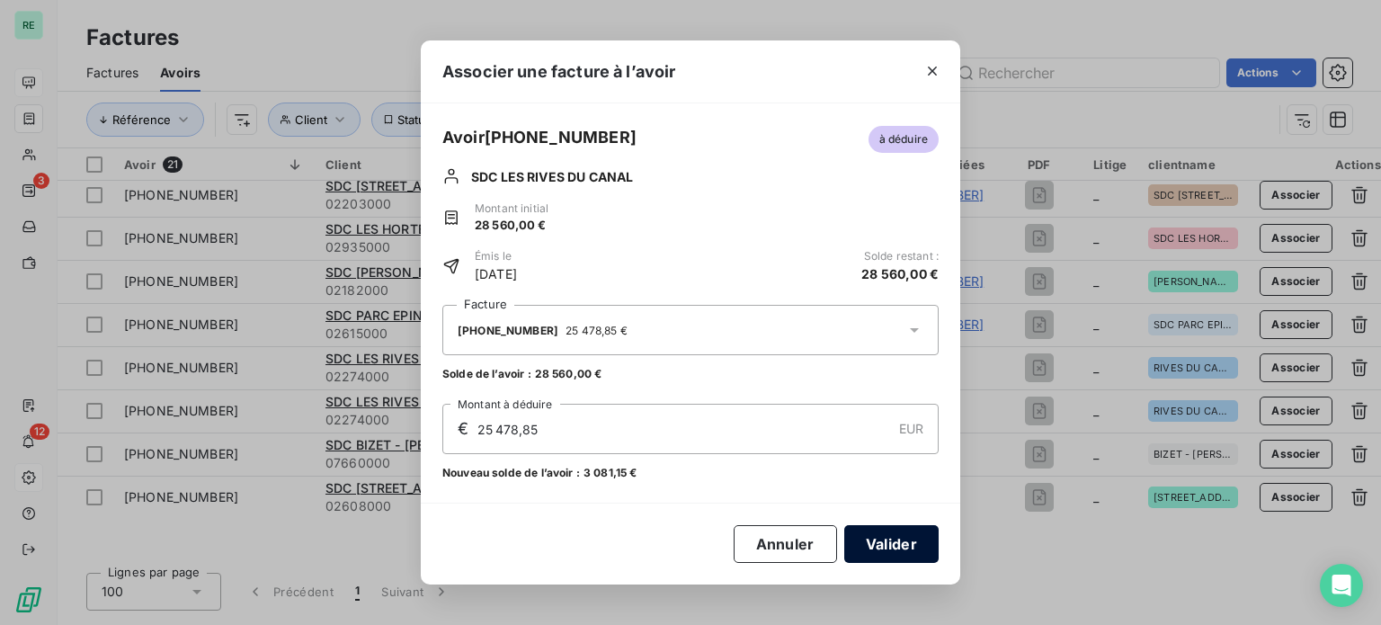
click at [889, 538] on button "Valider" at bounding box center [891, 544] width 94 height 38
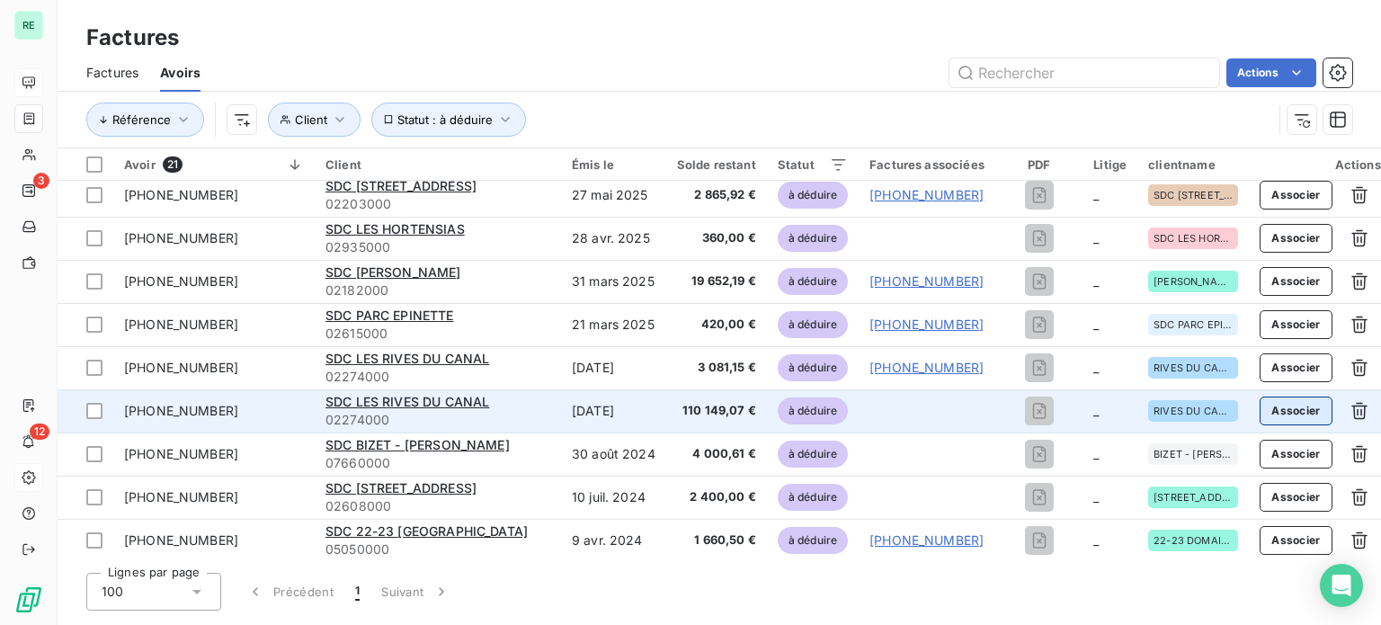
click at [1293, 412] on button "Associer" at bounding box center [1295, 410] width 73 height 29
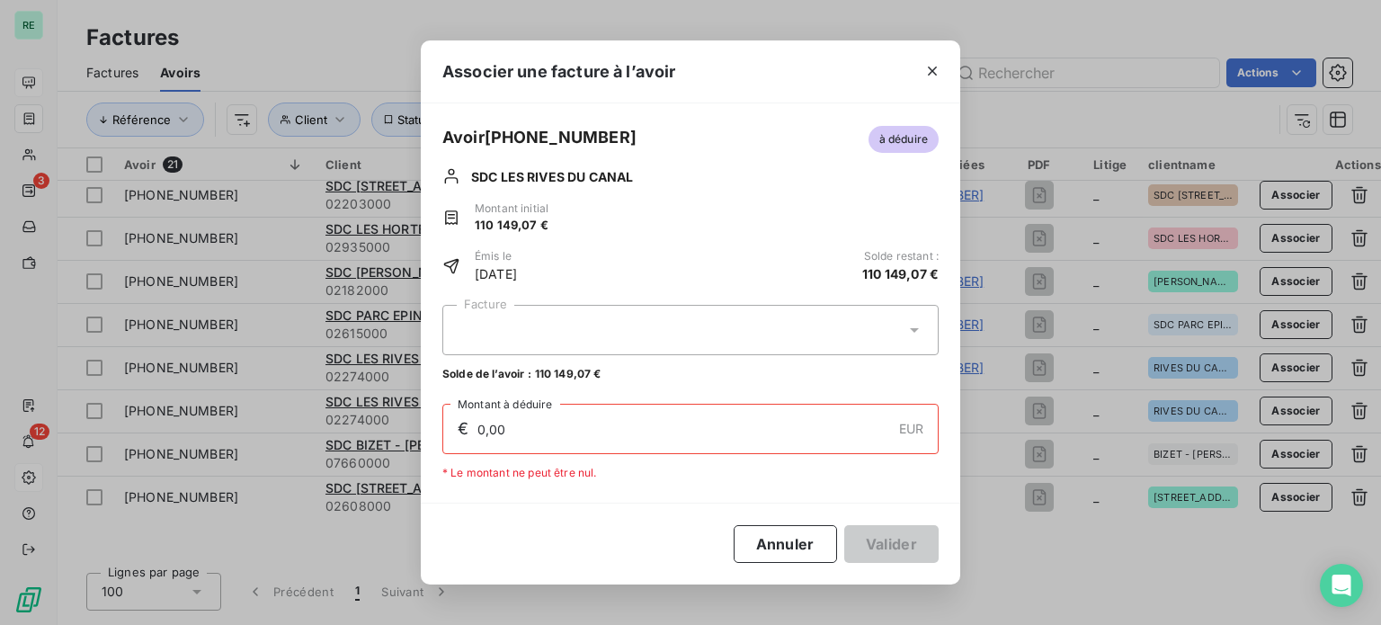
click at [593, 323] on div at bounding box center [690, 330] width 496 height 50
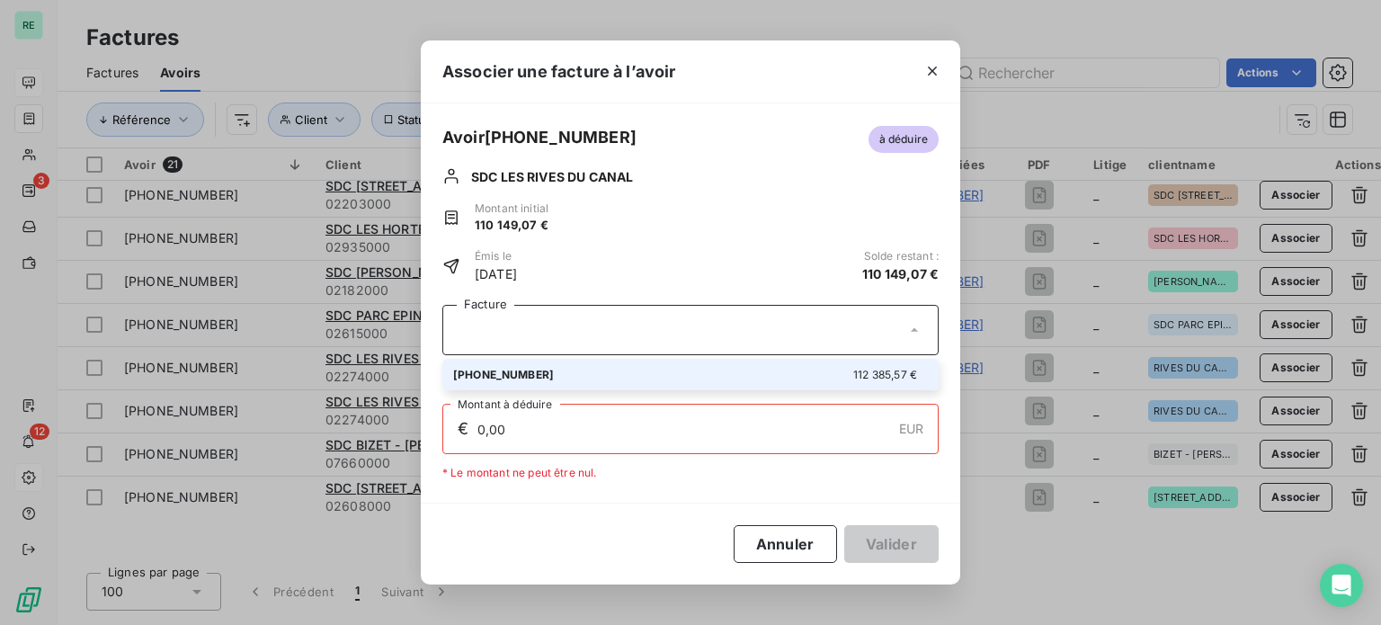
click at [555, 367] on div "01-24-952 112 385,57 €" at bounding box center [690, 374] width 475 height 17
type input "110 149,07"
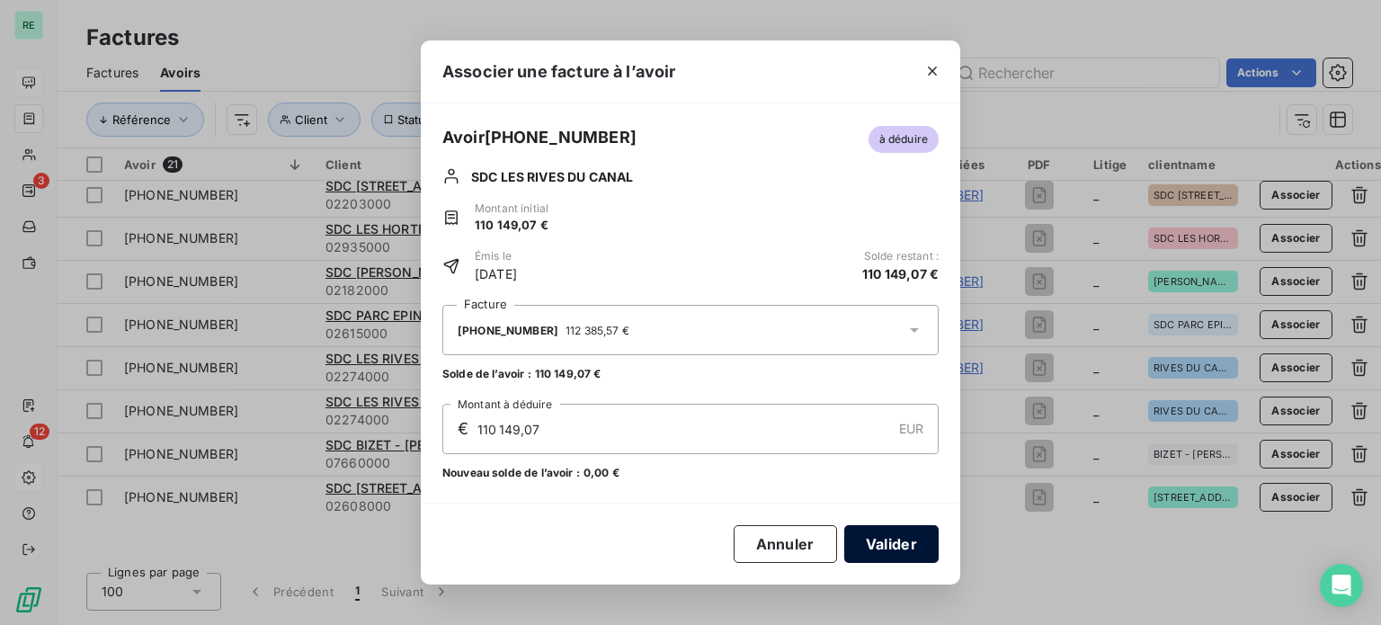
click at [895, 529] on button "Valider" at bounding box center [891, 544] width 94 height 38
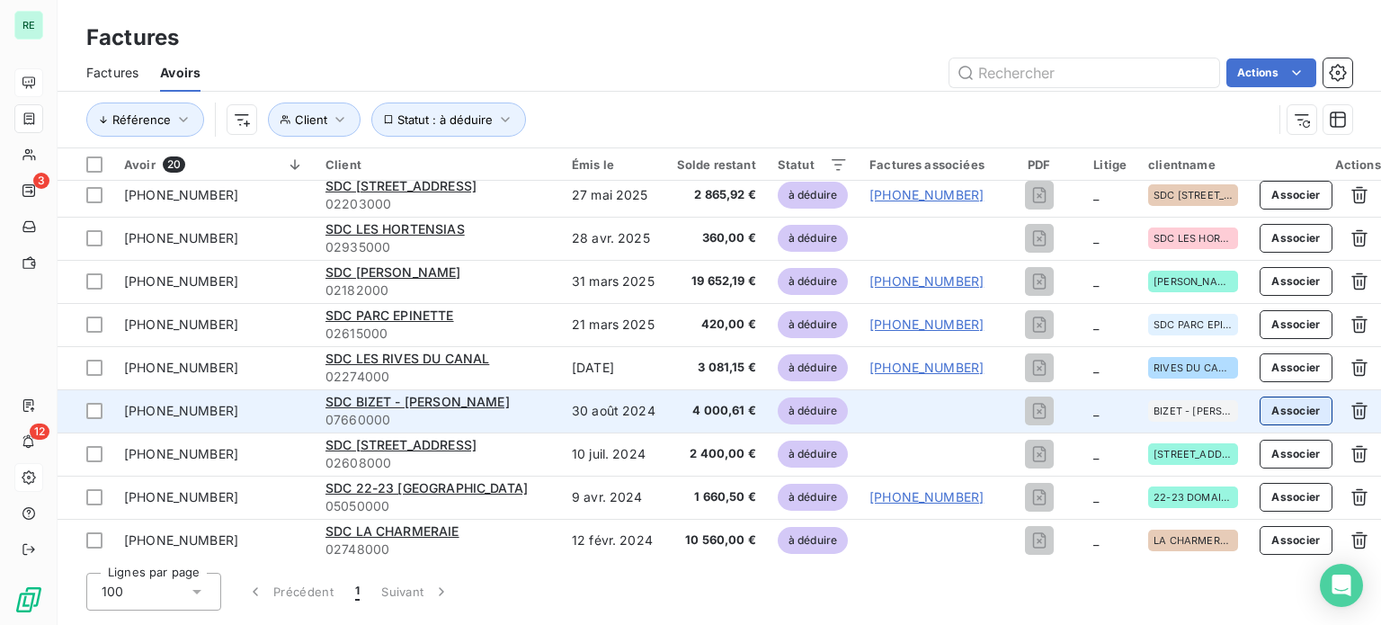
click at [1282, 404] on button "Associer" at bounding box center [1295, 410] width 73 height 29
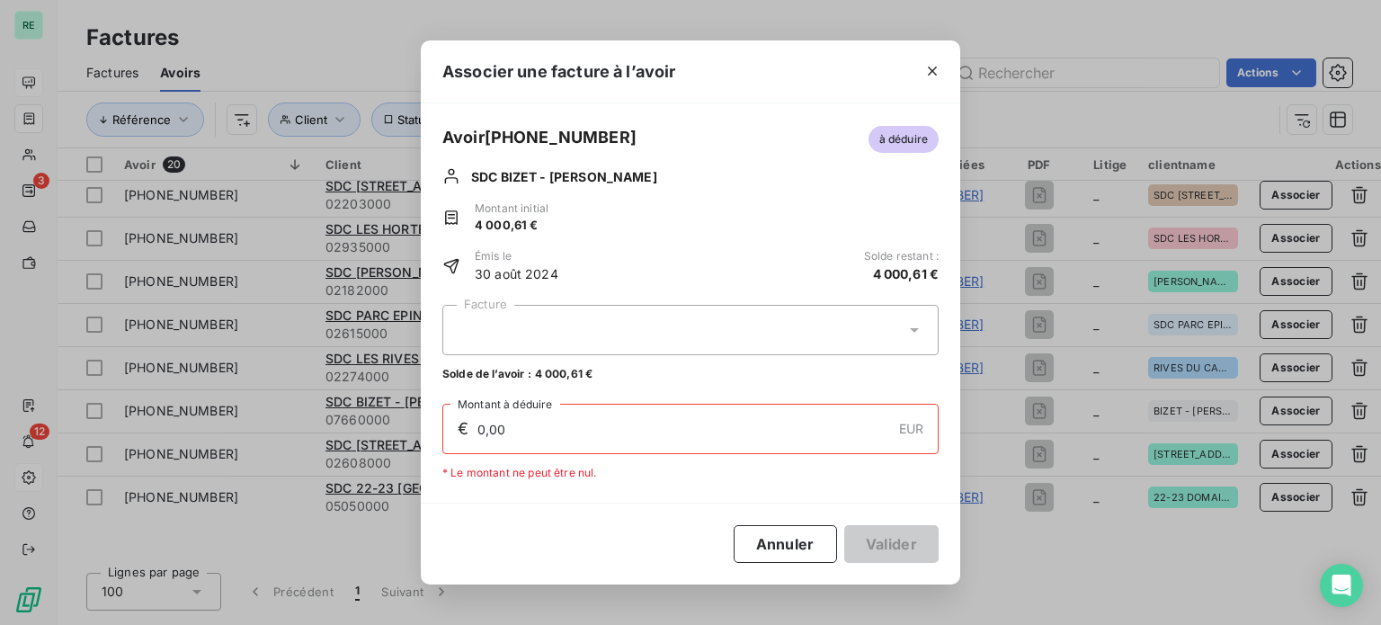
click at [485, 325] on div at bounding box center [690, 330] width 496 height 50
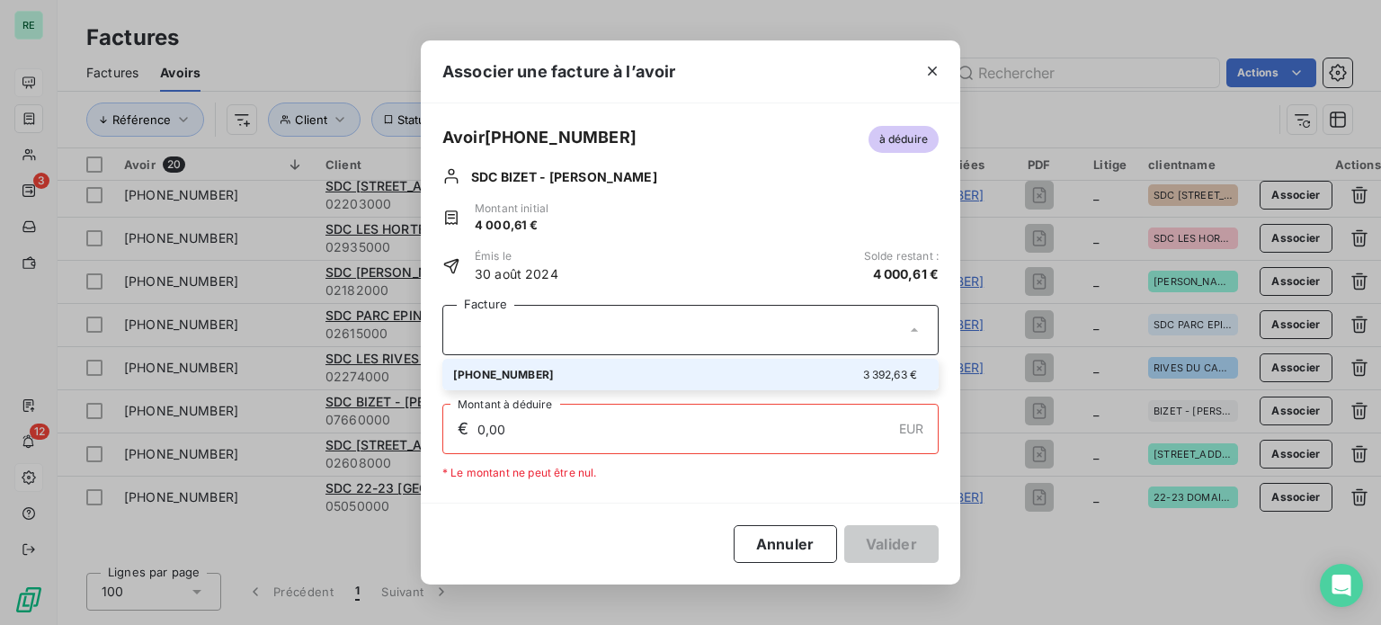
click at [487, 371] on span "[PHONE_NUMBER]" at bounding box center [503, 374] width 101 height 13
type input "3 392,63"
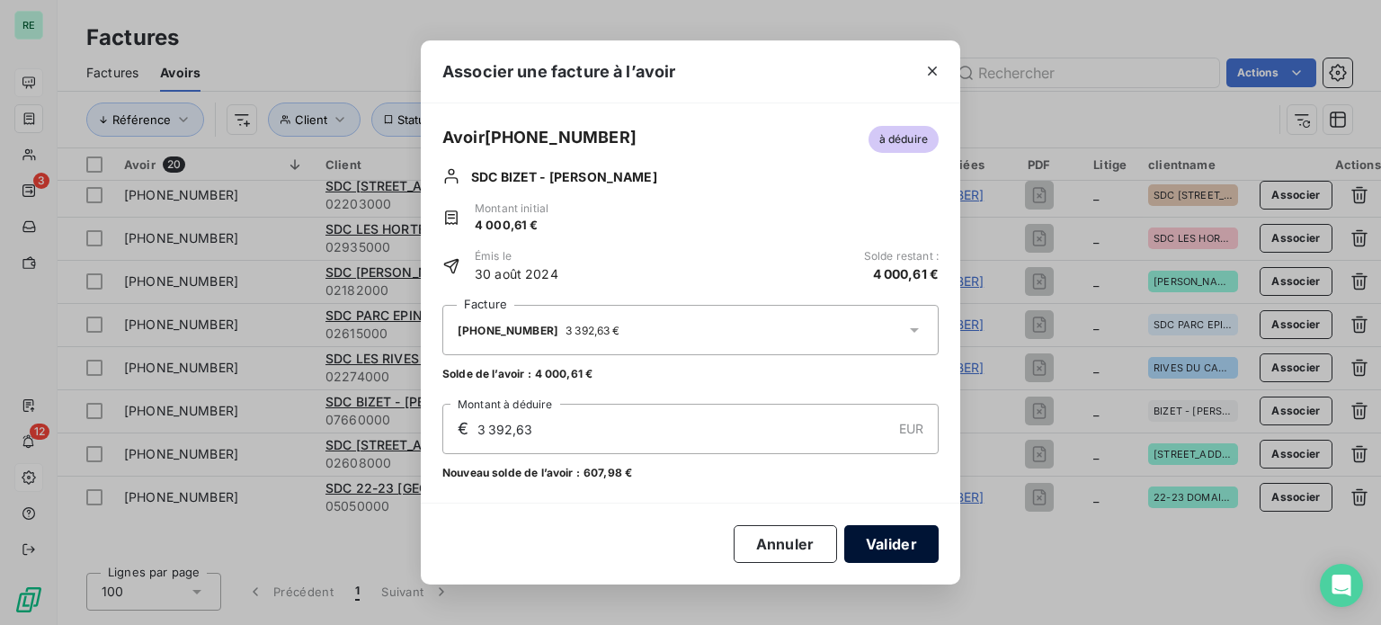
click at [902, 547] on button "Valider" at bounding box center [891, 544] width 94 height 38
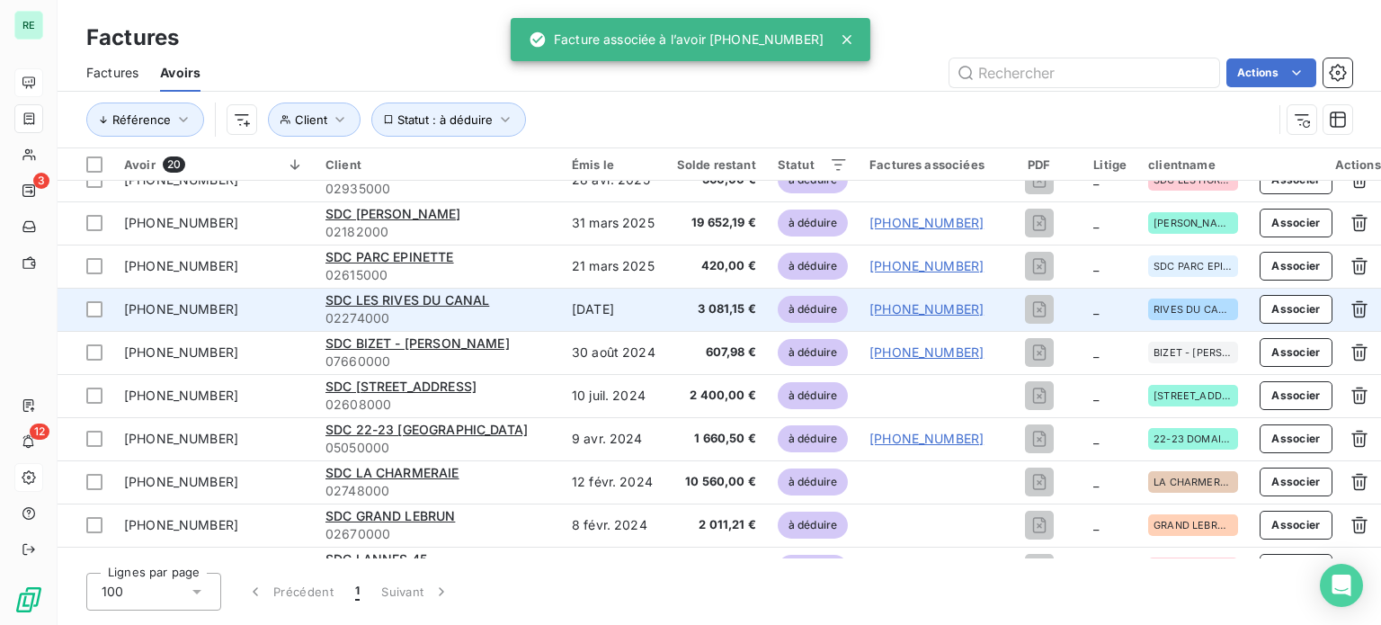
scroll to position [360, 0]
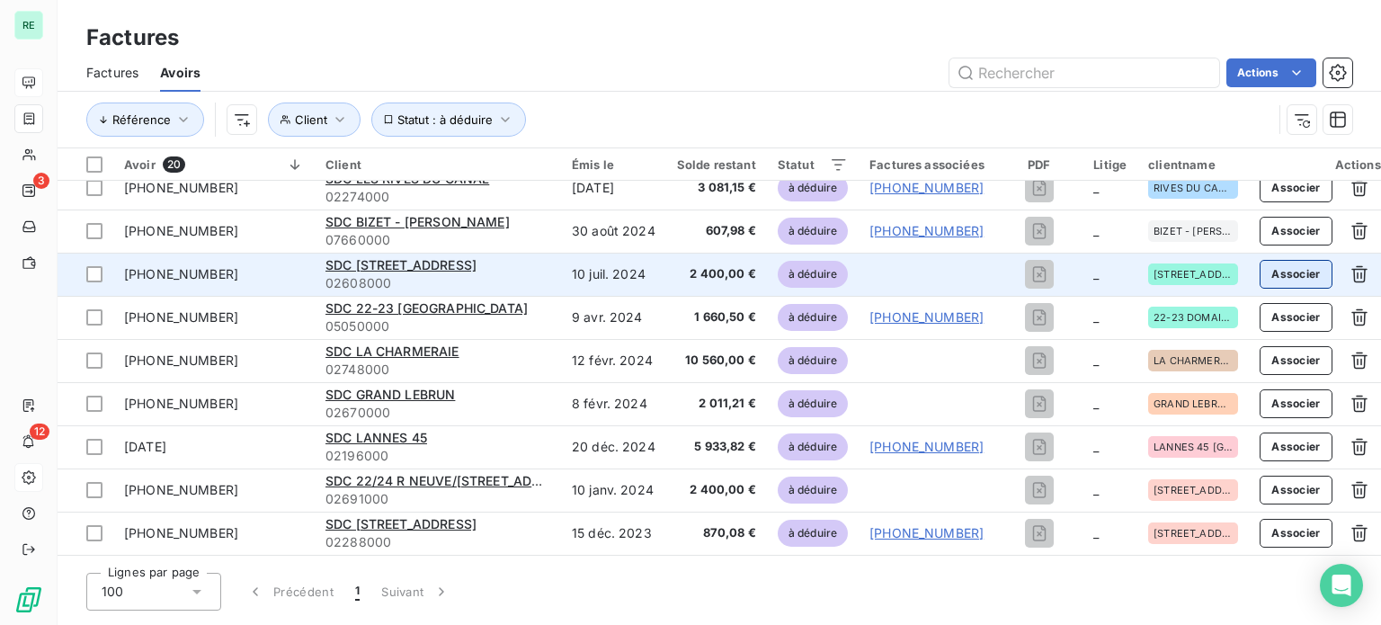
click at [1290, 279] on button "Associer" at bounding box center [1295, 274] width 73 height 29
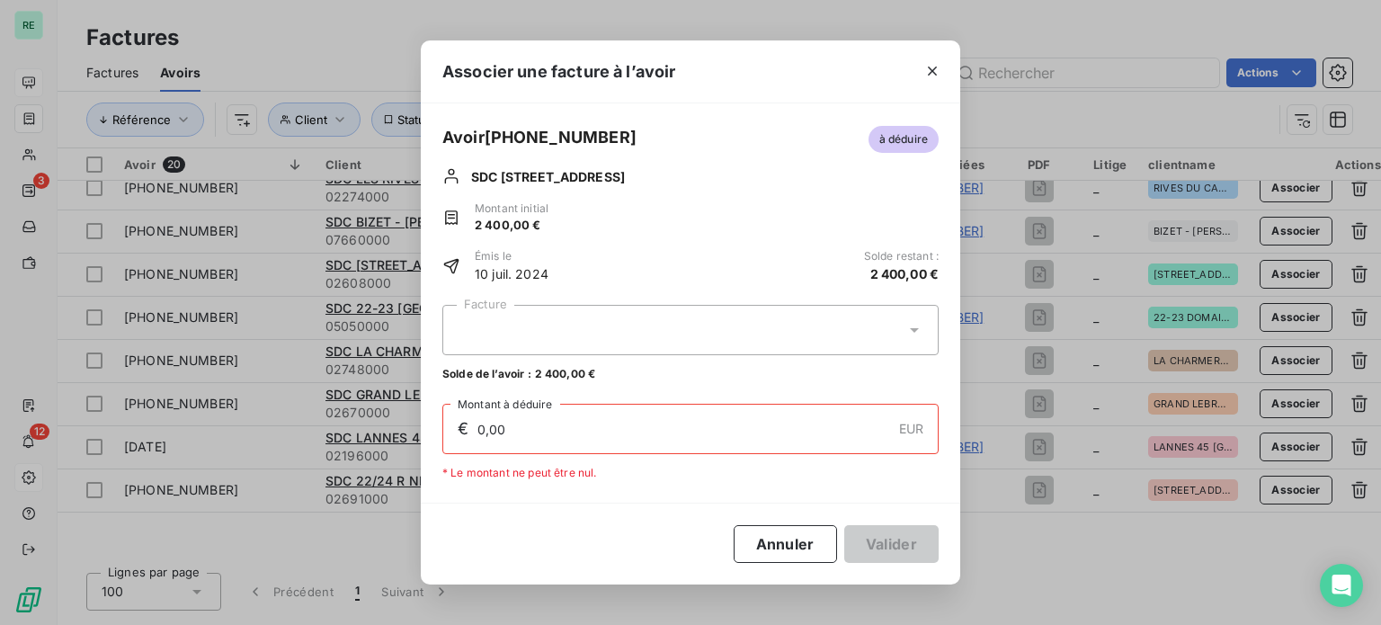
click at [550, 321] on div at bounding box center [690, 330] width 496 height 50
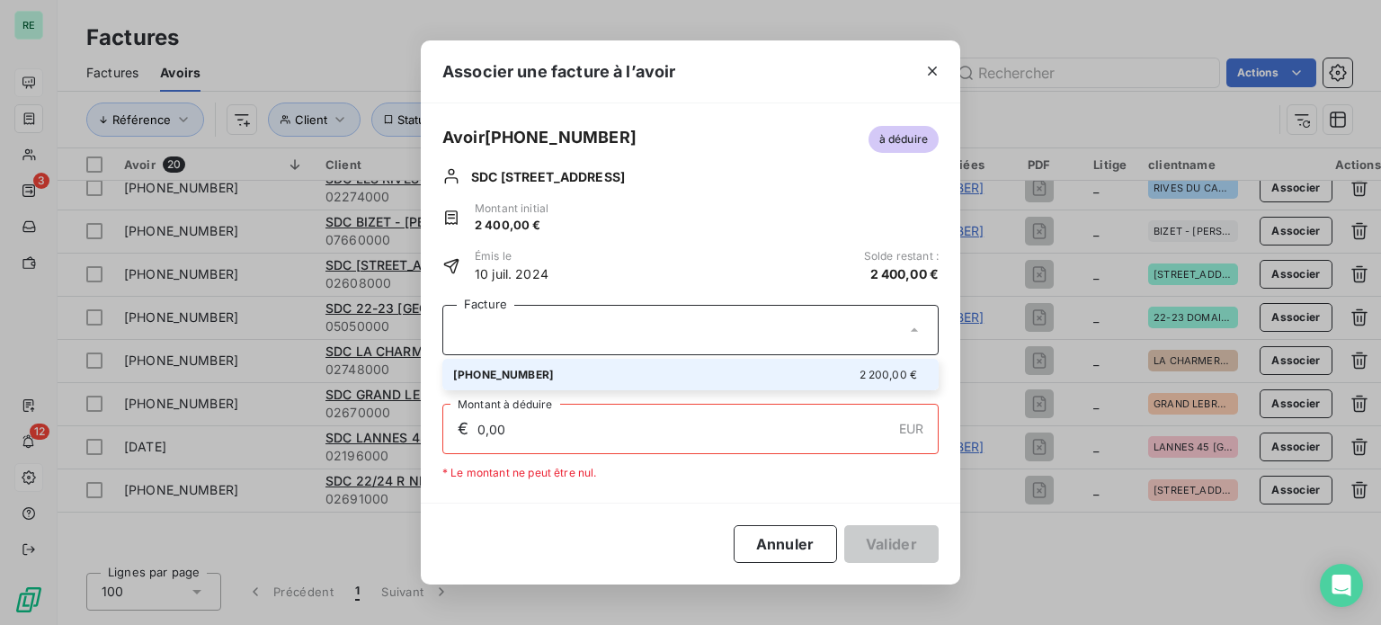
click at [512, 369] on div "01-24-582 2 200,00 €" at bounding box center [690, 374] width 475 height 17
type input "2 200,00"
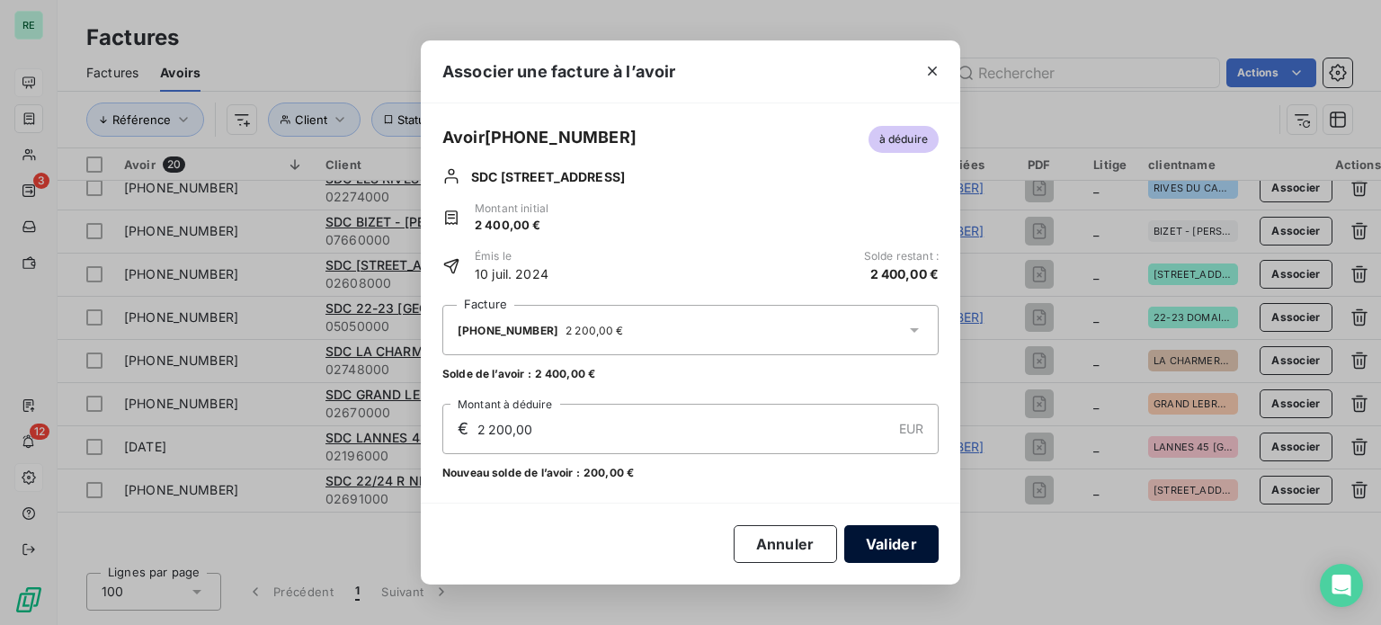
click at [899, 543] on button "Valider" at bounding box center [891, 544] width 94 height 38
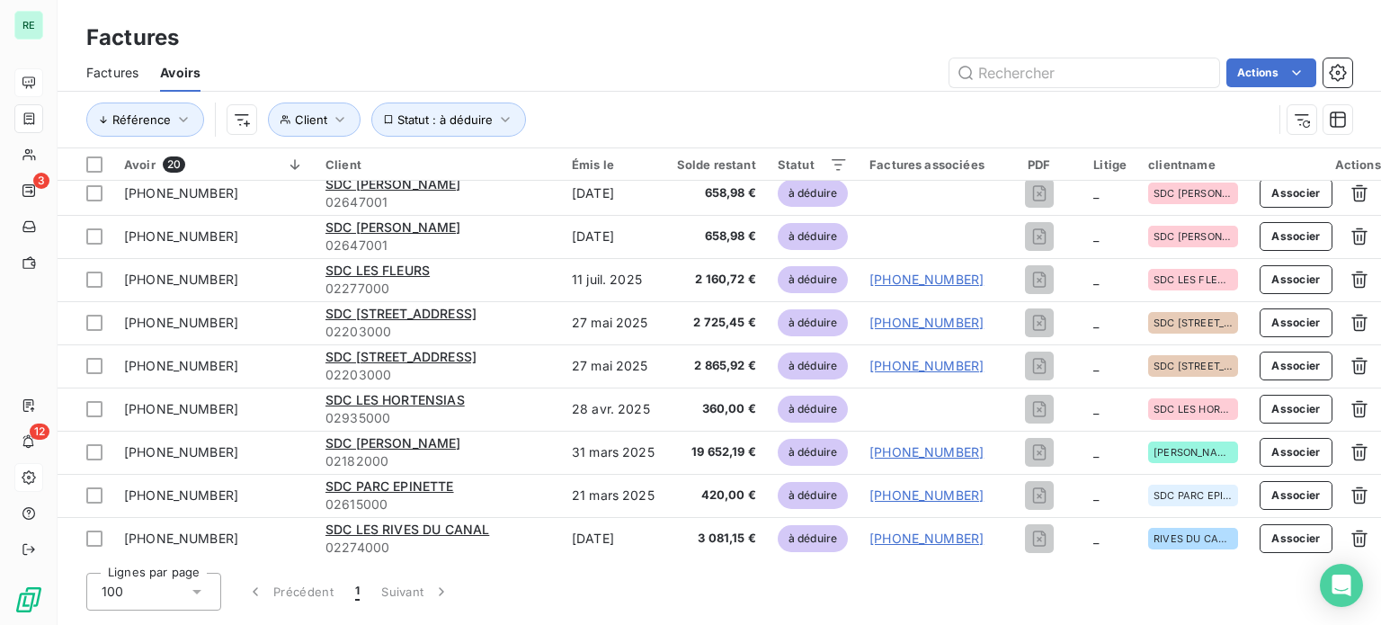
scroll to position [0, 0]
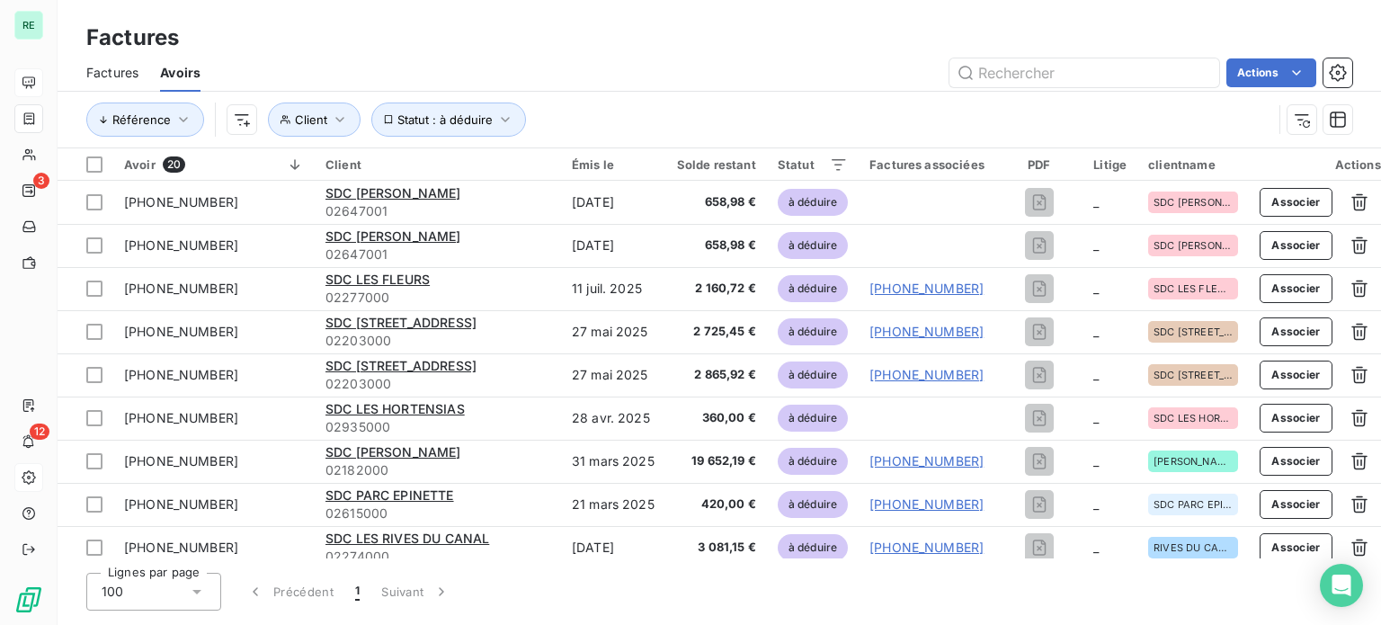
click at [122, 71] on span "Factures" at bounding box center [112, 73] width 52 height 18
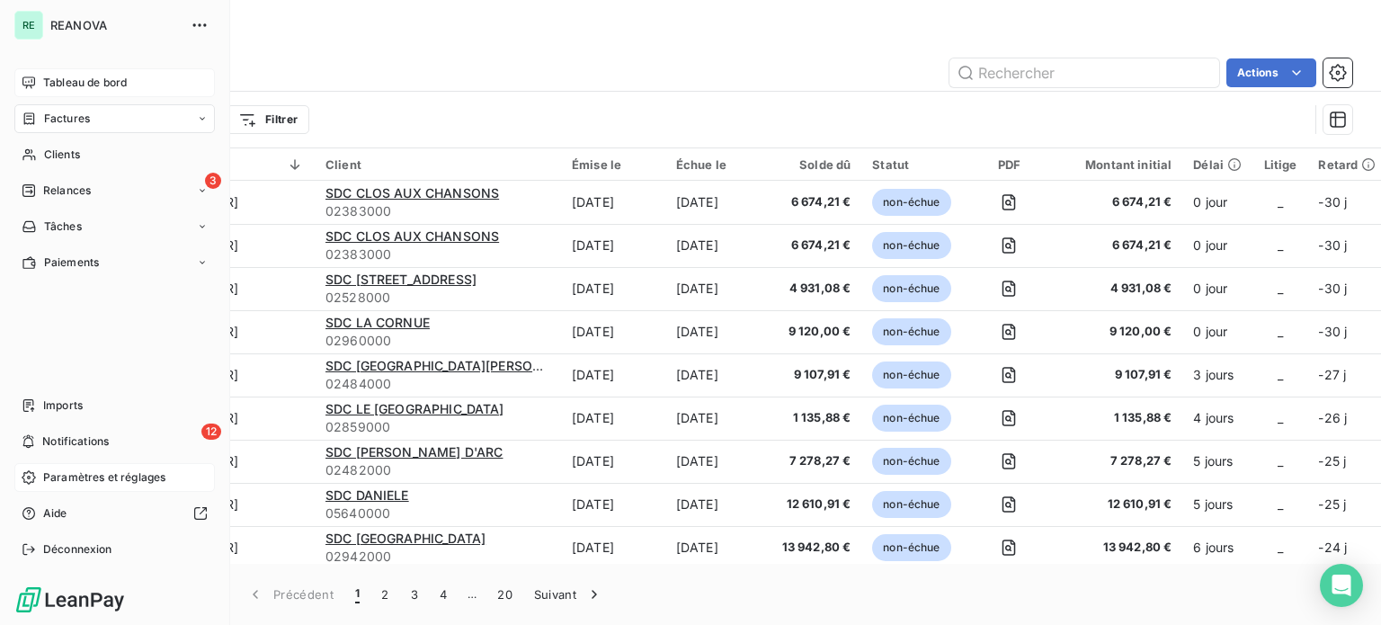
click at [103, 73] on div "Tableau de bord" at bounding box center [114, 82] width 200 height 29
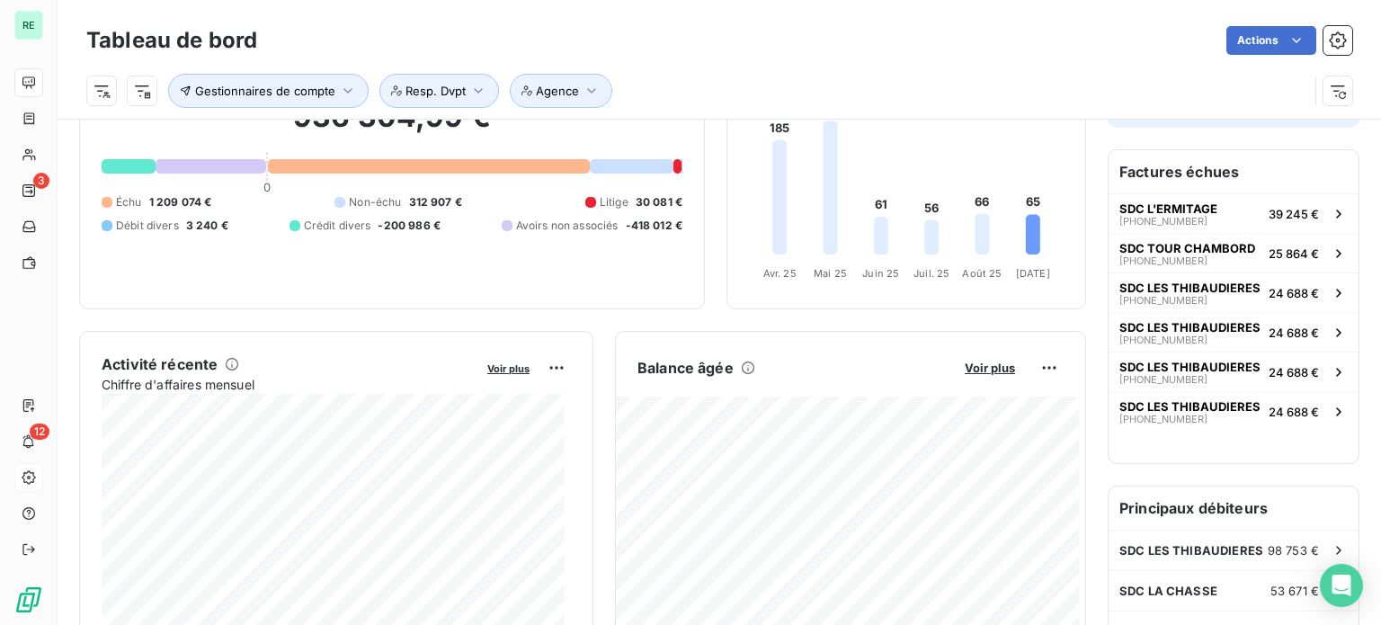
scroll to position [90, 0]
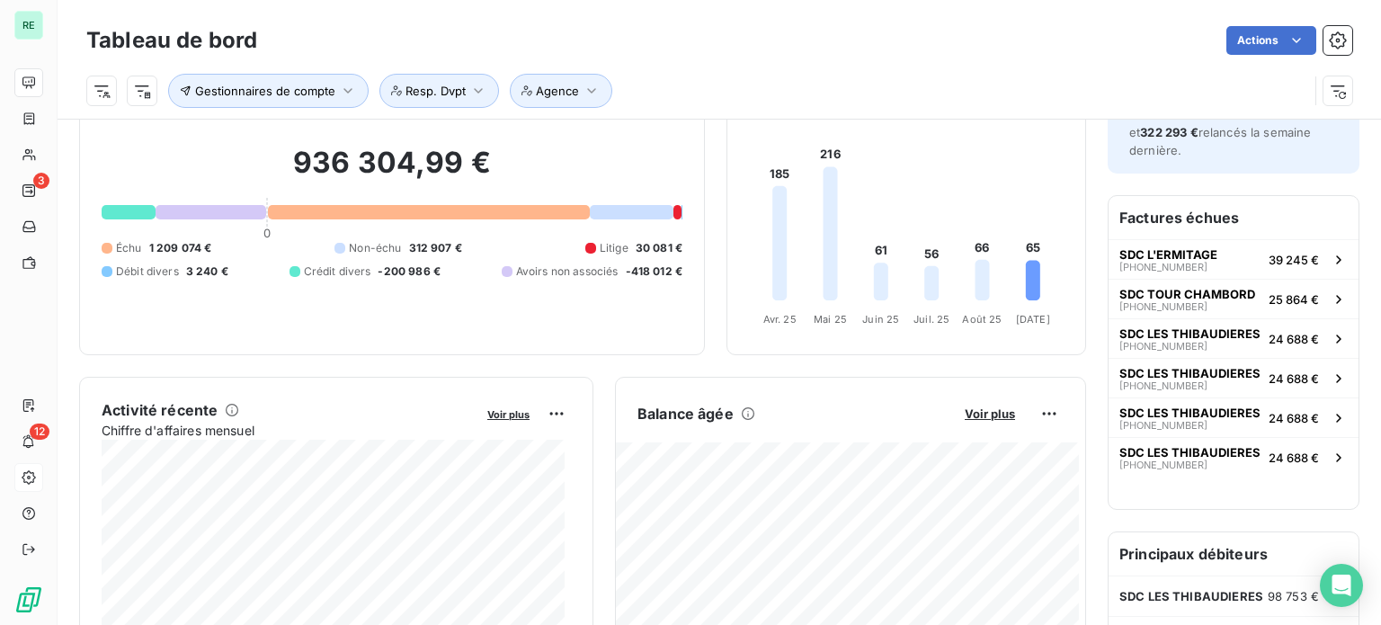
click at [197, 205] on div at bounding box center [211, 212] width 111 height 14
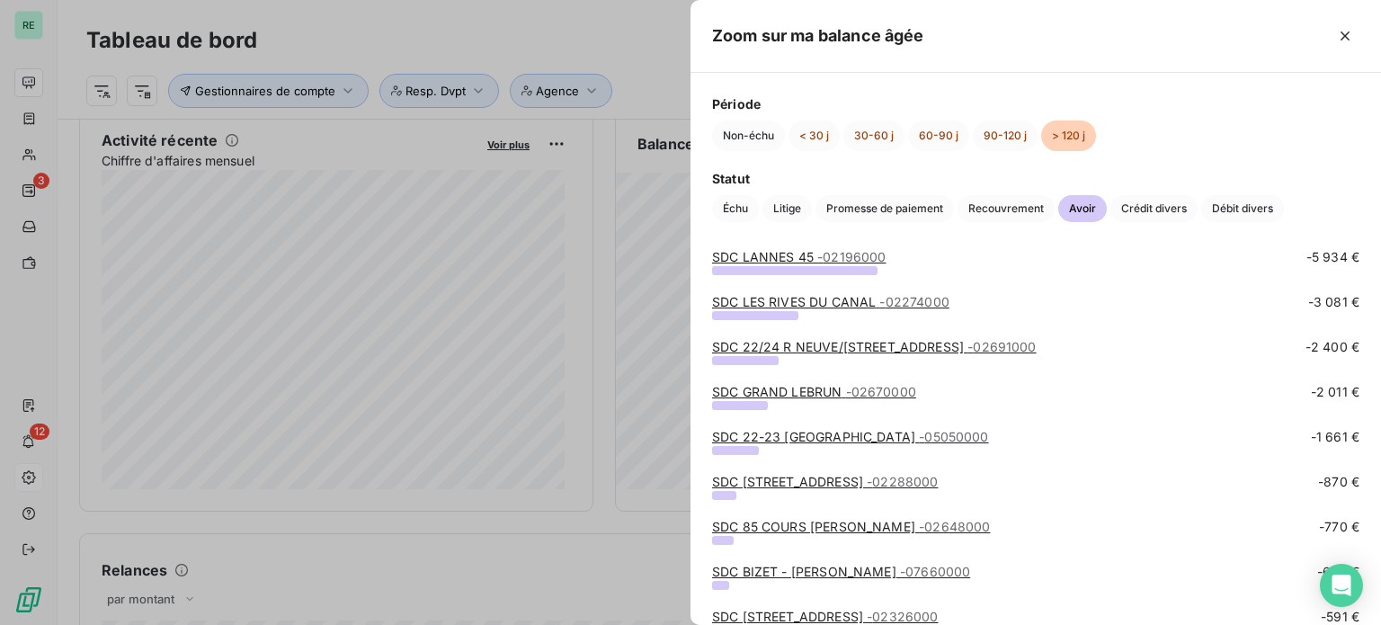
scroll to position [0, 0]
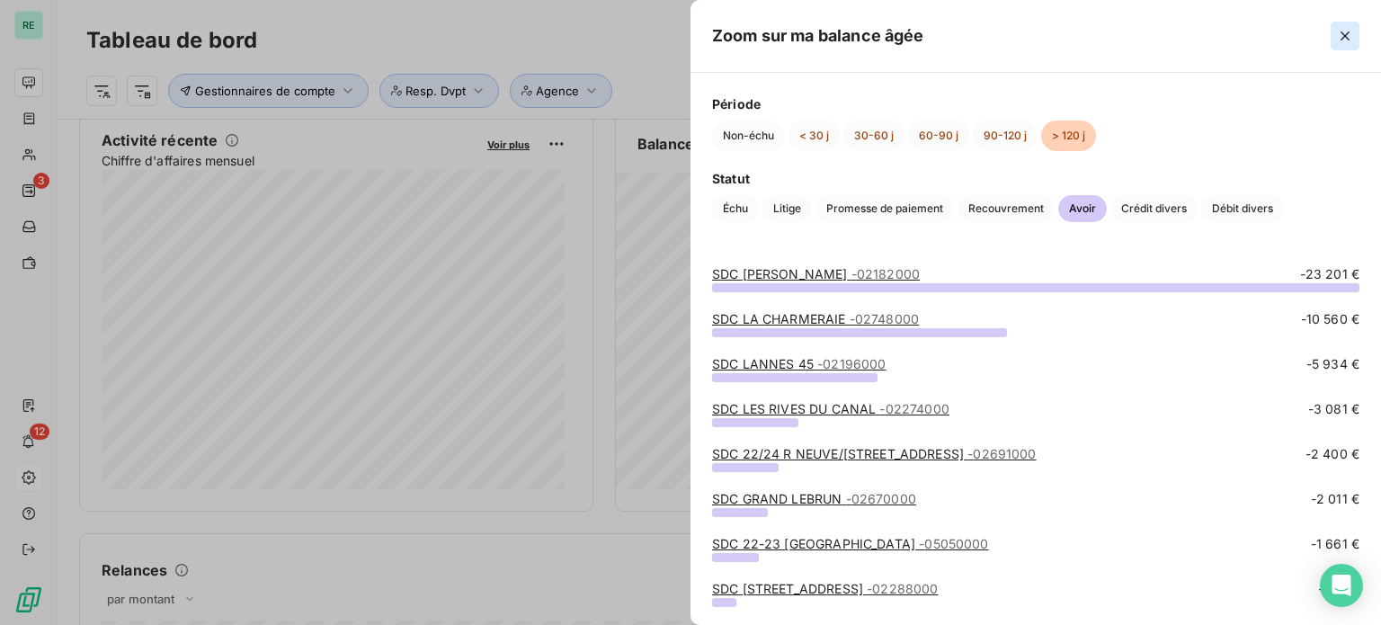
click at [1352, 30] on icon "button" at bounding box center [1345, 36] width 18 height 18
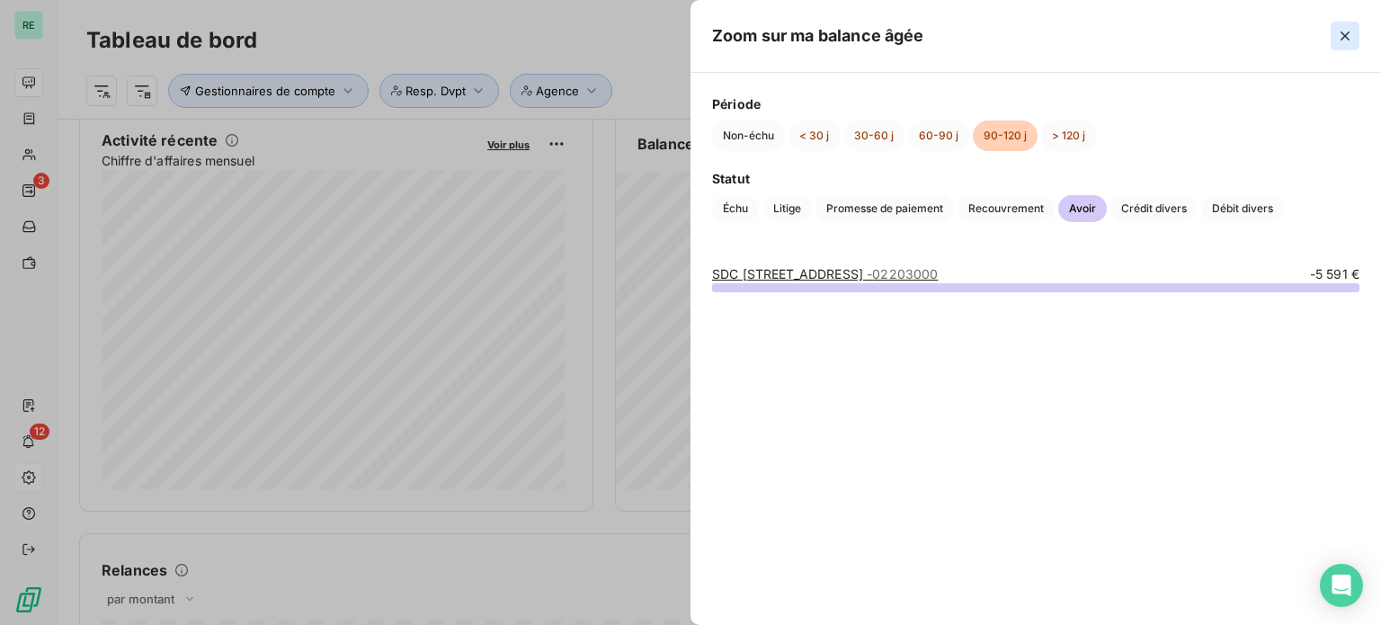
click at [1341, 39] on icon "button" at bounding box center [1344, 35] width 9 height 9
click at [1343, 47] on button "button" at bounding box center [1344, 36] width 29 height 29
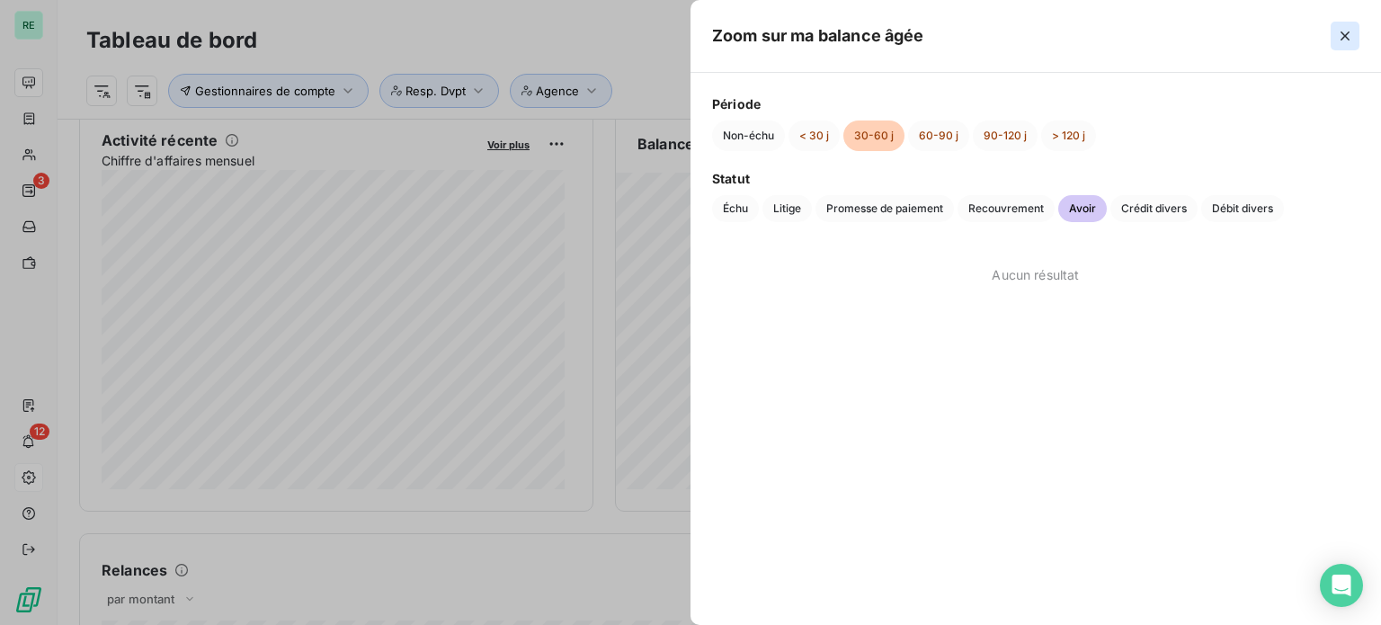
click at [1344, 37] on icon "button" at bounding box center [1344, 35] width 9 height 9
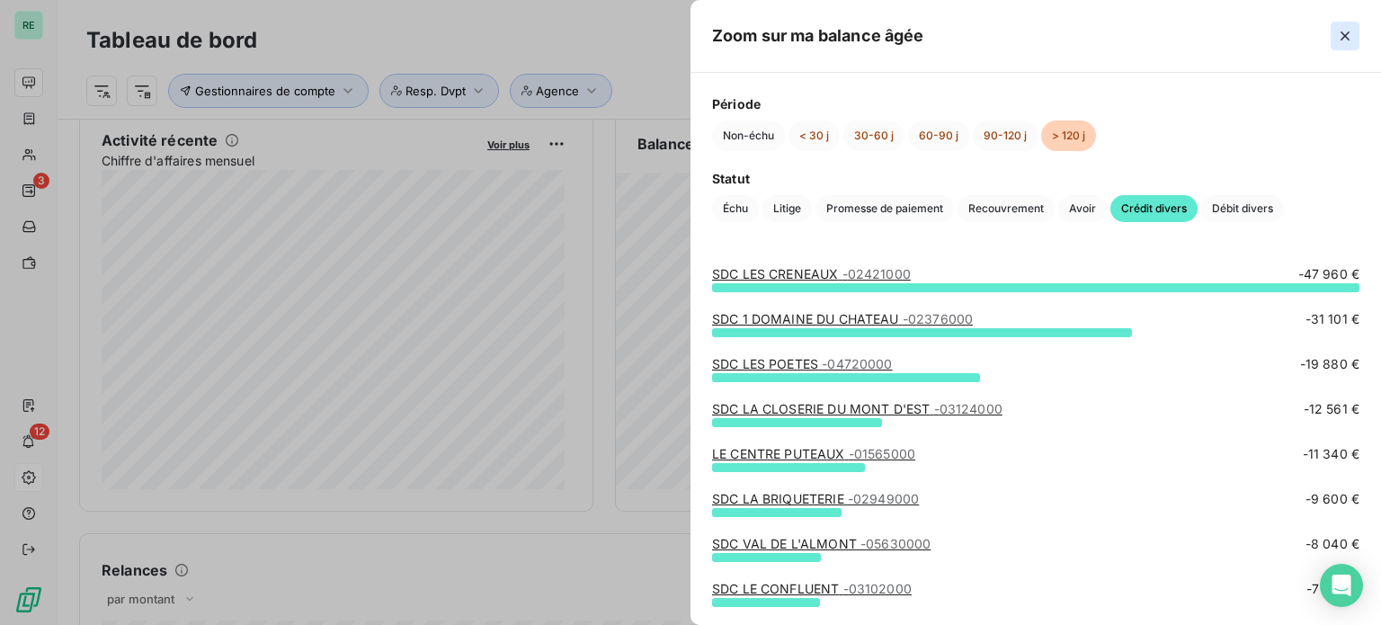
click at [1345, 40] on icon "button" at bounding box center [1345, 36] width 18 height 18
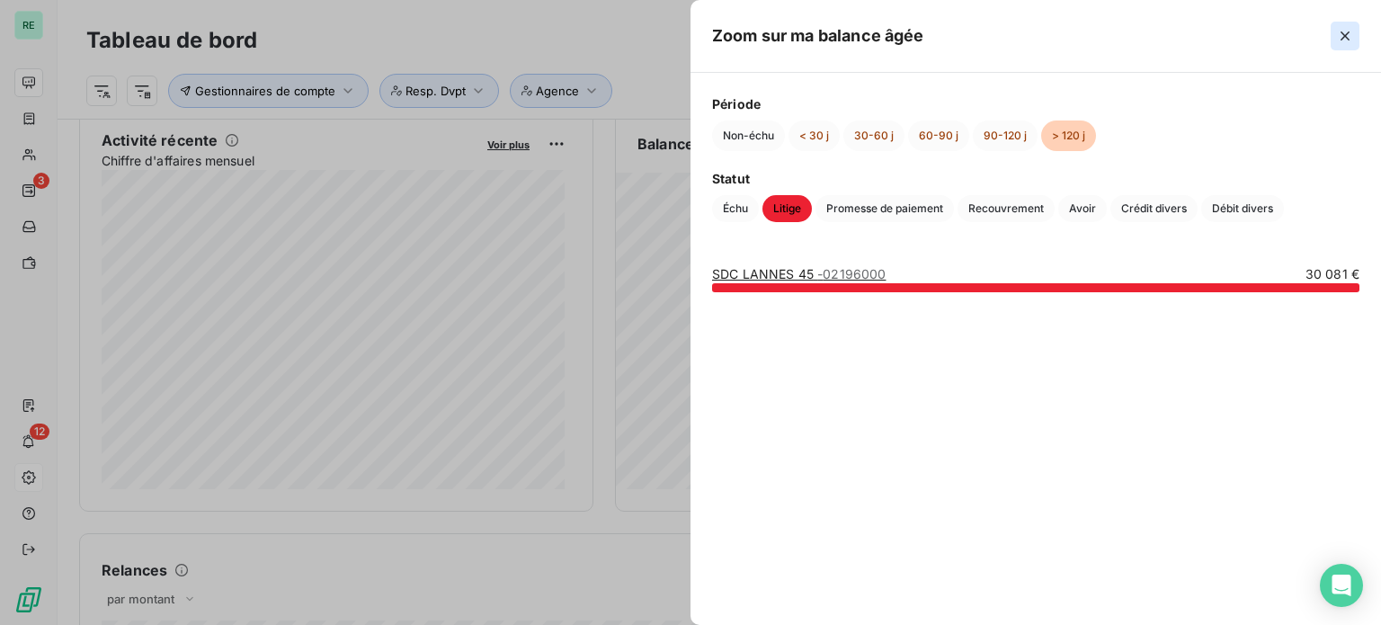
click at [1345, 33] on icon "button" at bounding box center [1345, 36] width 18 height 18
click at [1154, 215] on span "Crédit divers" at bounding box center [1153, 208] width 87 height 27
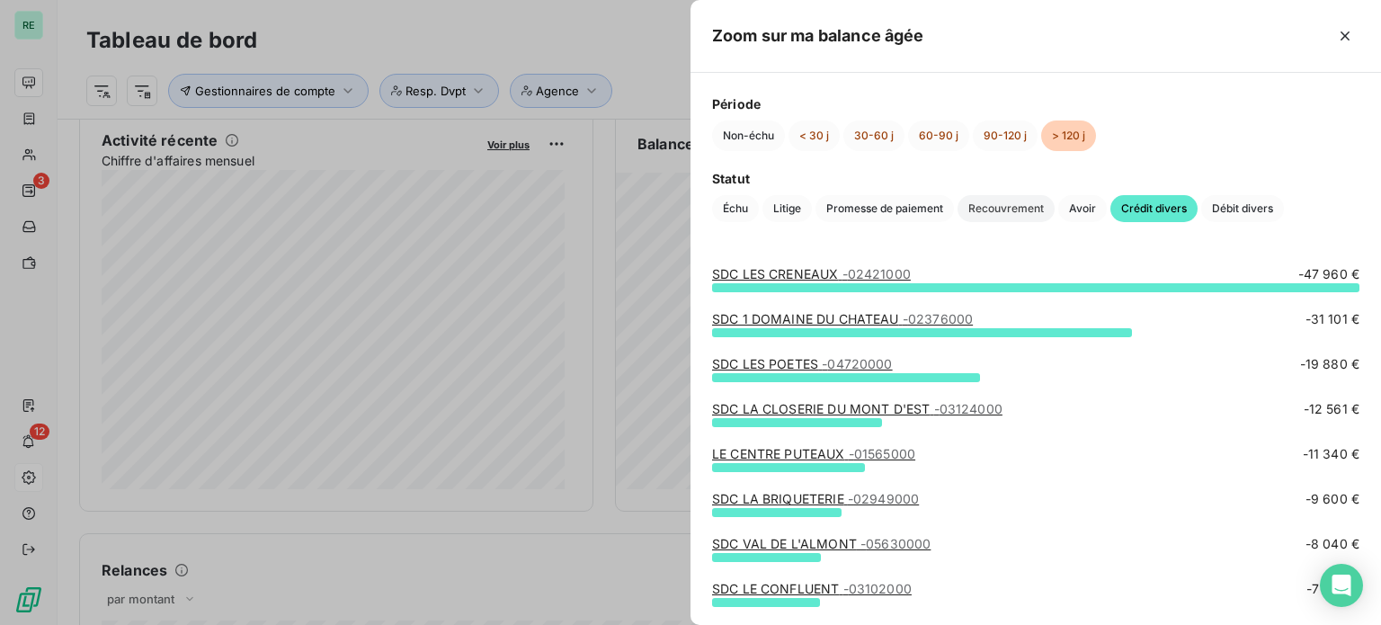
click at [990, 204] on span "Recouvrement" at bounding box center [1005, 208] width 97 height 27
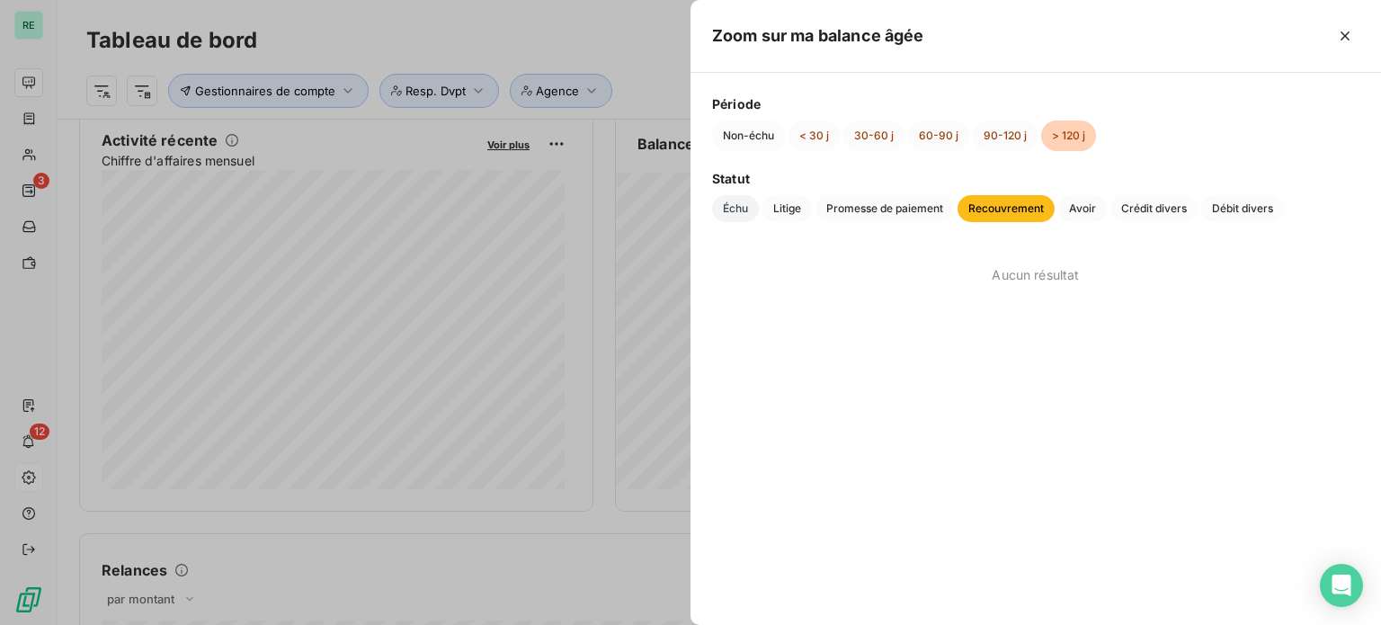
click at [737, 212] on span "Échu" at bounding box center [735, 208] width 47 height 27
click at [799, 212] on span "Litige" at bounding box center [786, 208] width 49 height 27
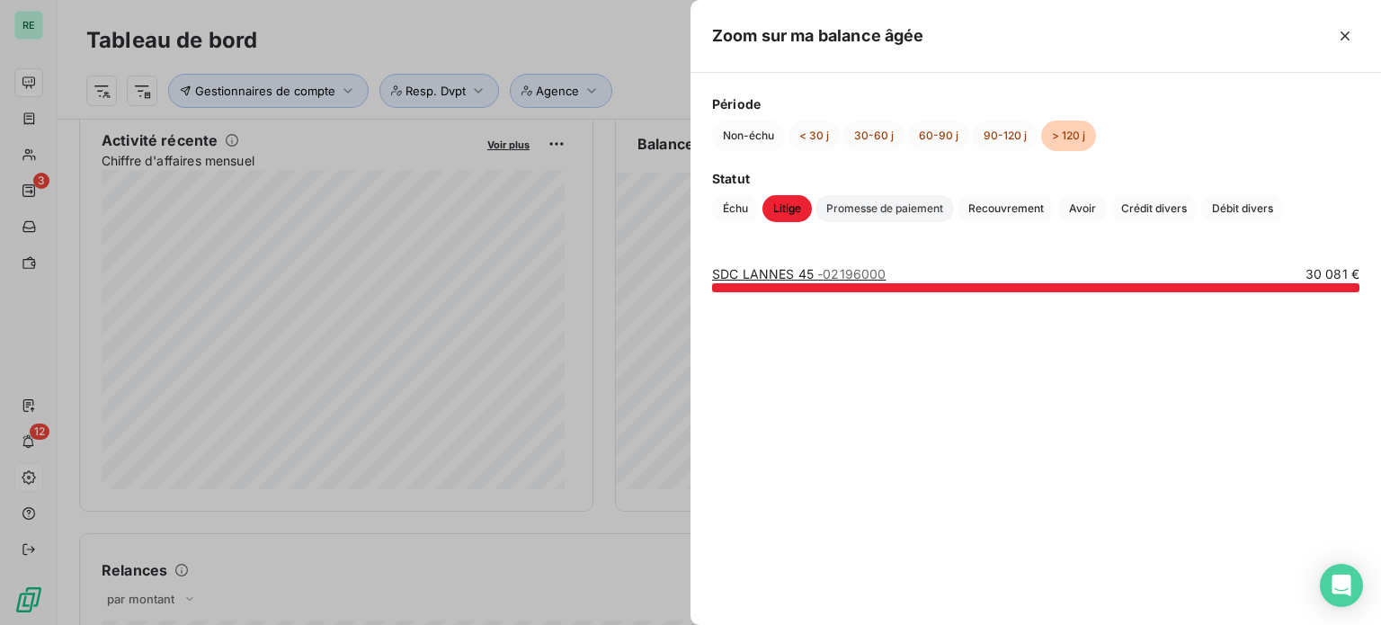
click at [881, 206] on span "Promesse de paiement" at bounding box center [884, 208] width 138 height 27
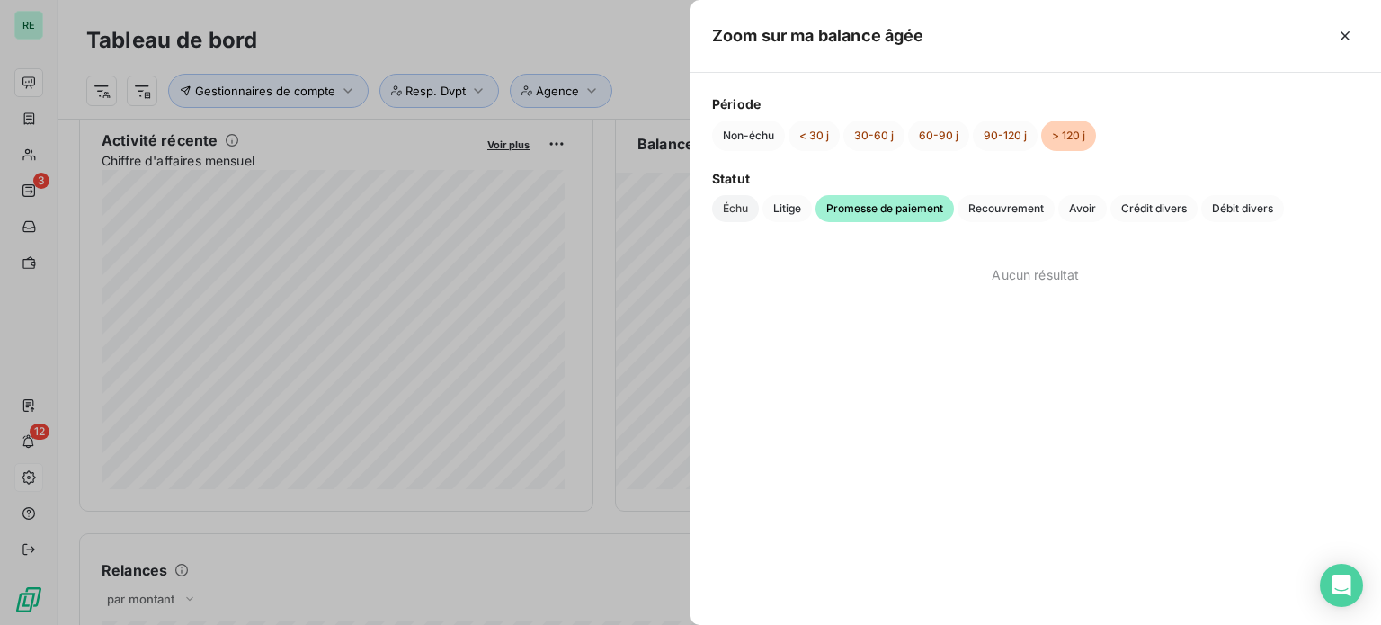
click at [737, 209] on span "Échu" at bounding box center [735, 208] width 47 height 27
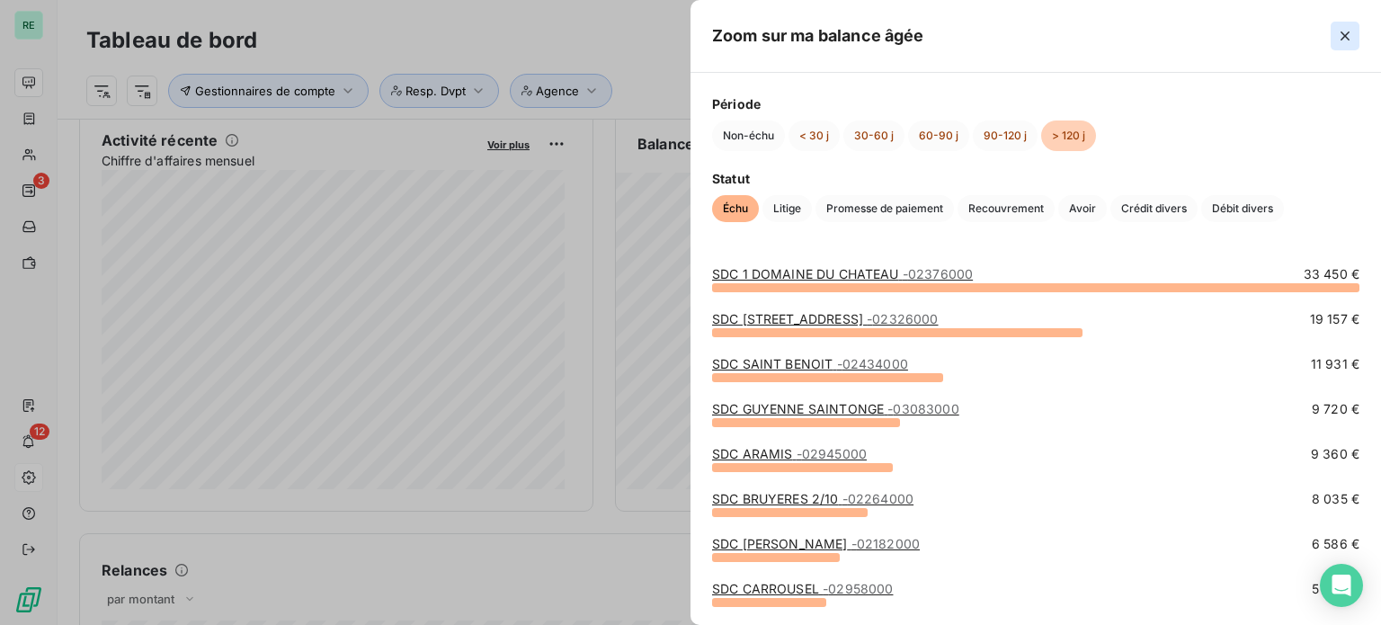
click at [1345, 31] on icon "button" at bounding box center [1345, 36] width 18 height 18
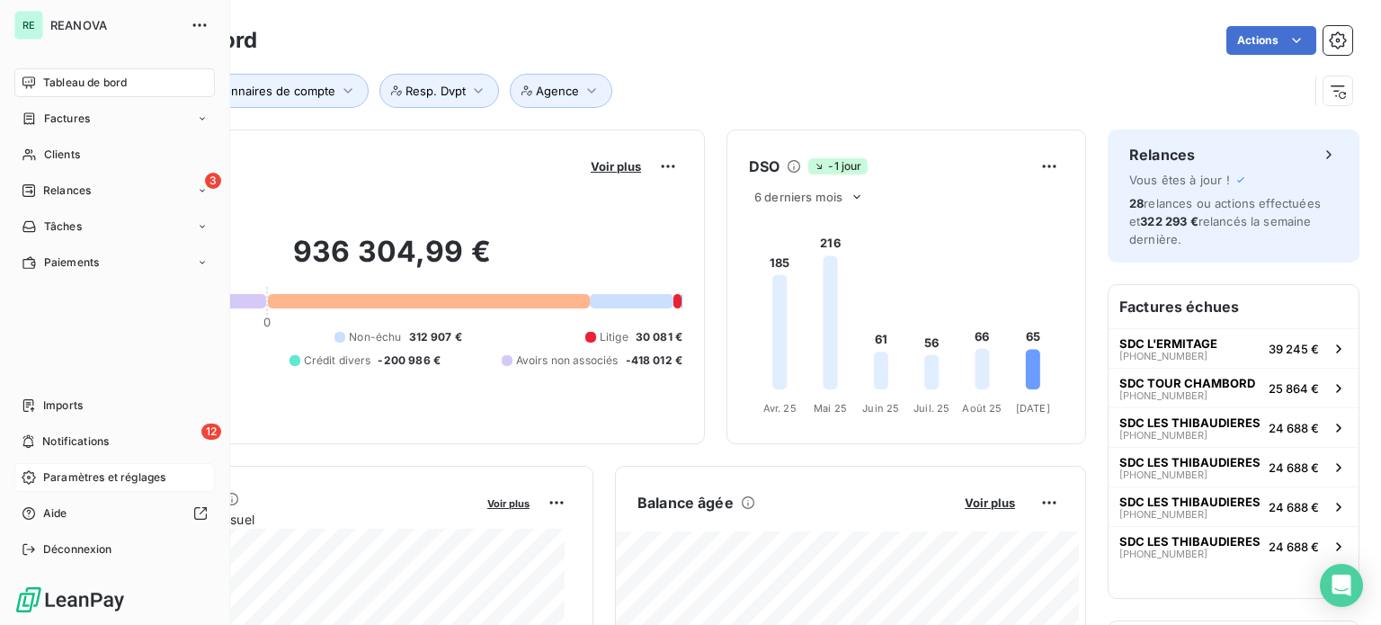
click at [26, 81] on icon at bounding box center [29, 83] width 14 height 14
click at [76, 183] on span "Relances" at bounding box center [67, 190] width 48 height 16
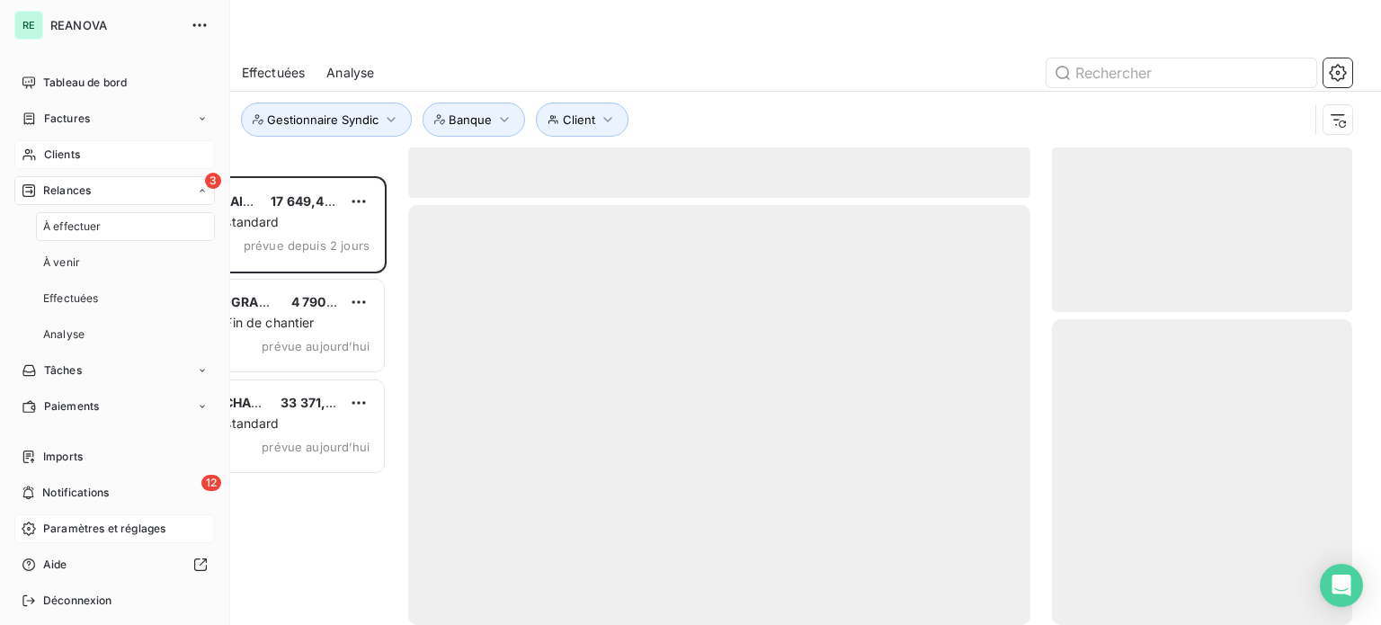
scroll to position [435, 286]
click at [90, 78] on span "Tableau de bord" at bounding box center [85, 83] width 84 height 16
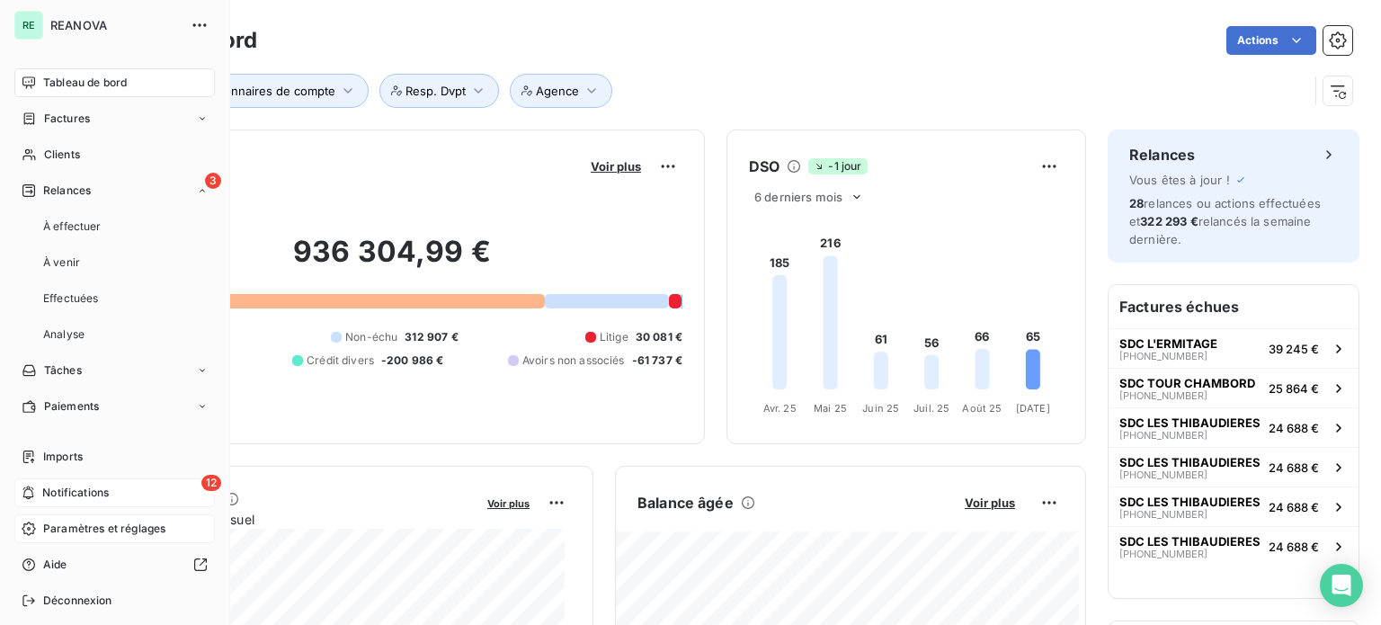
click at [101, 496] on span "Notifications" at bounding box center [75, 492] width 67 height 16
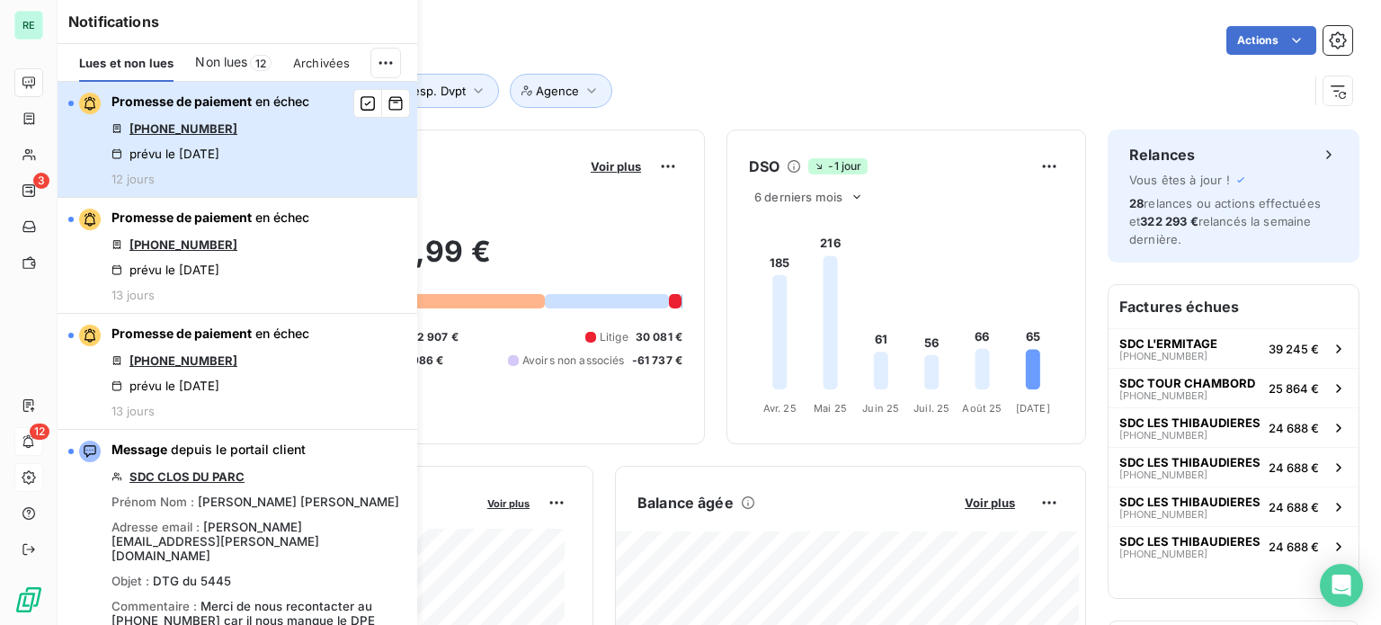
click at [214, 106] on span "Promesse de paiement" at bounding box center [181, 100] width 140 height 15
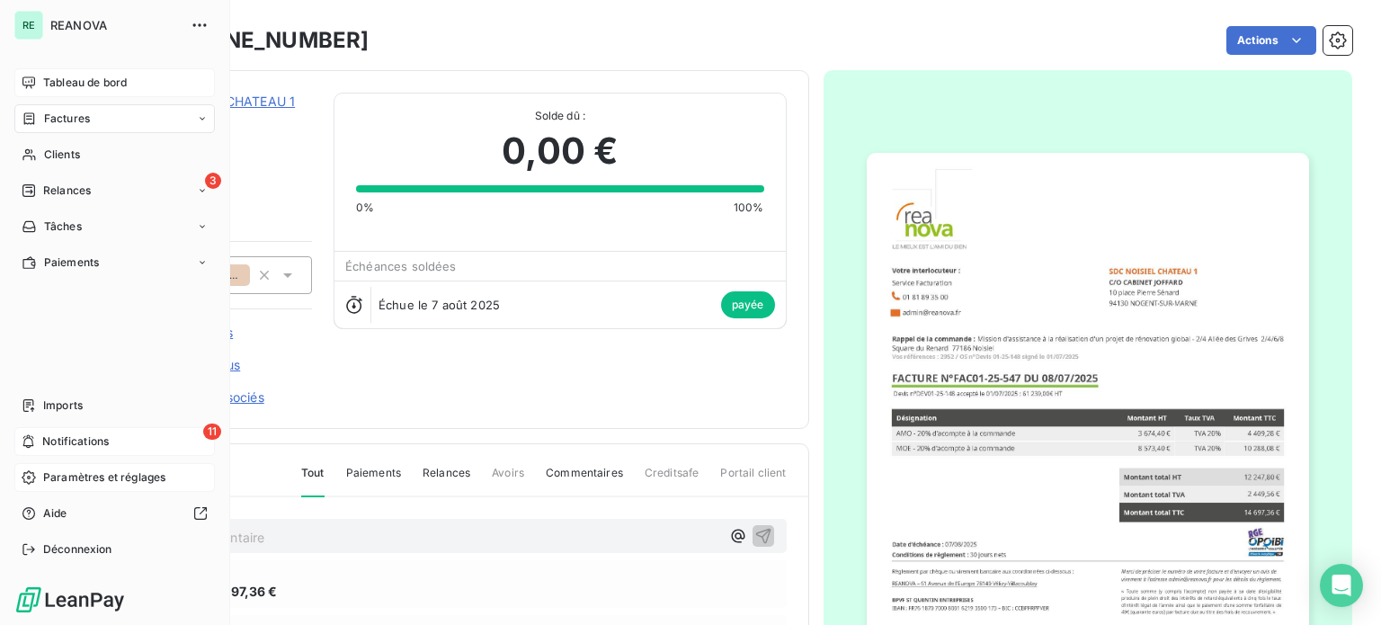
click at [38, 72] on div "Tableau de bord" at bounding box center [114, 82] width 200 height 29
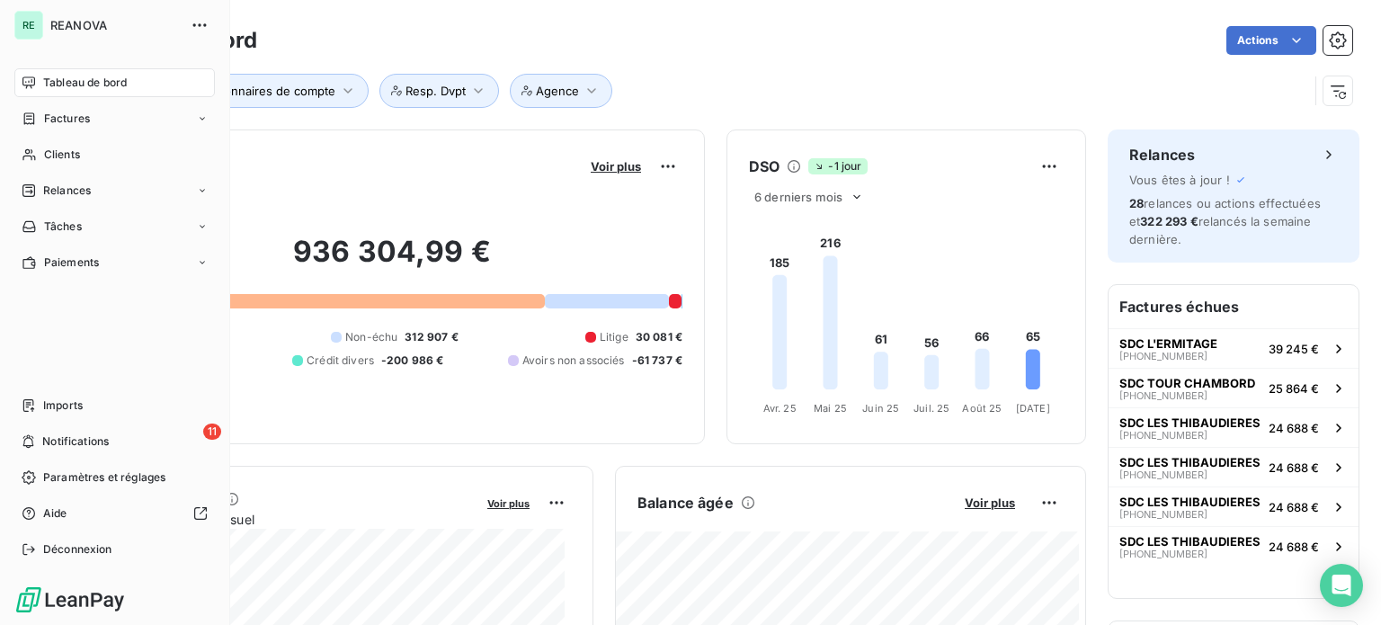
click at [69, 84] on span "Tableau de bord" at bounding box center [85, 83] width 84 height 16
click at [68, 114] on span "Factures" at bounding box center [67, 119] width 46 height 16
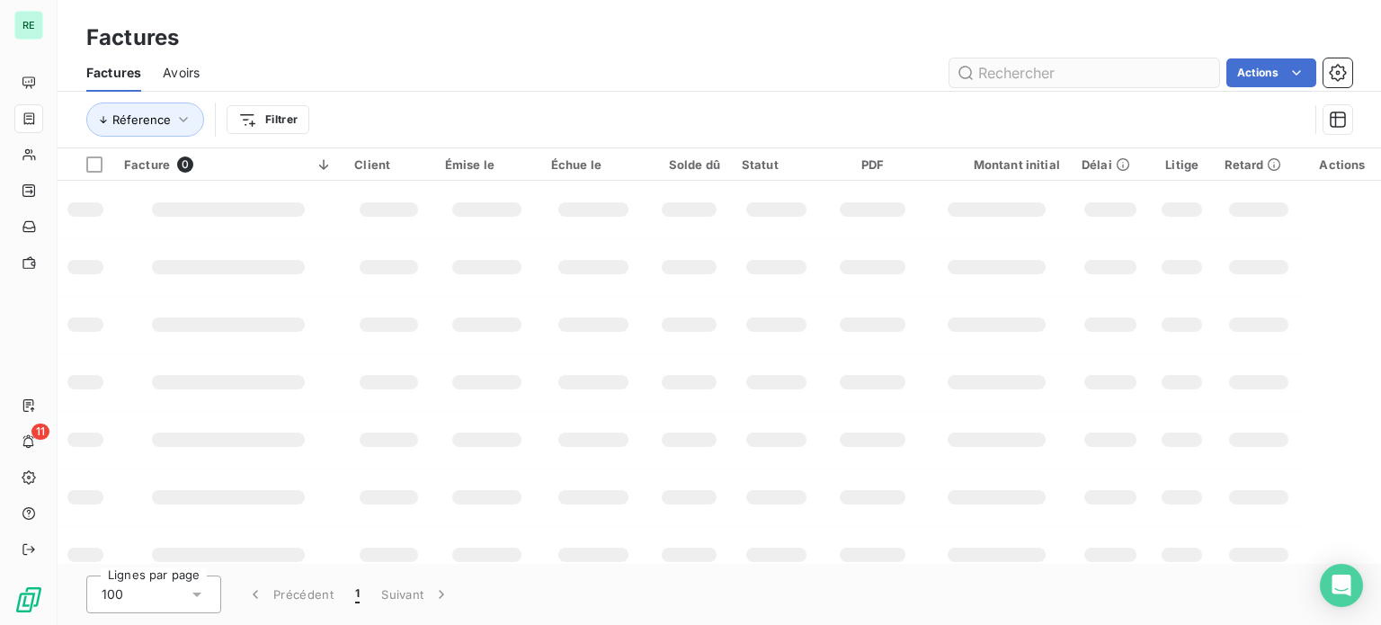
click at [1108, 71] on input "text" at bounding box center [1084, 72] width 270 height 29
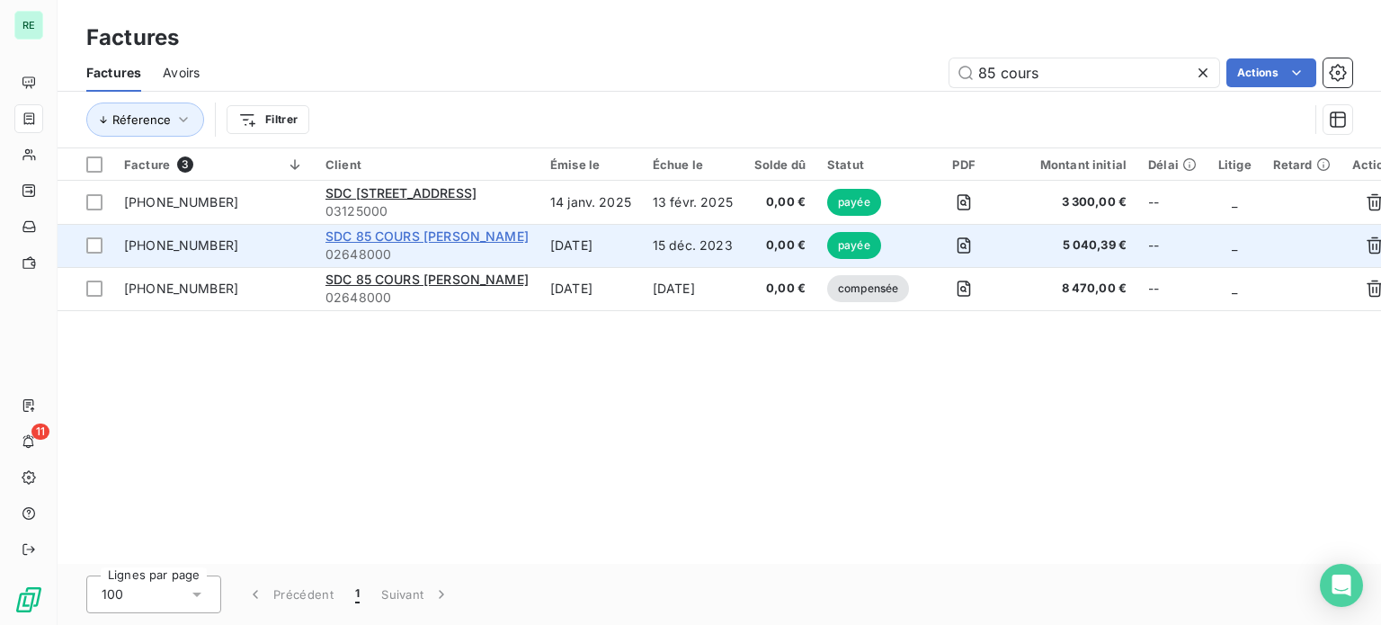
type input "85 cours"
click at [441, 236] on span "SDC 85 COURS [PERSON_NAME]" at bounding box center [426, 235] width 203 height 15
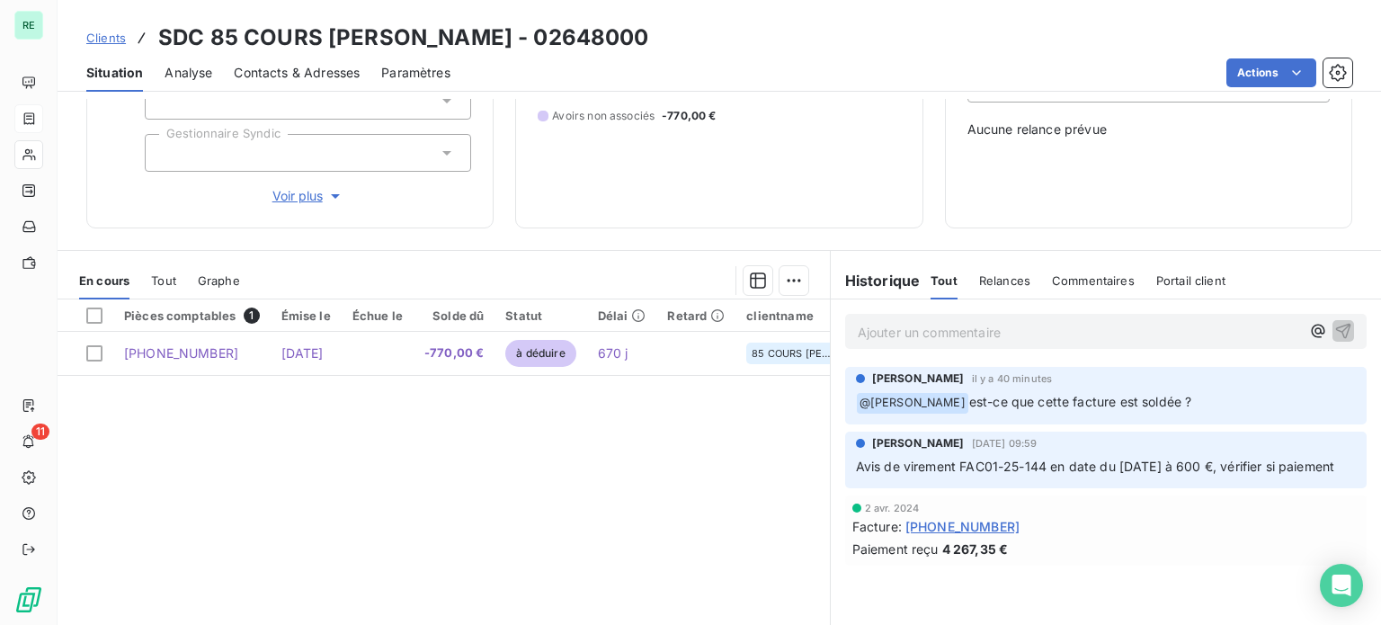
scroll to position [270, 0]
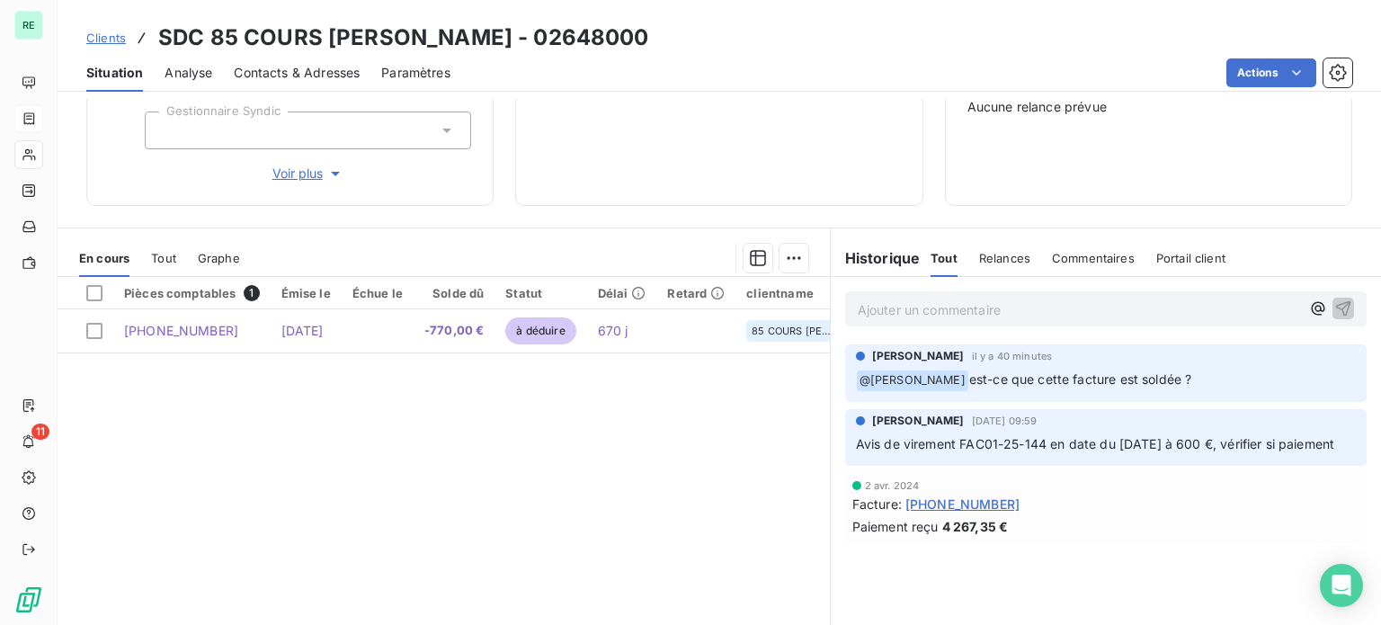
click at [1021, 376] on span "est-ce que cette facture est soldée ?" at bounding box center [1080, 378] width 223 height 15
drag, startPoint x: 1025, startPoint y: 431, endPoint x: 1172, endPoint y: 445, distance: 148.1
click at [1172, 445] on div "Avis de virement FAC01-25-144 en date du [DATE] à 600 €, vérifier si paiement" at bounding box center [1106, 443] width 500 height 22
click at [1172, 445] on span "Avis de virement FAC01-25-144 en date du [DATE] à 600 €, vérifier si paiement" at bounding box center [1095, 443] width 479 height 15
drag, startPoint x: 899, startPoint y: 445, endPoint x: 985, endPoint y: 446, distance: 86.3
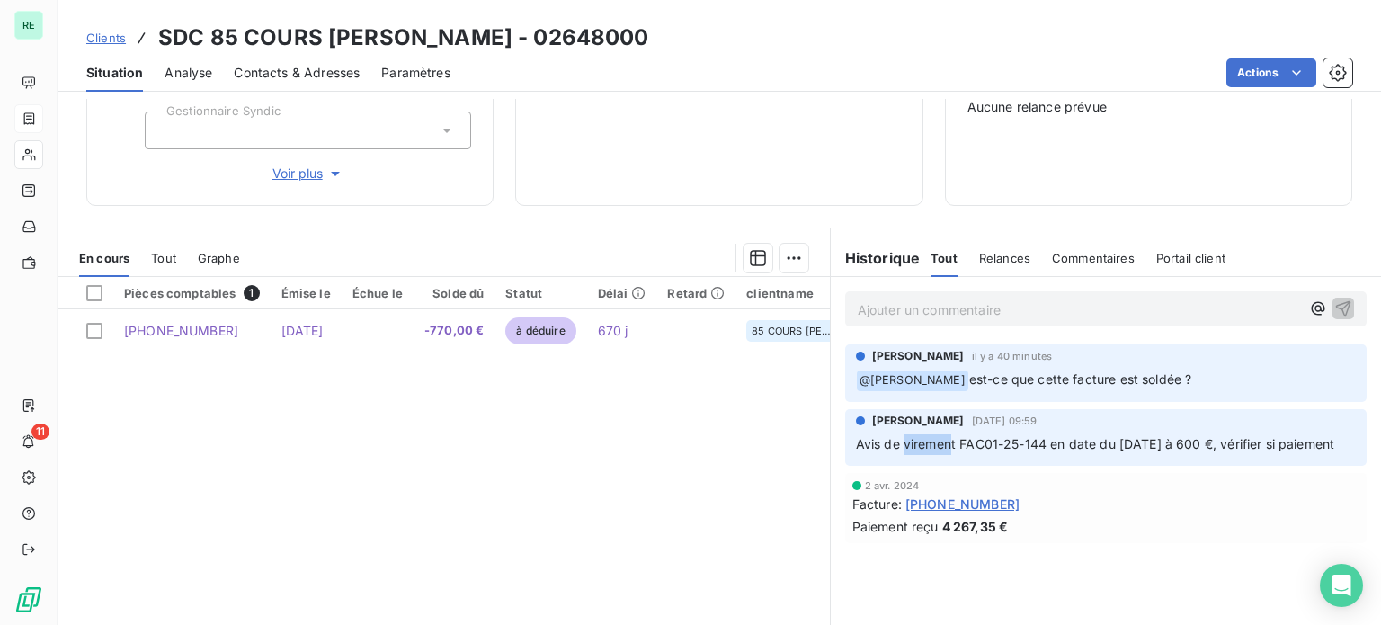
click at [985, 446] on span "Avis de virement FAC01-25-144 en date du [DATE] à 600 €, vérifier si paiement" at bounding box center [1095, 443] width 479 height 15
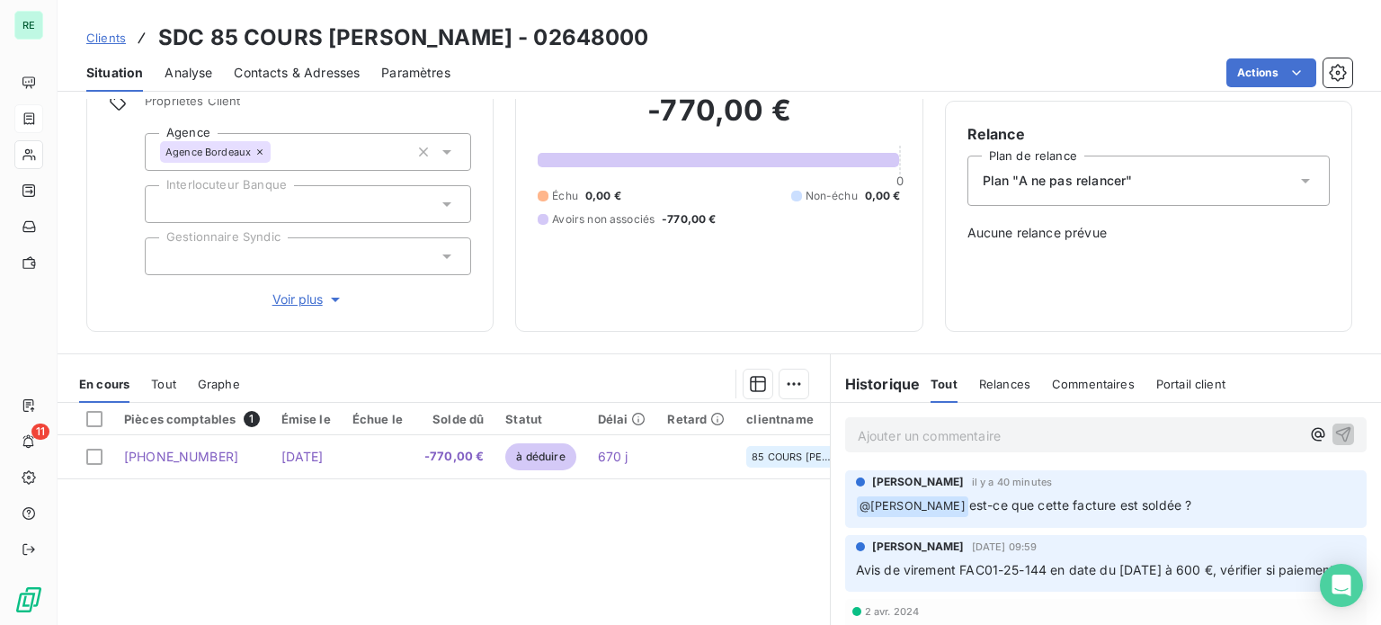
scroll to position [0, 0]
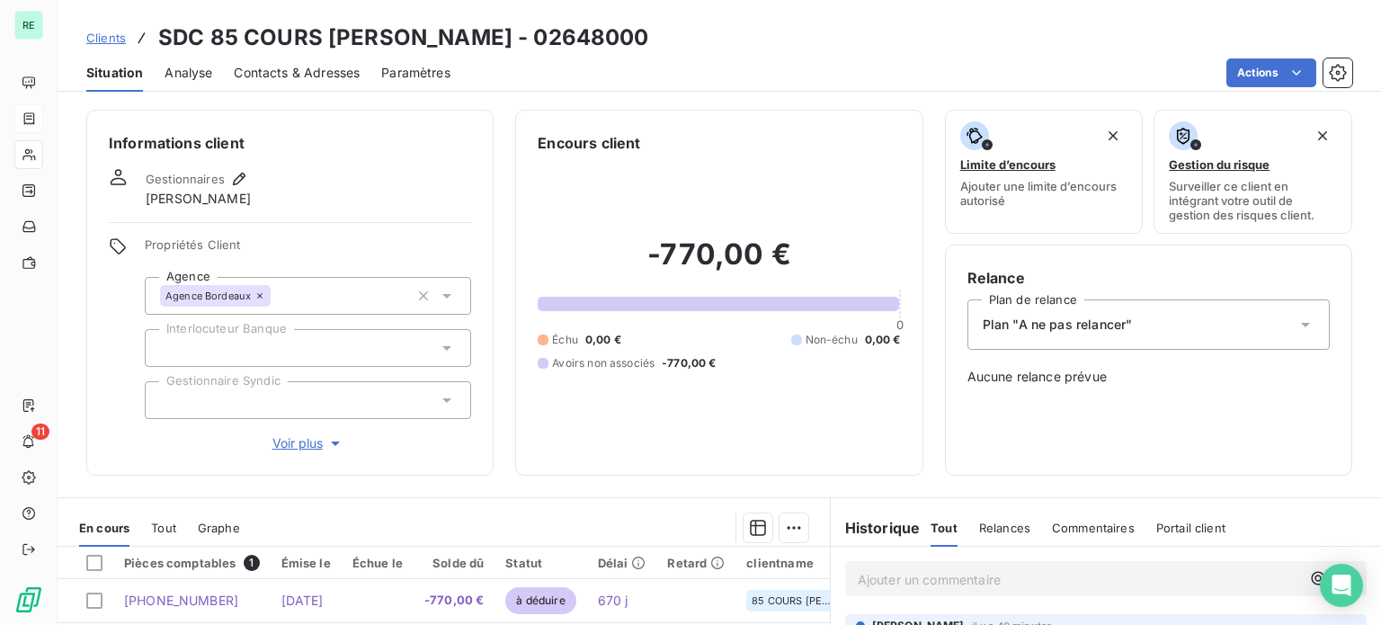
click at [113, 36] on span "Clients" at bounding box center [106, 38] width 40 height 14
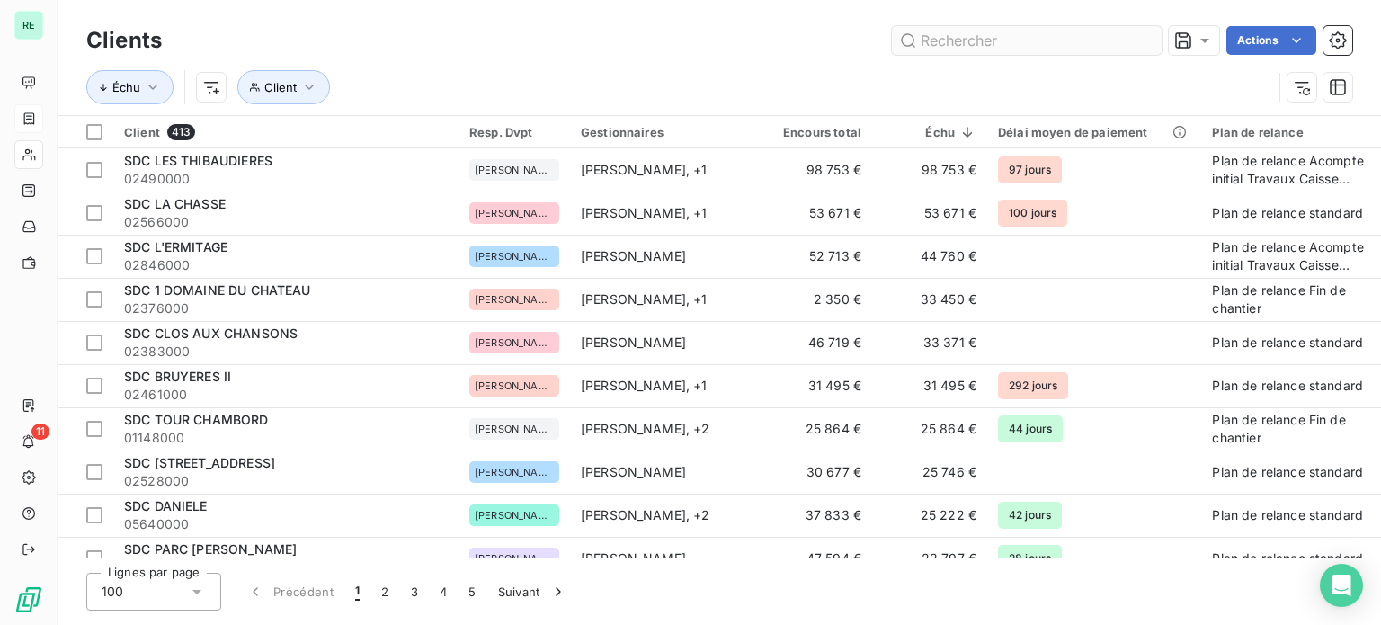
click at [1001, 39] on input "text" at bounding box center [1027, 40] width 270 height 29
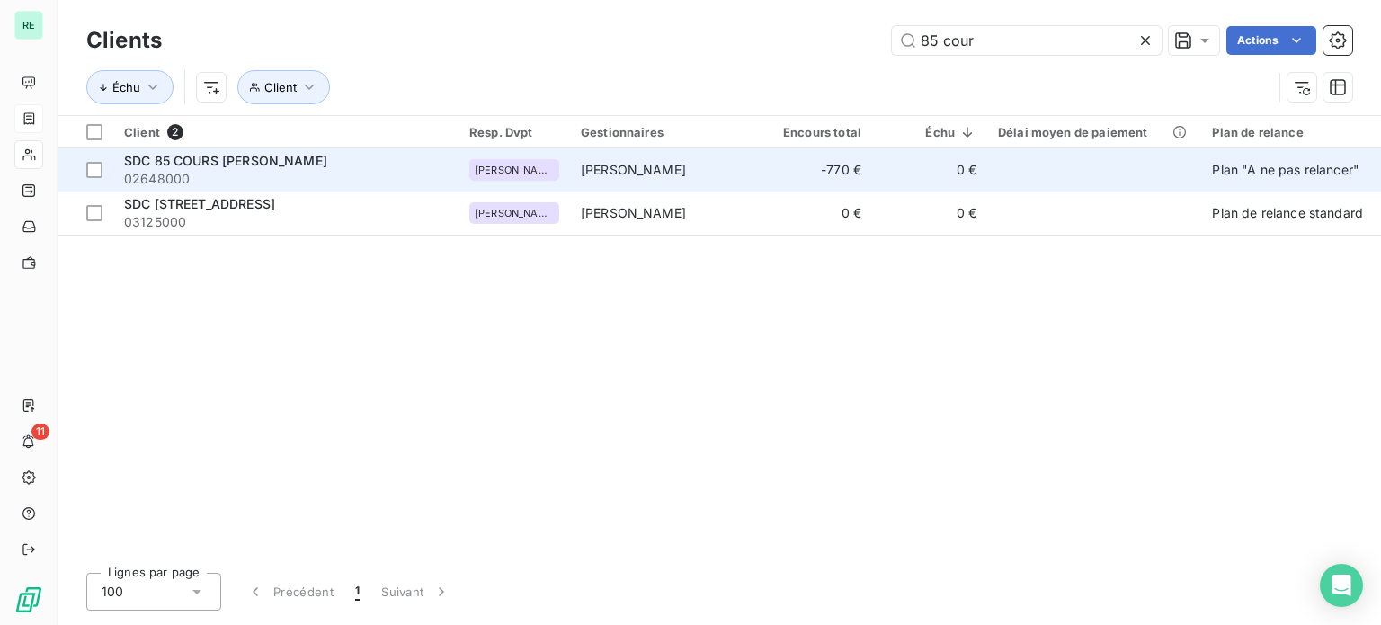
type input "85 cour"
click at [274, 158] on span "SDC 85 COURS [PERSON_NAME]" at bounding box center [225, 160] width 203 height 15
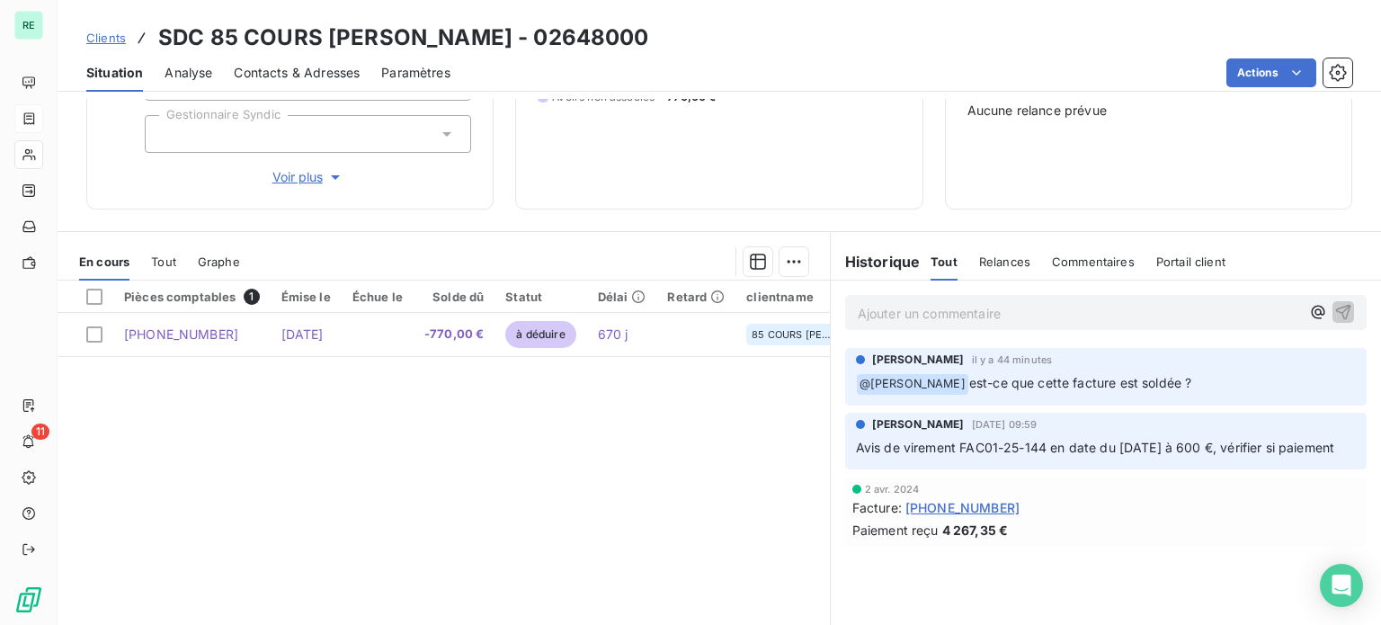
scroll to position [270, 0]
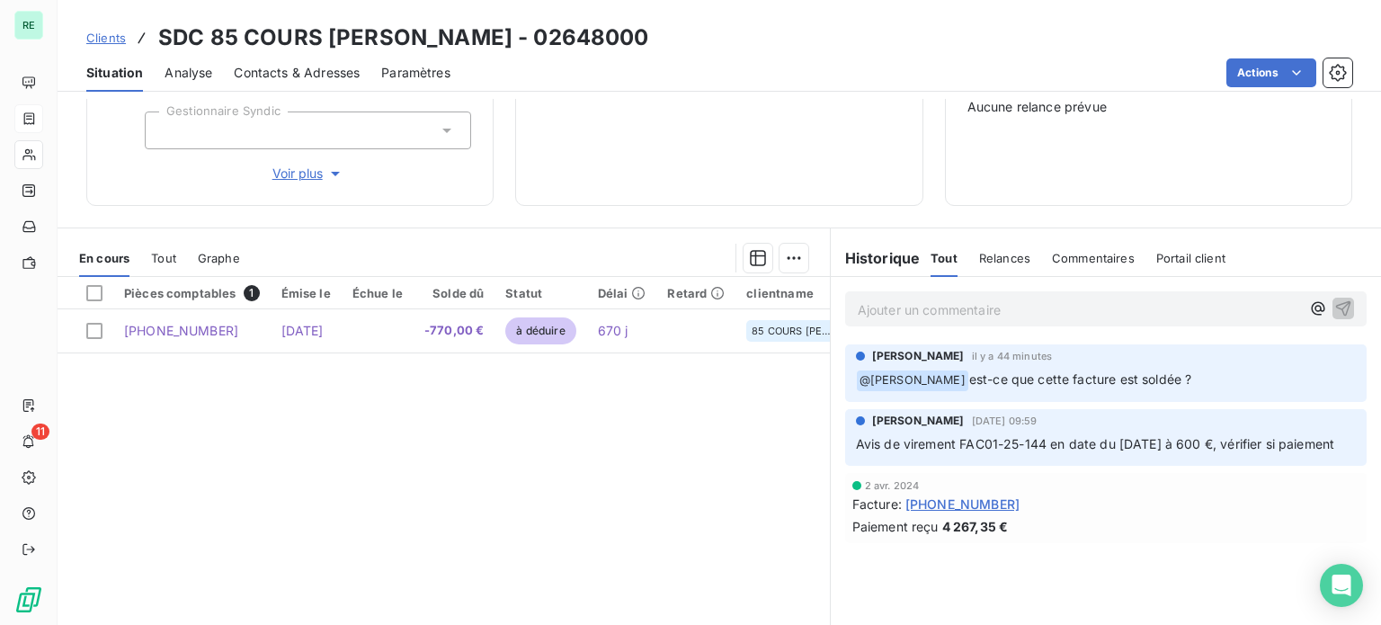
click at [1042, 378] on span "est-ce que cette facture est soldée ?" at bounding box center [1080, 378] width 223 height 15
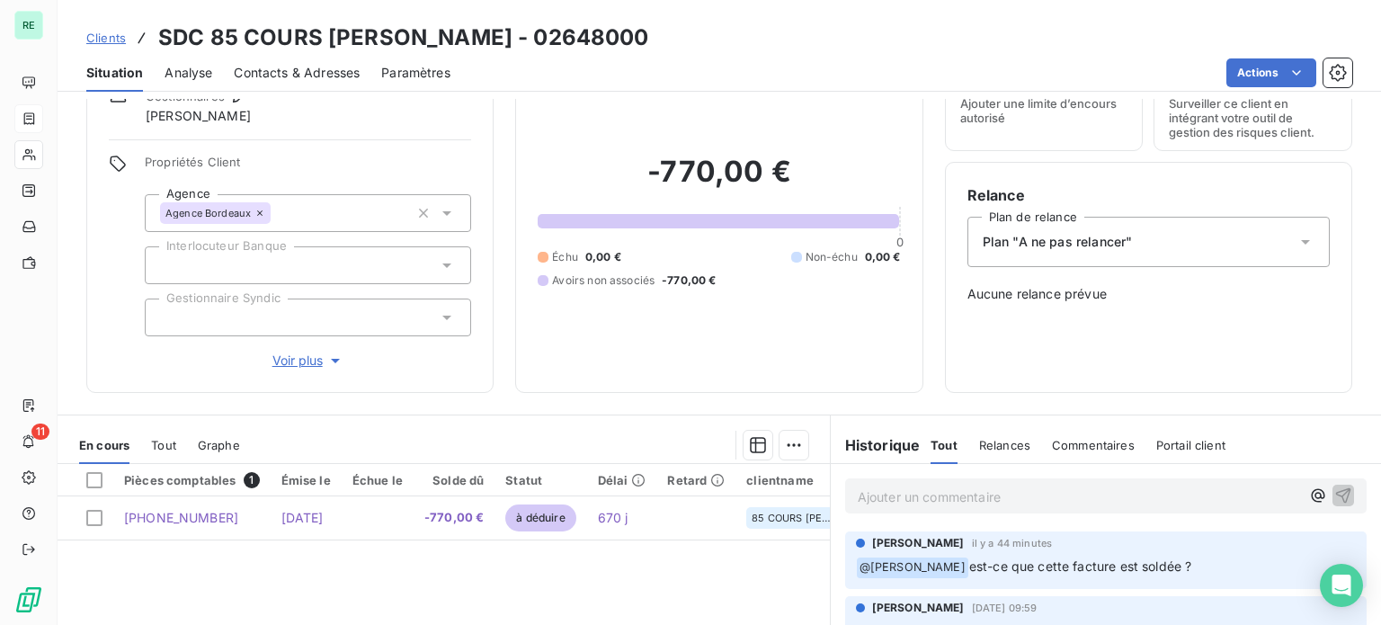
scroll to position [0, 0]
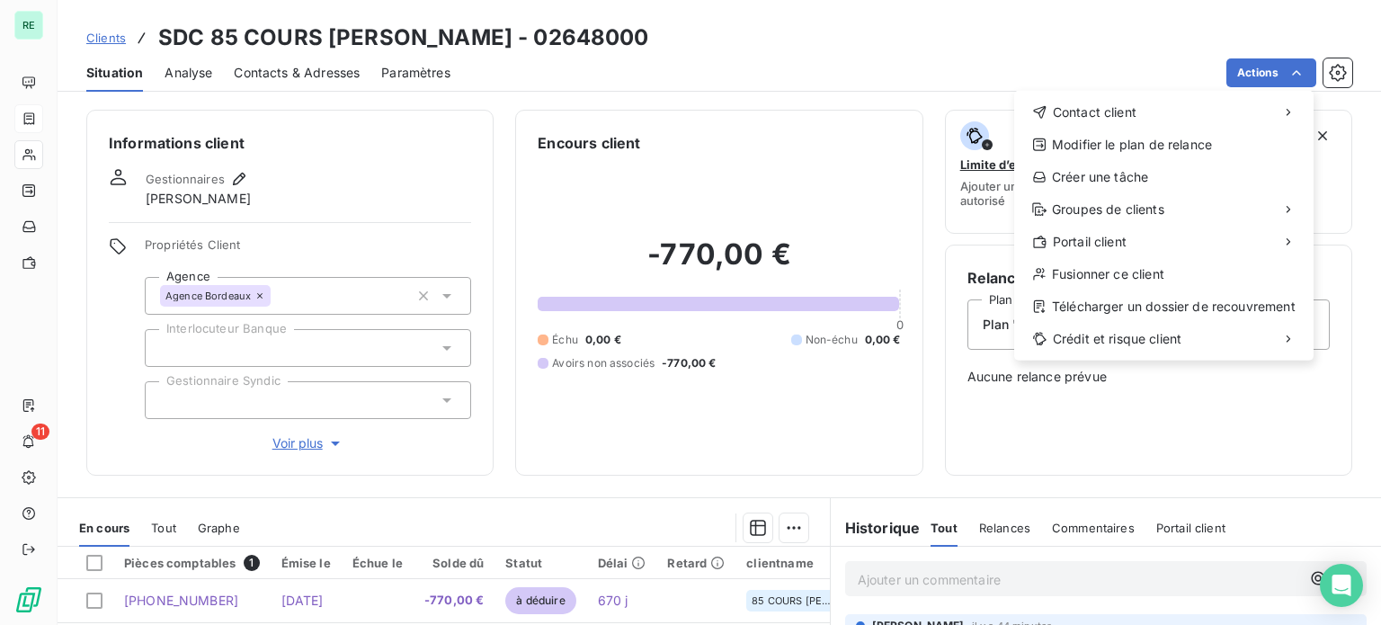
click at [835, 28] on html "RE 11 Clients SDC 85 COURS [PERSON_NAME] - 02648000 Situation Analyse Contacts …" at bounding box center [690, 312] width 1381 height 625
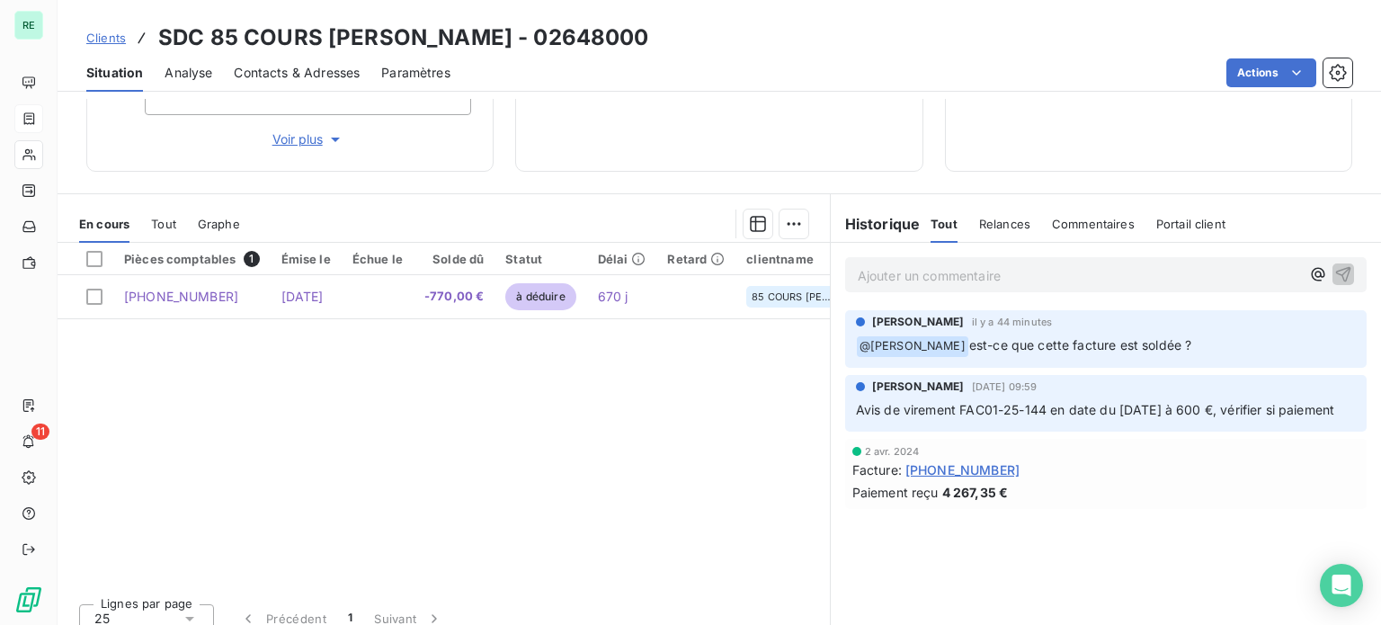
scroll to position [320, 0]
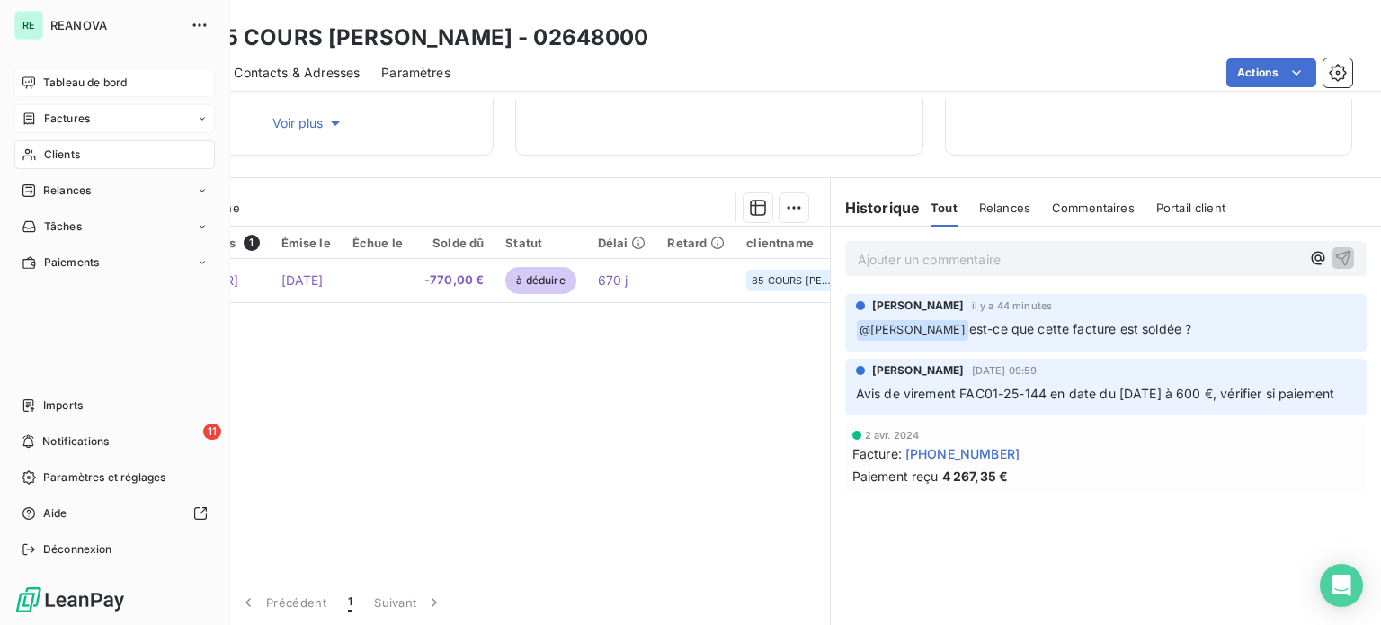
click at [58, 81] on span "Tableau de bord" at bounding box center [85, 83] width 84 height 16
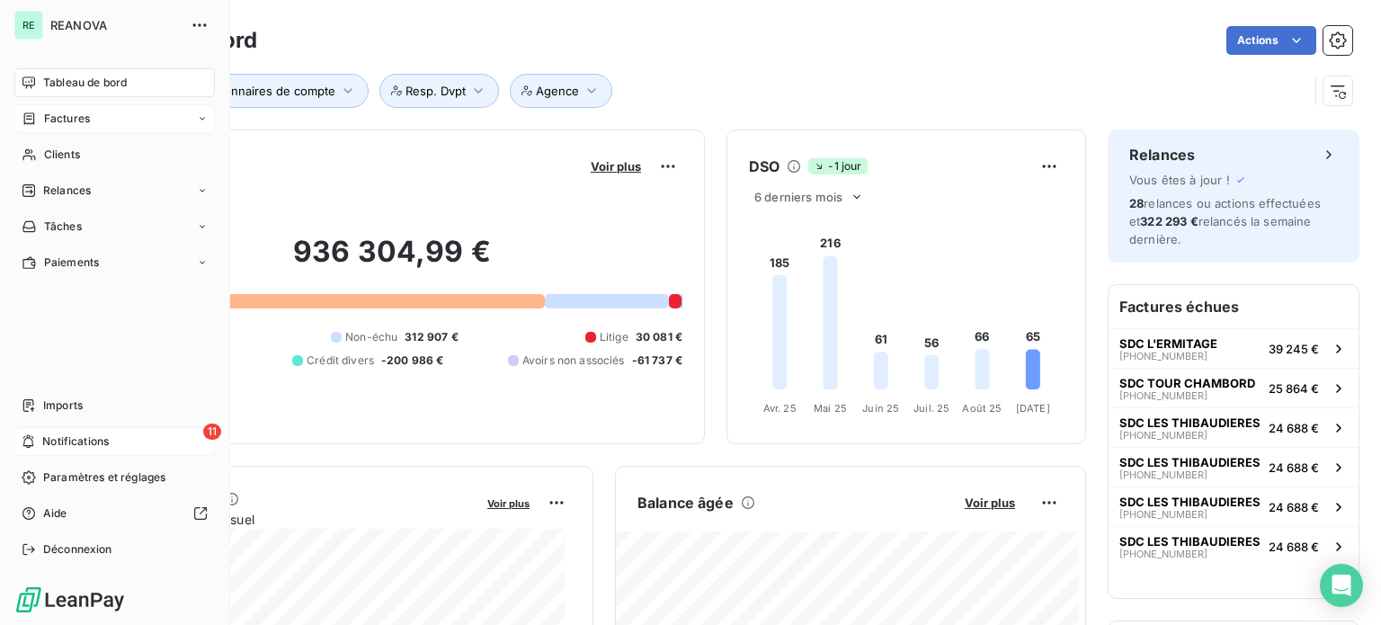
click at [76, 444] on span "Notifications" at bounding box center [75, 441] width 67 height 16
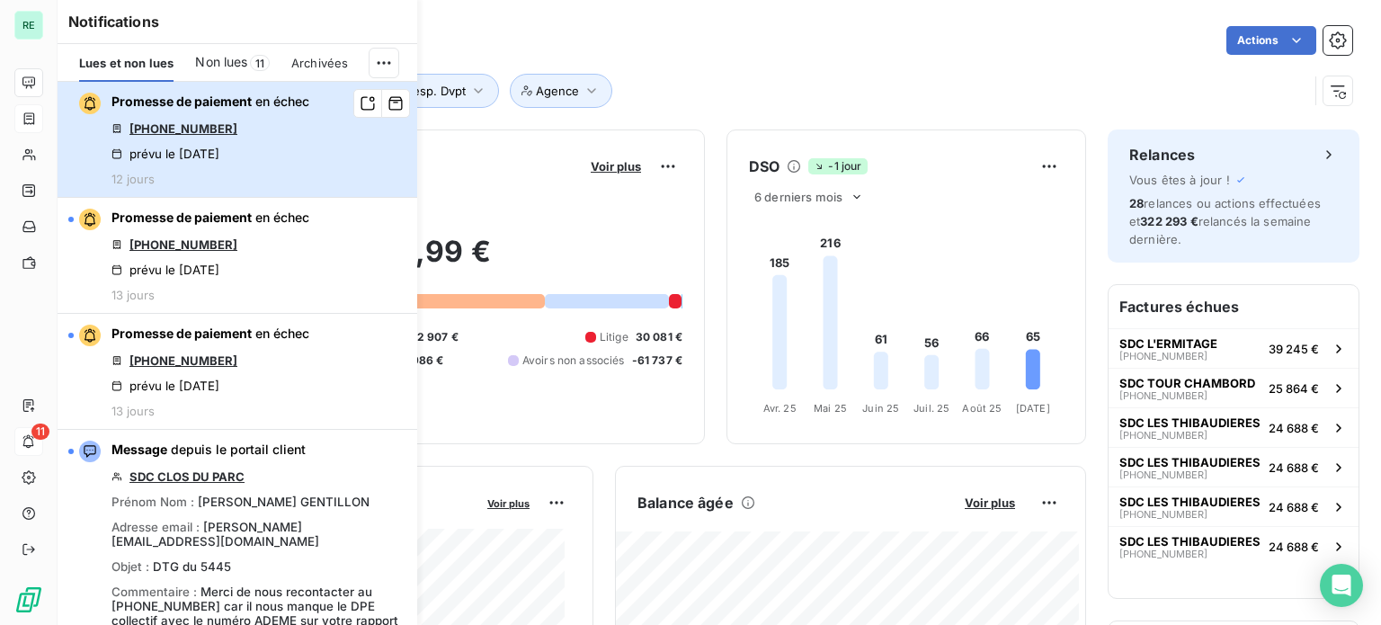
click at [200, 93] on span "Promesse de paiement" at bounding box center [181, 100] width 140 height 15
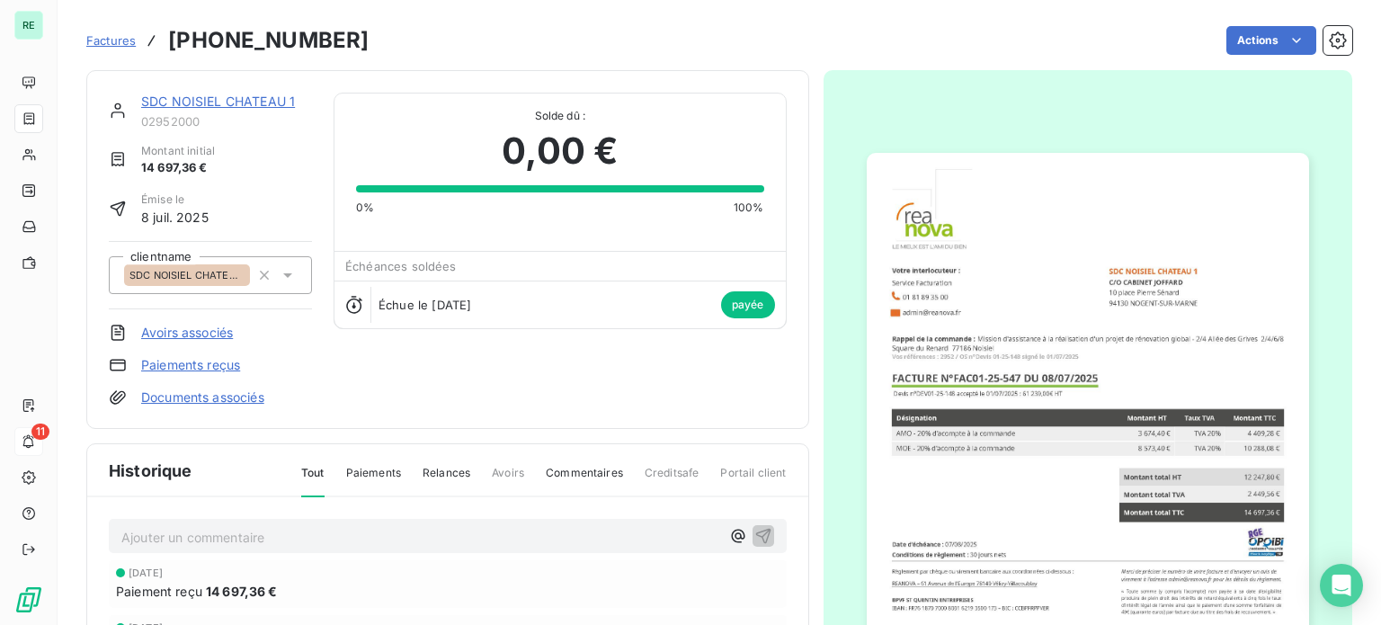
click at [109, 37] on span "Factures" at bounding box center [110, 40] width 49 height 14
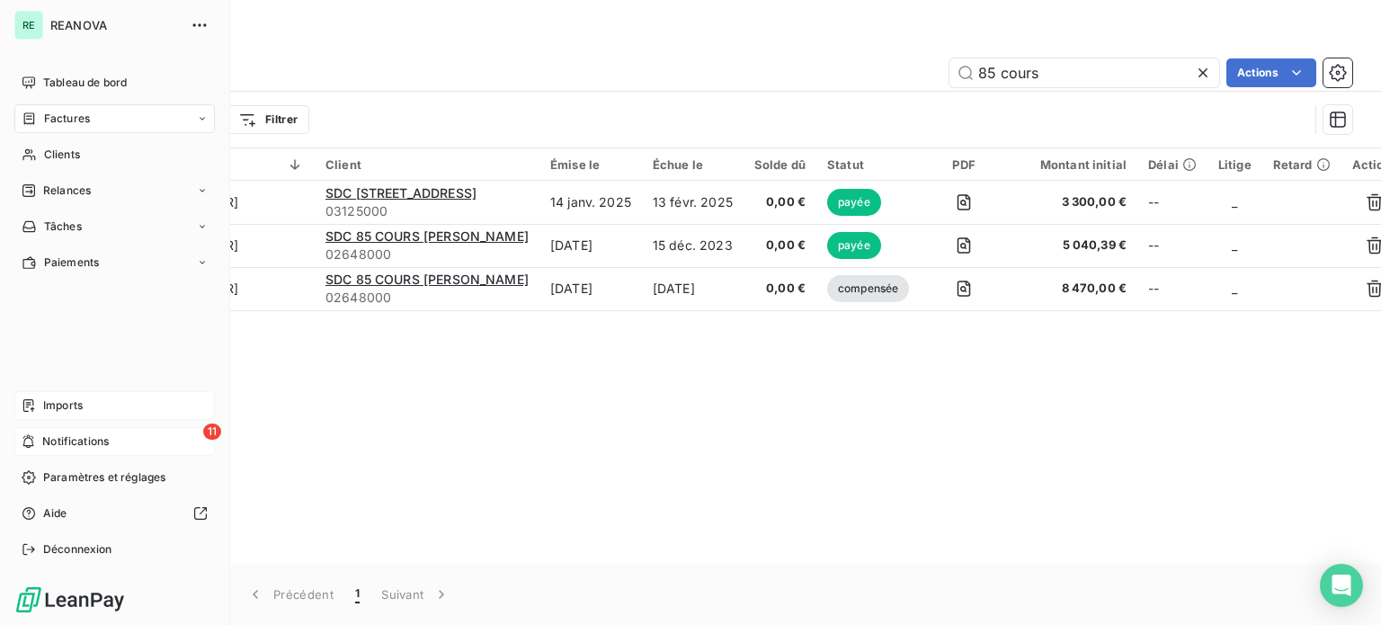
click at [61, 391] on div "Imports" at bounding box center [114, 405] width 200 height 29
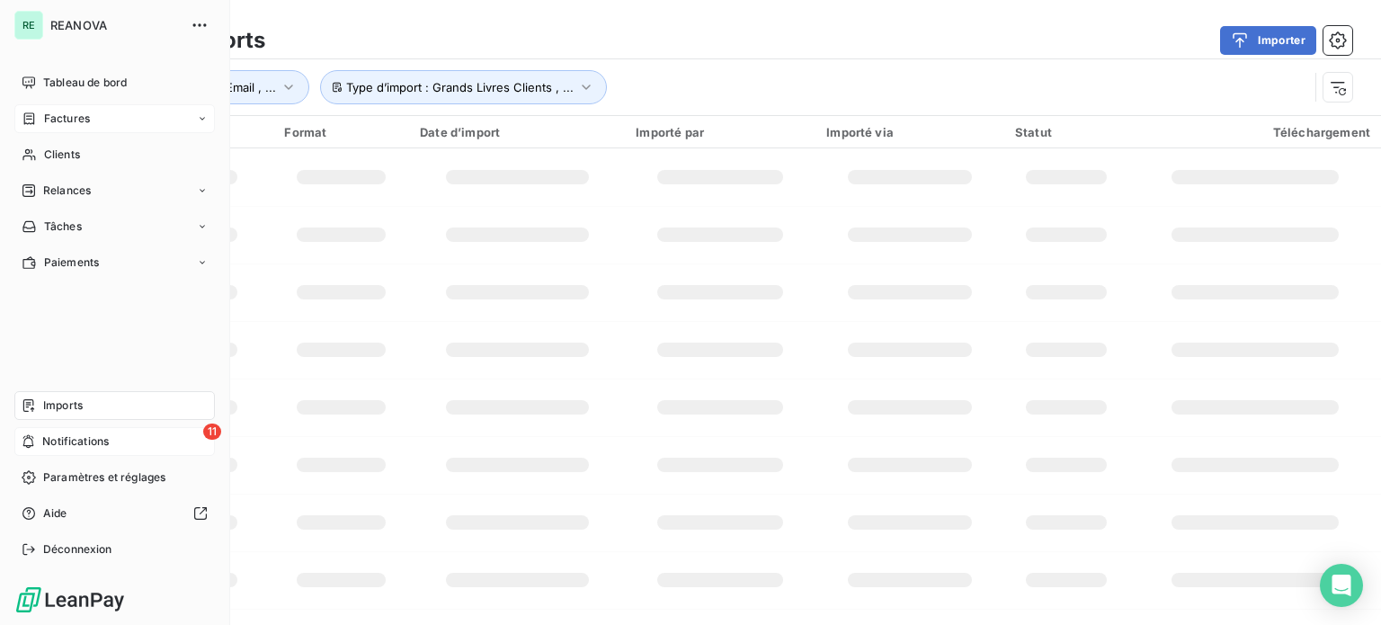
click at [71, 405] on span "Imports" at bounding box center [63, 405] width 40 height 16
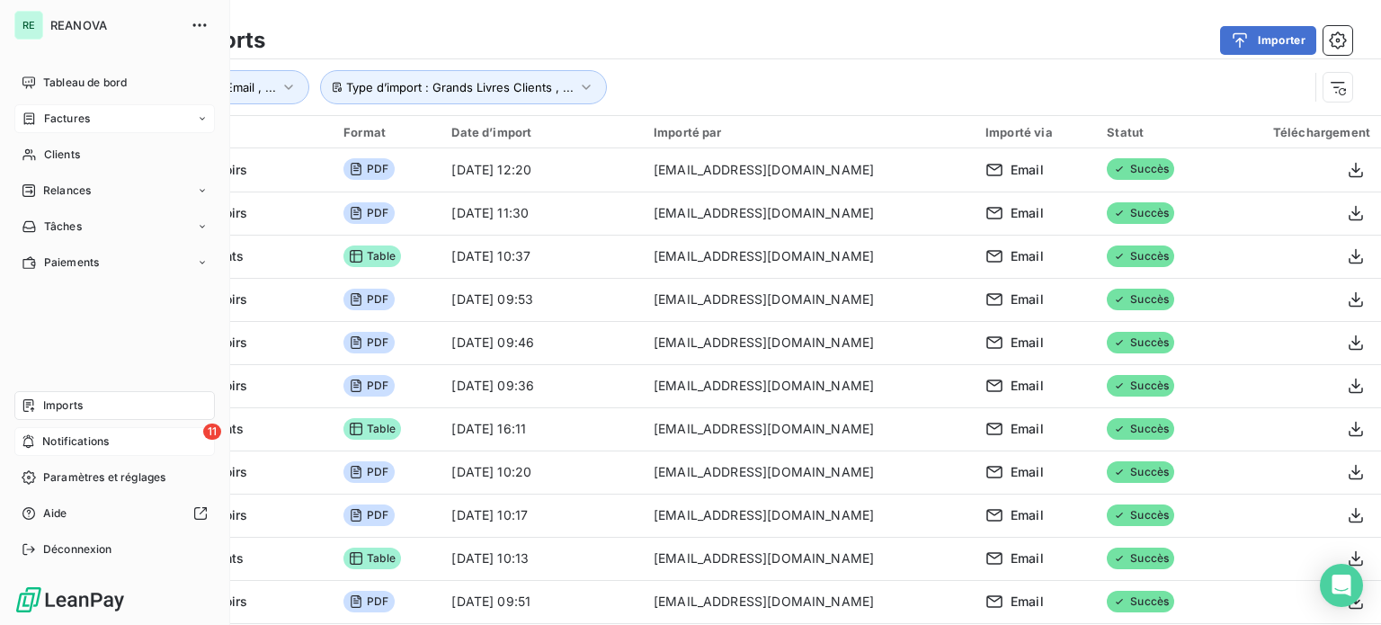
click at [72, 451] on div "11 Notifications" at bounding box center [114, 441] width 200 height 29
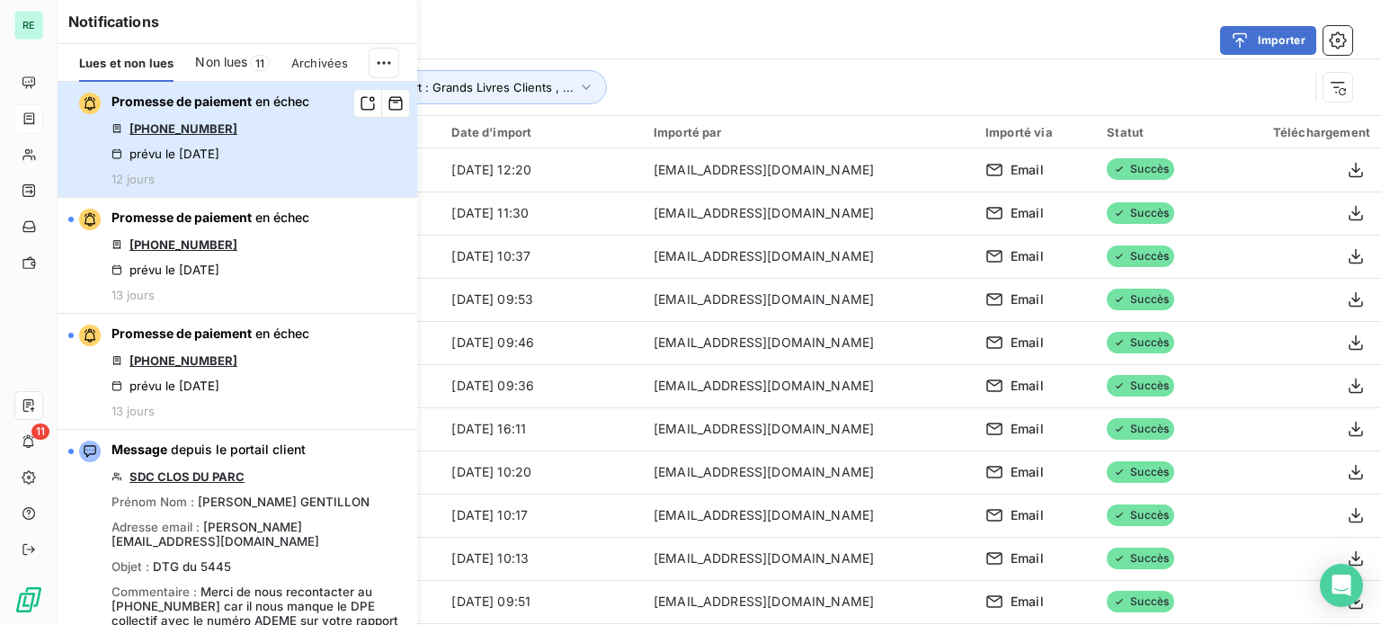
click at [262, 145] on div "Promesse de paiement en échec [PHONE_NUMBER] prévu le [DATE] 12 jours" at bounding box center [210, 139] width 198 height 93
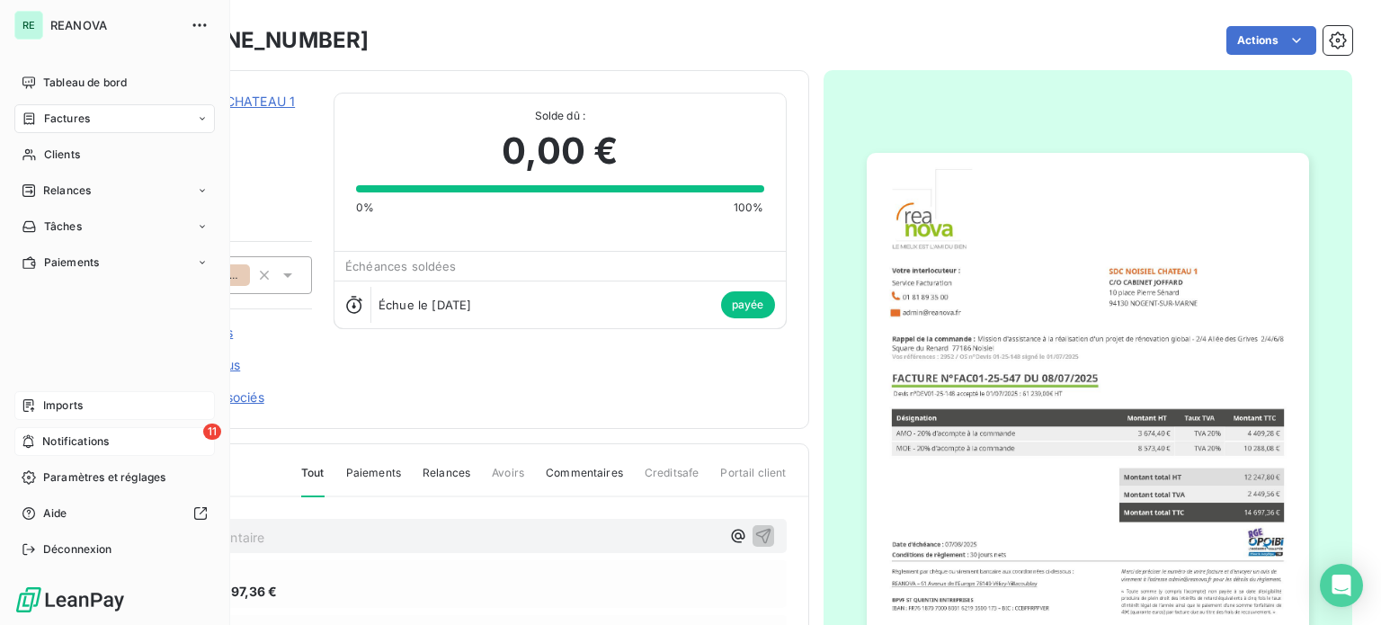
click at [52, 431] on div "11 Notifications" at bounding box center [114, 441] width 200 height 29
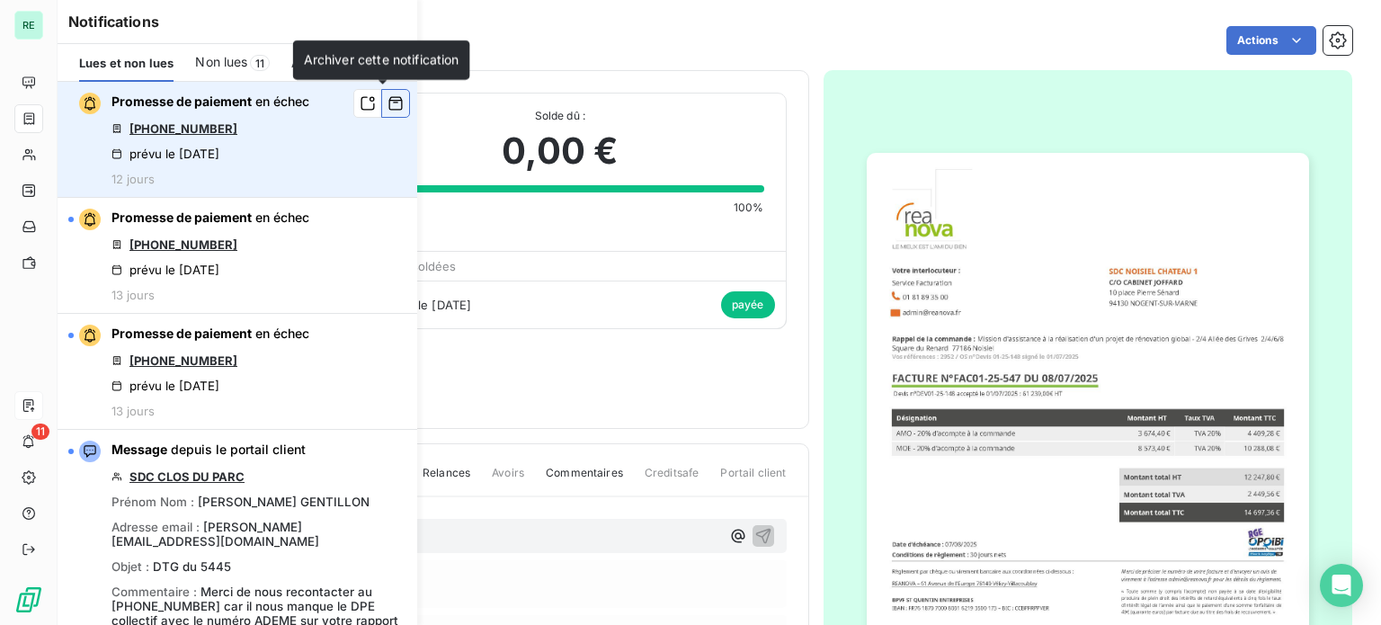
click at [389, 102] on icon "button" at bounding box center [395, 103] width 13 height 13
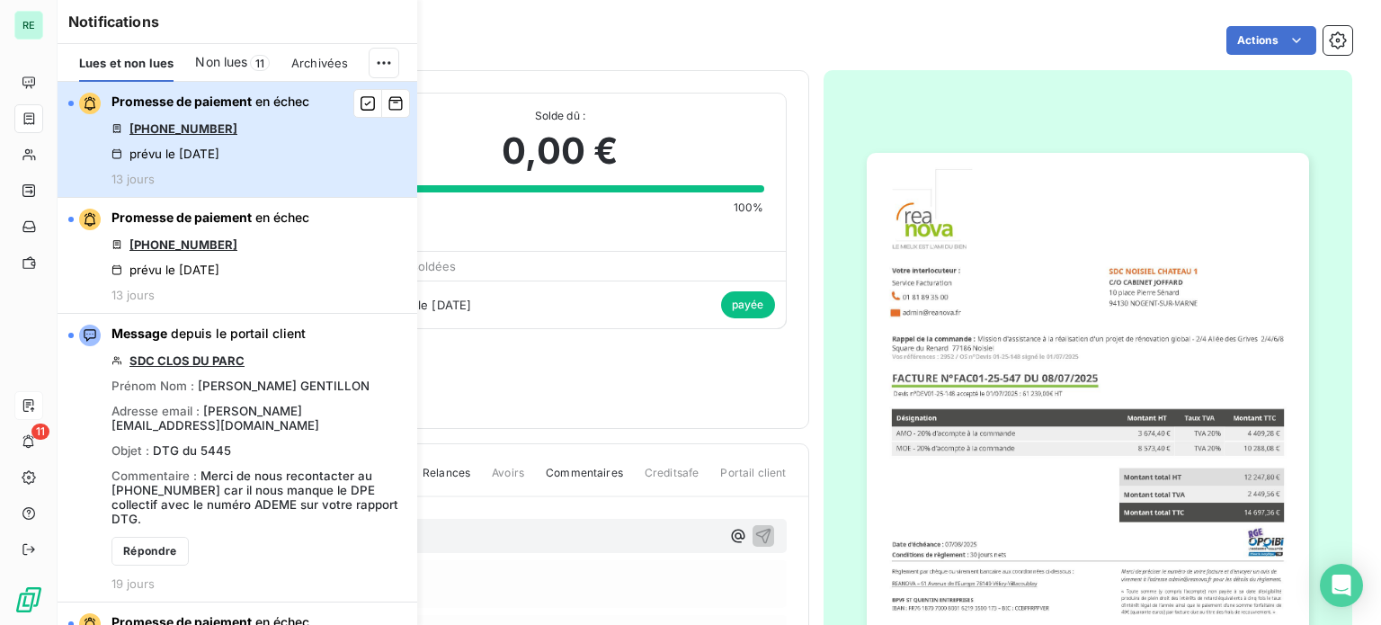
click at [280, 121] on div "Promesse de paiement en échec [PHONE_NUMBER] prévu le [DATE] 13 jours" at bounding box center [210, 139] width 198 height 93
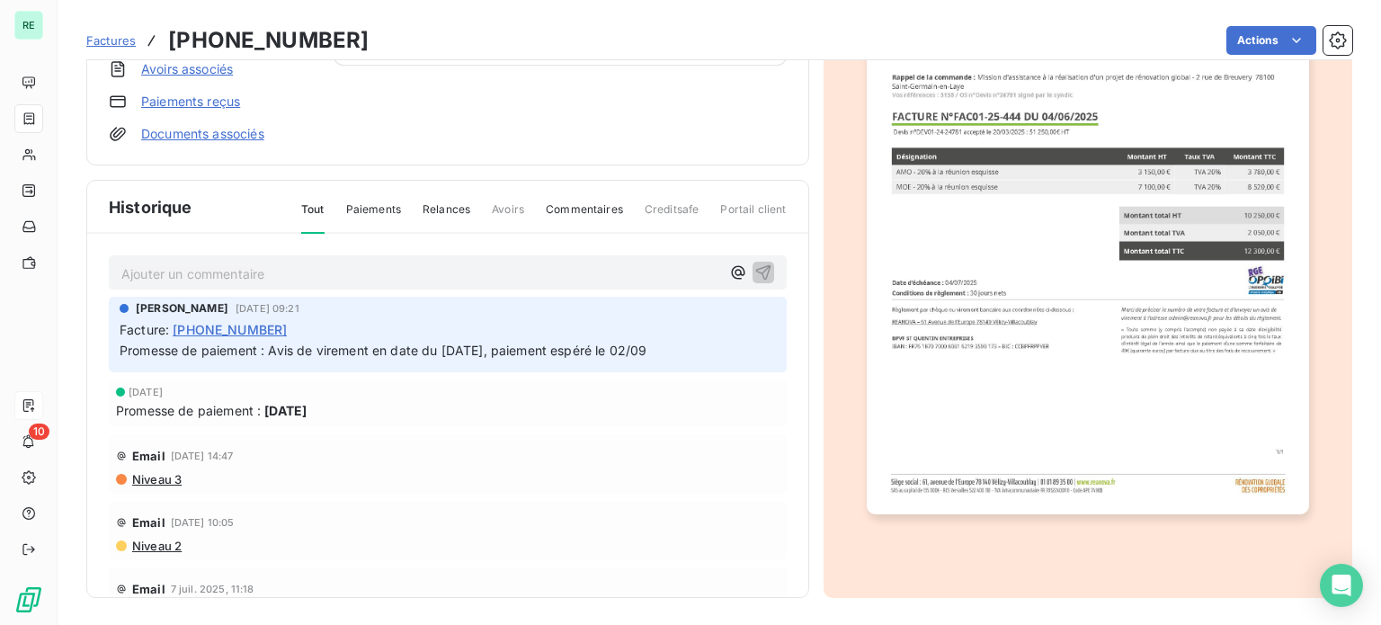
click at [385, 214] on span "Paiements" at bounding box center [373, 216] width 55 height 31
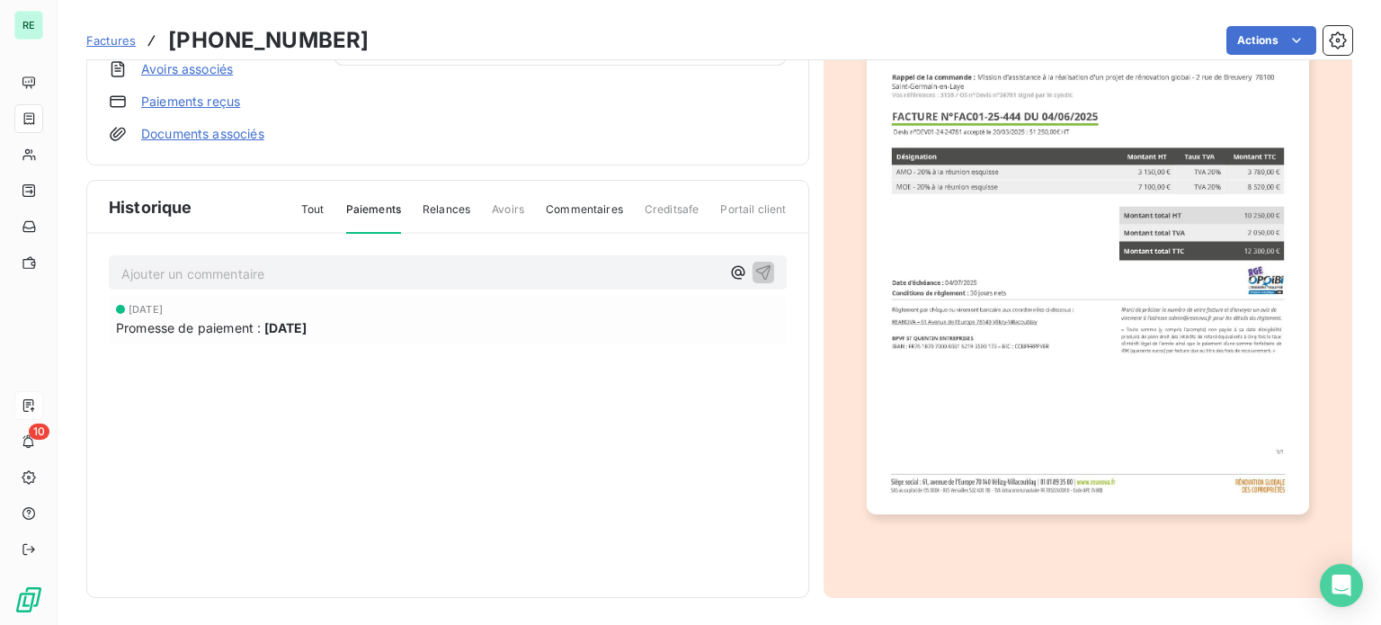
click at [314, 205] on span "Tout" at bounding box center [312, 216] width 23 height 31
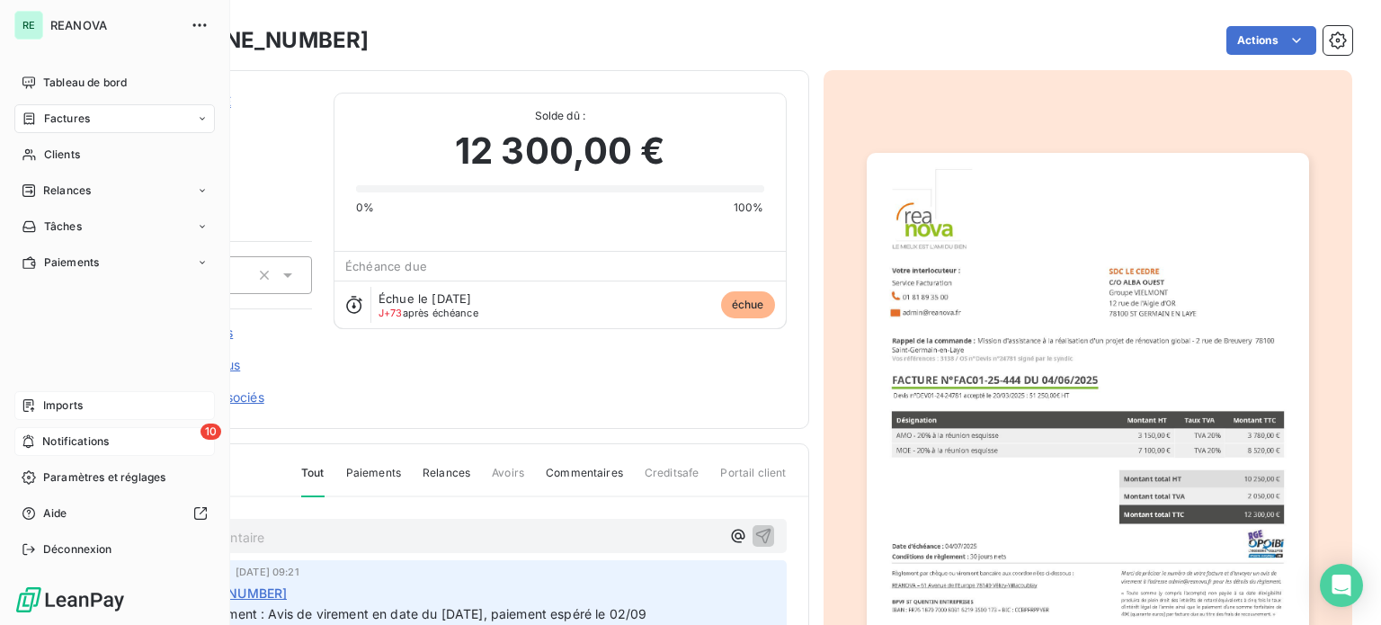
click at [37, 434] on div "10 Notifications" at bounding box center [114, 441] width 200 height 29
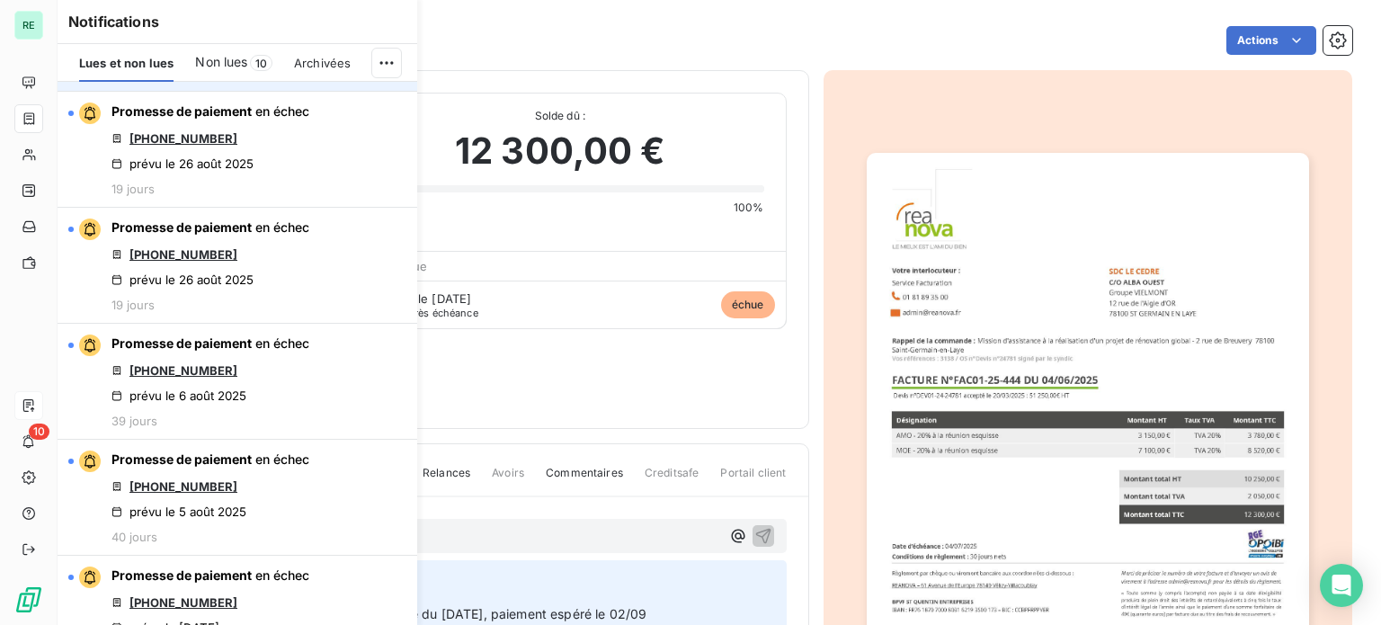
scroll to position [539, 0]
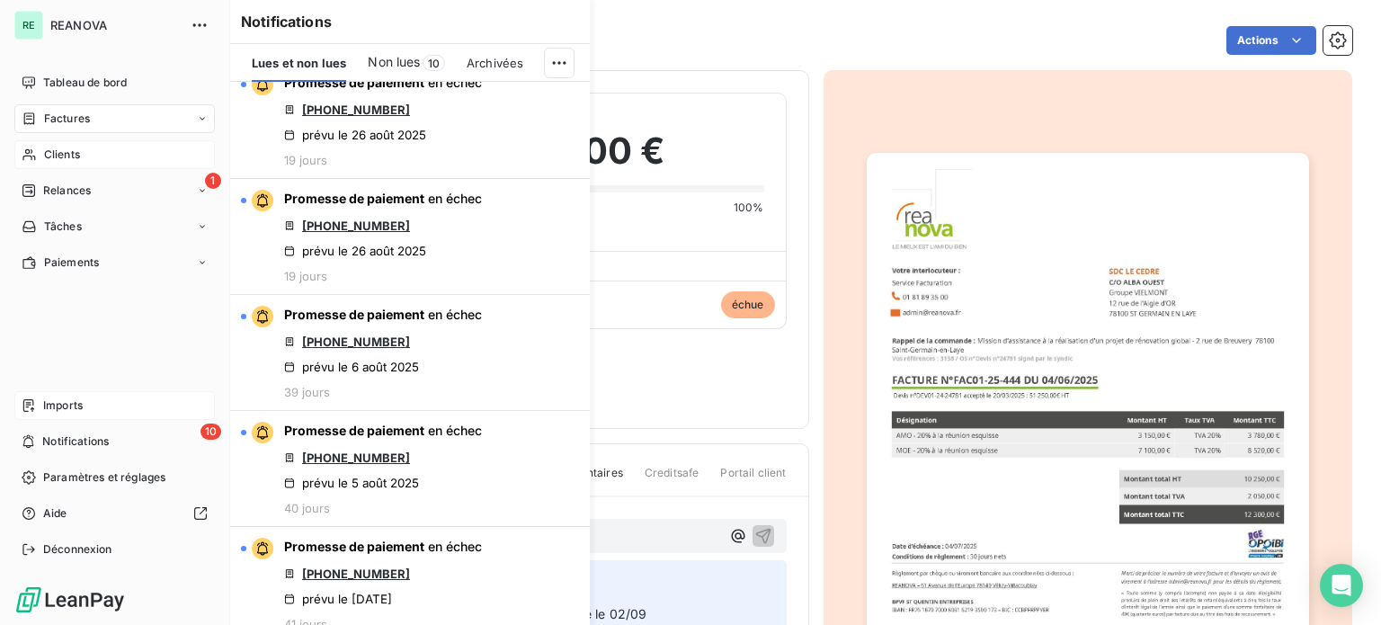
click at [58, 153] on span "Clients" at bounding box center [62, 155] width 36 height 16
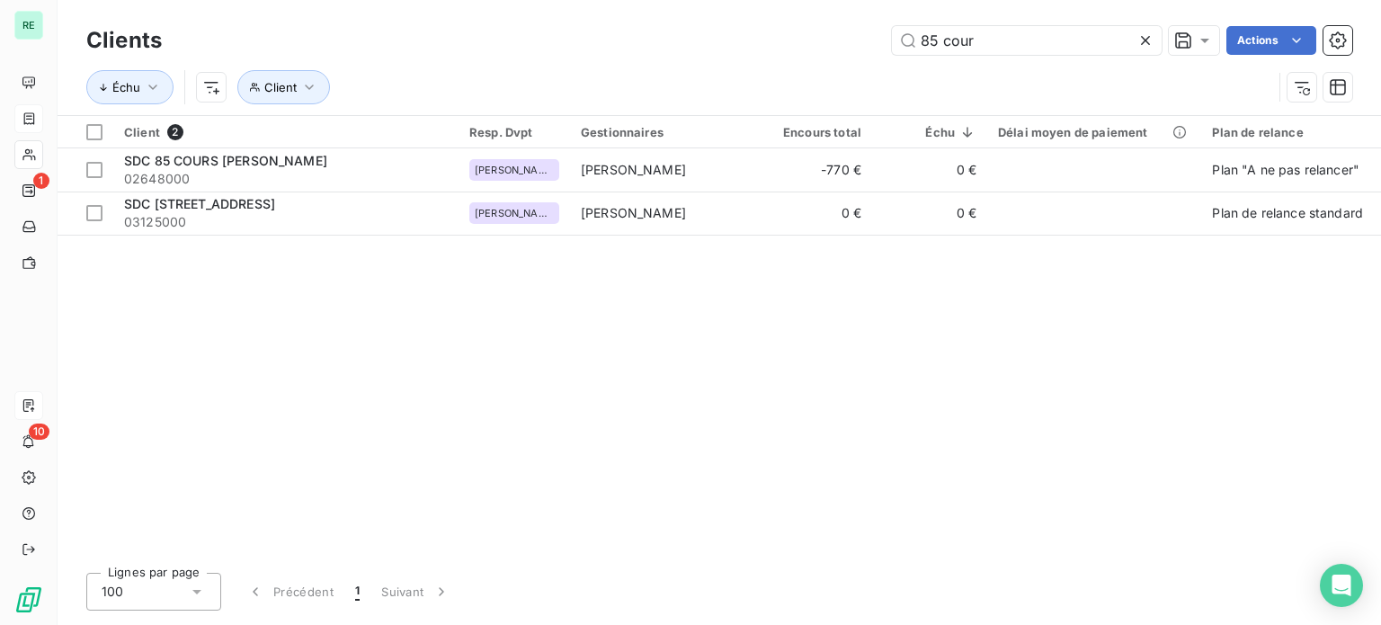
drag, startPoint x: 985, startPoint y: 39, endPoint x: 672, endPoint y: -25, distance: 319.2
click at [672, 0] on html "RE 1 10 Clients 85 cour Actions Échu Client Client 2 Resp. Dvpt Gestionnaires E…" at bounding box center [690, 312] width 1381 height 625
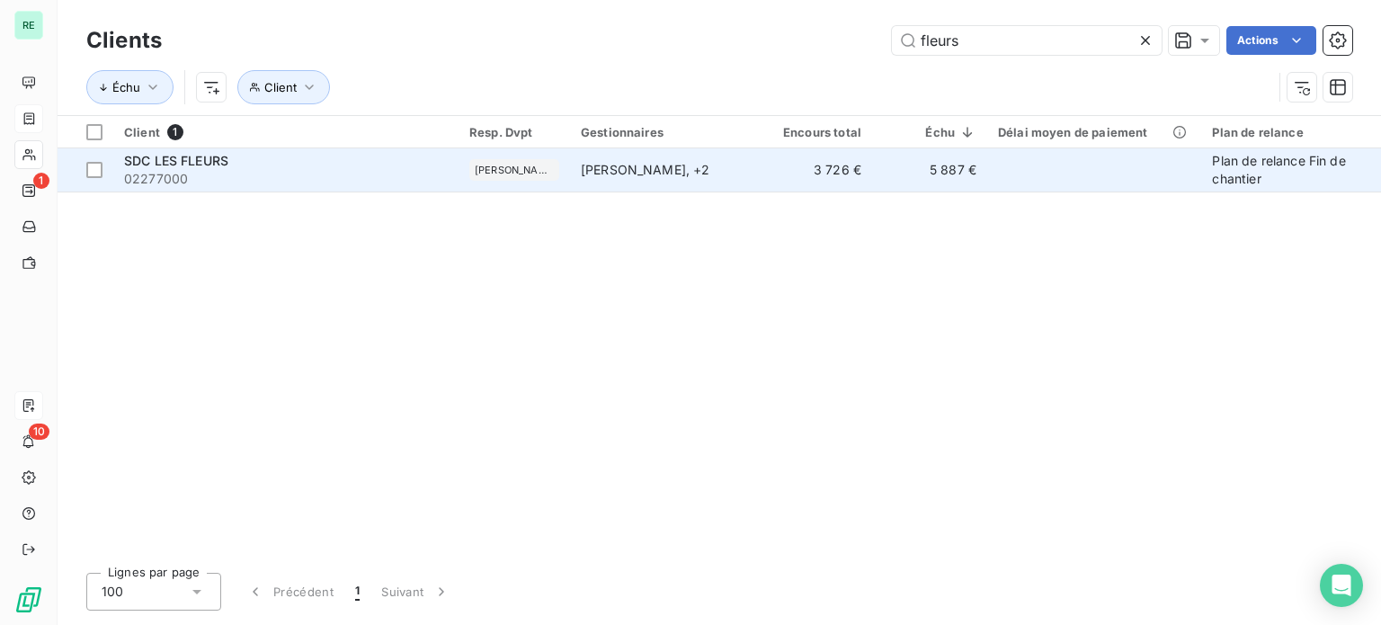
type input "fleurs"
click at [199, 157] on span "SDC LES FLEURS" at bounding box center [176, 160] width 104 height 15
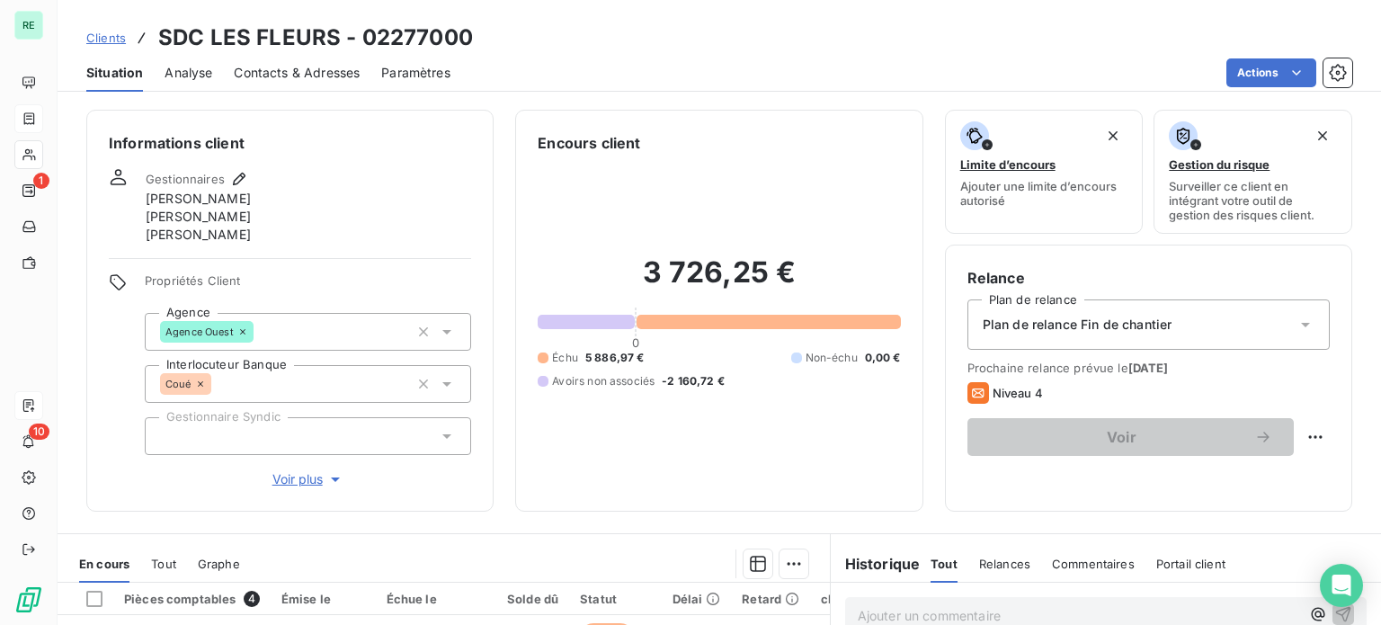
click at [184, 74] on span "Analyse" at bounding box center [188, 73] width 48 height 18
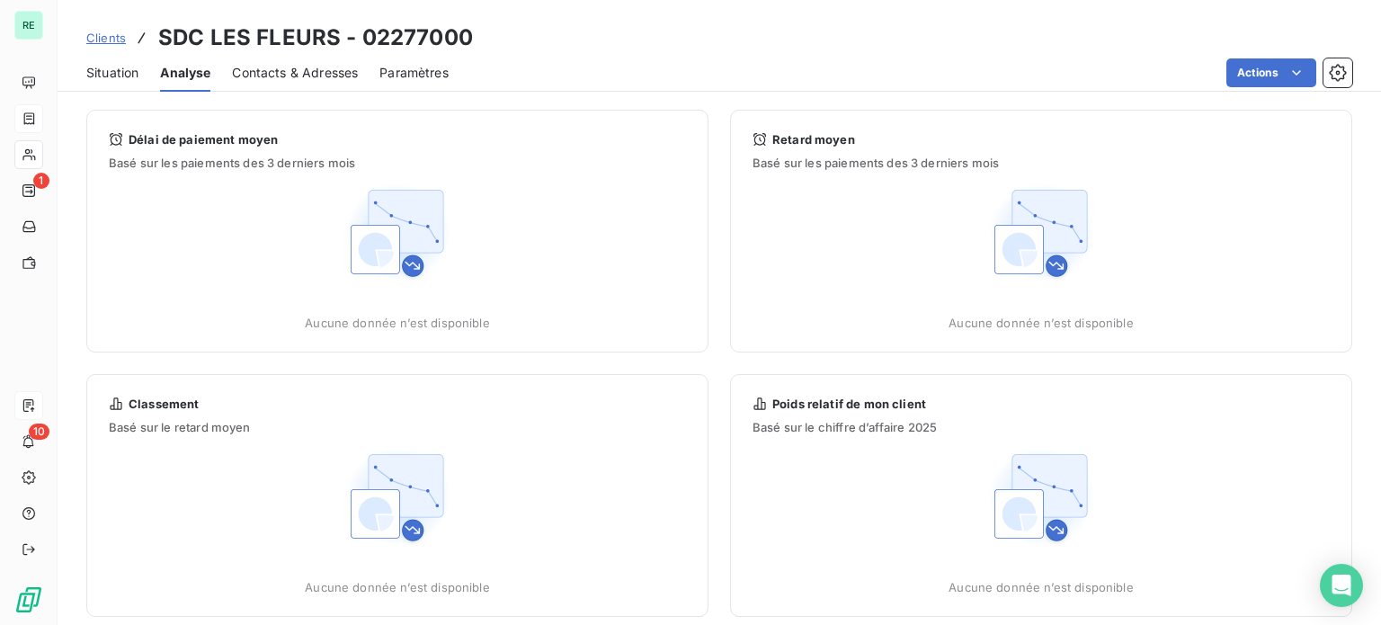
click at [142, 71] on div "Situation Analyse Contacts & Adresses Paramètres Actions" at bounding box center [719, 73] width 1323 height 38
click at [108, 70] on span "Situation" at bounding box center [112, 73] width 52 height 18
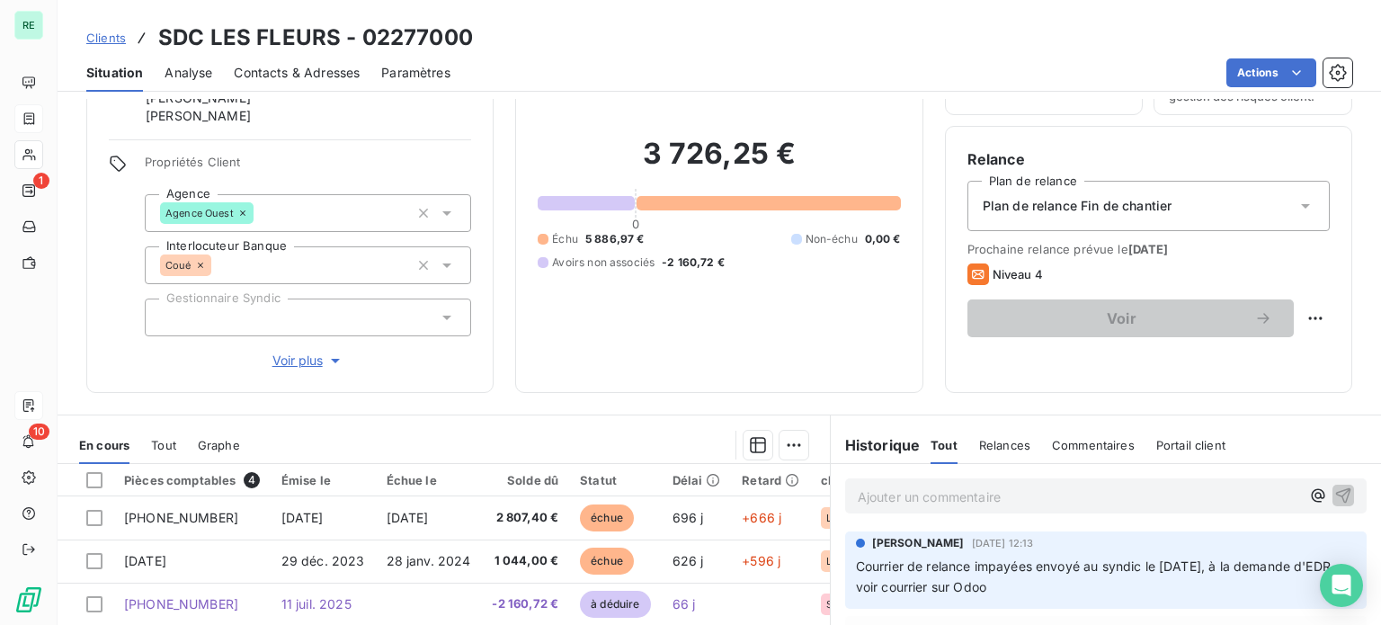
scroll to position [356, 0]
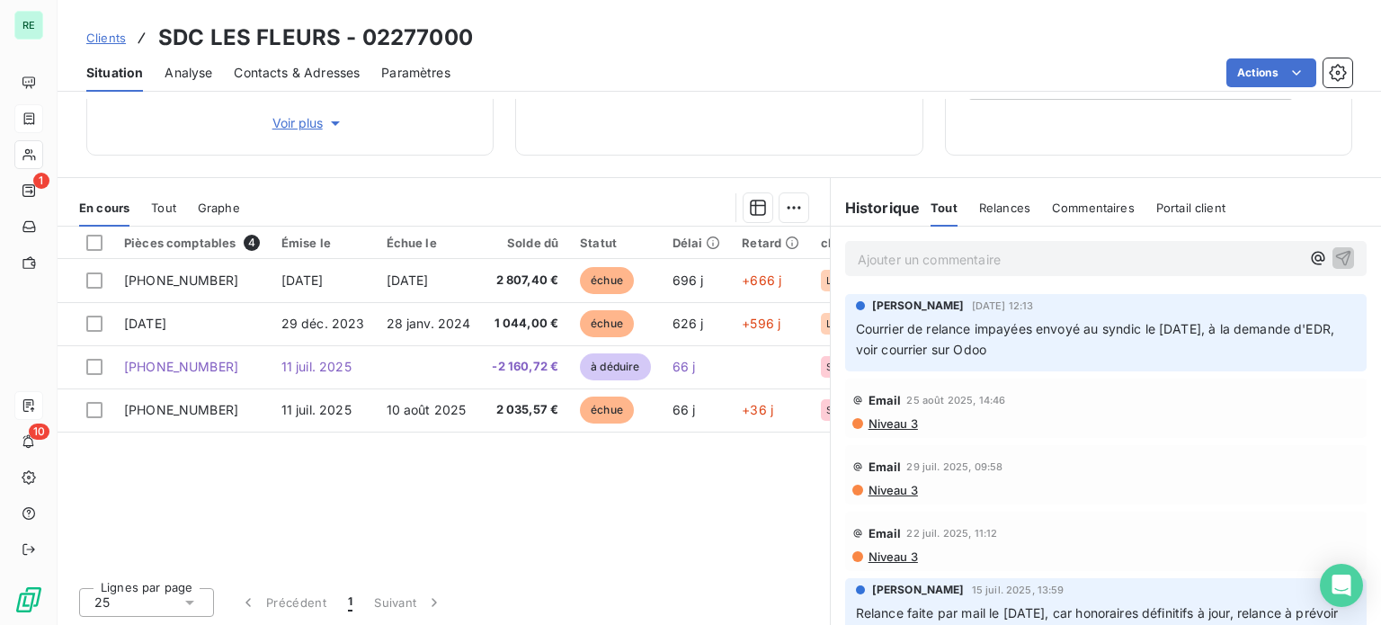
click at [158, 211] on span "Tout" at bounding box center [163, 207] width 25 height 14
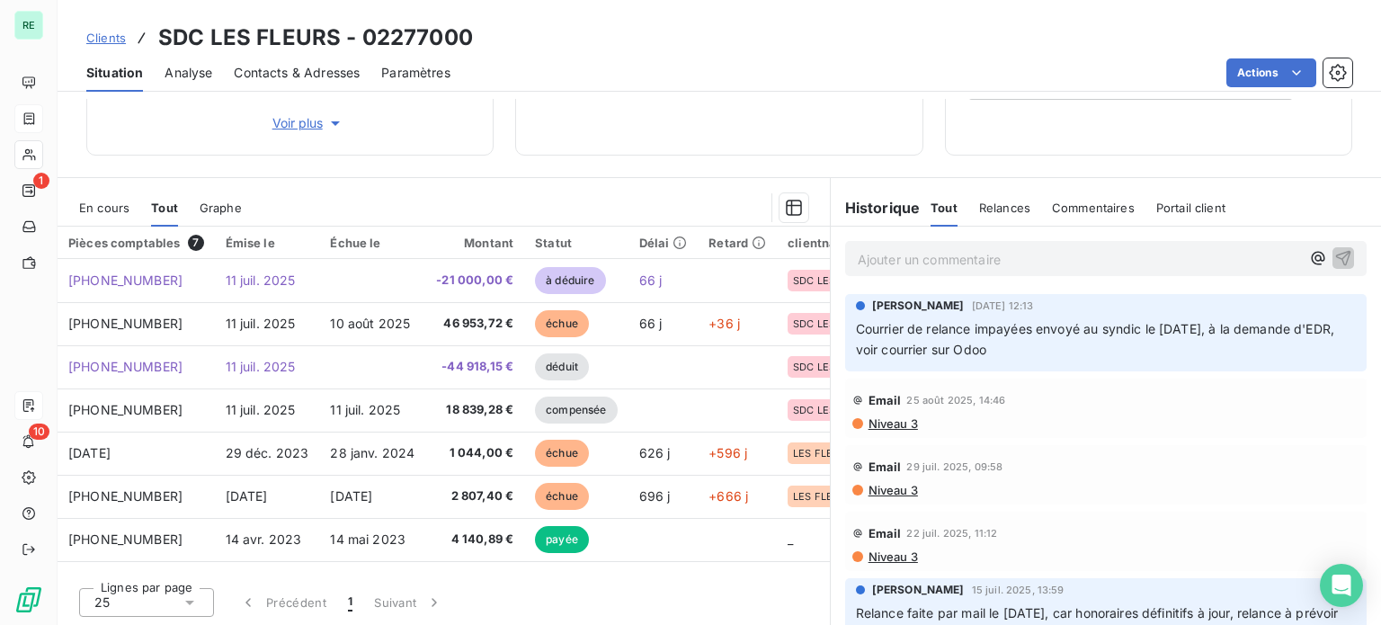
click at [235, 210] on span "Graphe" at bounding box center [221, 207] width 42 height 14
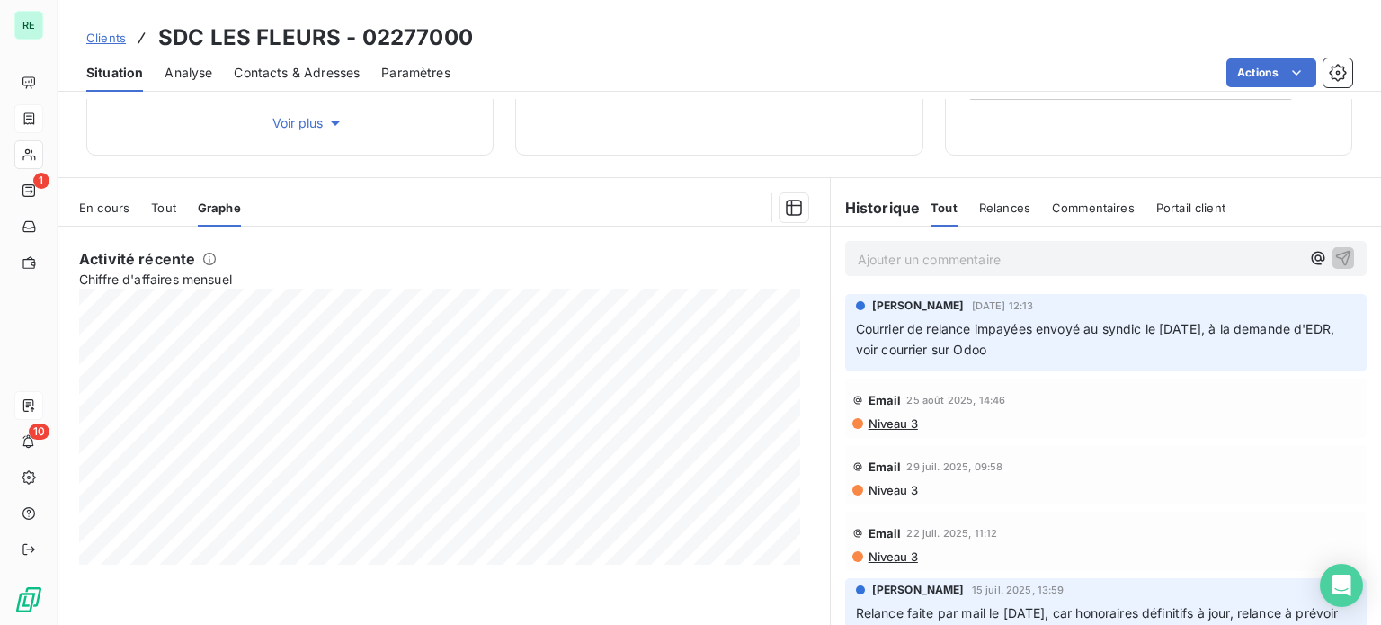
click at [172, 212] on span "Tout" at bounding box center [163, 207] width 25 height 14
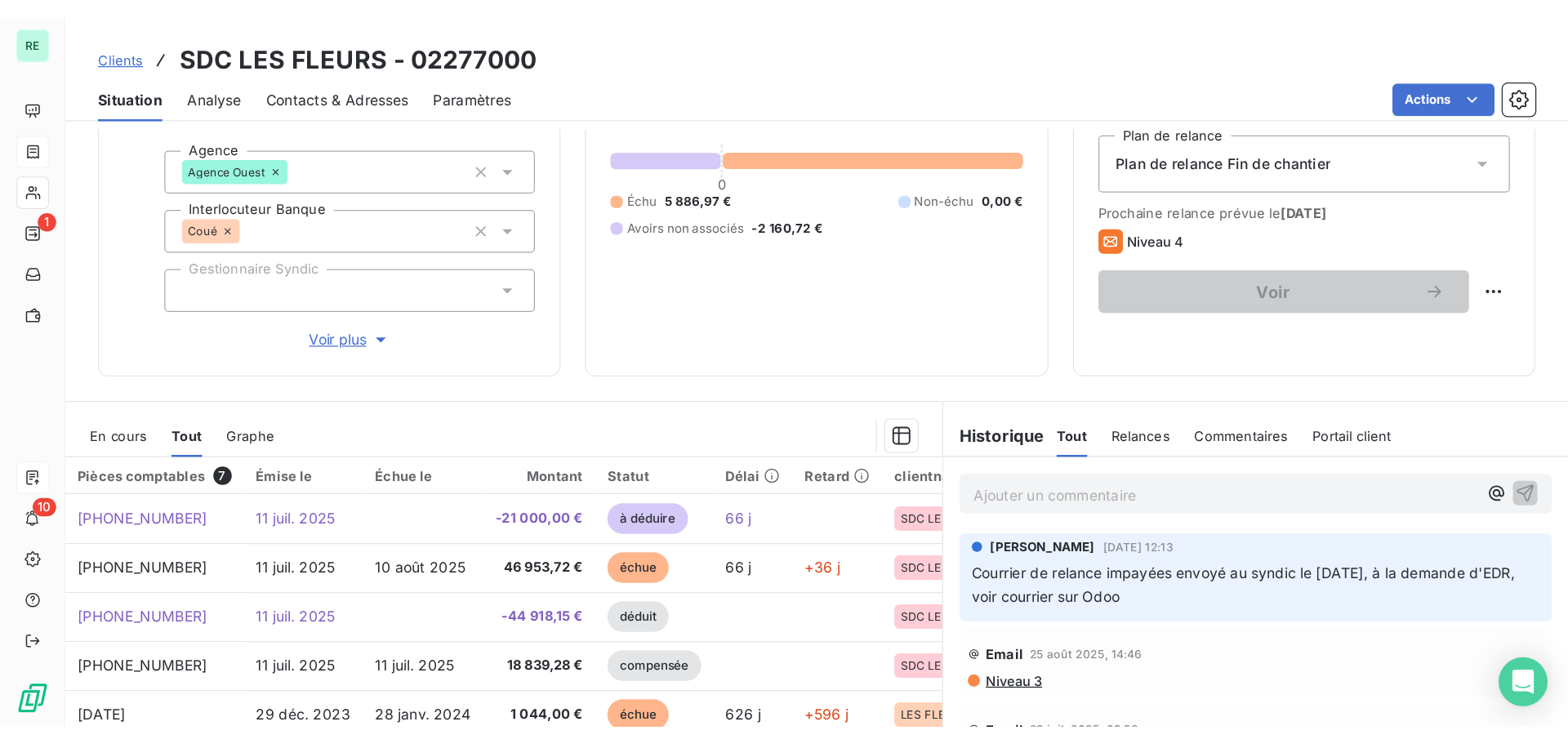
scroll to position [78, 0]
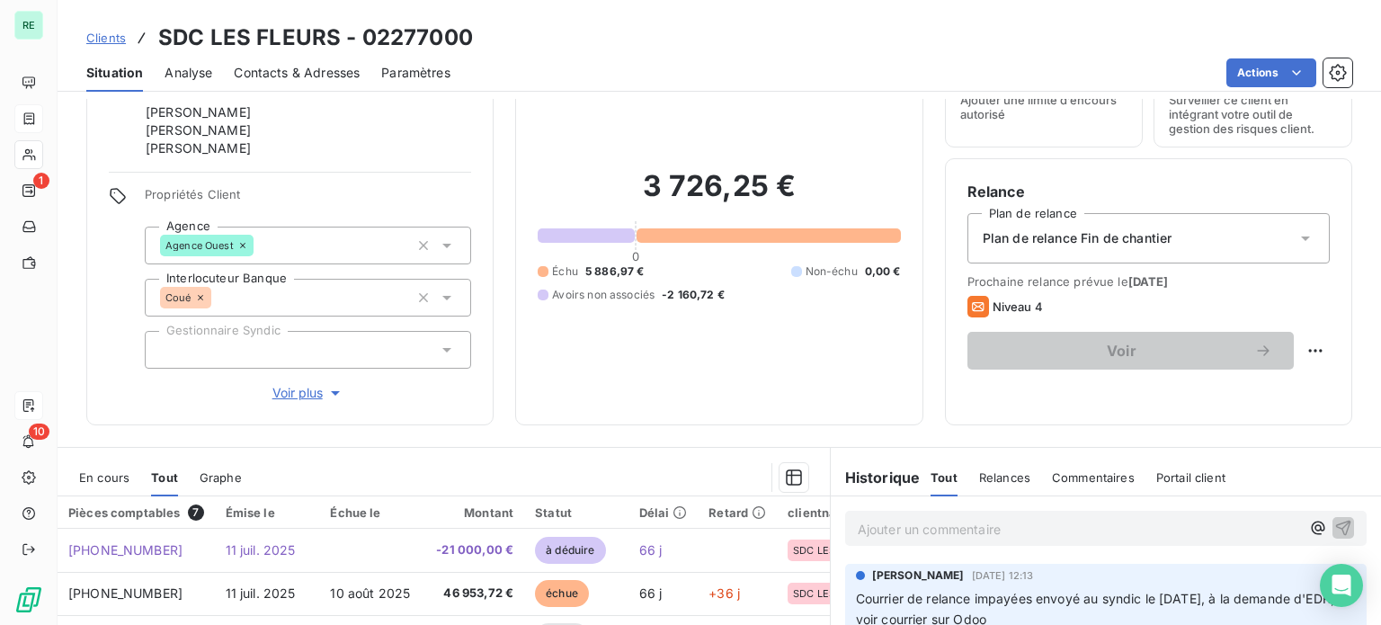
click at [104, 40] on span "Clients" at bounding box center [106, 38] width 40 height 14
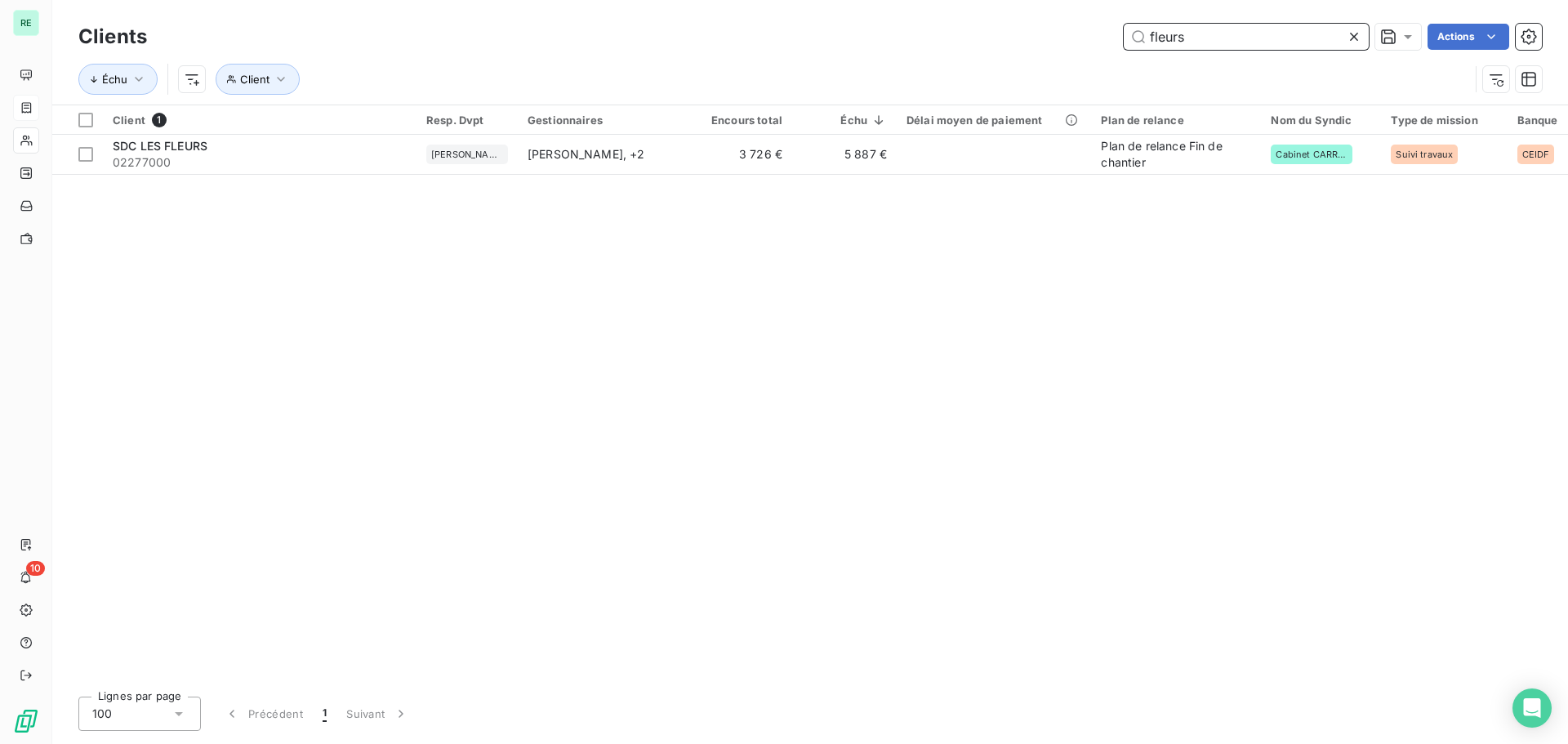
drag, startPoint x: 1218, startPoint y: 38, endPoint x: 1059, endPoint y: 4, distance: 162.6
click at [1059, 4] on div "Clients fleurs Actions Échu Client" at bounding box center [810, 52] width 1515 height 104
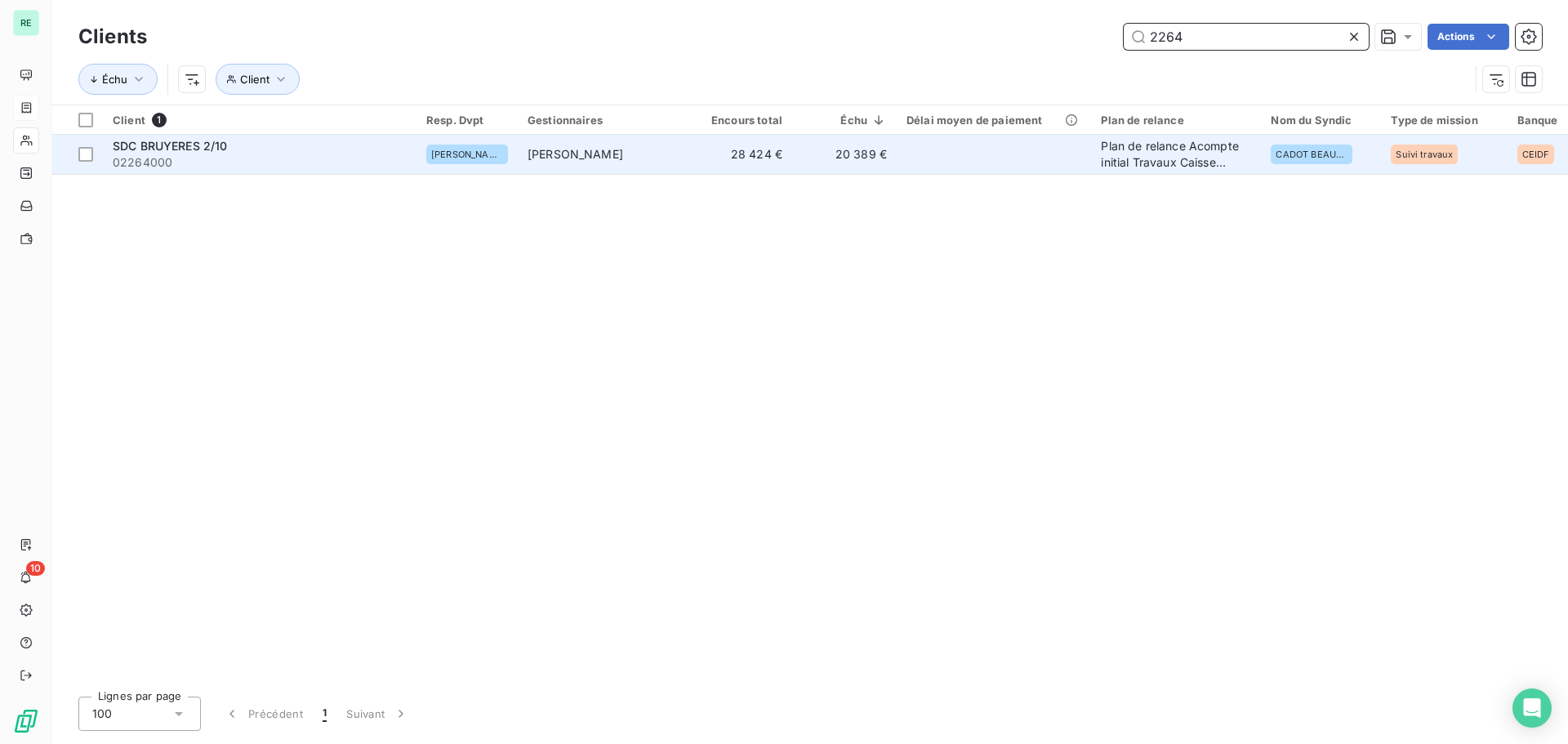
type input "2264"
click at [246, 147] on div "SDC BRUYERES 2/10" at bounding box center [260, 146] width 294 height 16
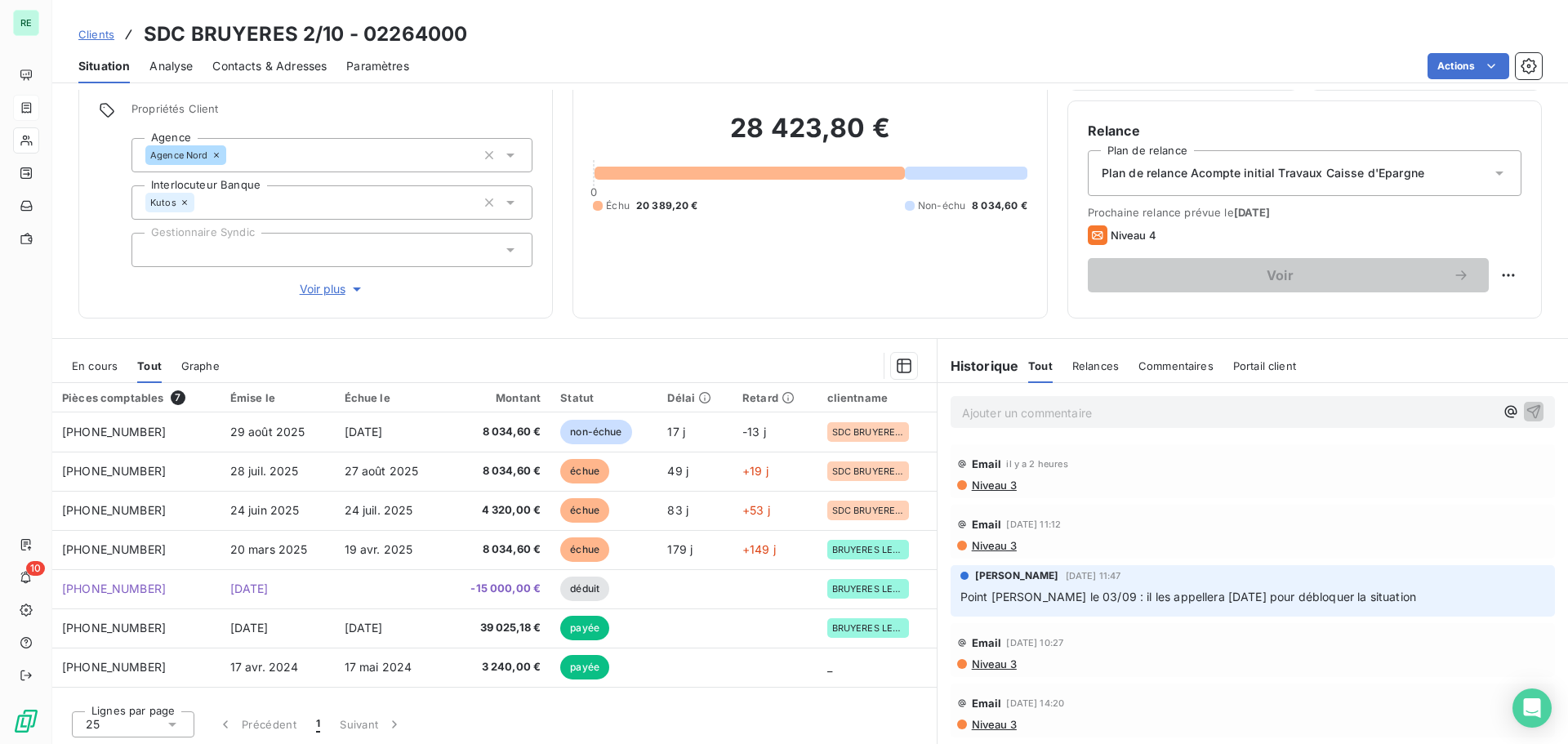
scroll to position [116, 0]
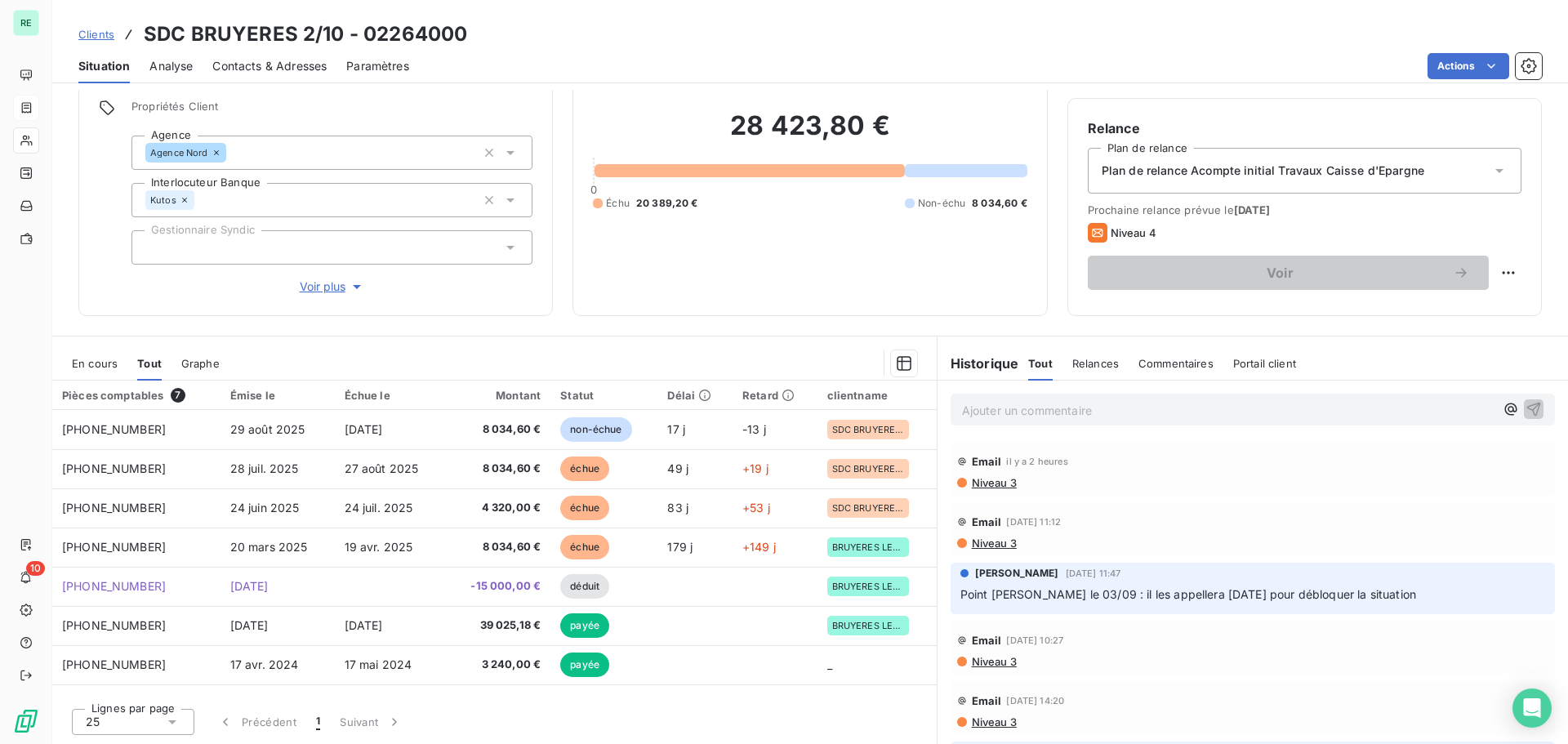
click at [87, 30] on span "Clients" at bounding box center [96, 35] width 36 height 13
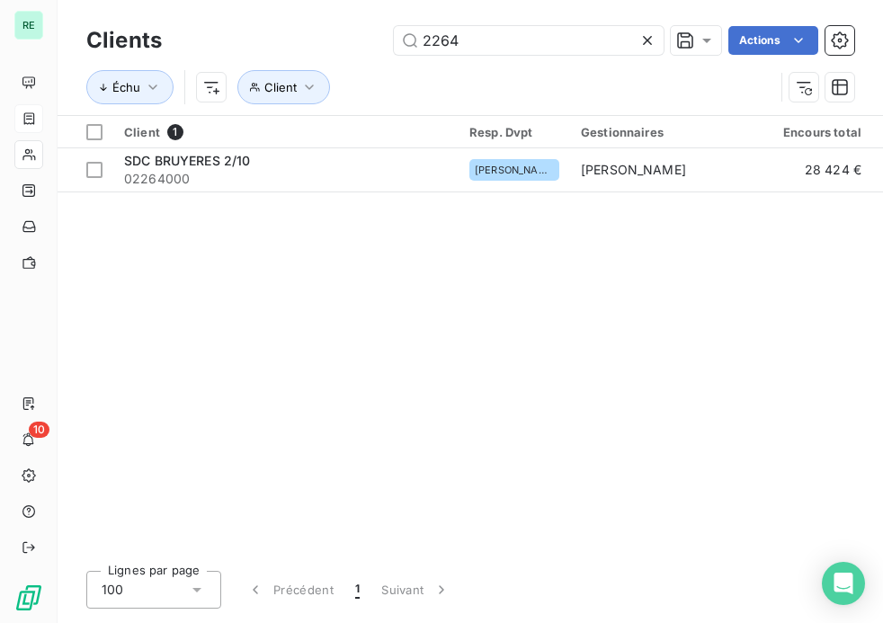
click at [652, 40] on icon at bounding box center [647, 40] width 18 height 18
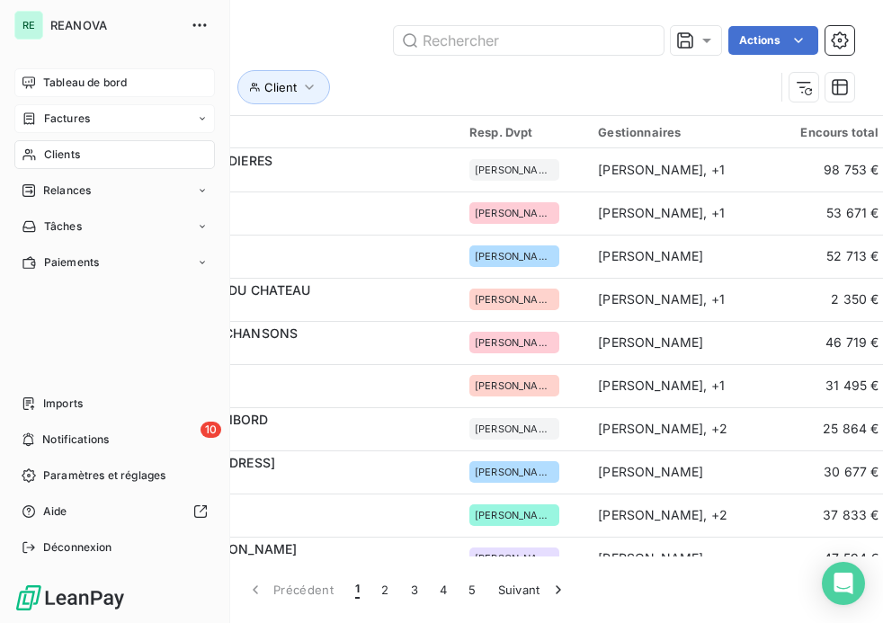
click at [35, 76] on icon at bounding box center [29, 83] width 14 height 14
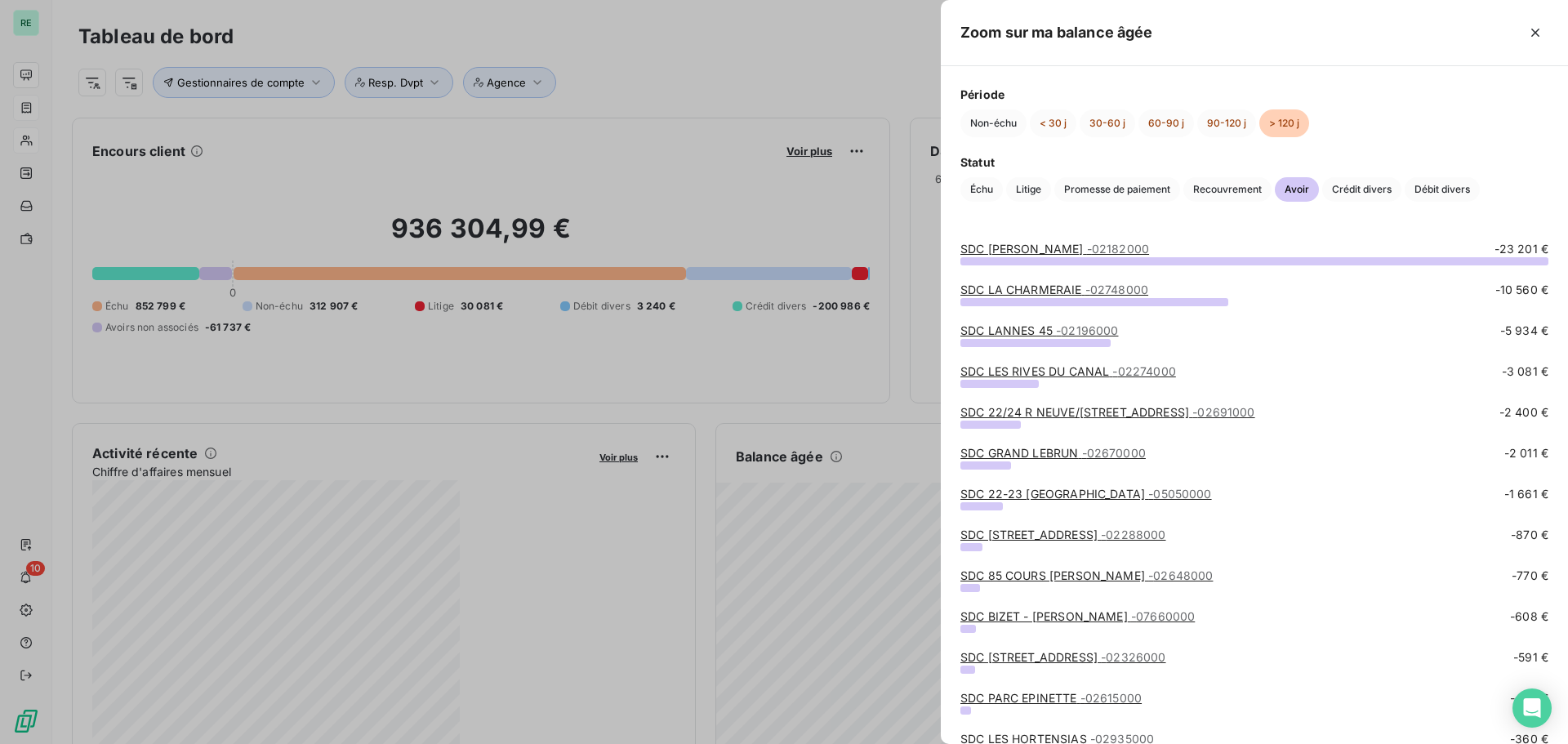
click at [24, 104] on div at bounding box center [784, 372] width 1568 height 744
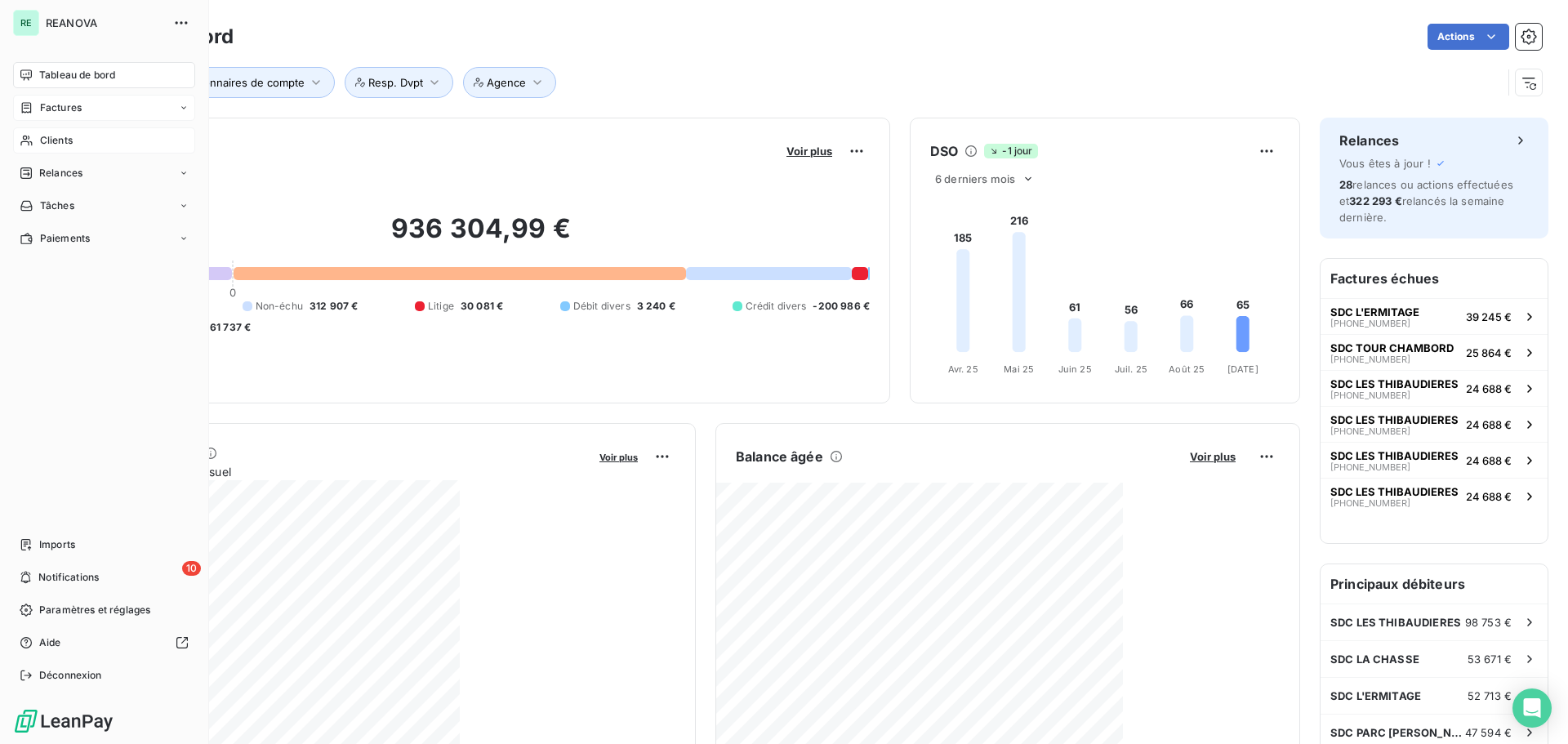
click at [28, 103] on icon at bounding box center [26, 107] width 10 height 11
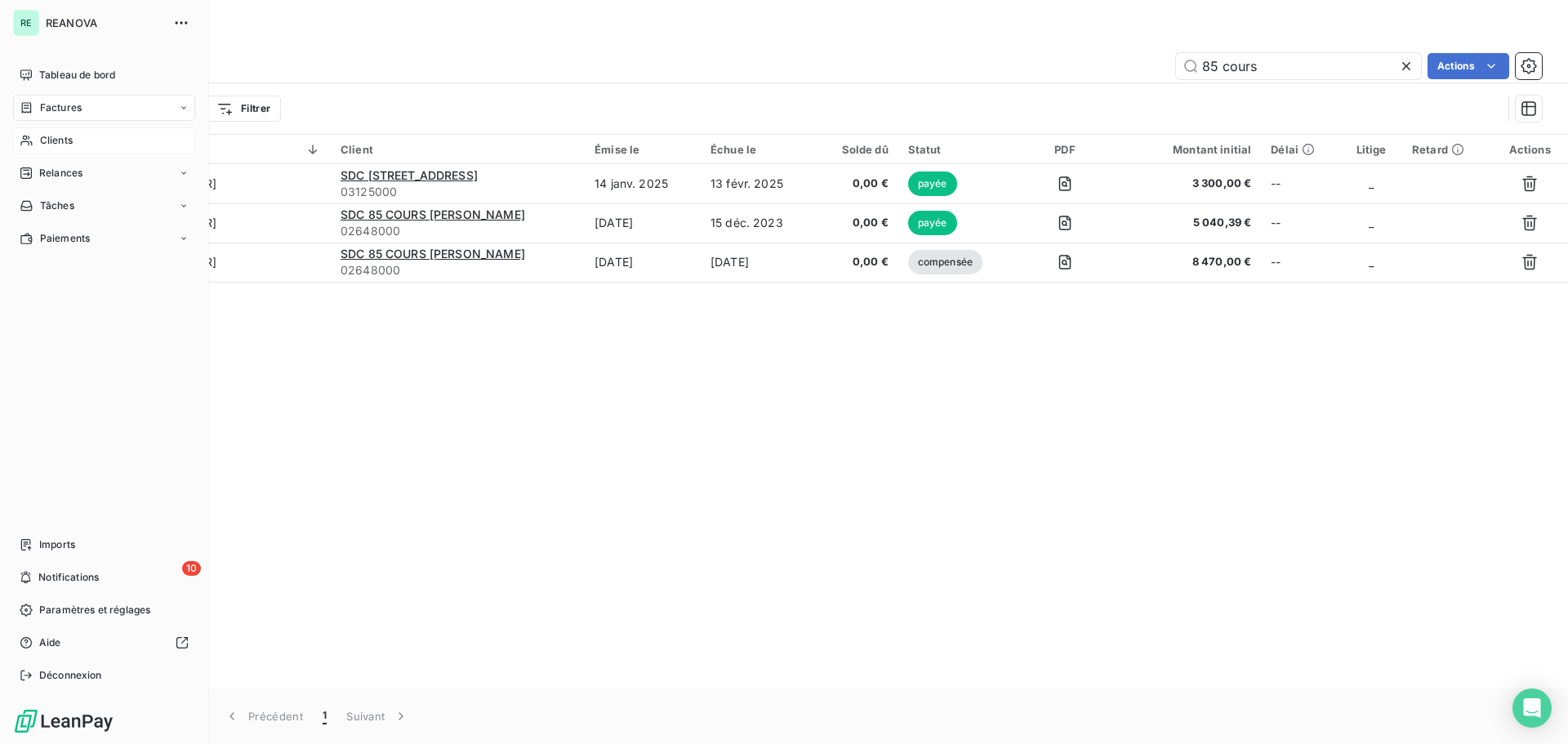
click at [55, 135] on span "Clients" at bounding box center [56, 141] width 33 height 15
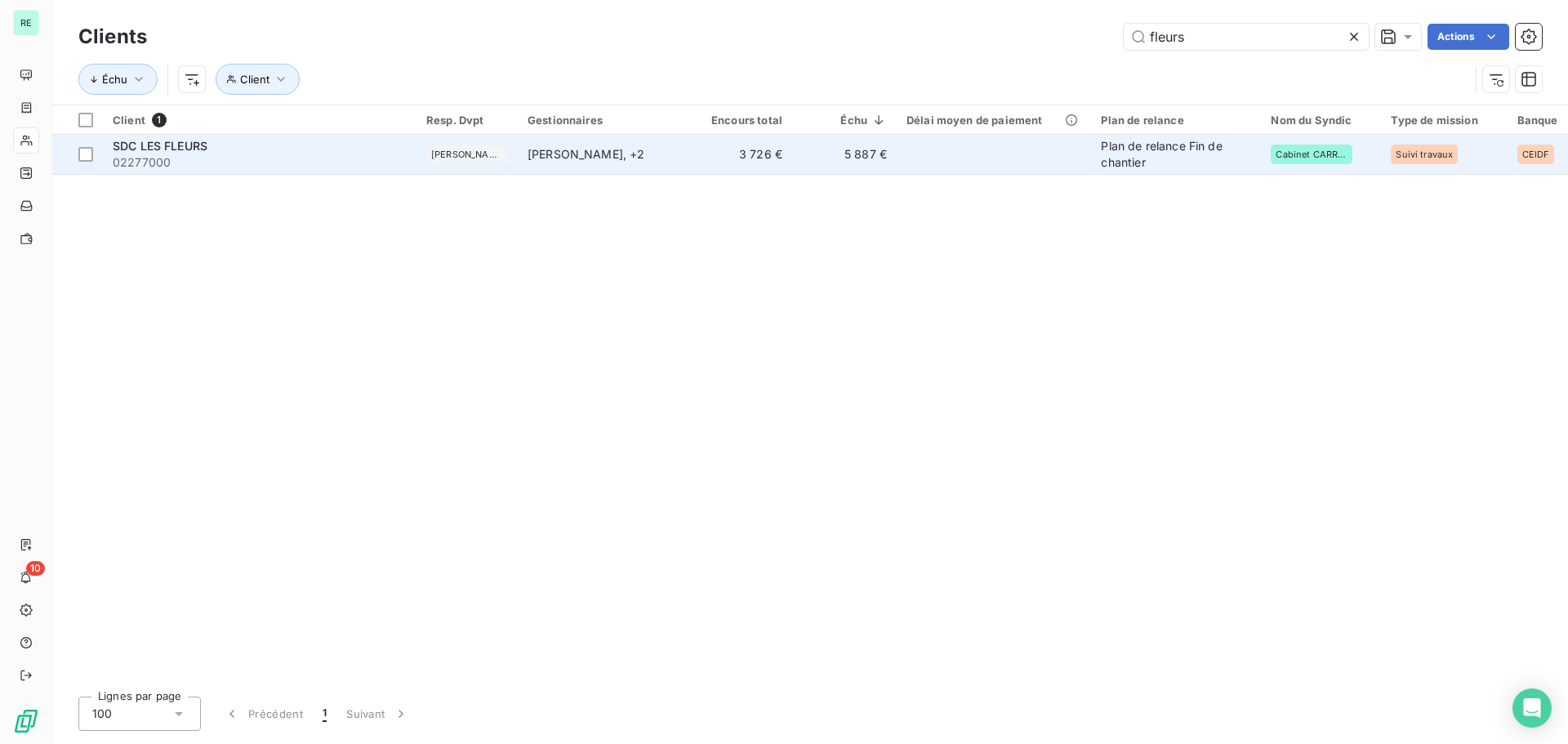
type input "fleurs"
click at [381, 136] on td "SDC LES FLEURS 02277000" at bounding box center [259, 154] width 313 height 39
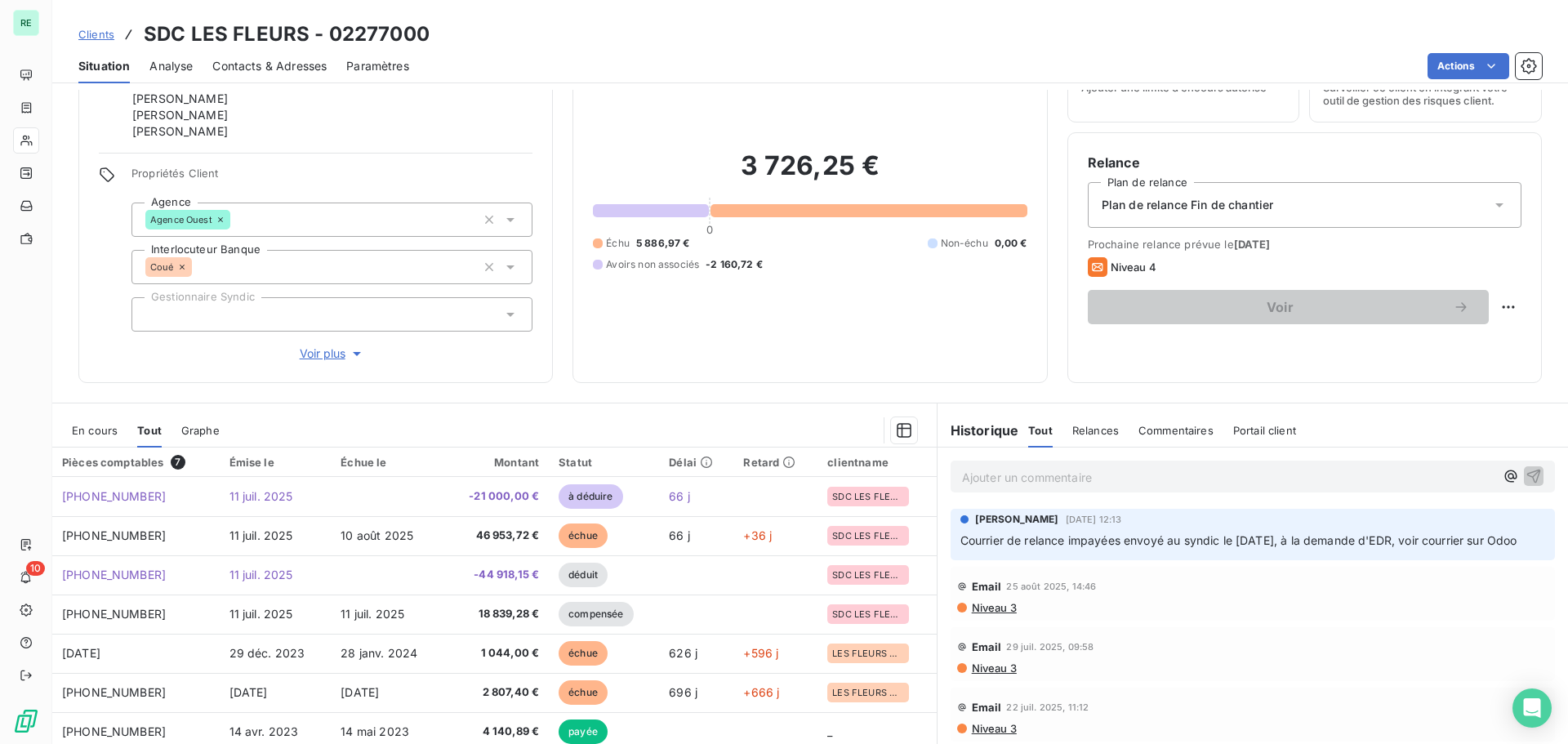
scroll to position [149, 0]
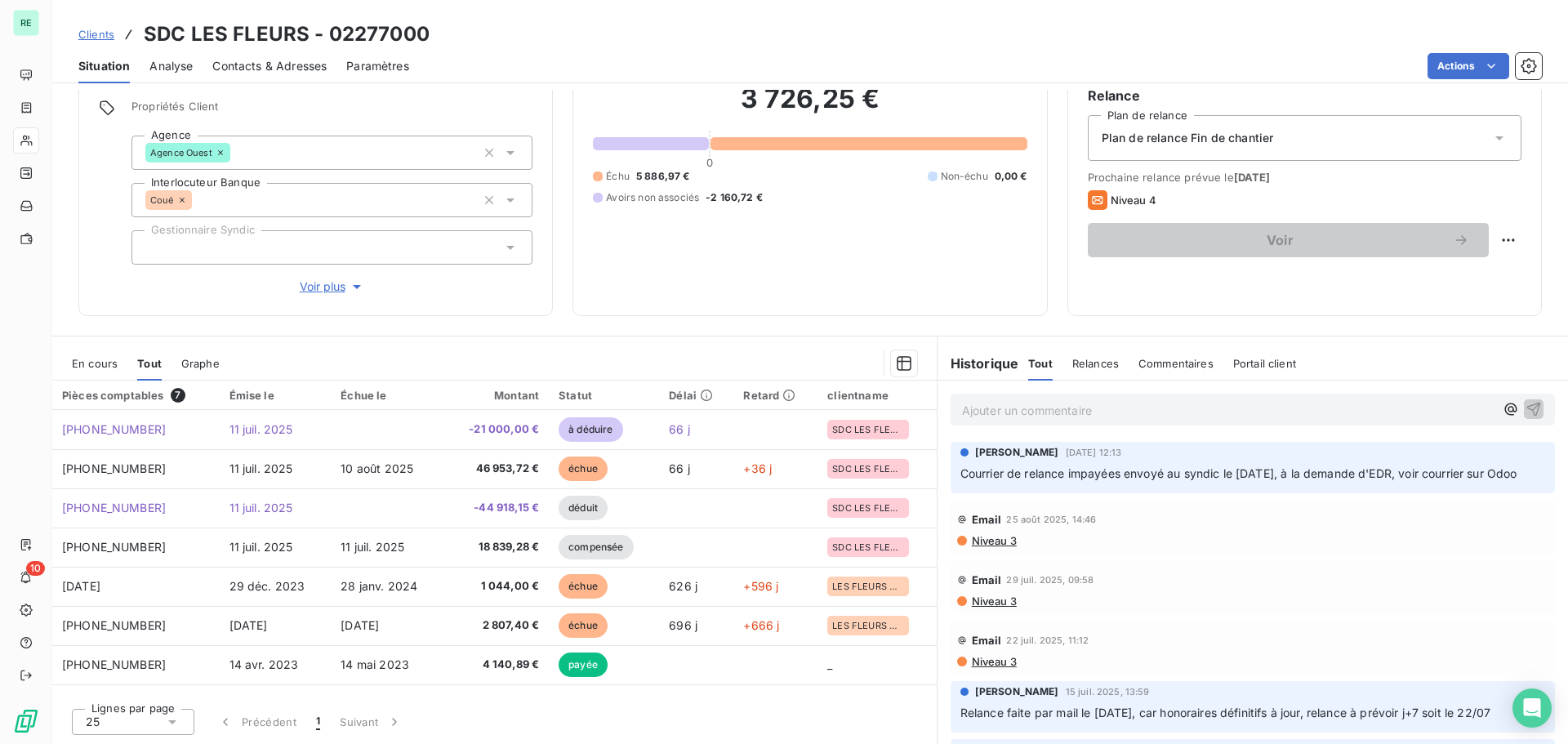
click at [92, 359] on span "En cours" at bounding box center [94, 363] width 45 height 13
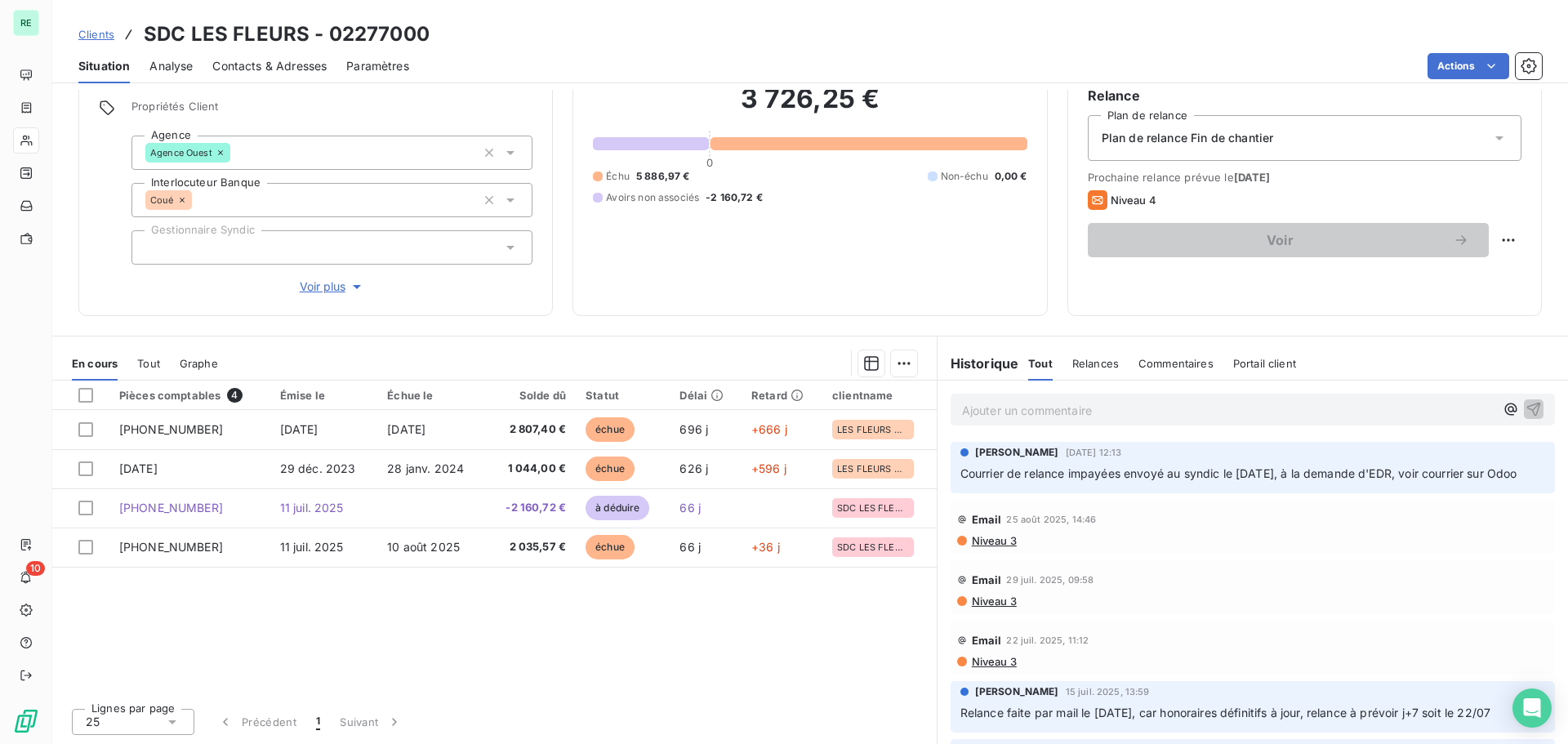
click at [191, 360] on span "Graphe" at bounding box center [199, 363] width 38 height 13
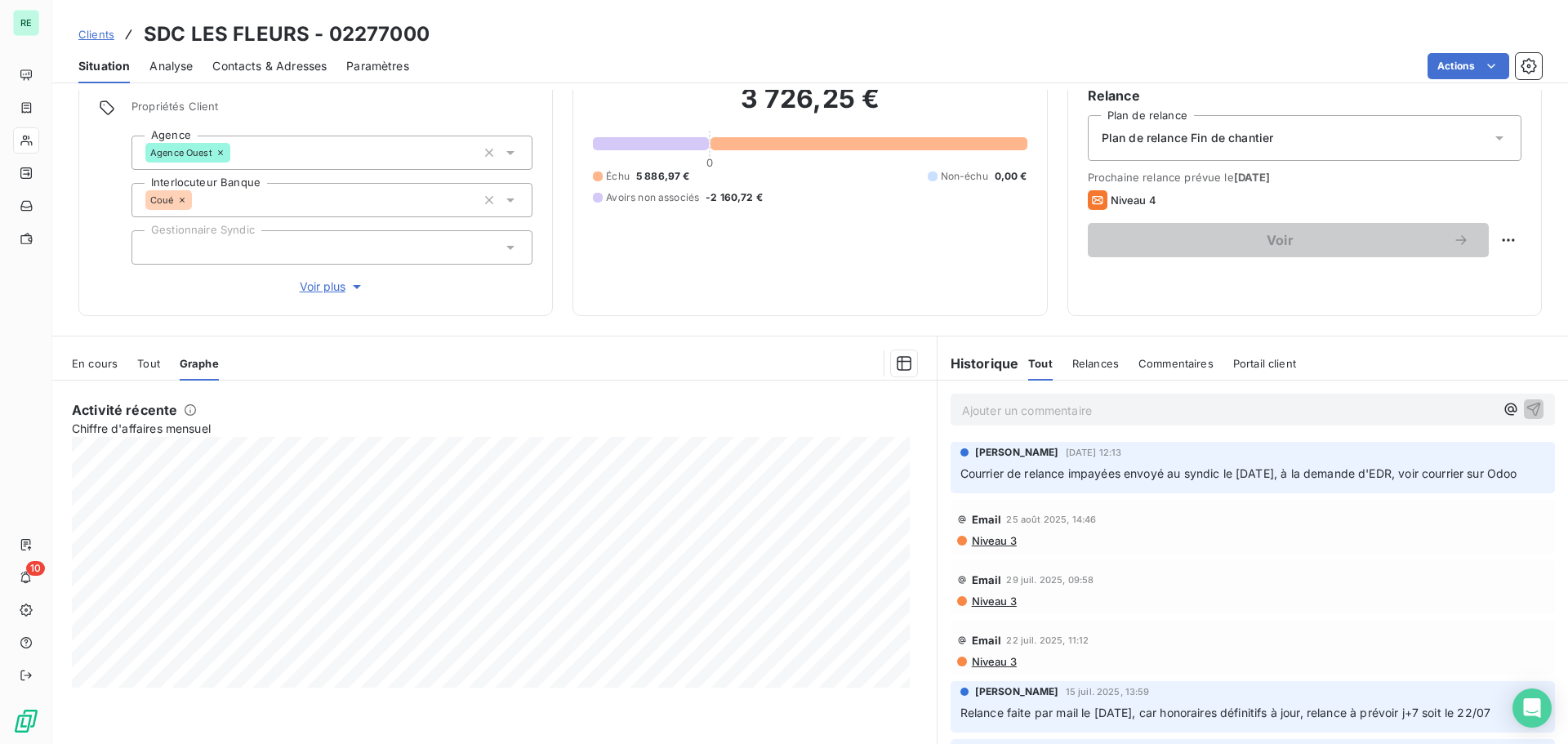
click at [152, 357] on span "Tout" at bounding box center [148, 363] width 23 height 13
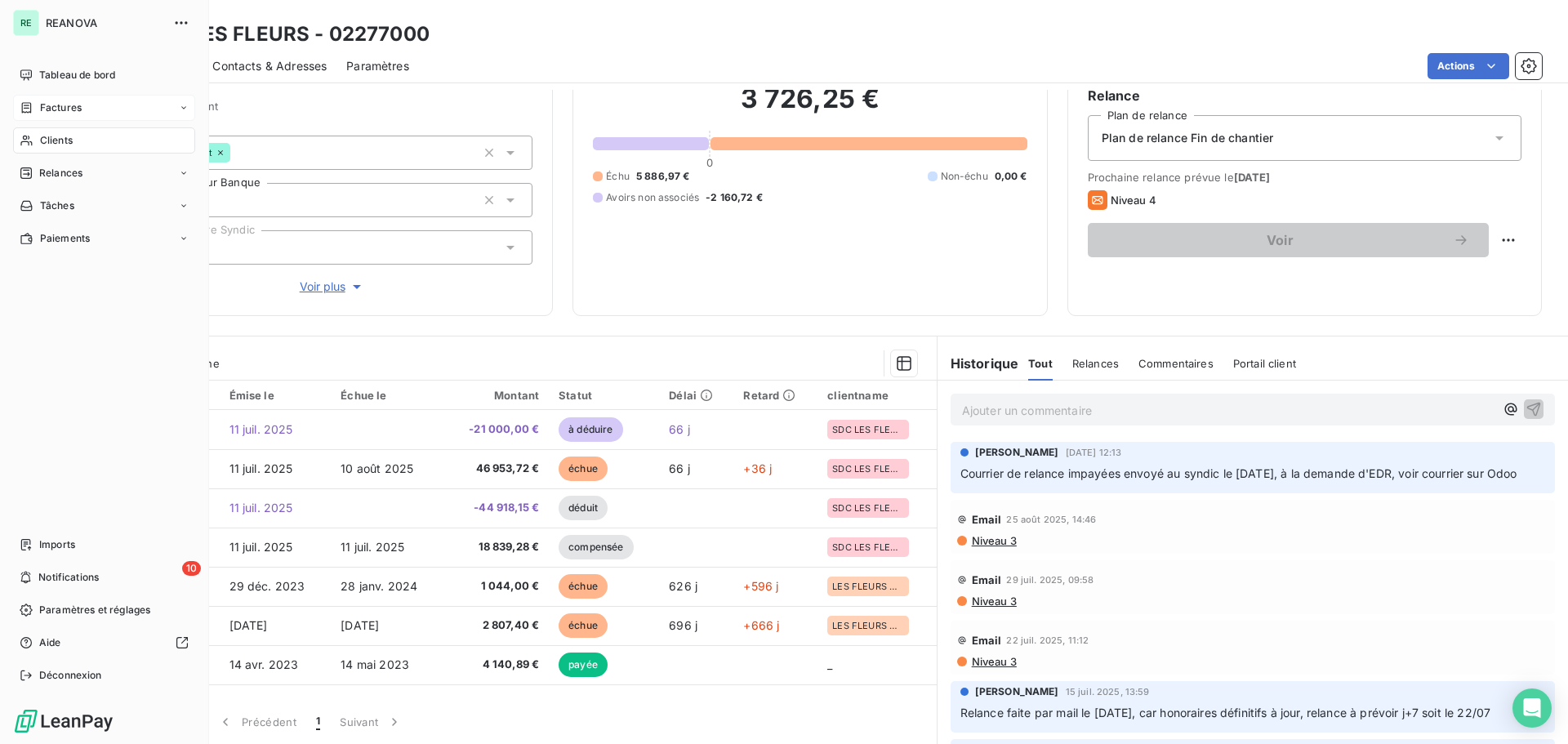
click at [74, 109] on span "Factures" at bounding box center [61, 108] width 42 height 15
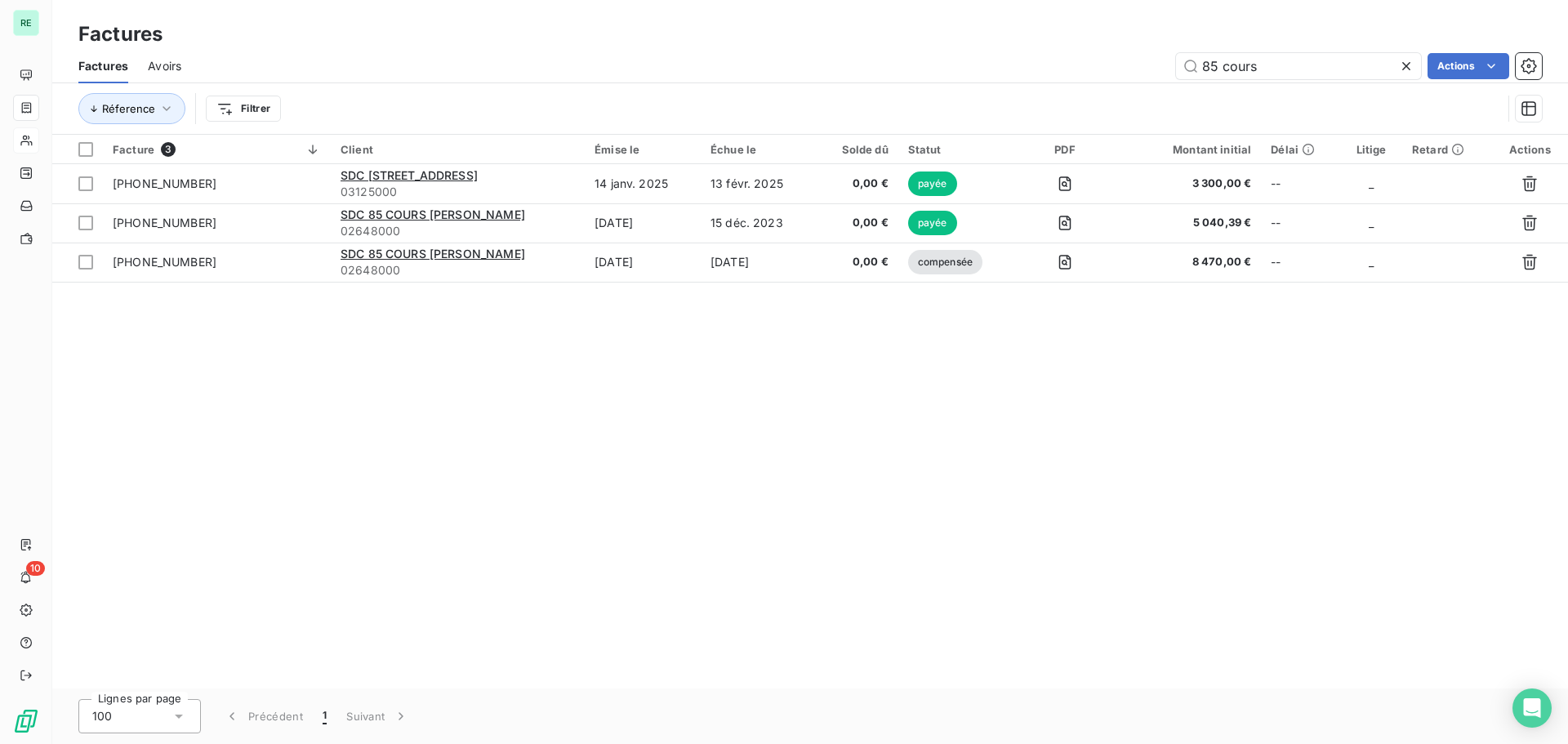
click at [388, 51] on div "Factures Avoirs 85 cours Actions" at bounding box center [810, 66] width 1515 height 35
click at [174, 66] on span "Avoirs" at bounding box center [164, 66] width 34 height 16
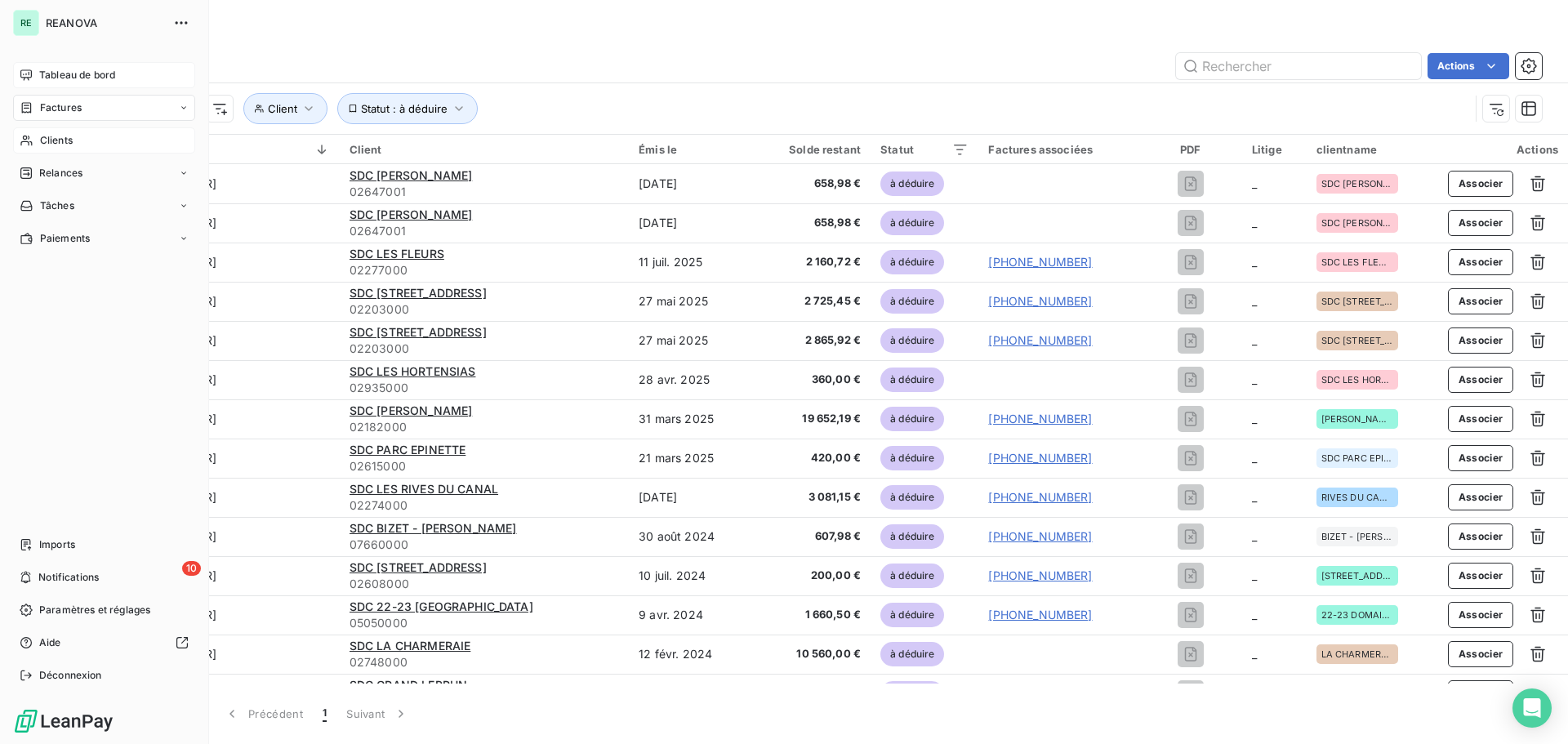
click at [76, 72] on span "Tableau de bord" at bounding box center [77, 75] width 76 height 15
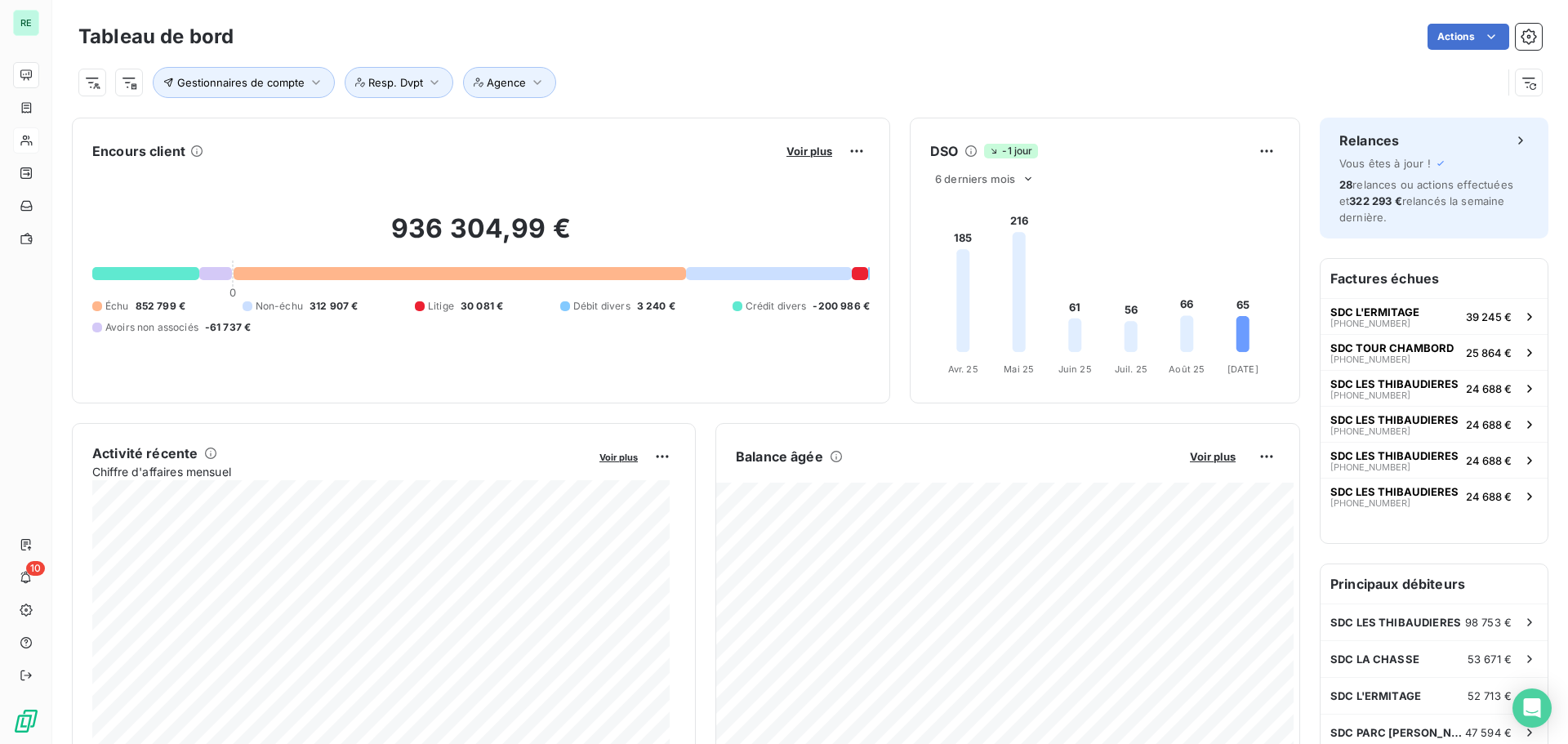
click at [381, 34] on div "Actions" at bounding box center [898, 36] width 1288 height 26
click at [241, 79] on span "Gestionnaires de compte" at bounding box center [241, 83] width 127 height 13
click at [365, 123] on span "Contient" at bounding box center [342, 124] width 46 height 14
click at [371, 122] on div "Contient" at bounding box center [362, 124] width 86 height 23
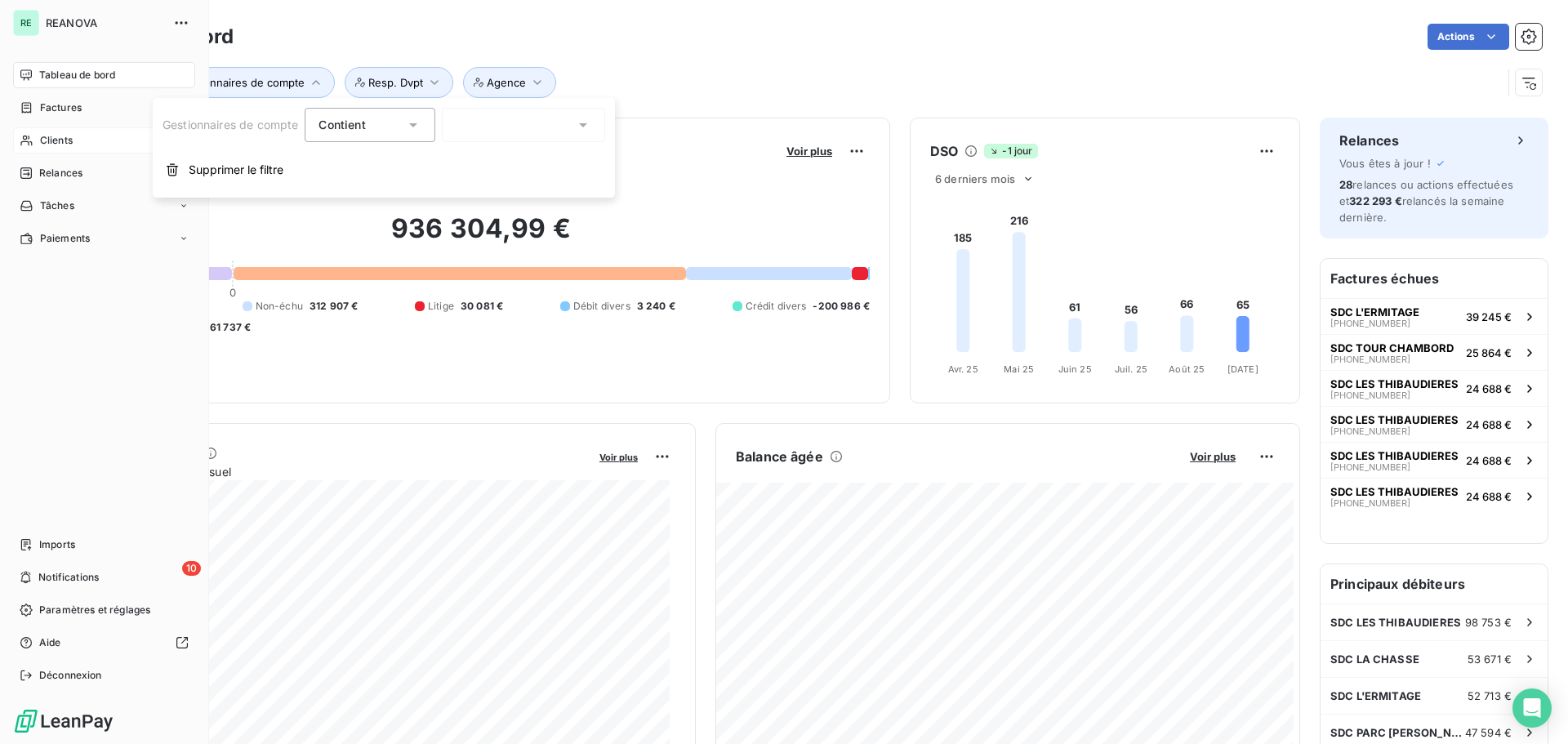
click at [69, 134] on span "Clients" at bounding box center [56, 141] width 33 height 15
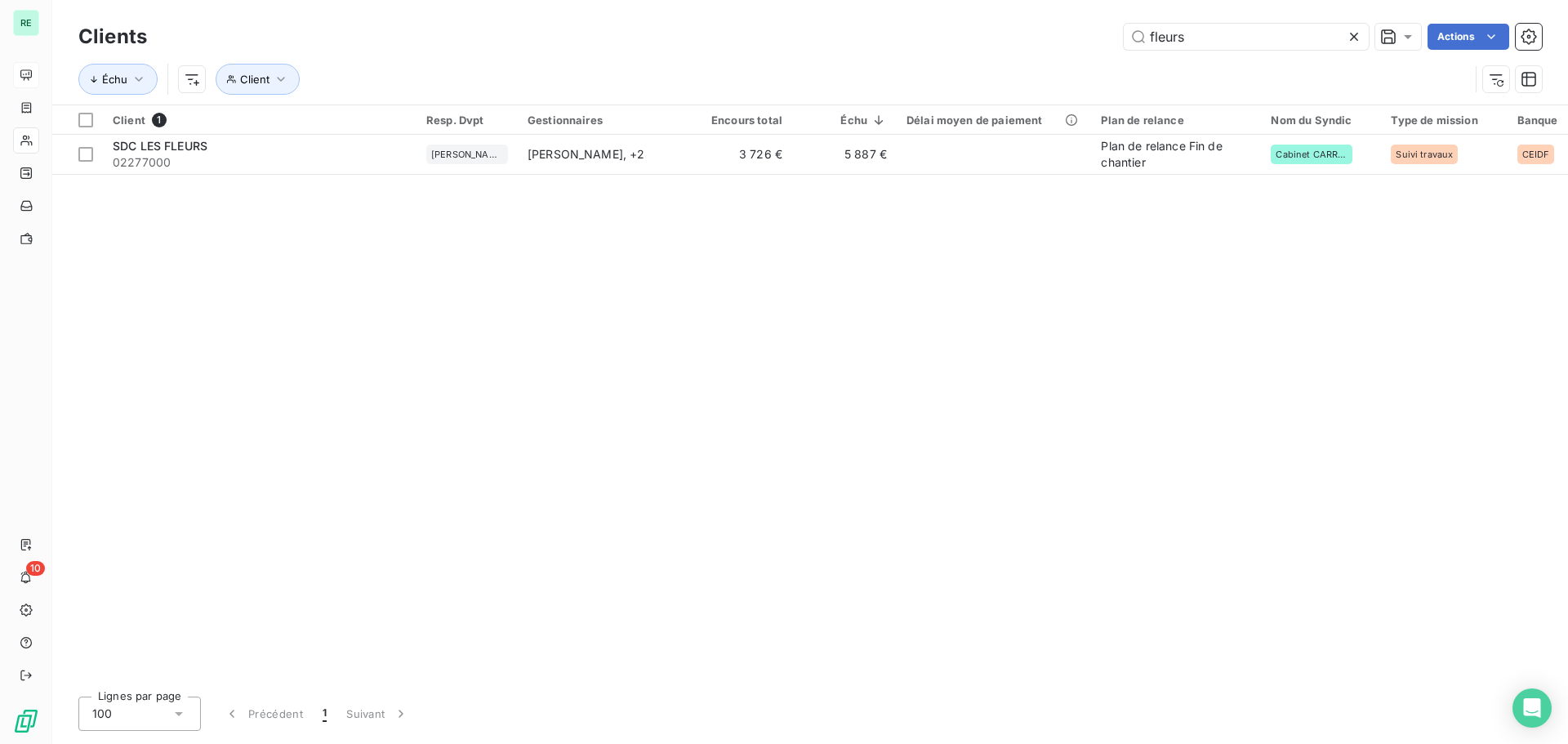
click at [1254, 30] on icon at bounding box center [1354, 36] width 16 height 16
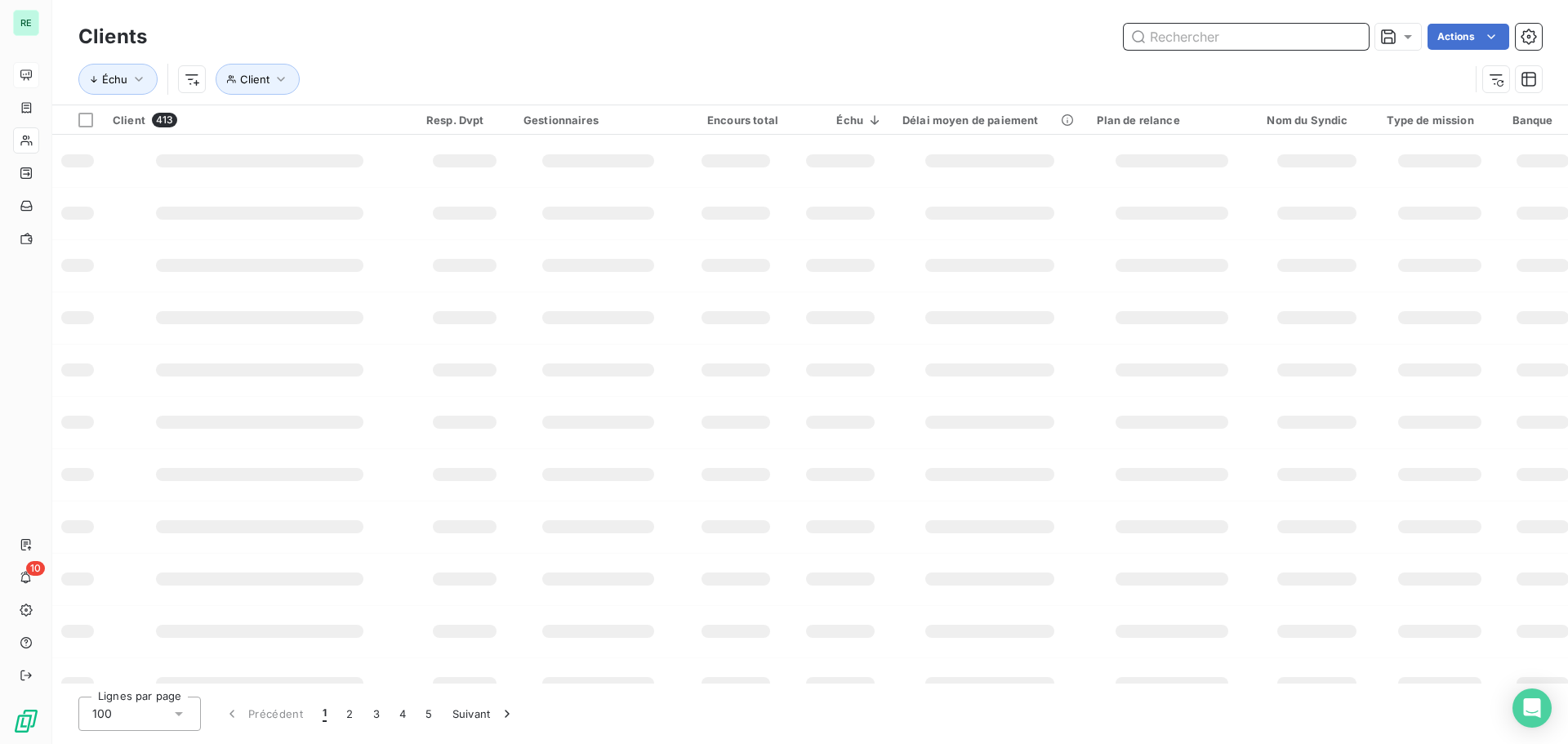
click at [1186, 41] on input "text" at bounding box center [1246, 36] width 245 height 26
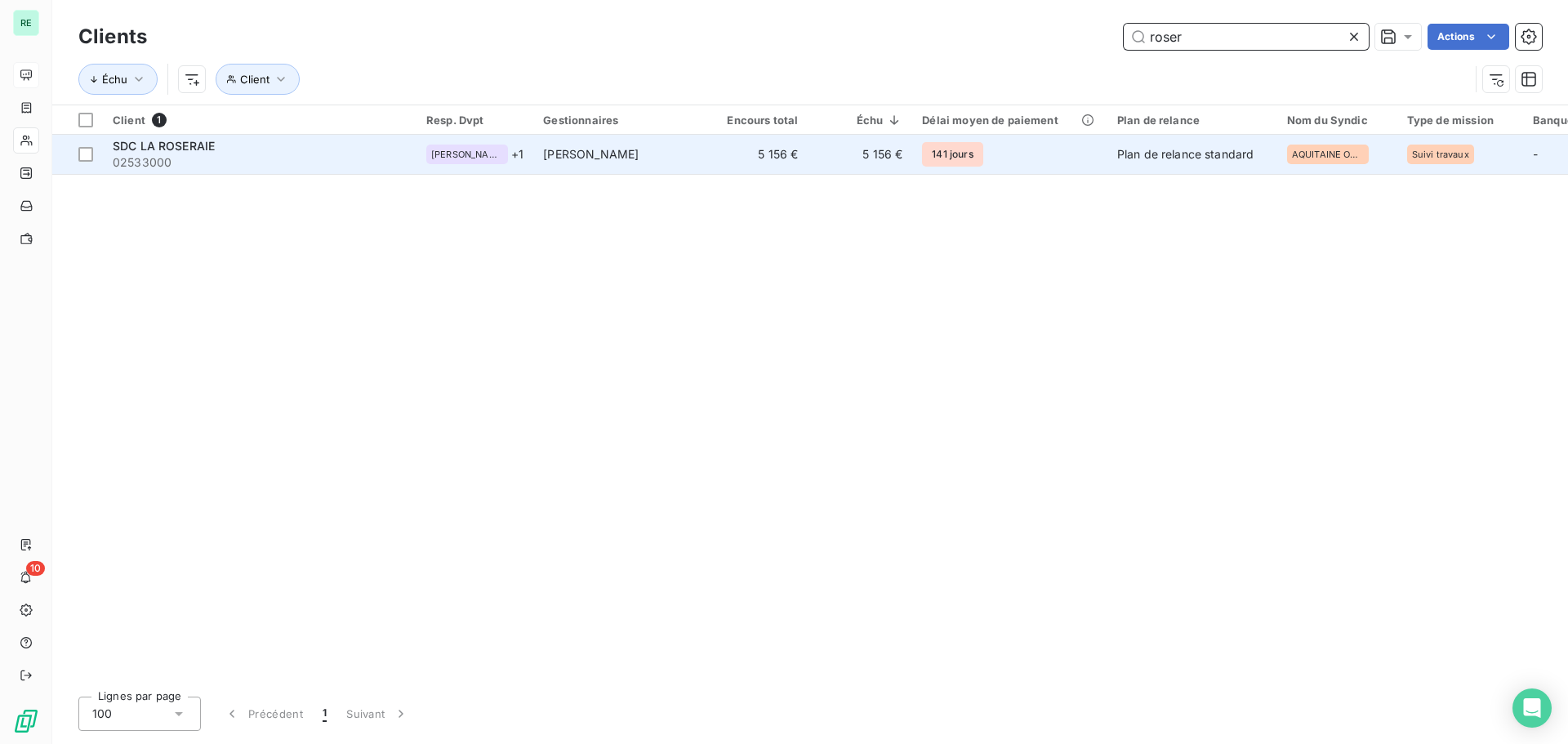
type input "roser"
click at [575, 154] on span "[PERSON_NAME]" at bounding box center [590, 154] width 95 height 14
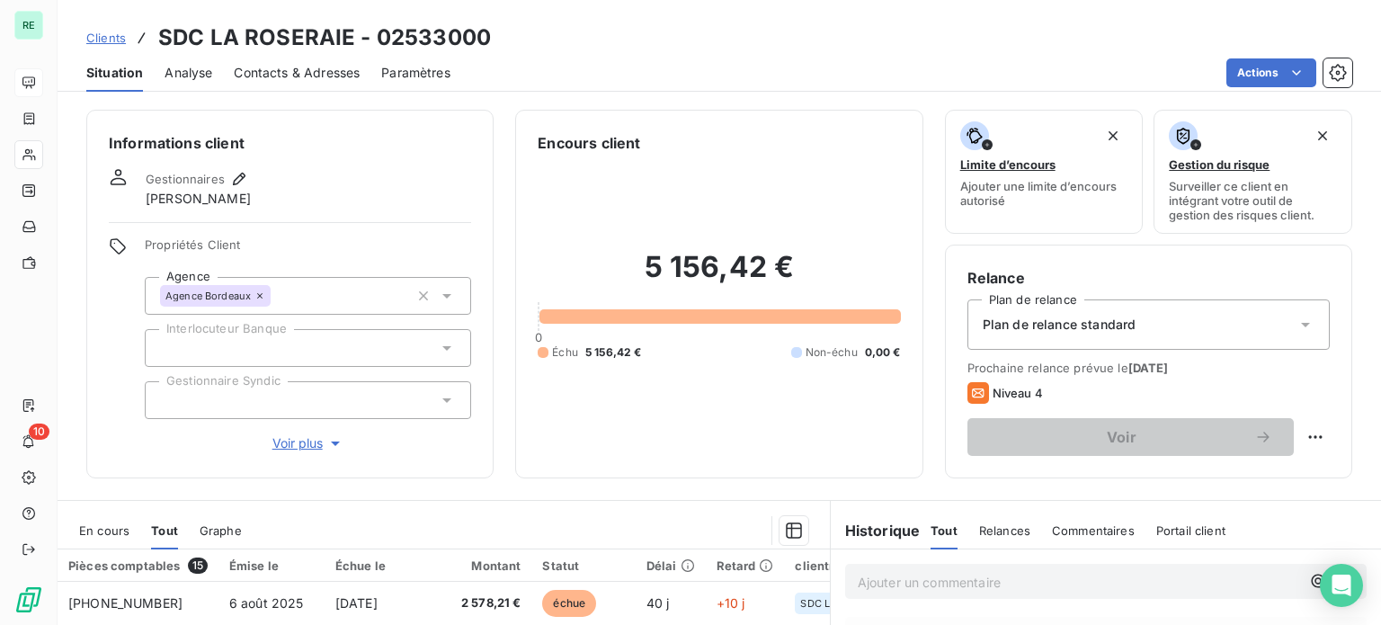
click at [101, 38] on span "Clients" at bounding box center [106, 38] width 40 height 14
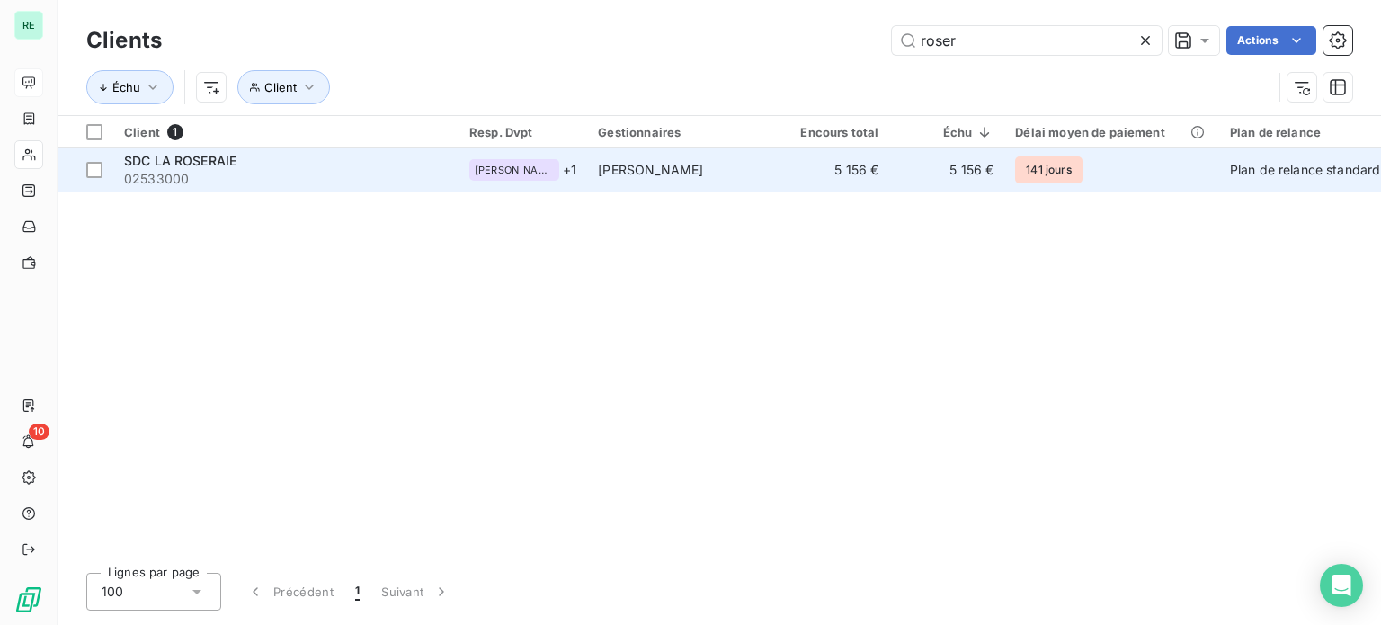
click at [627, 167] on span "[PERSON_NAME]" at bounding box center [650, 169] width 105 height 15
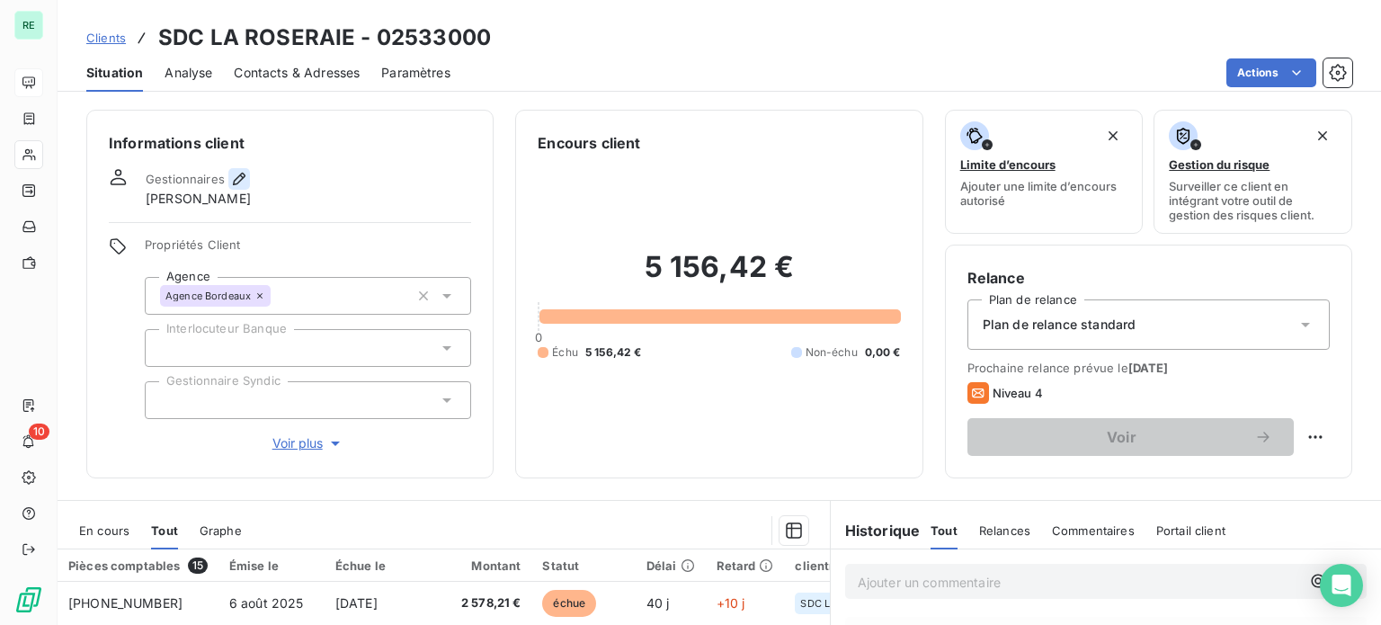
click at [239, 174] on icon "button" at bounding box center [239, 179] width 13 height 13
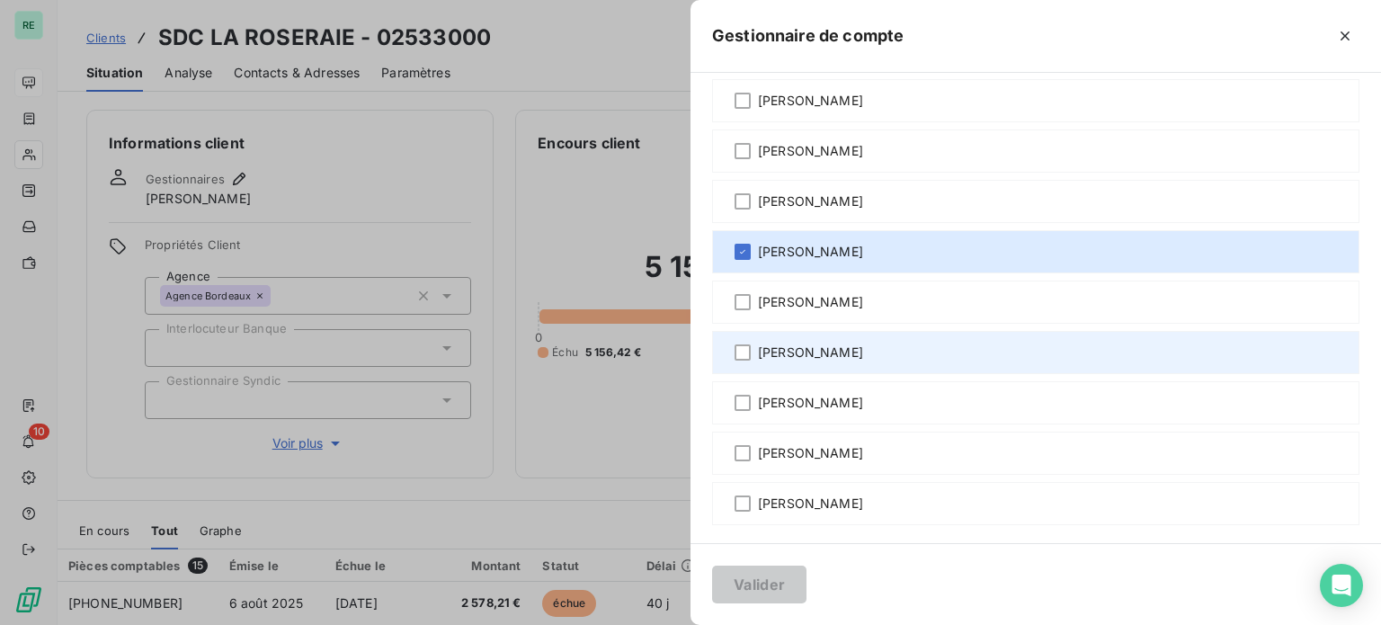
scroll to position [92, 0]
click at [744, 347] on div at bounding box center [742, 350] width 16 height 16
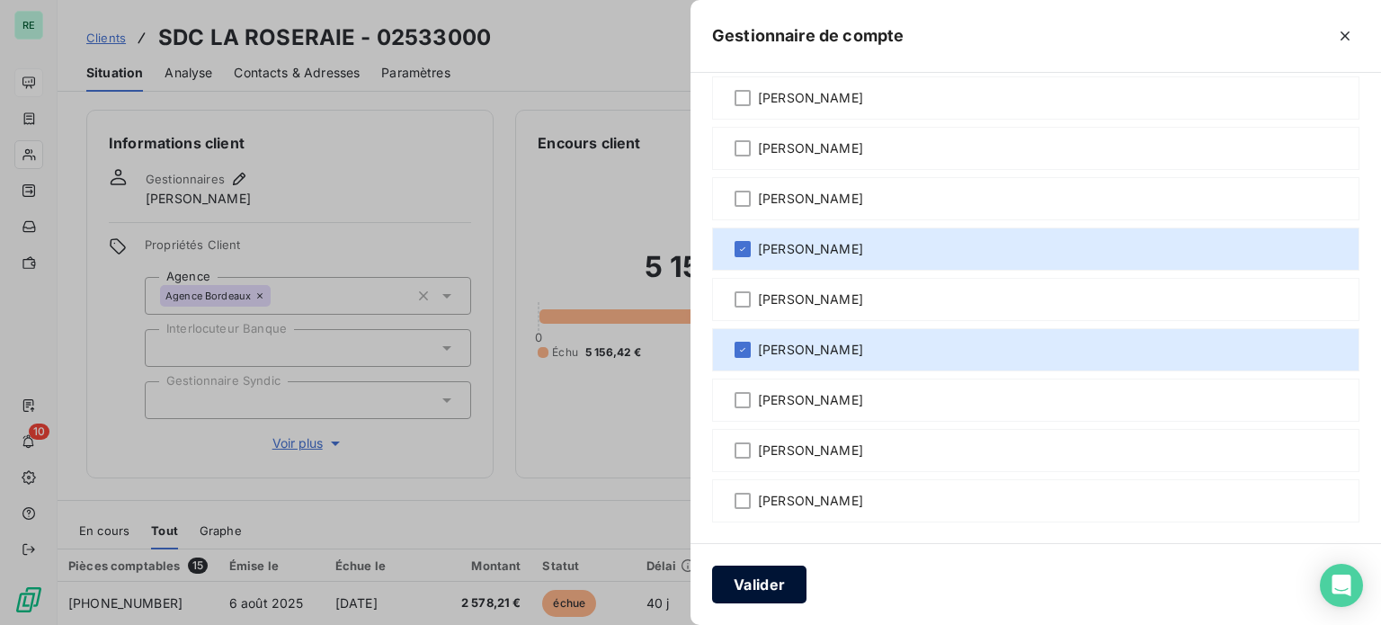
click at [766, 585] on button "Valider" at bounding box center [759, 584] width 94 height 38
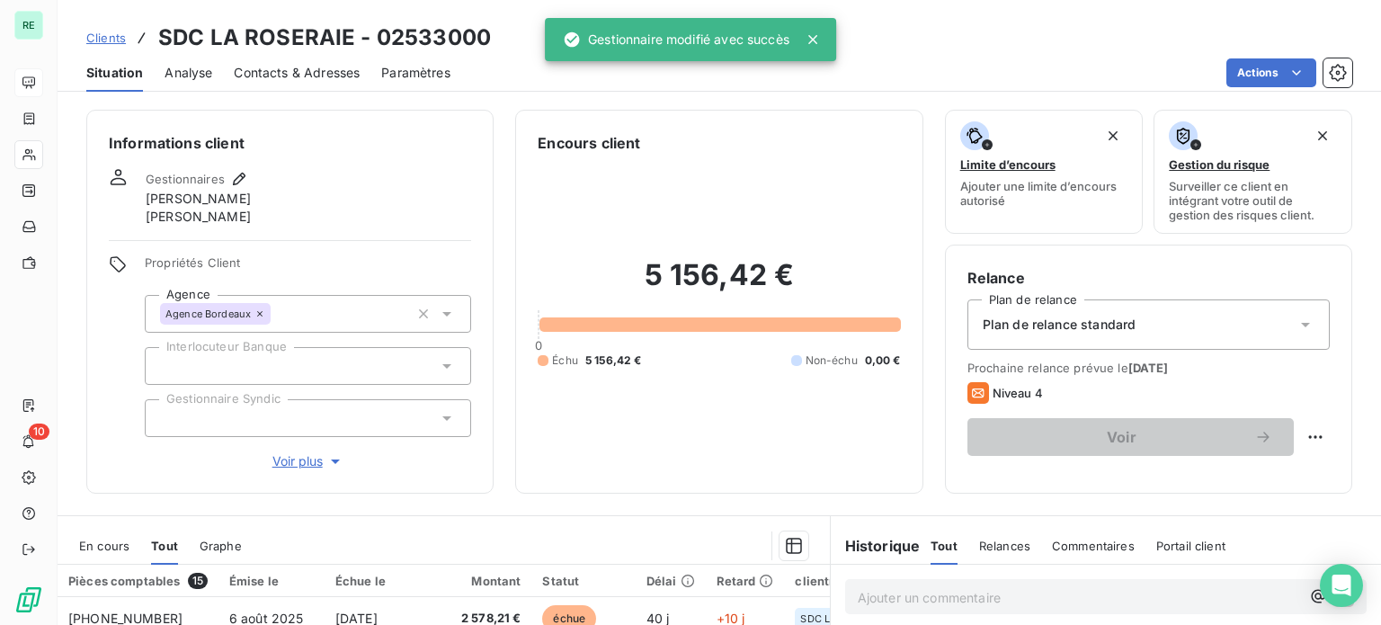
click at [98, 33] on span "Clients" at bounding box center [106, 38] width 40 height 14
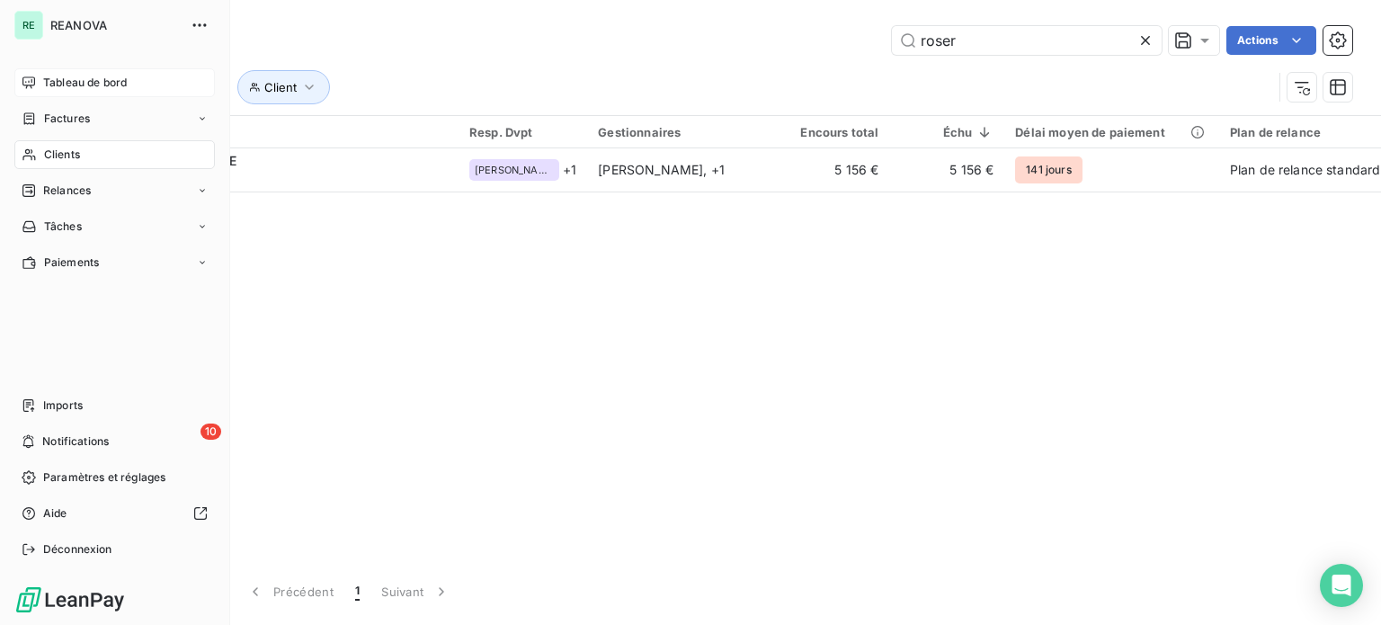
click at [73, 83] on span "Tableau de bord" at bounding box center [85, 83] width 84 height 16
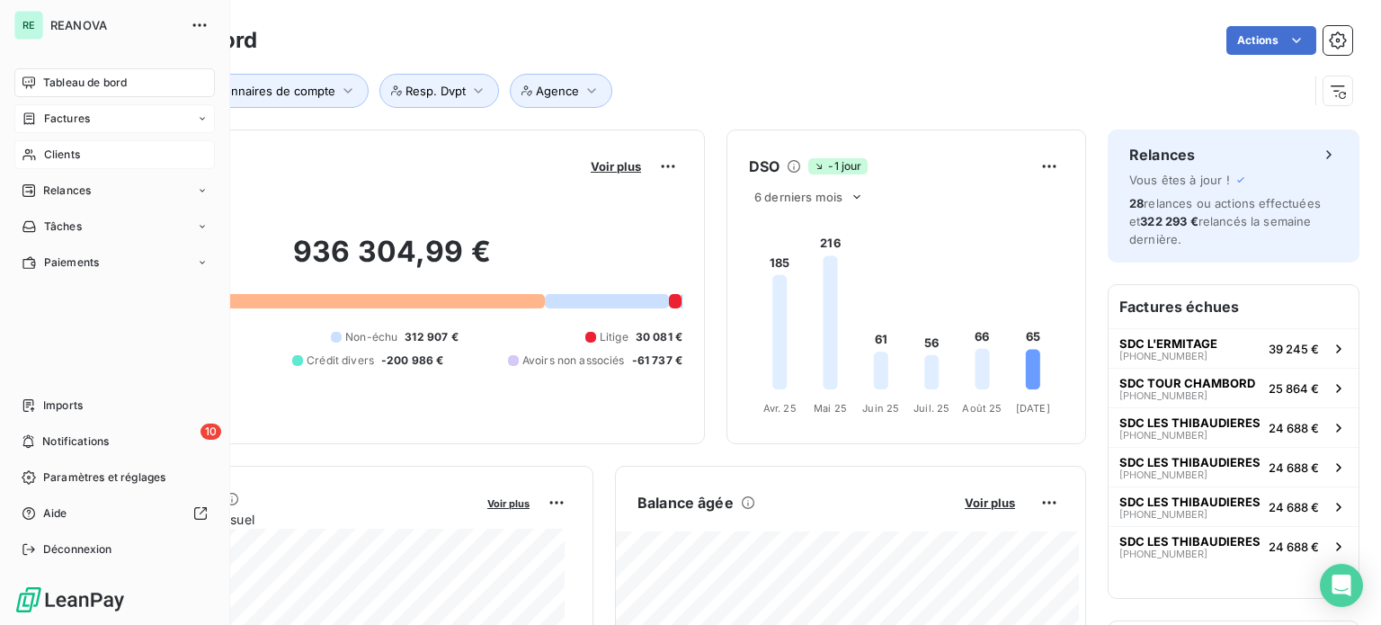
click at [68, 114] on span "Factures" at bounding box center [67, 119] width 46 height 16
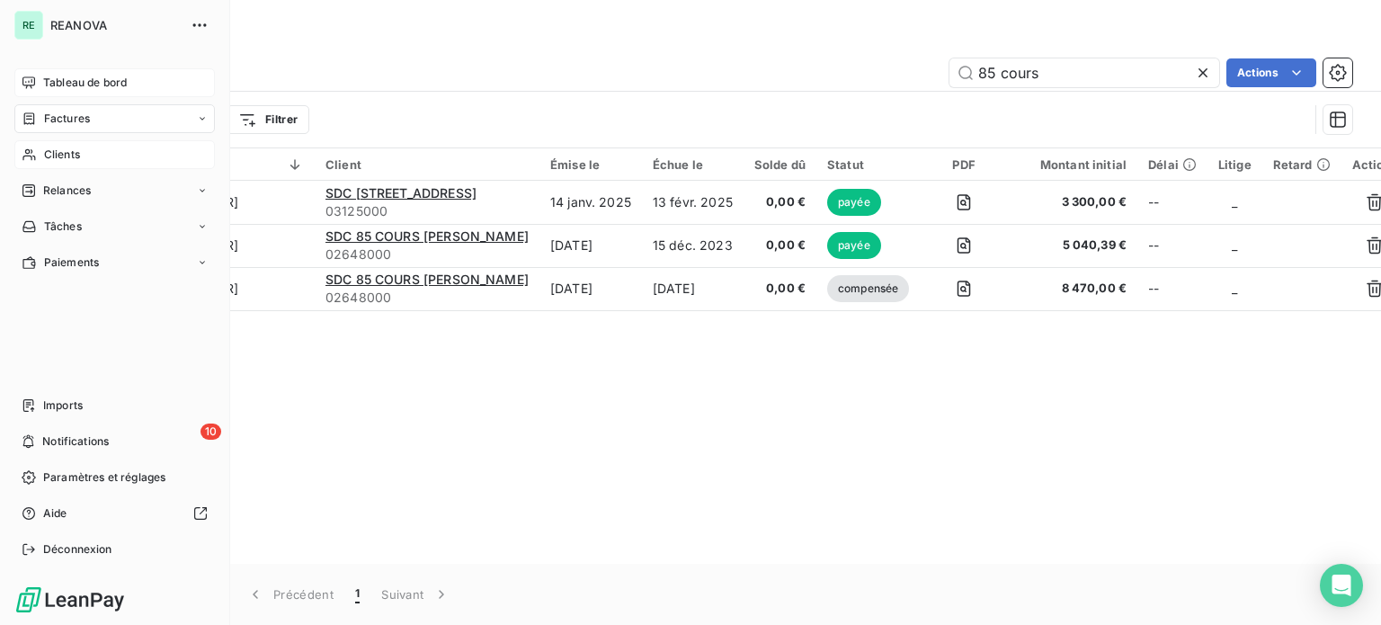
click at [50, 150] on span "Clients" at bounding box center [62, 155] width 36 height 16
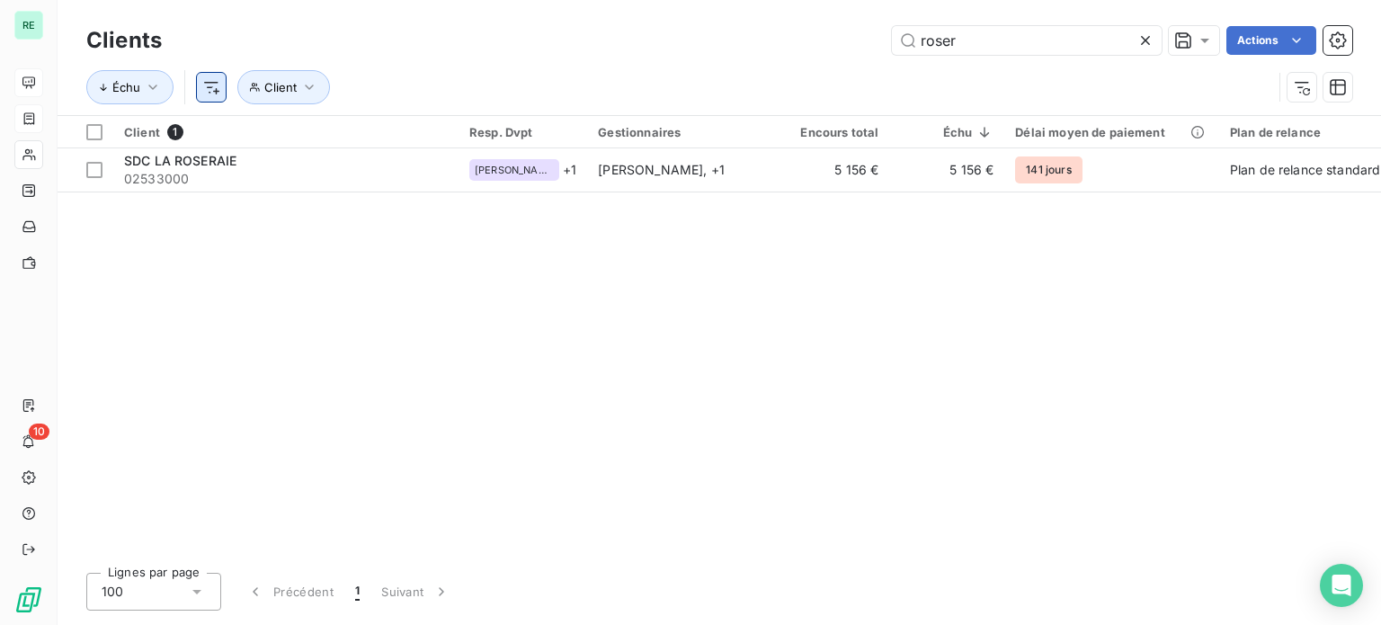
click at [224, 86] on html "RE 10 Clients roser Actions Échu Client Client 1 Resp. Dvpt Gestionnaires Encou…" at bounding box center [690, 312] width 1381 height 625
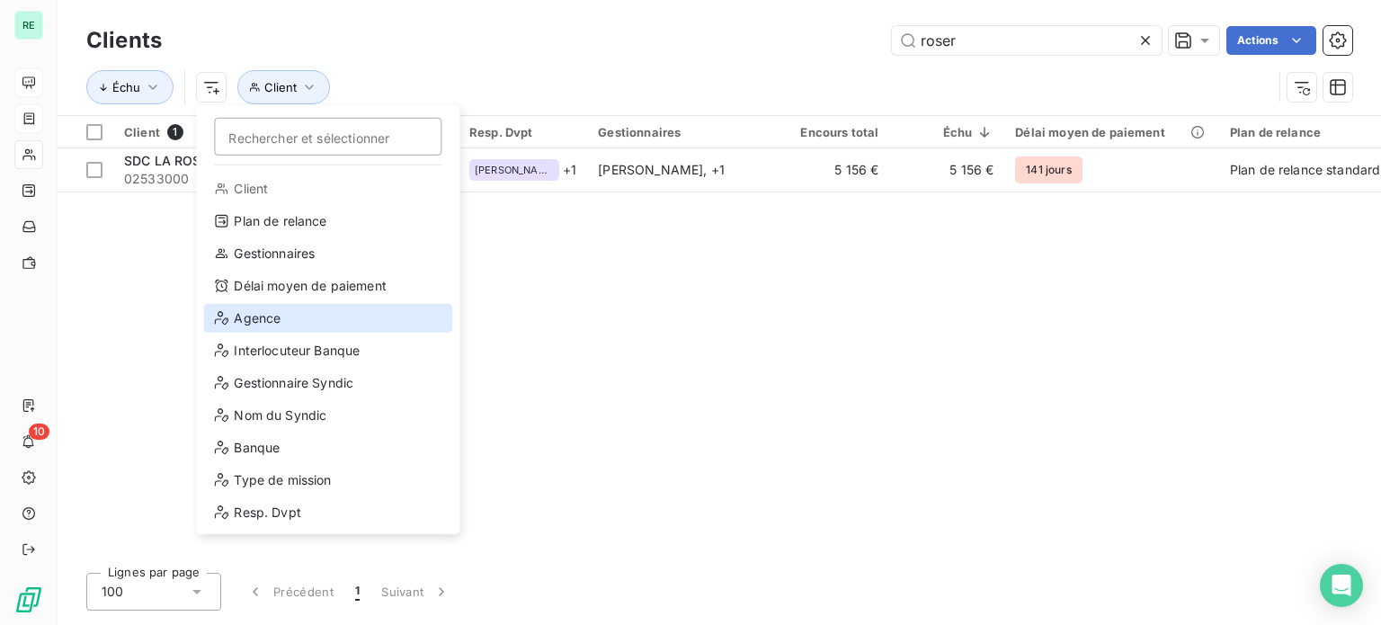
click at [270, 320] on div "Agence" at bounding box center [327, 318] width 249 height 29
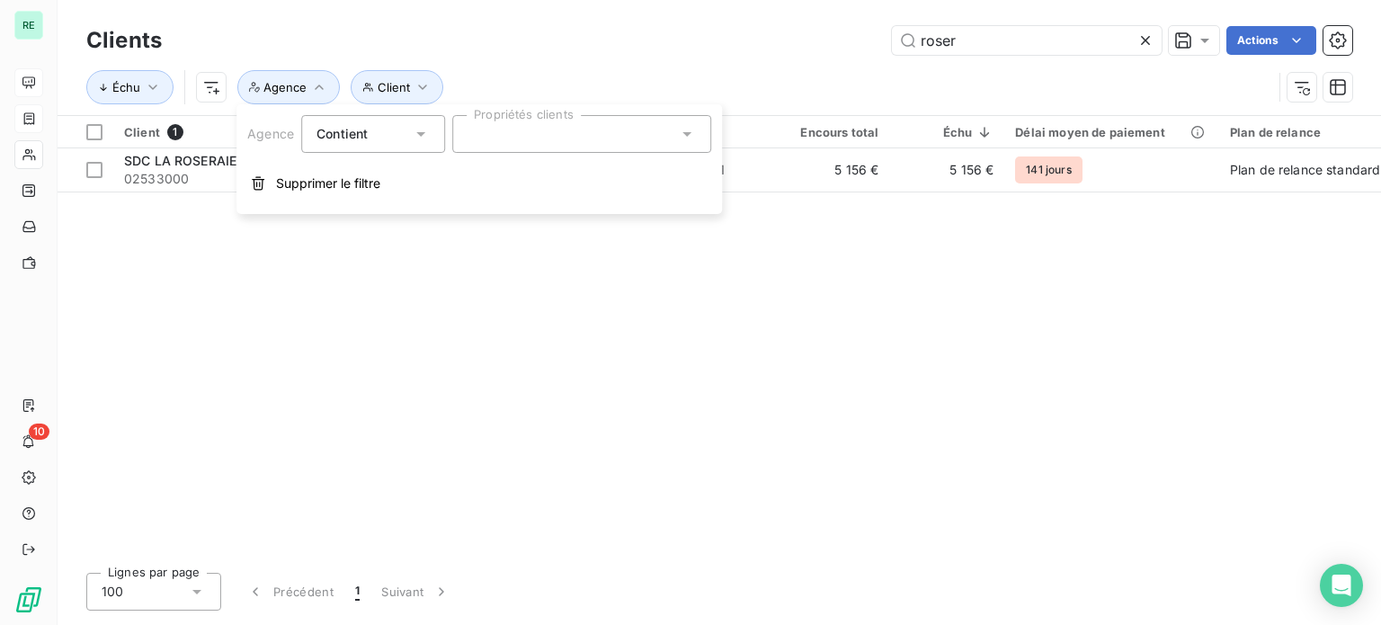
click at [551, 145] on div at bounding box center [581, 134] width 259 height 38
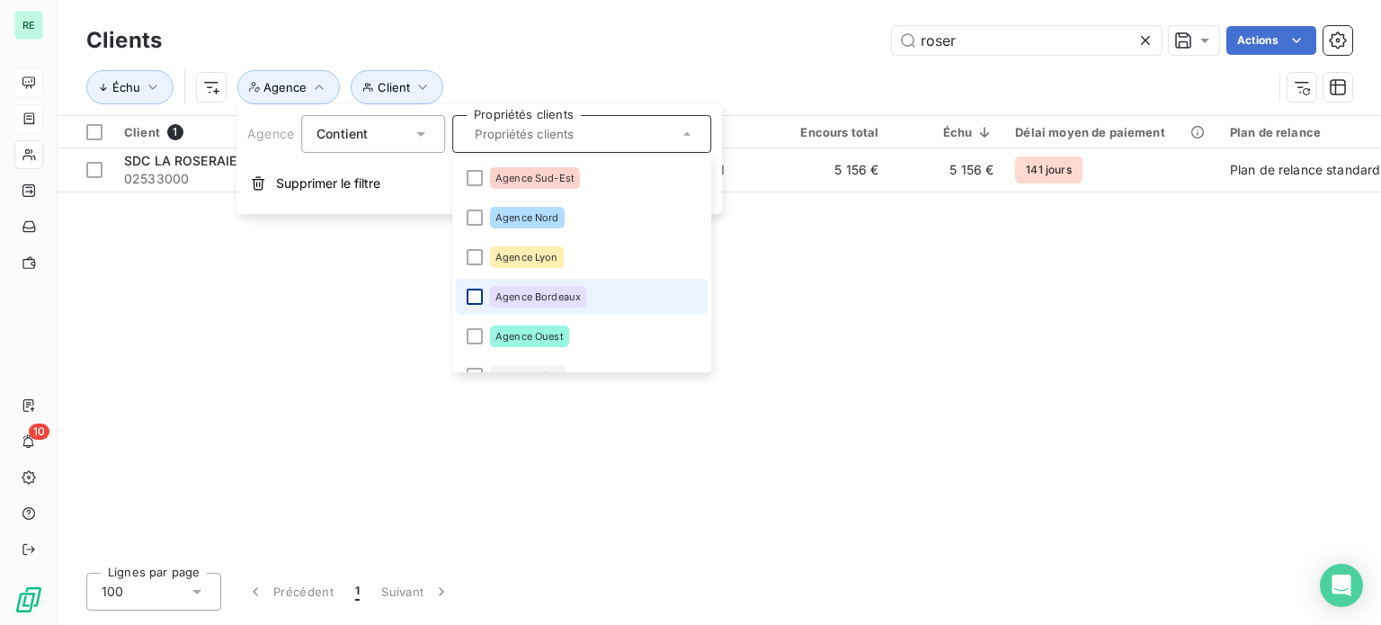
click at [475, 298] on div at bounding box center [475, 297] width 16 height 16
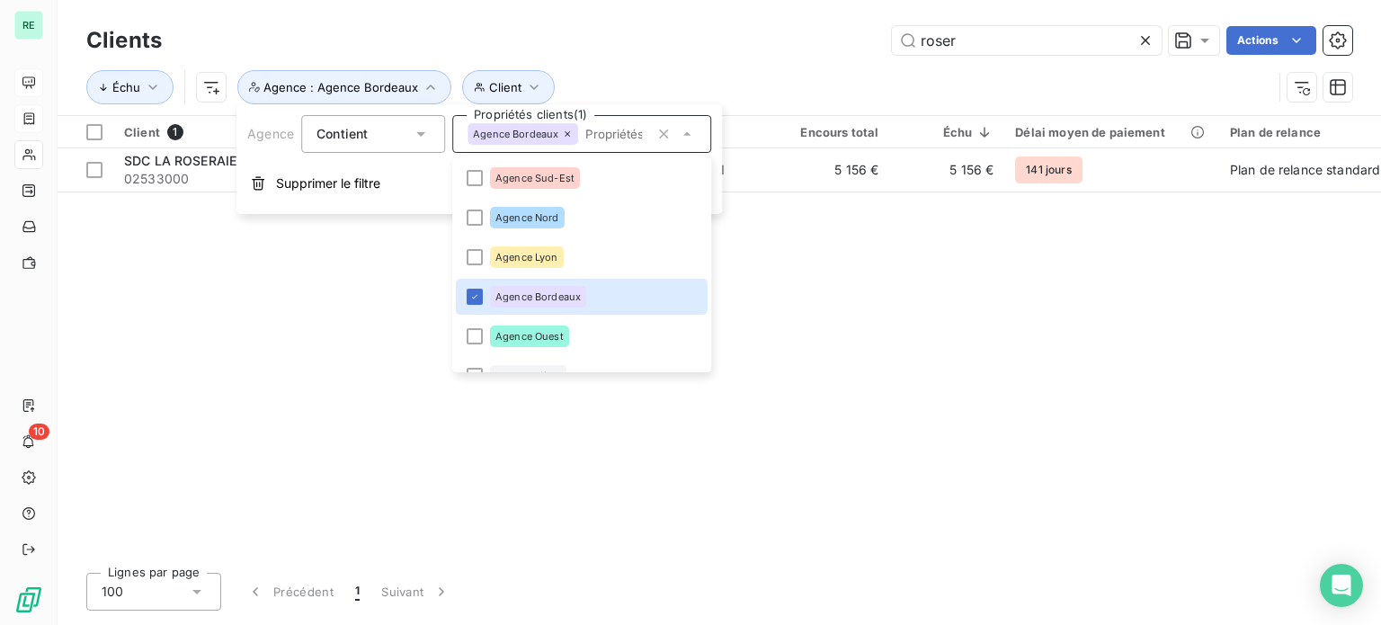
click at [764, 22] on div "Clients roser Actions Échu Client Agence : Agence Bordeaux" at bounding box center [719, 57] width 1323 height 115
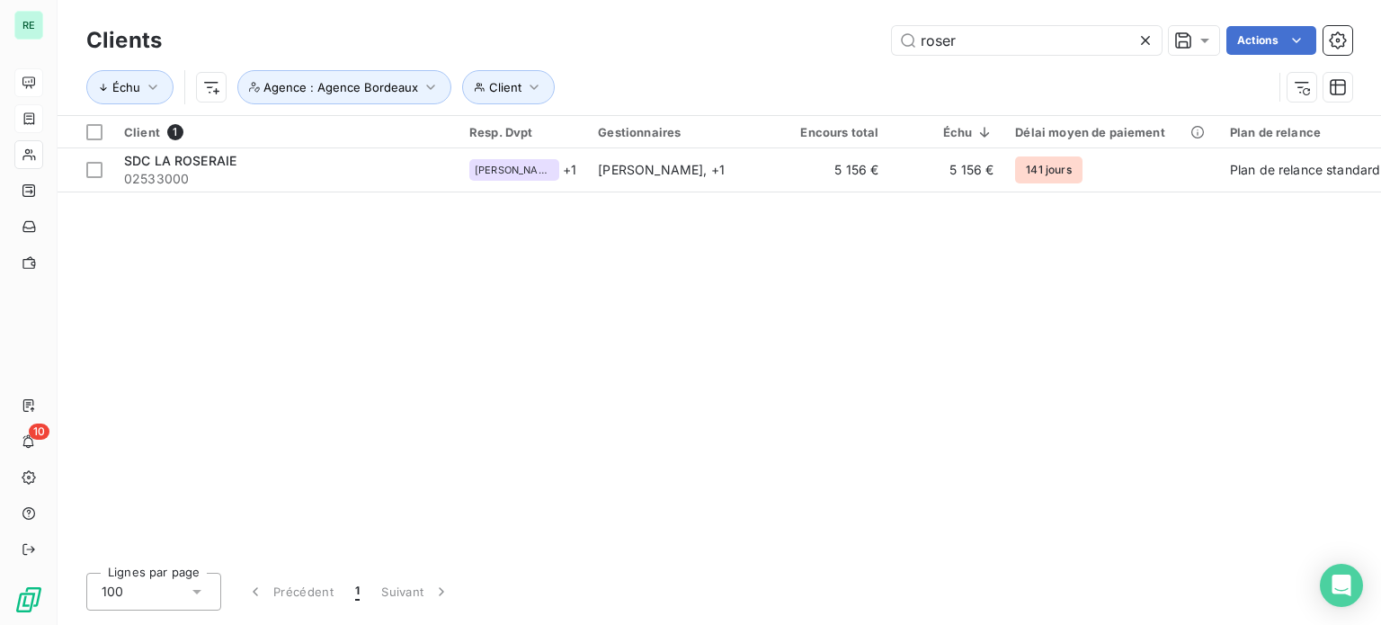
click at [1143, 38] on icon at bounding box center [1145, 40] width 18 height 18
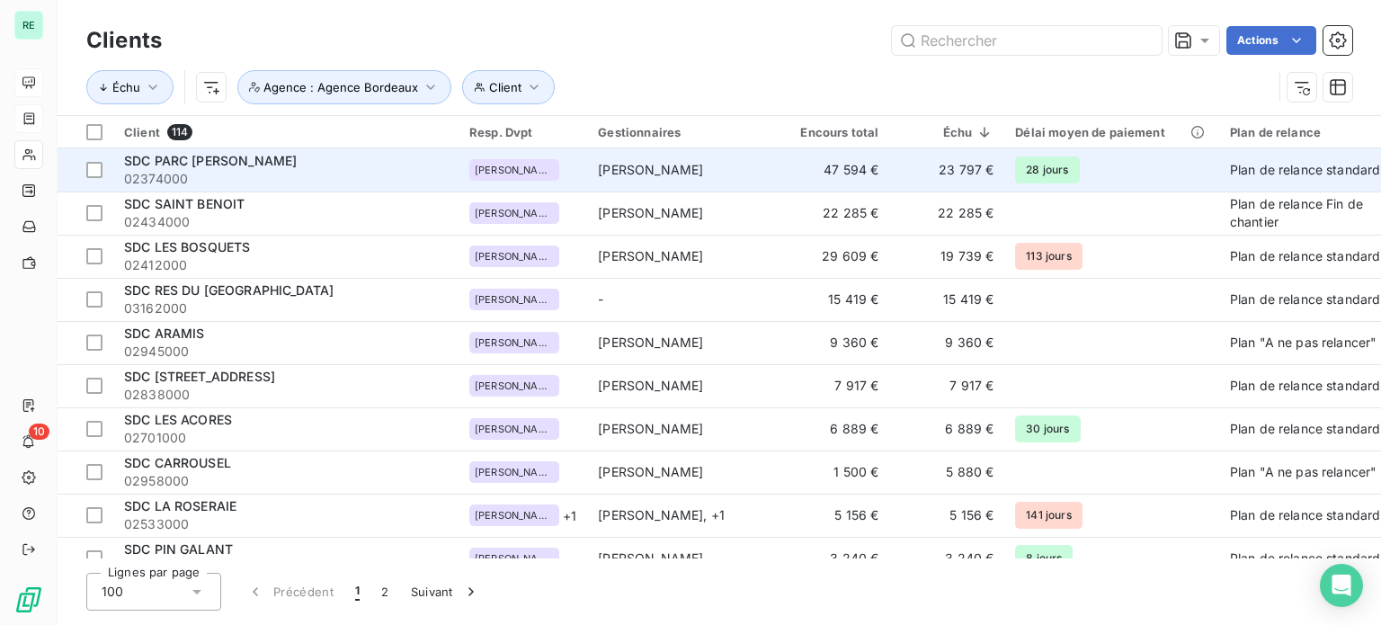
click at [706, 164] on td "[PERSON_NAME]" at bounding box center [680, 169] width 187 height 43
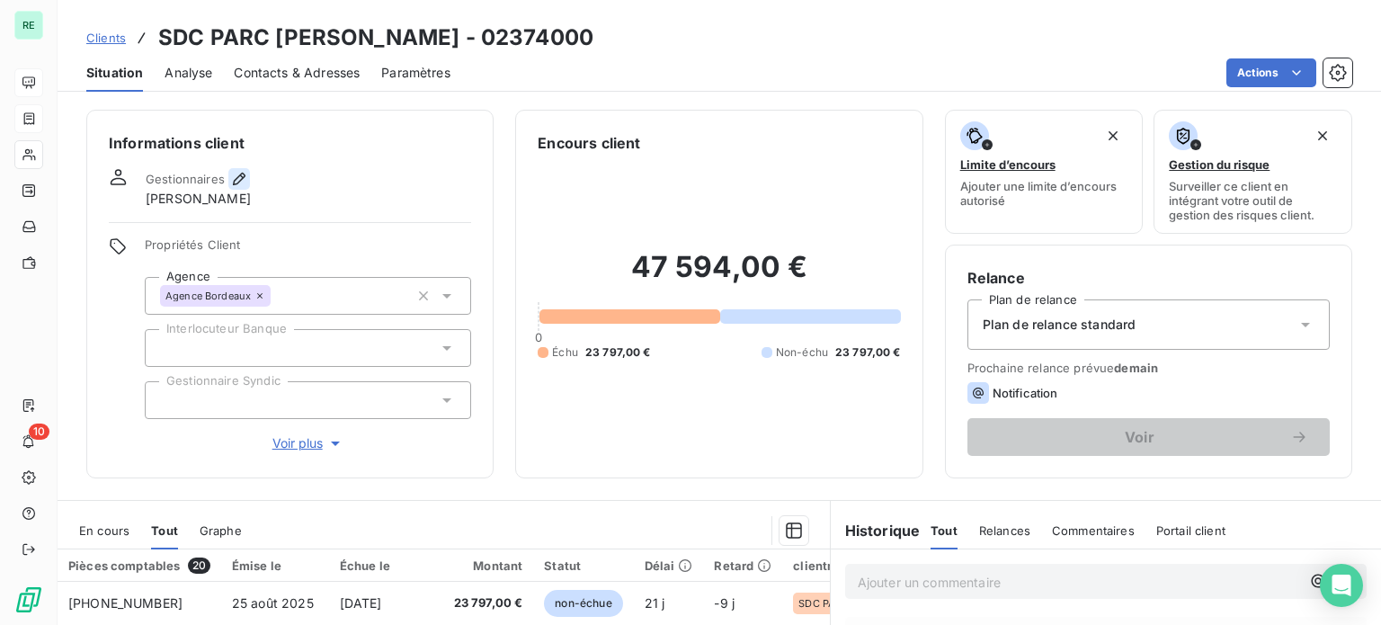
click at [247, 178] on button "button" at bounding box center [239, 179] width 22 height 22
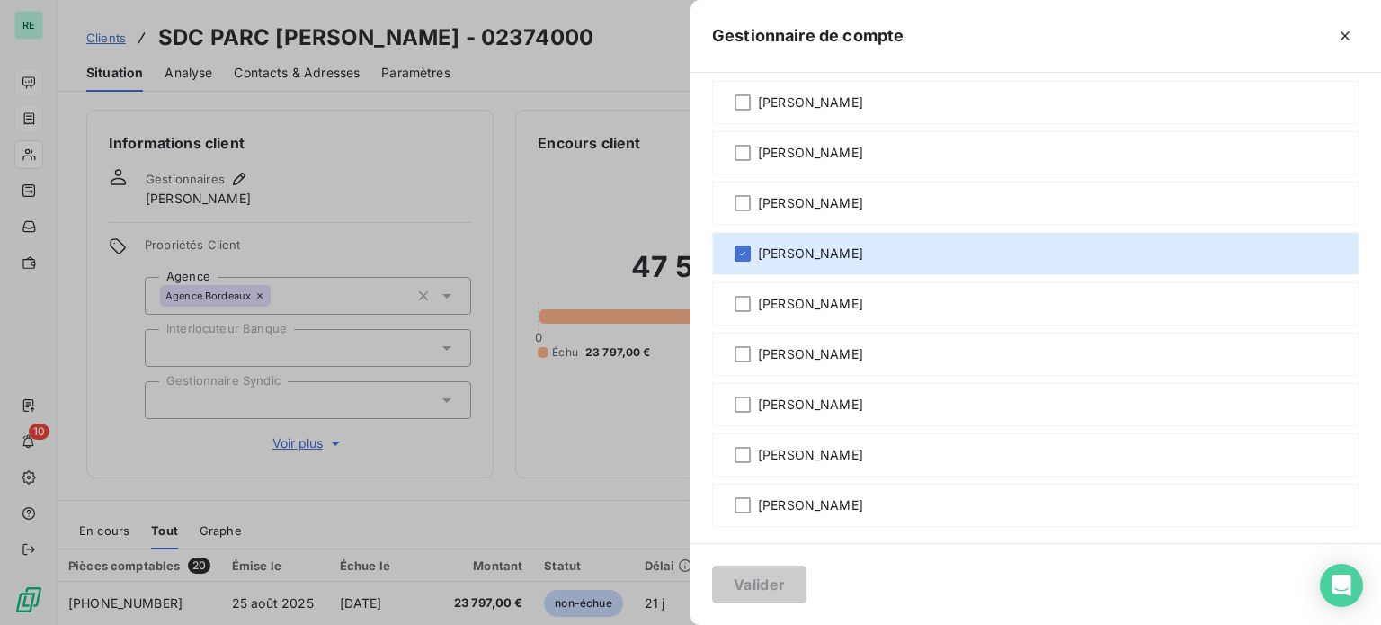
scroll to position [92, 0]
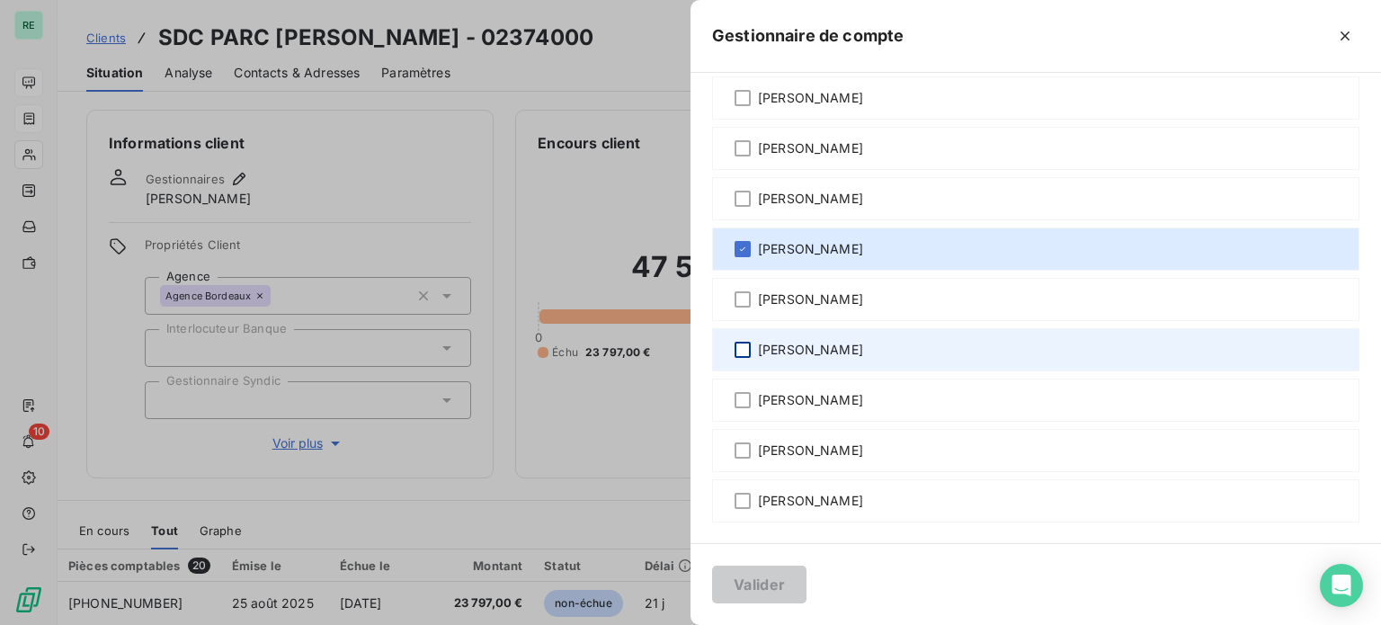
click at [750, 354] on div at bounding box center [742, 350] width 16 height 16
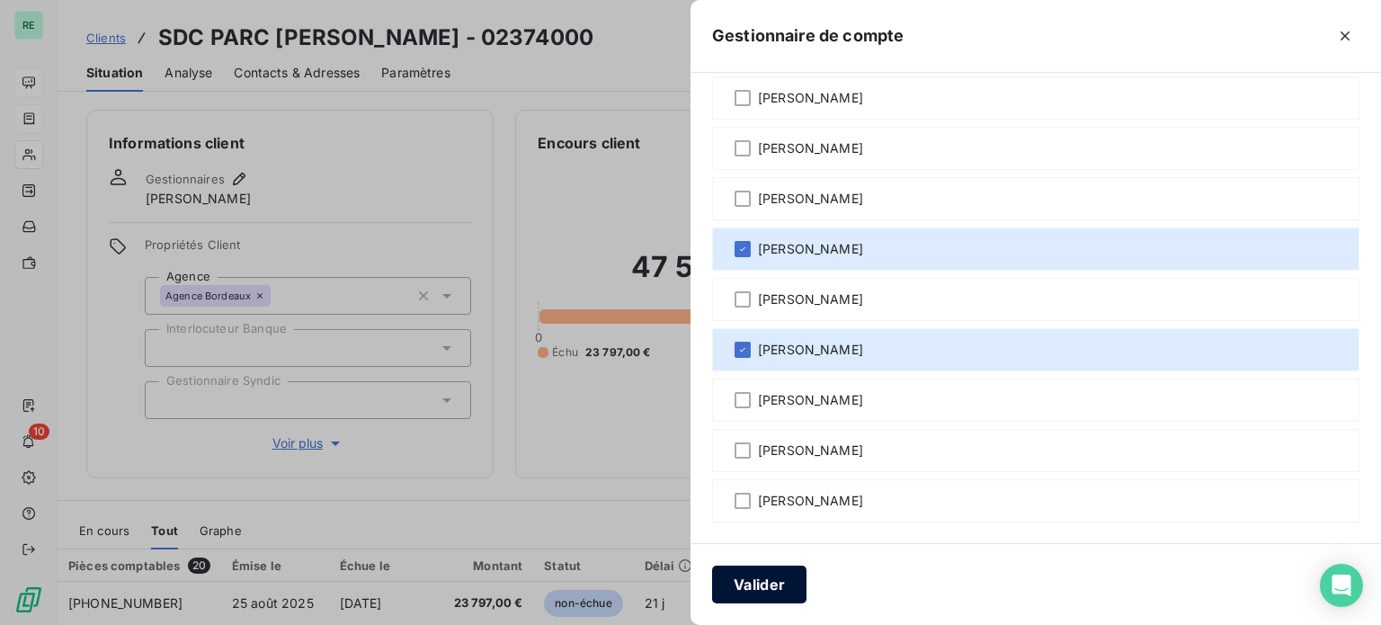
click at [766, 583] on button "Valider" at bounding box center [759, 584] width 94 height 38
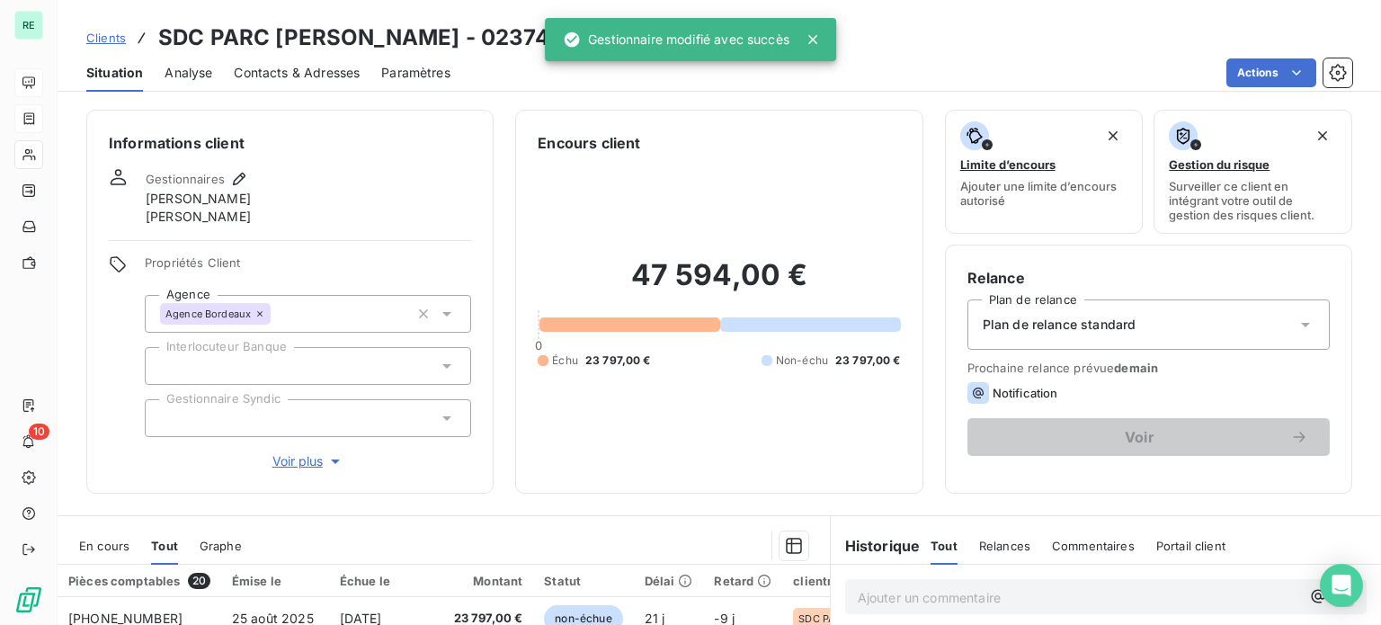
click at [119, 33] on span "Clients" at bounding box center [106, 38] width 40 height 14
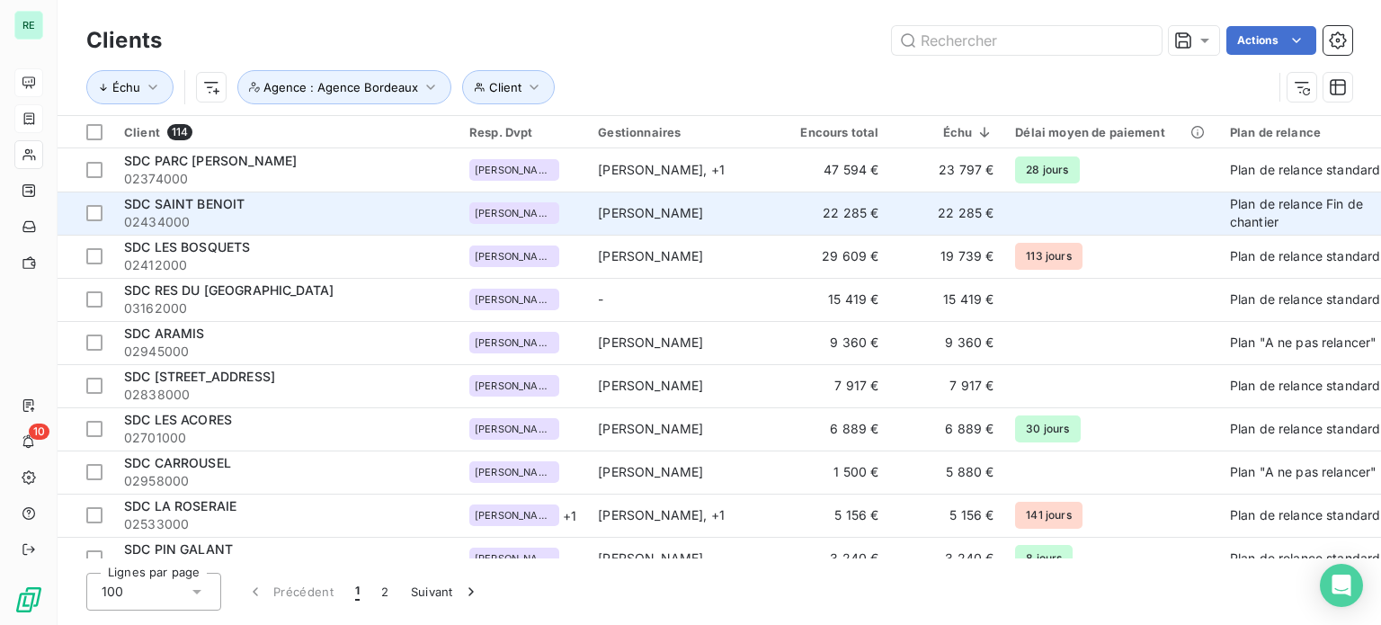
click at [660, 207] on span "[PERSON_NAME]" at bounding box center [650, 212] width 105 height 15
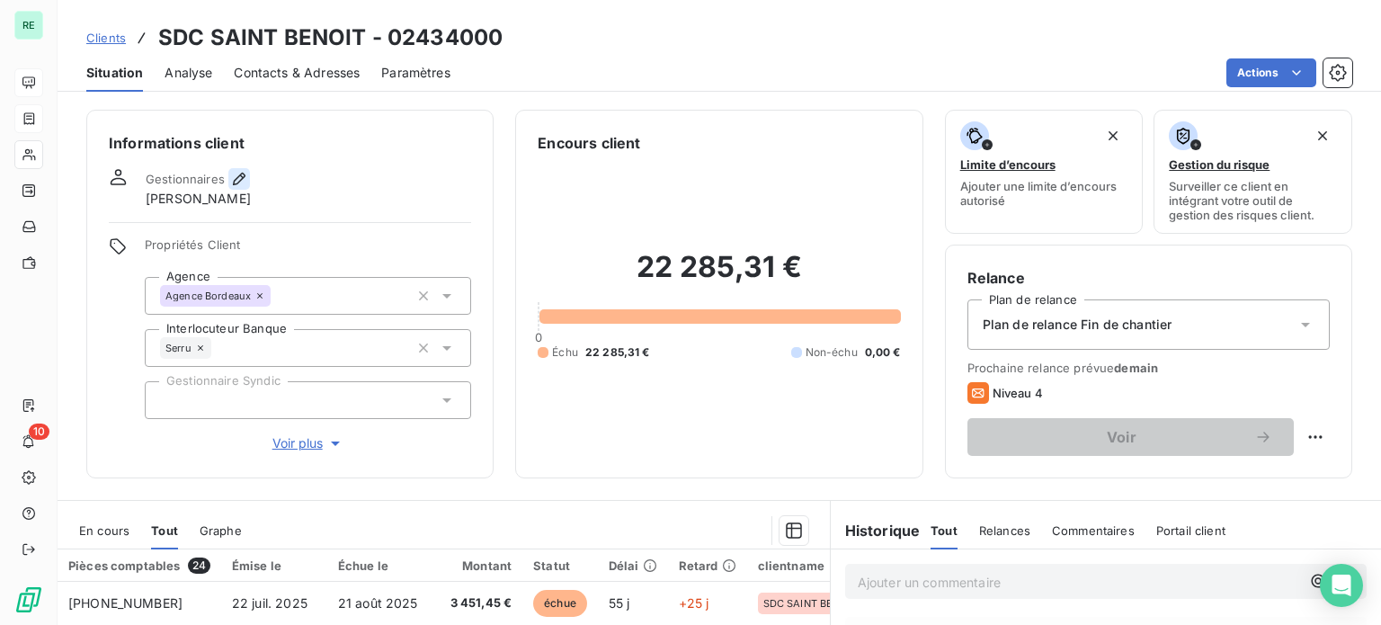
click at [232, 170] on icon "button" at bounding box center [239, 179] width 18 height 18
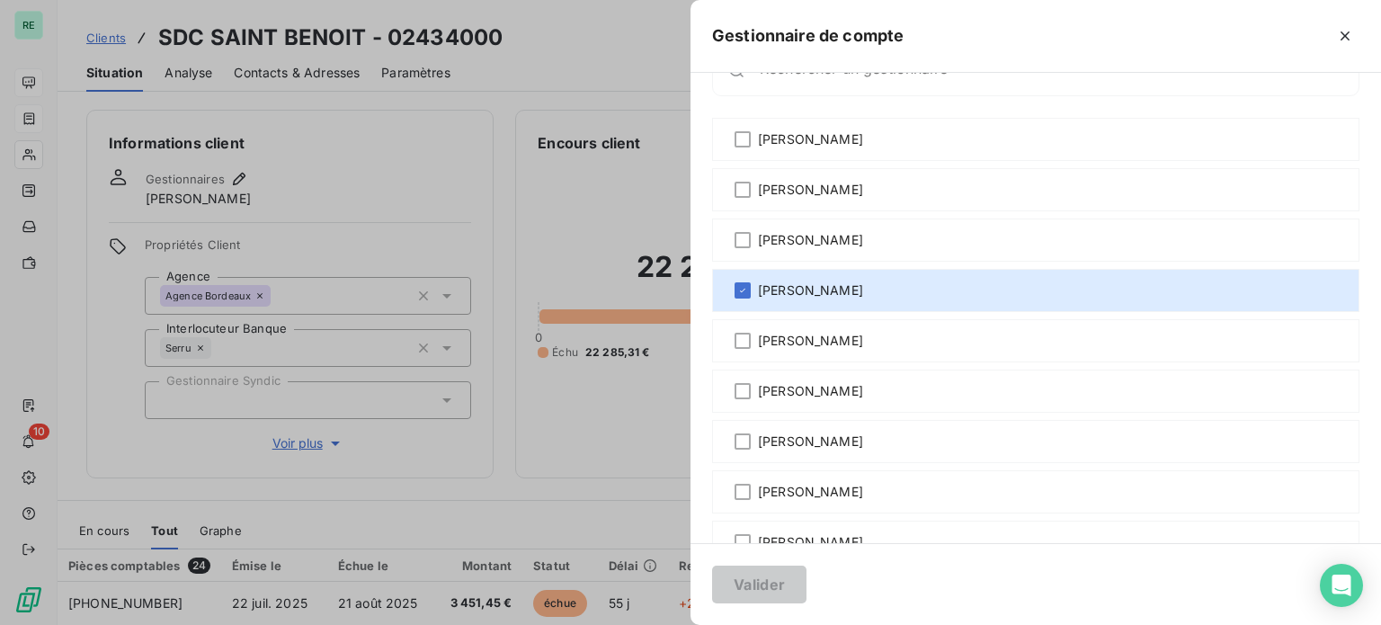
scroll to position [92, 0]
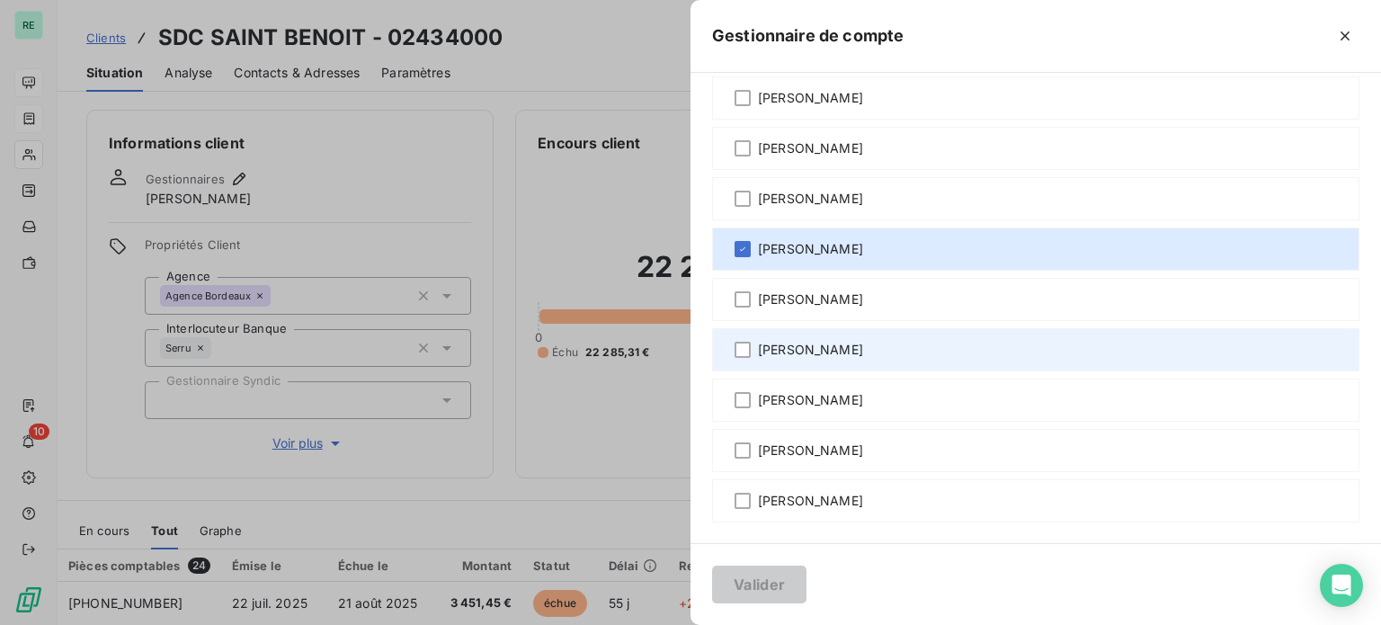
click at [751, 351] on div "[PERSON_NAME]" at bounding box center [1035, 349] width 647 height 43
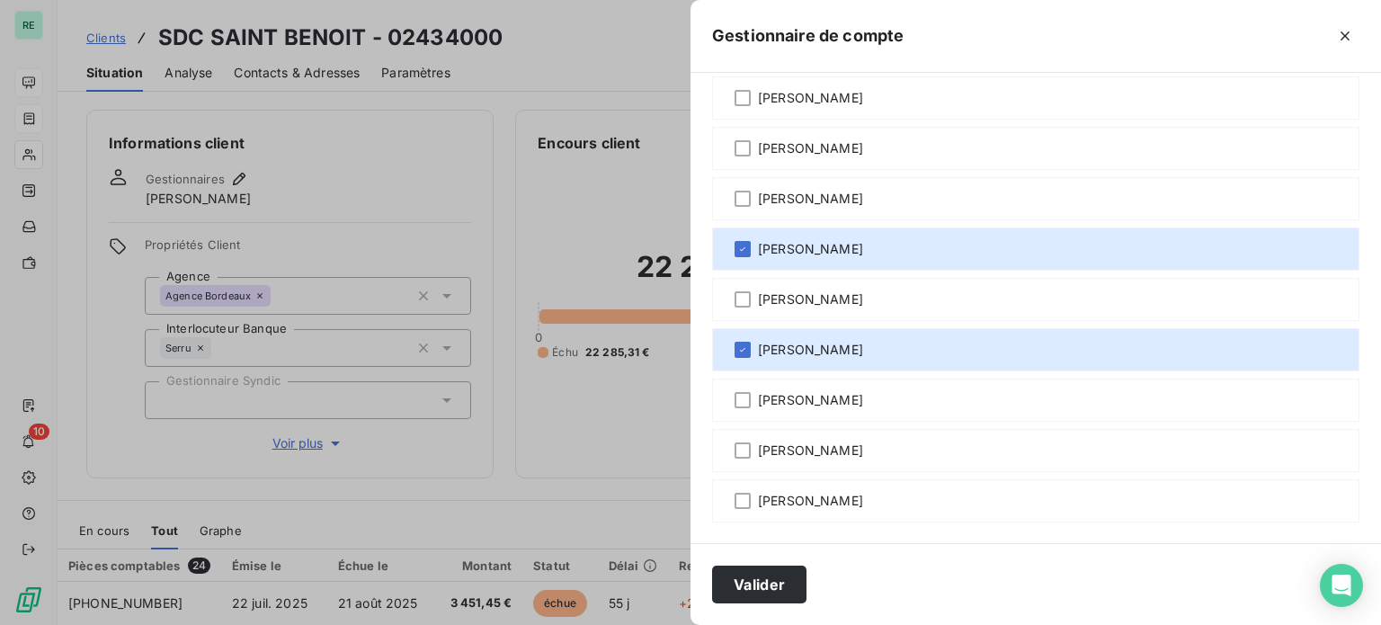
click at [759, 564] on div "Valider" at bounding box center [1035, 584] width 690 height 82
click at [762, 585] on button "Valider" at bounding box center [759, 584] width 94 height 38
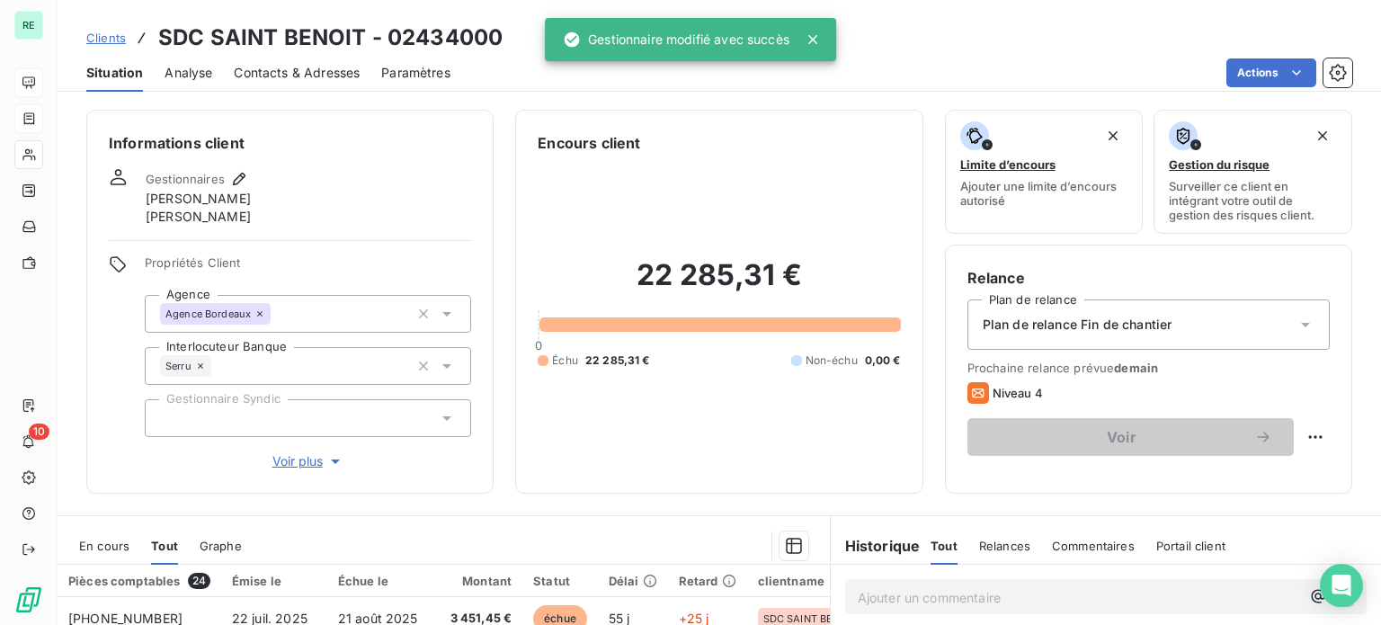
click at [117, 30] on link "Clients" at bounding box center [106, 38] width 40 height 18
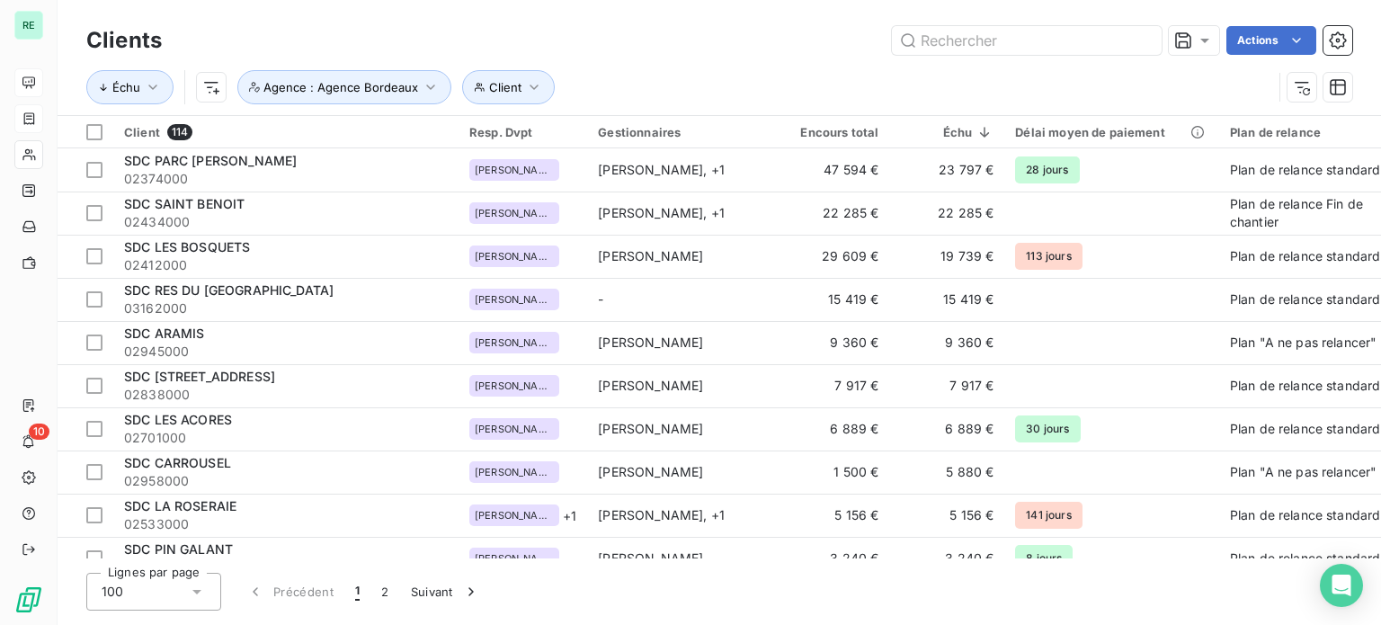
click at [714, 64] on div "Échu Client Agence : Agence Bordeaux" at bounding box center [719, 87] width 1266 height 56
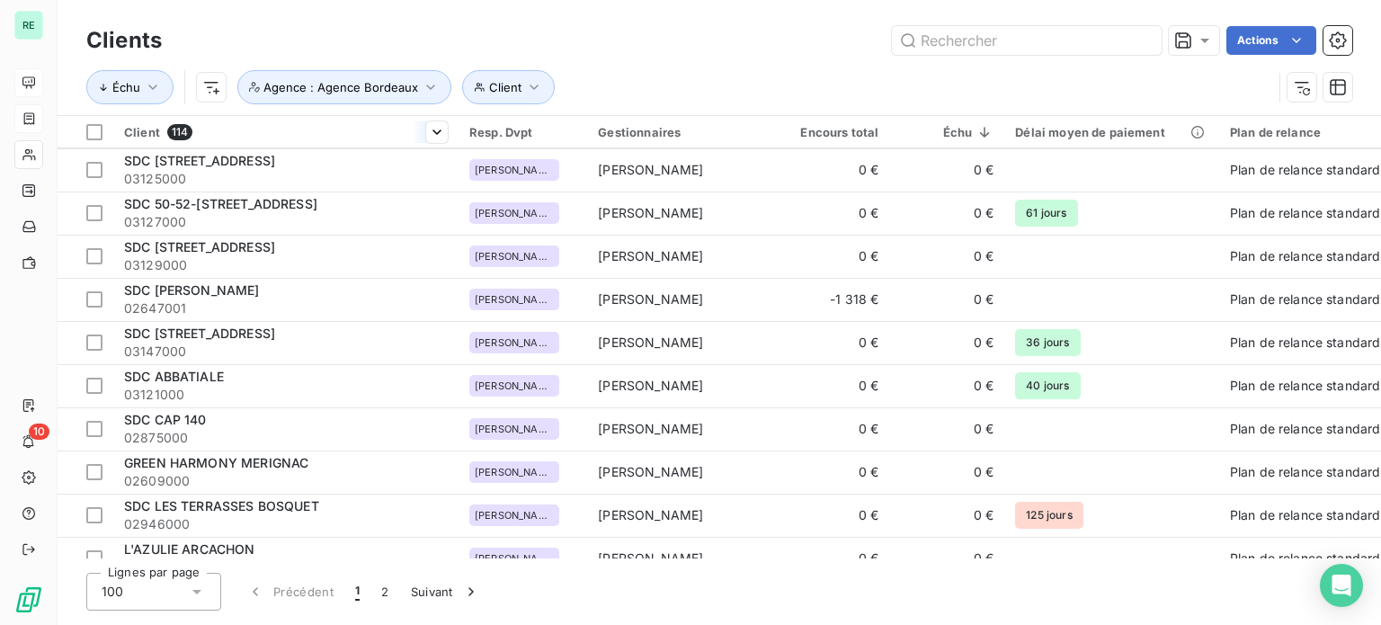
scroll to position [2743, 0]
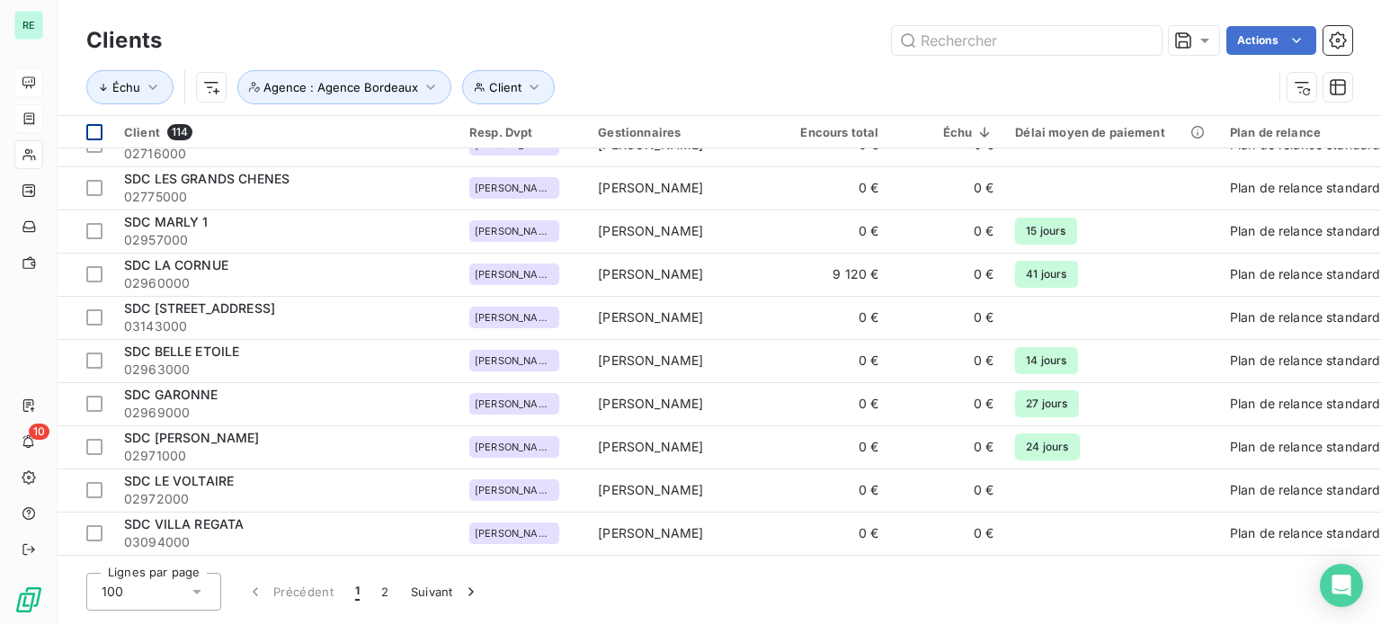
click at [93, 128] on div at bounding box center [94, 132] width 16 height 16
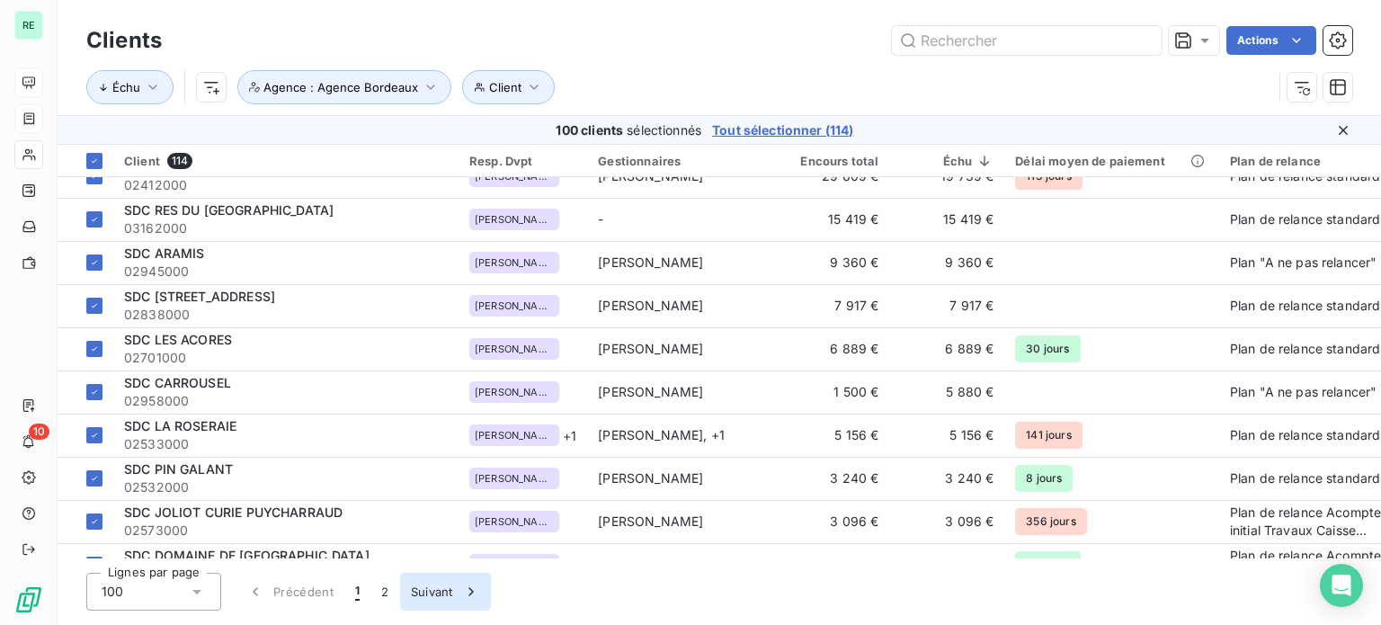
scroll to position [360, 0]
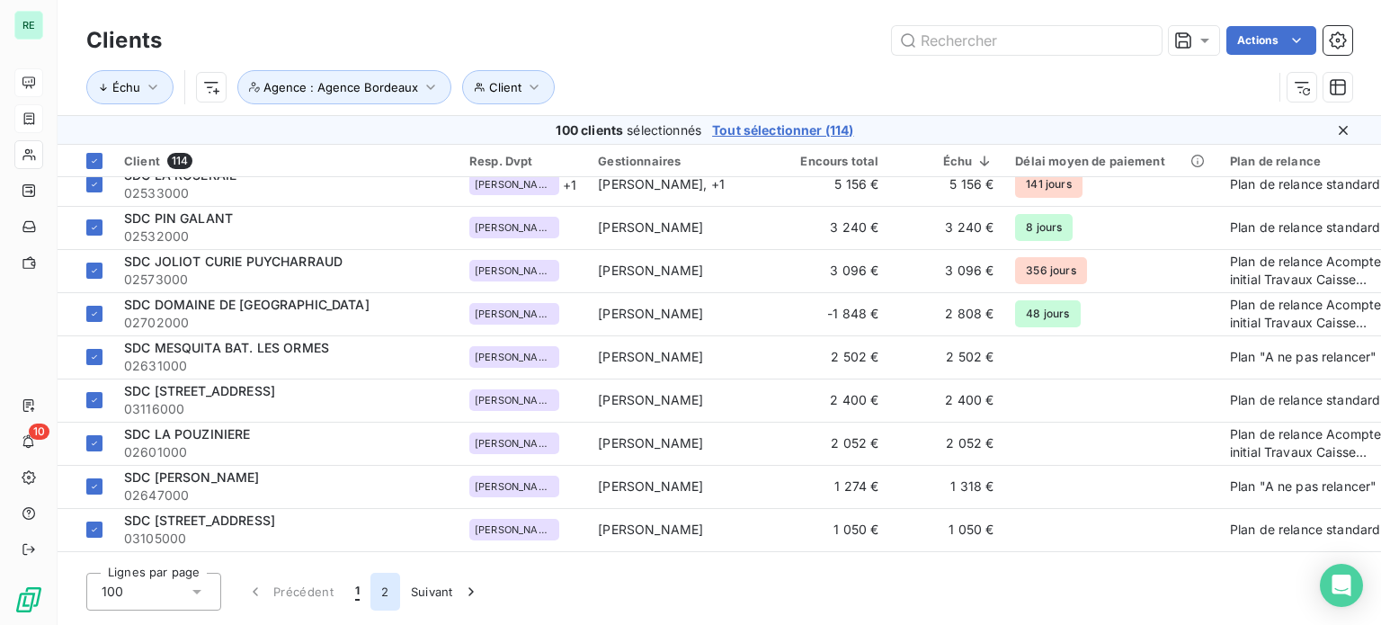
click at [385, 589] on button "2" at bounding box center [384, 592] width 29 height 38
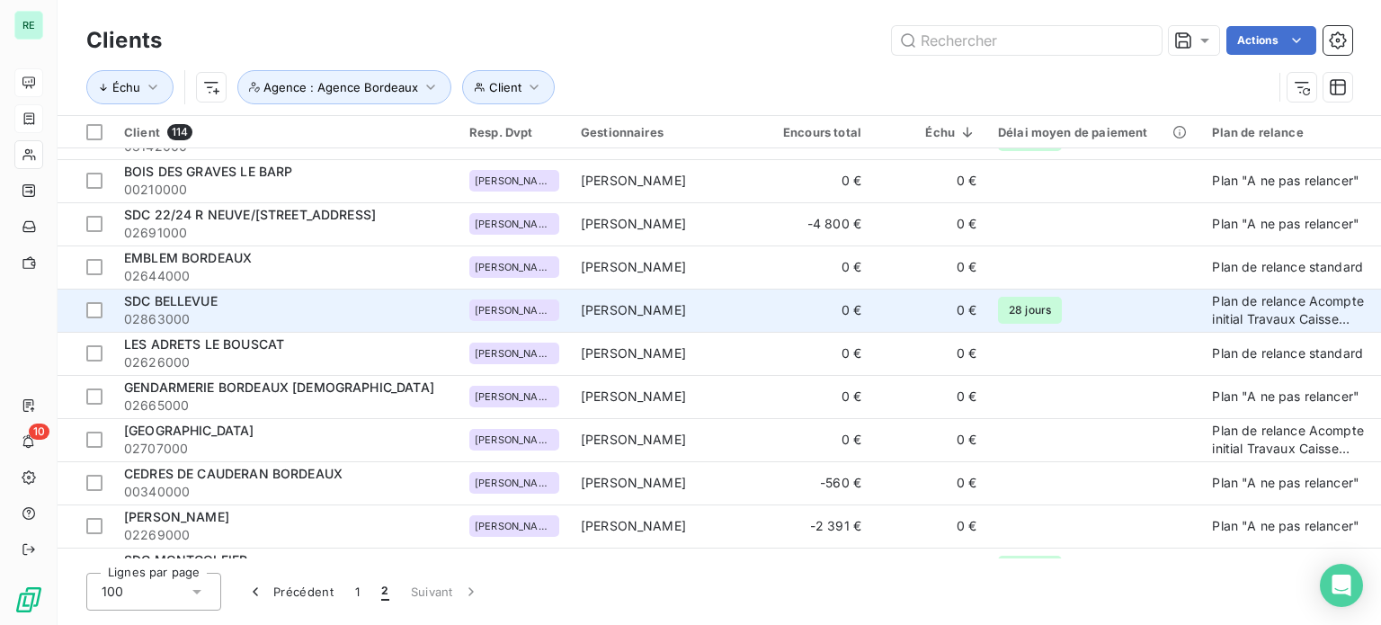
scroll to position [0, 0]
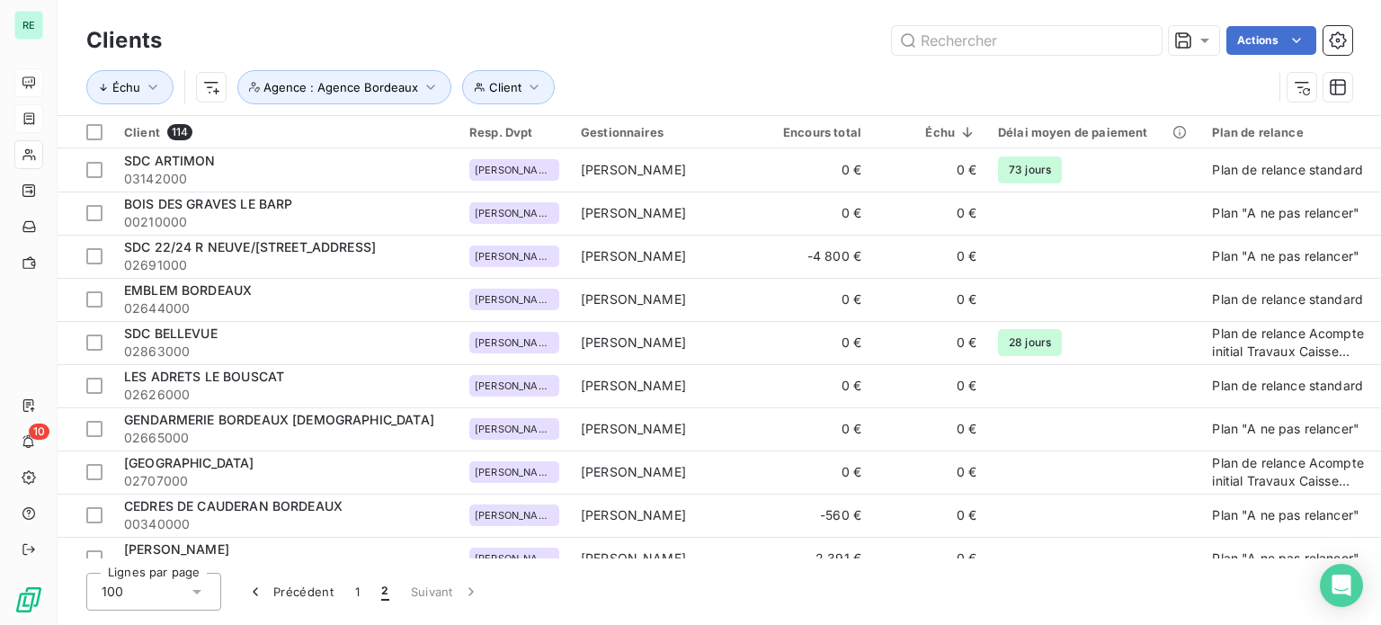
click at [134, 594] on div "100" at bounding box center [153, 592] width 135 height 38
click at [130, 547] on span "100" at bounding box center [133, 553] width 22 height 18
